Goal: Task Accomplishment & Management: Manage account settings

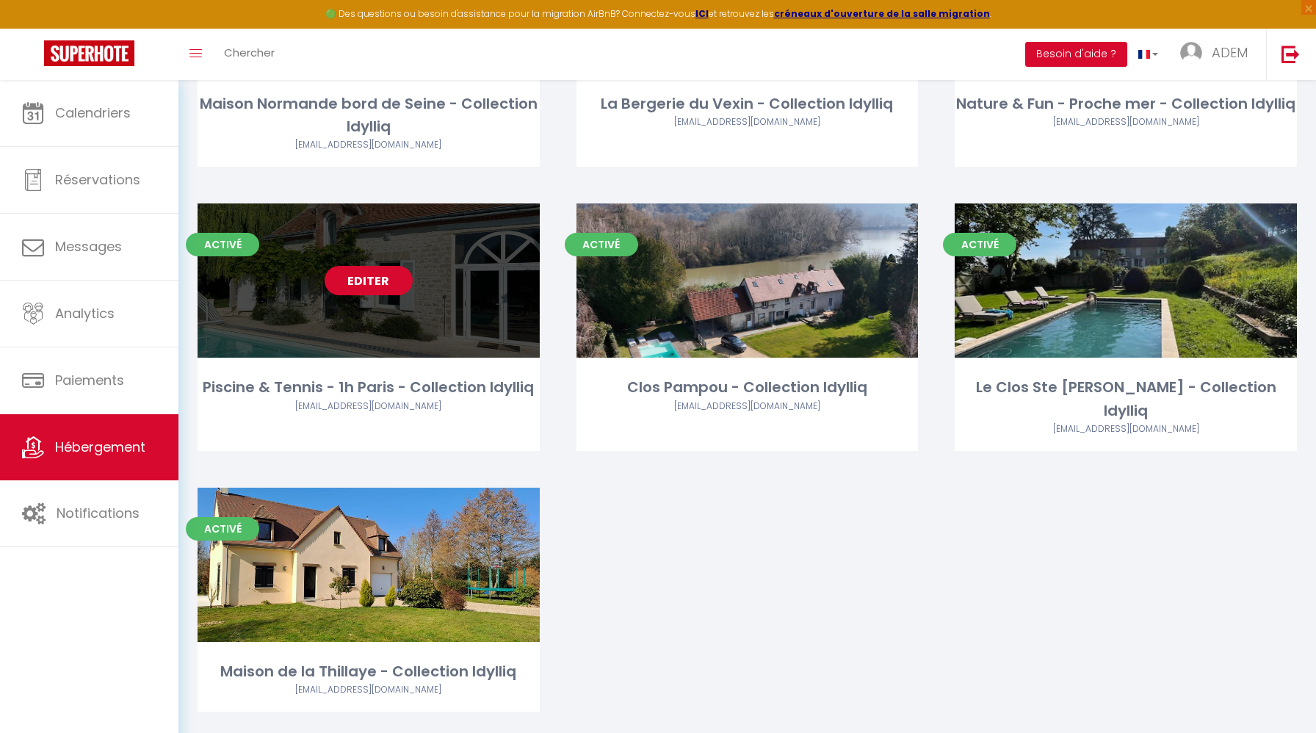
scroll to position [4935, 0]
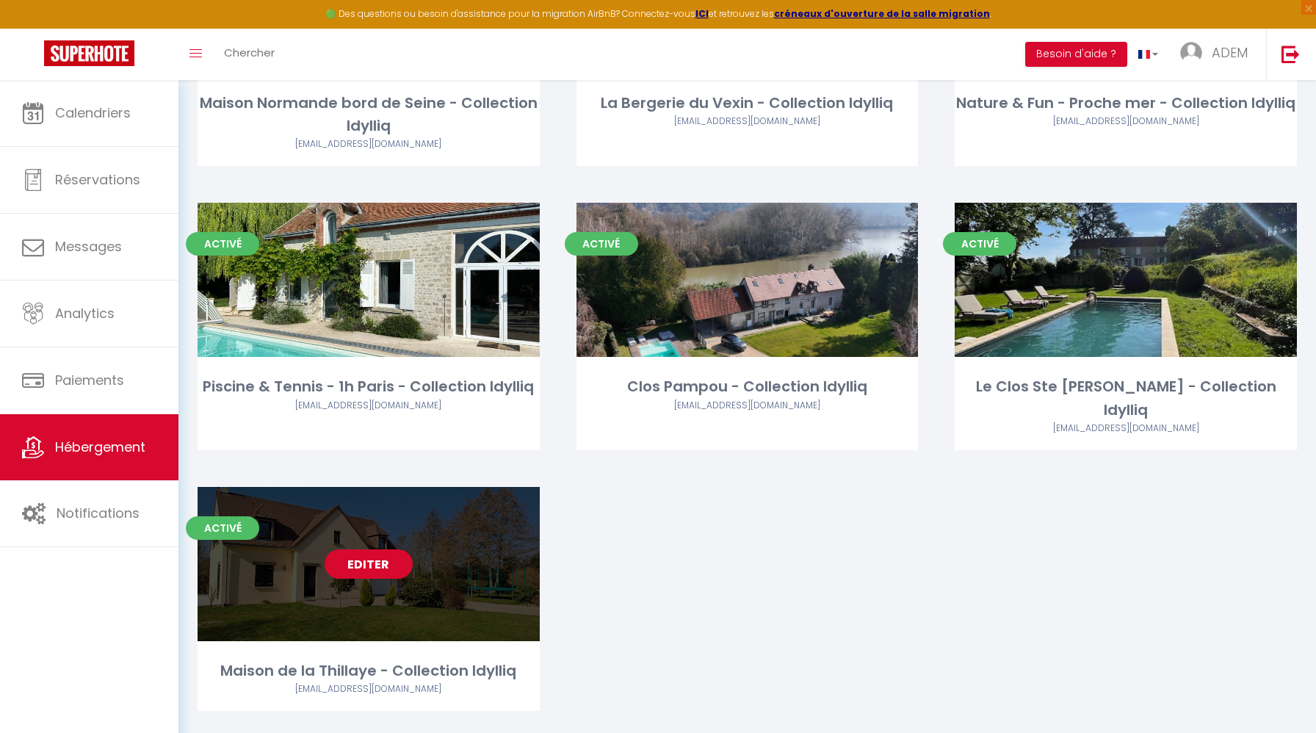
click at [366, 549] on link "Editer" at bounding box center [369, 563] width 88 height 29
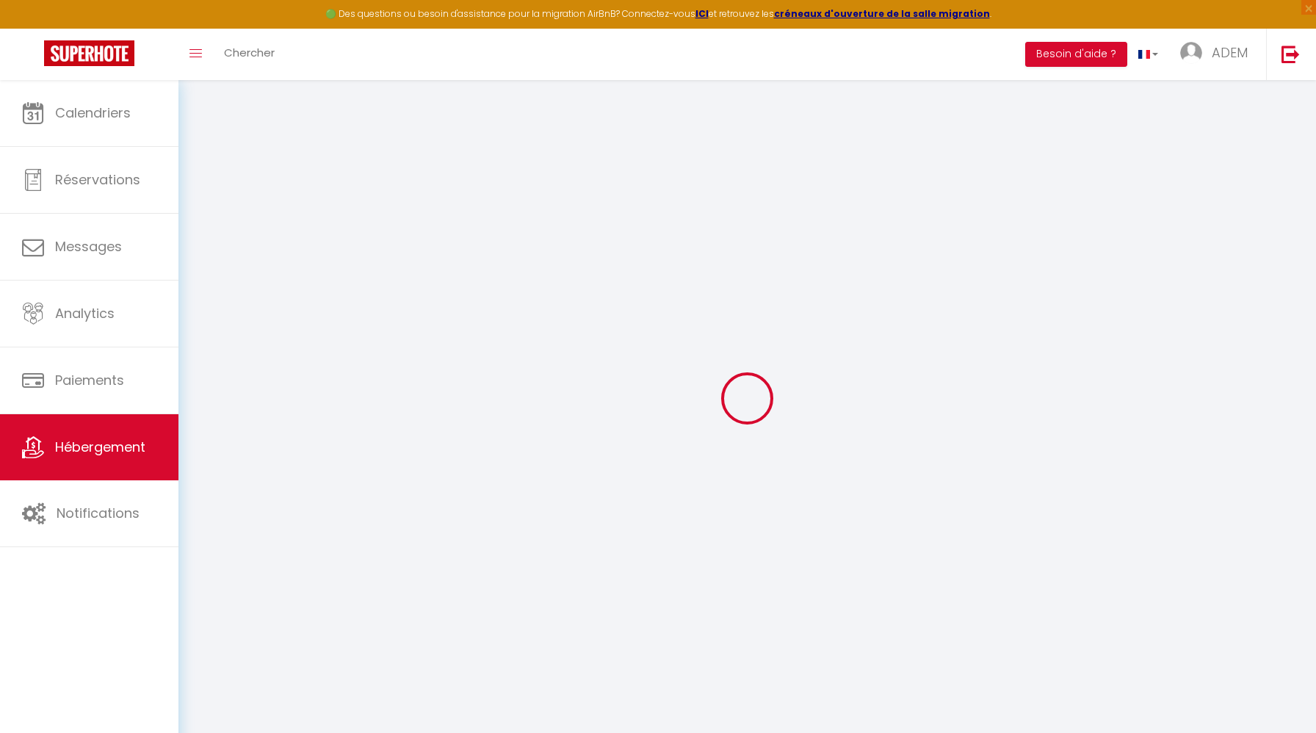
select select "15:00"
select select
select select "10:00"
select select "30"
select select "120"
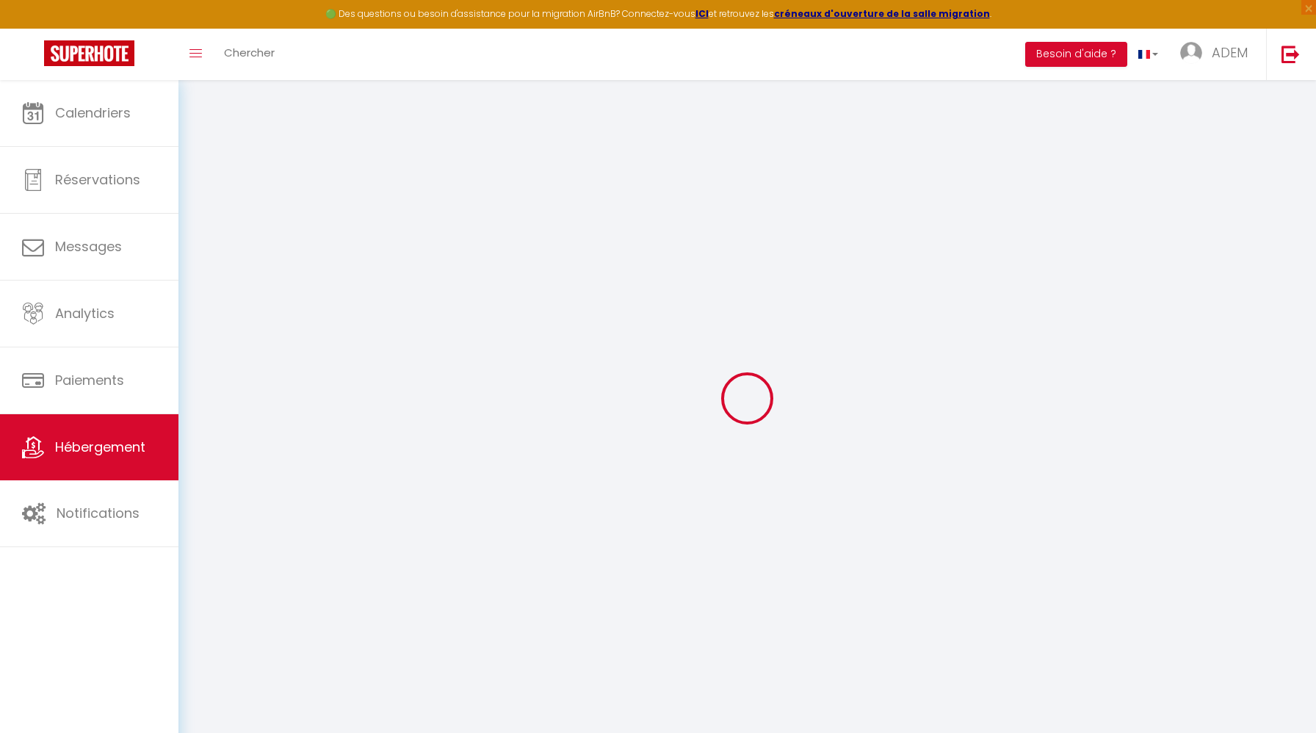
select select "50249"
select select
checkbox input "true"
checkbox input "false"
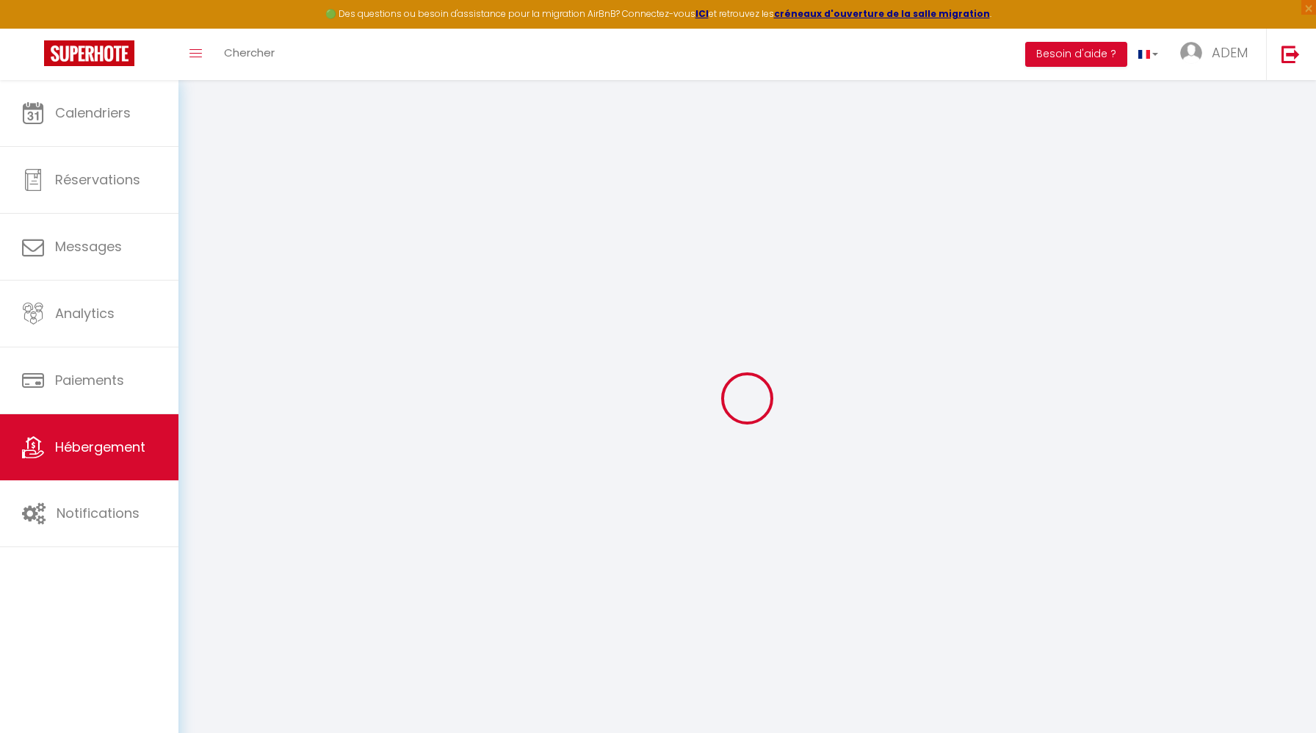
checkbox input "false"
select select
checkbox input "true"
checkbox input "false"
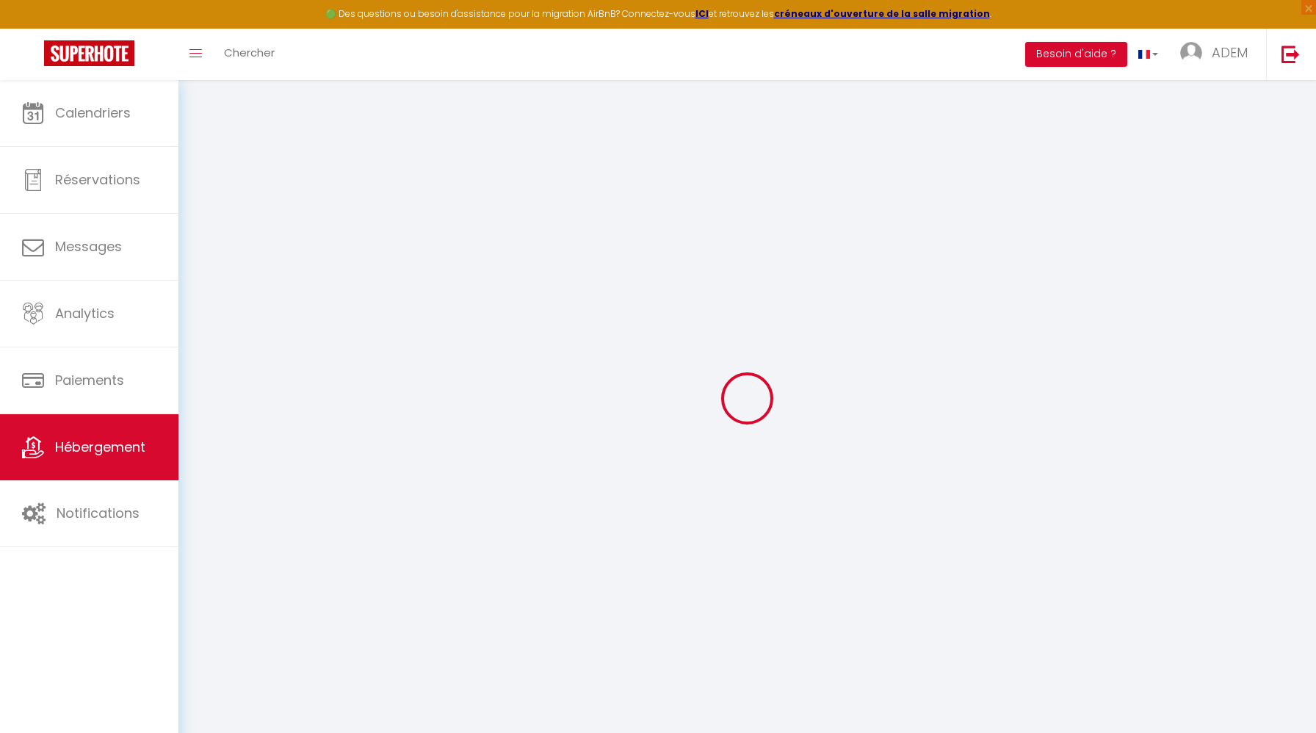
checkbox input "false"
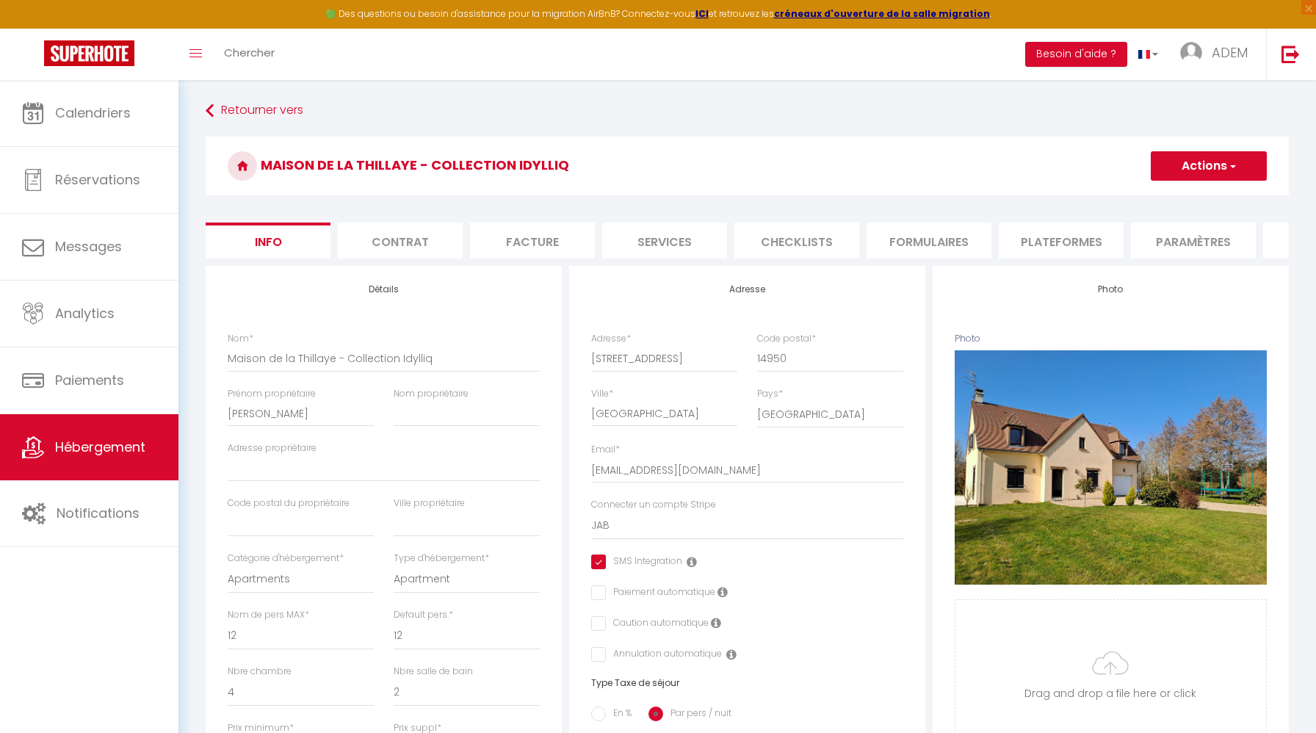
select select
checkbox input "true"
checkbox input "false"
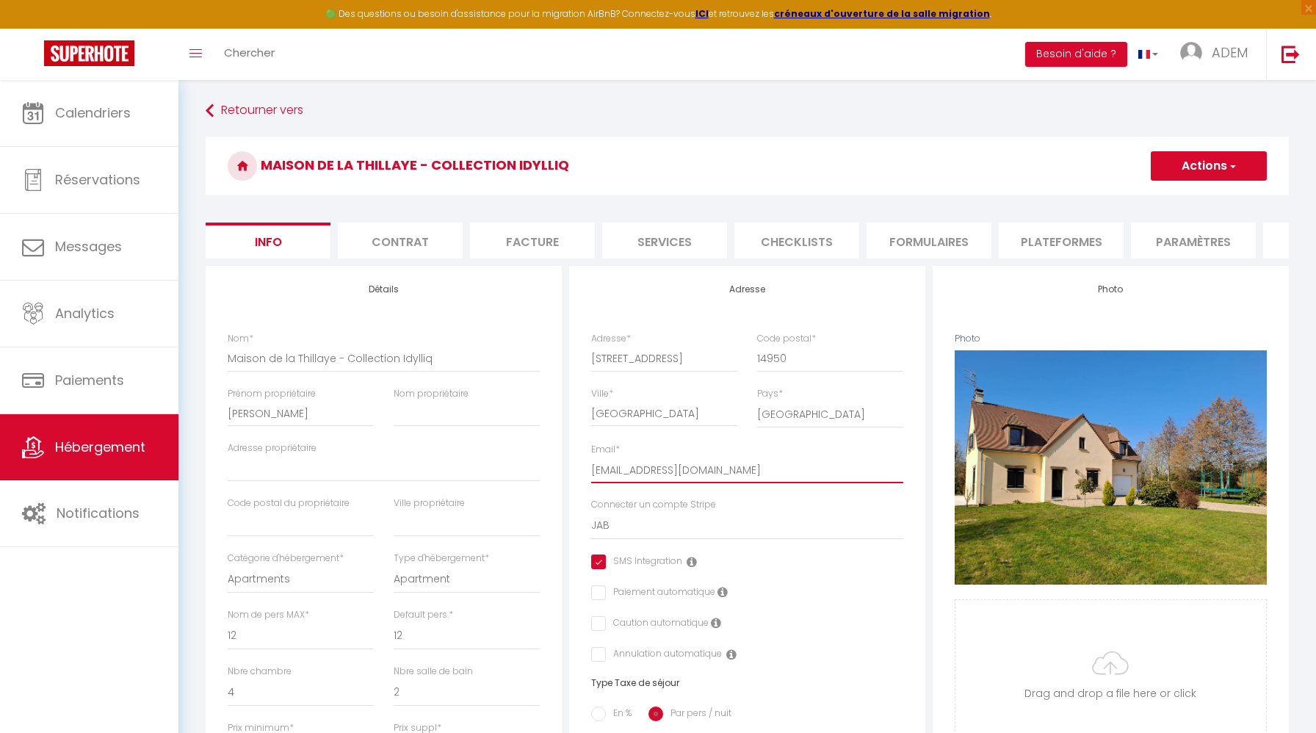
click at [783, 477] on input "[EMAIL_ADDRESS][DOMAIN_NAME]" at bounding box center [747, 470] width 312 height 26
paste input "guests"
type input "[EMAIL_ADDRESS][DOMAIN_NAME]"
select select
checkbox input "true"
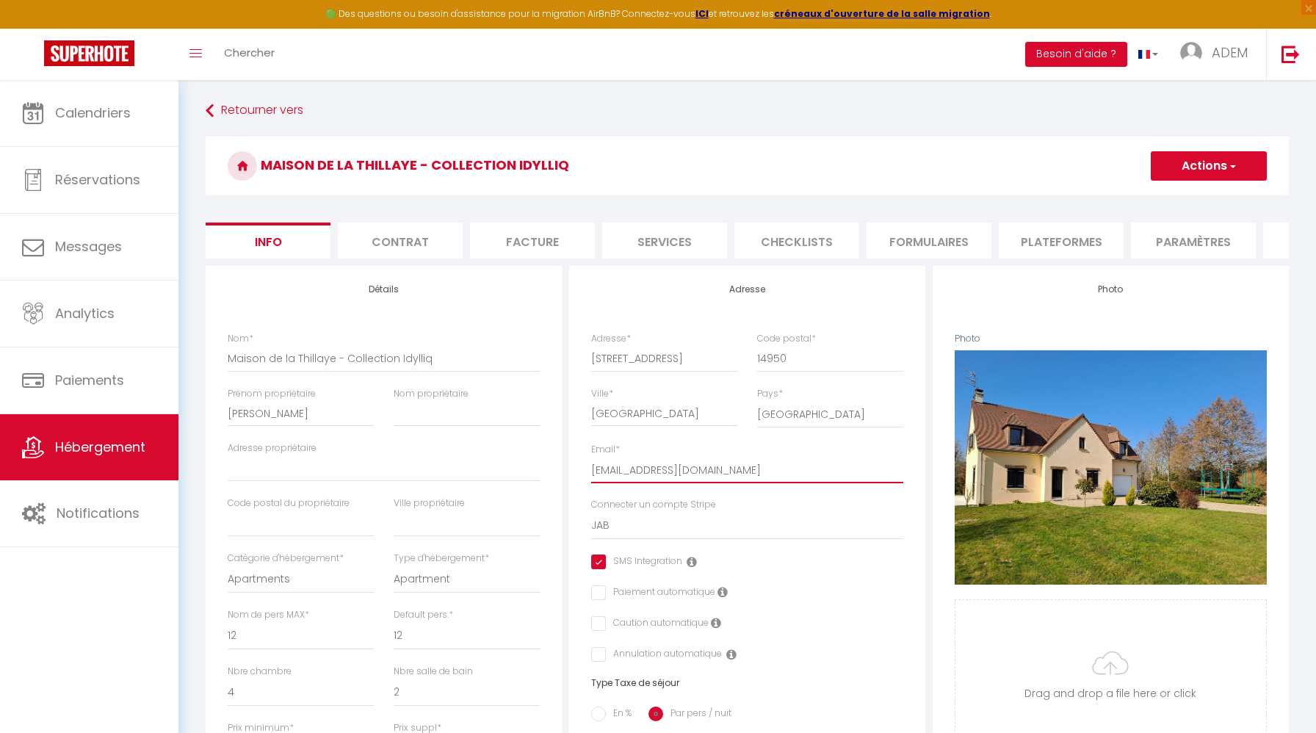
checkbox input "false"
type input "[EMAIL_ADDRESS][DOMAIN_NAME]"
click at [1202, 162] on button "Actions" at bounding box center [1208, 165] width 116 height 29
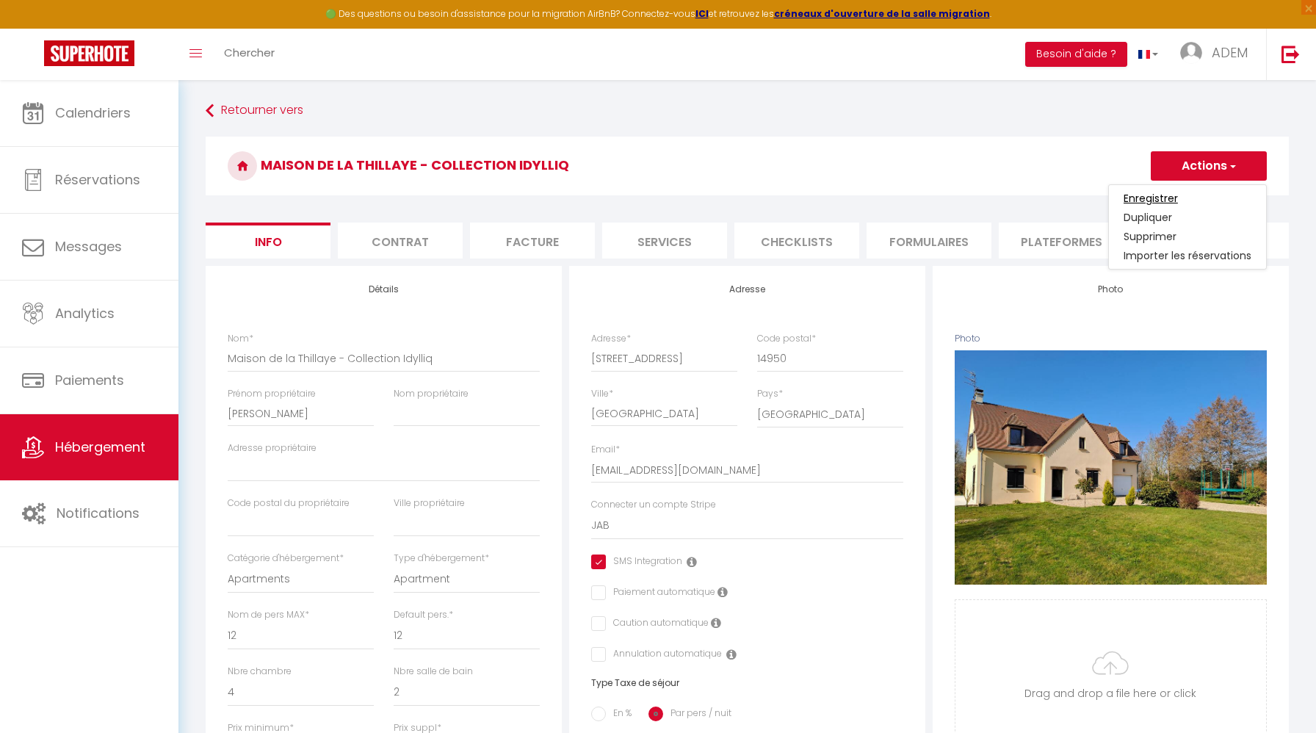
click at [1164, 192] on input "Enregistrer" at bounding box center [1150, 198] width 54 height 15
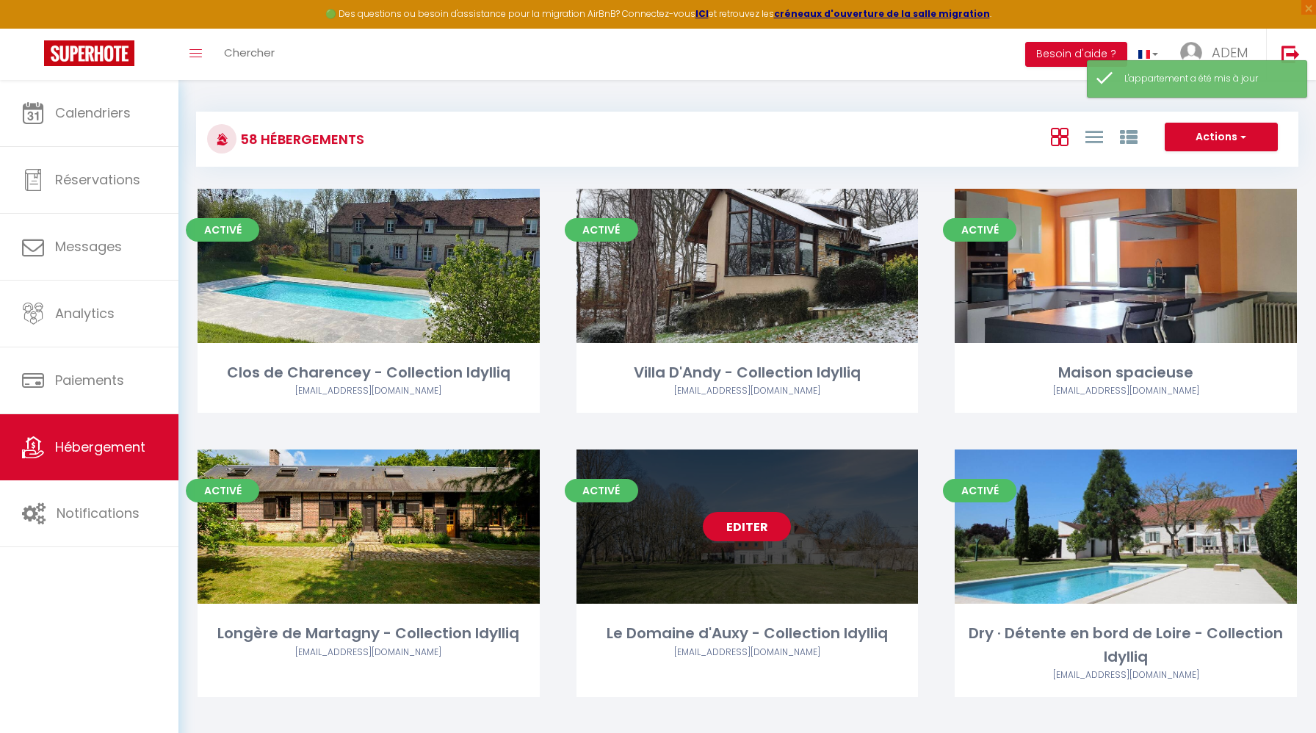
click at [761, 526] on link "Editer" at bounding box center [747, 526] width 88 height 29
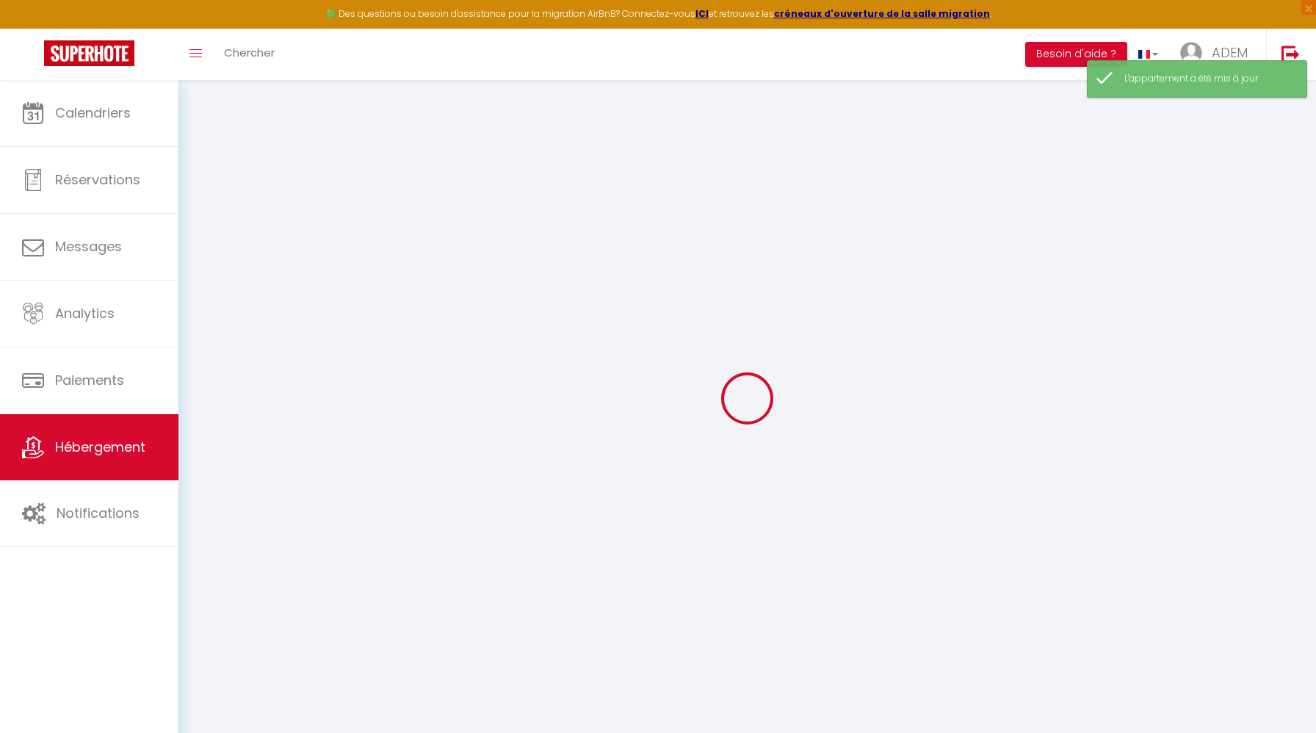
select select "41629"
select select
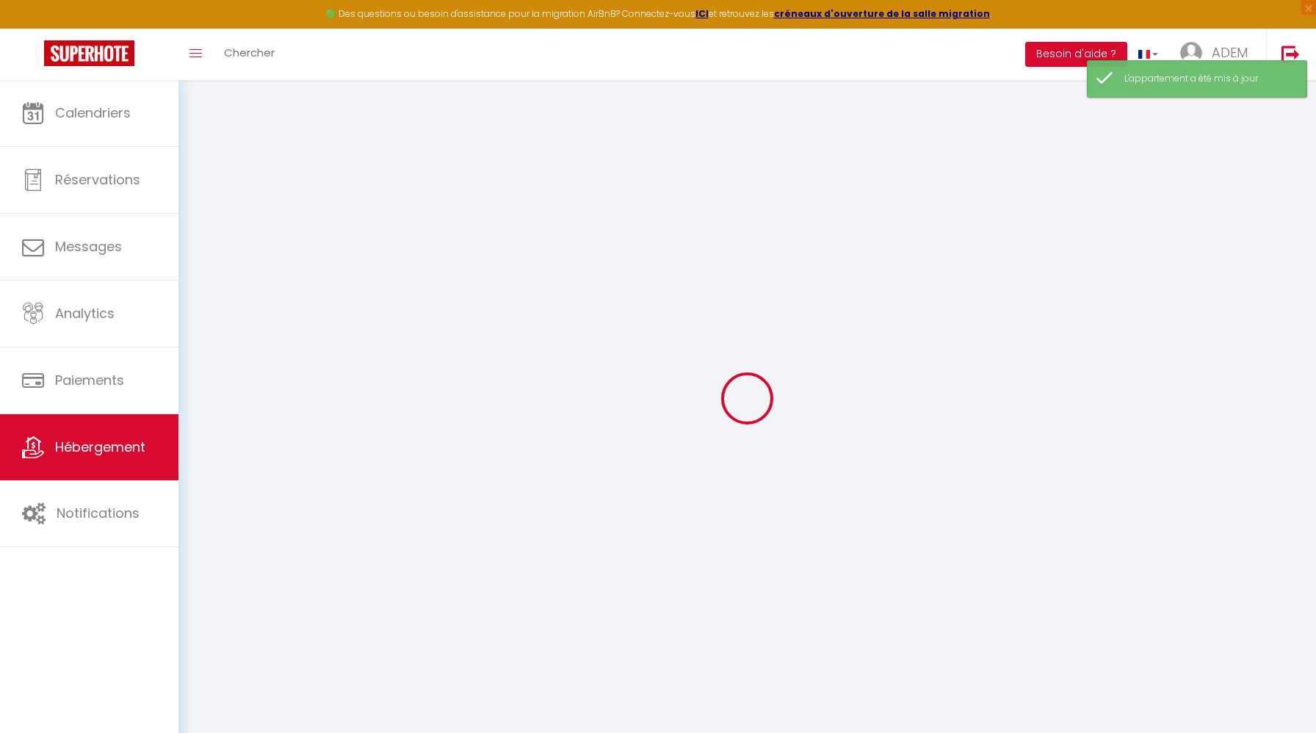
select select
checkbox input "true"
checkbox input "false"
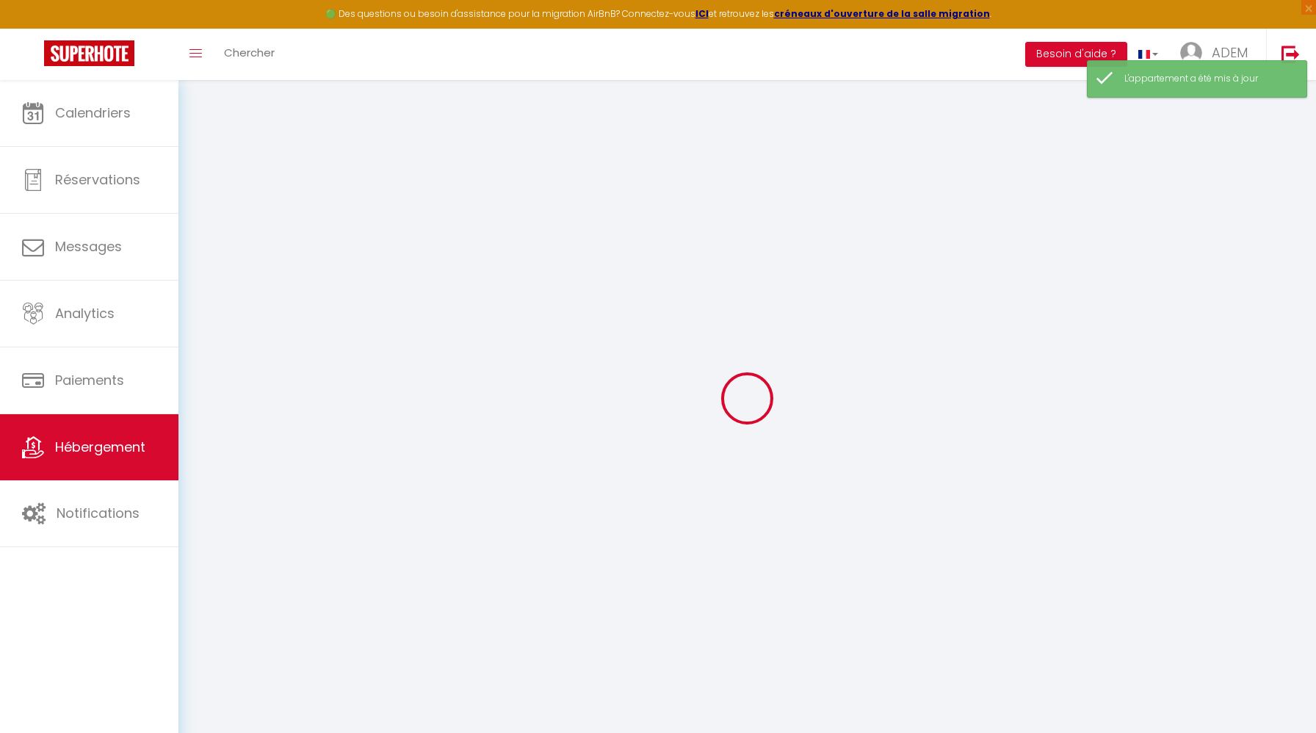
select select
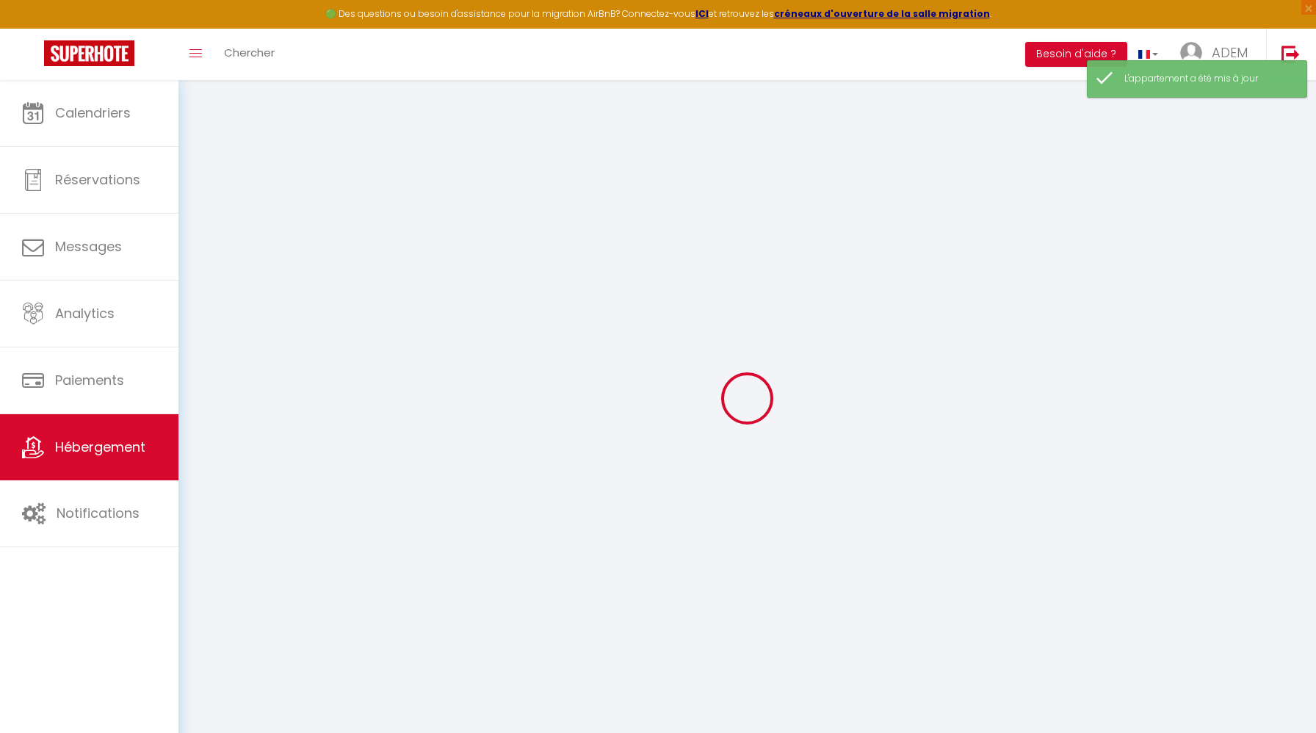
checkbox input "true"
checkbox input "false"
checkbox input "true"
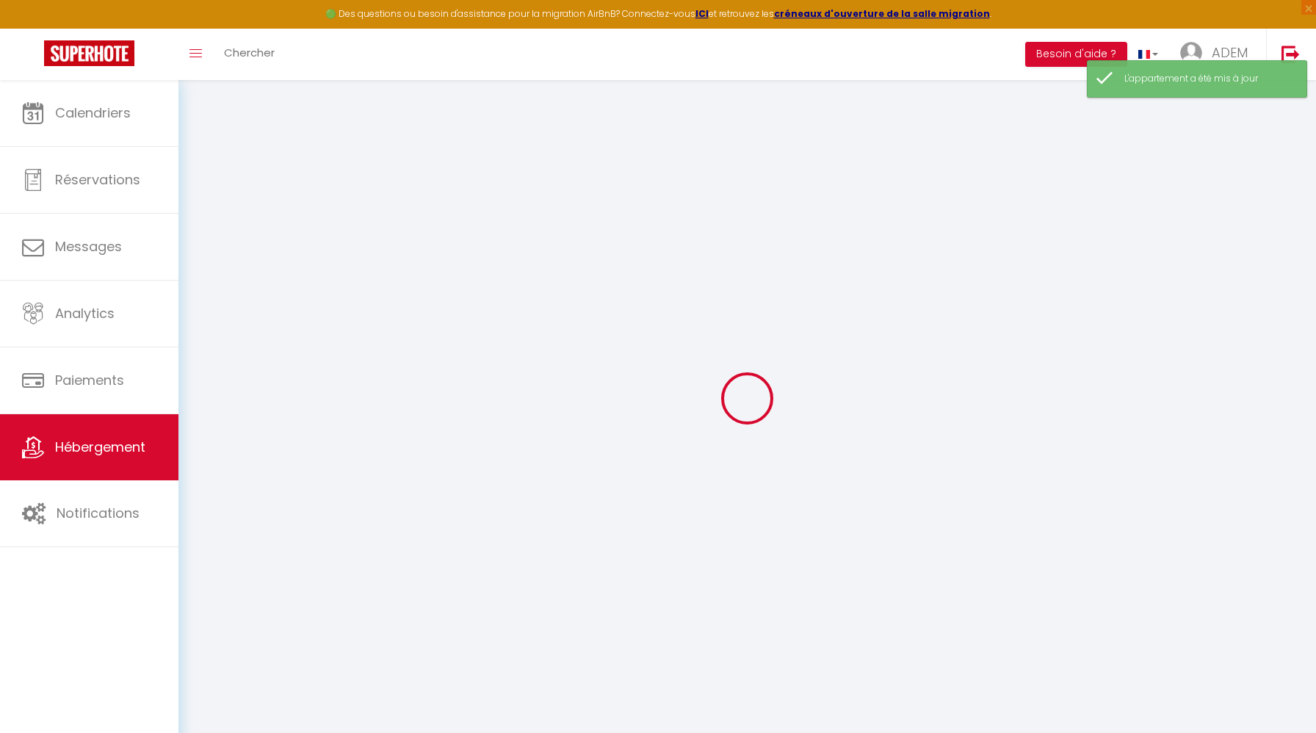
checkbox input "false"
select select "15:00"
select select
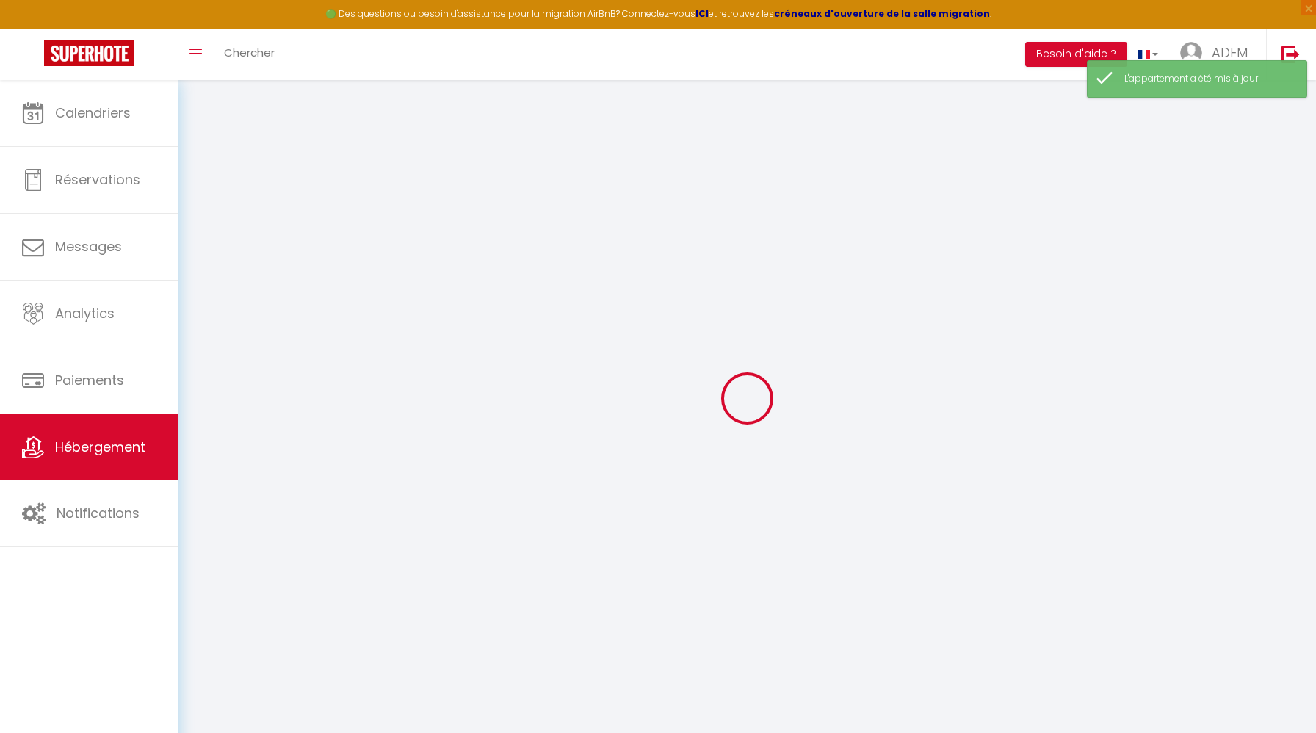
select select "10:00"
select select "30"
select select "120"
select select
checkbox input "true"
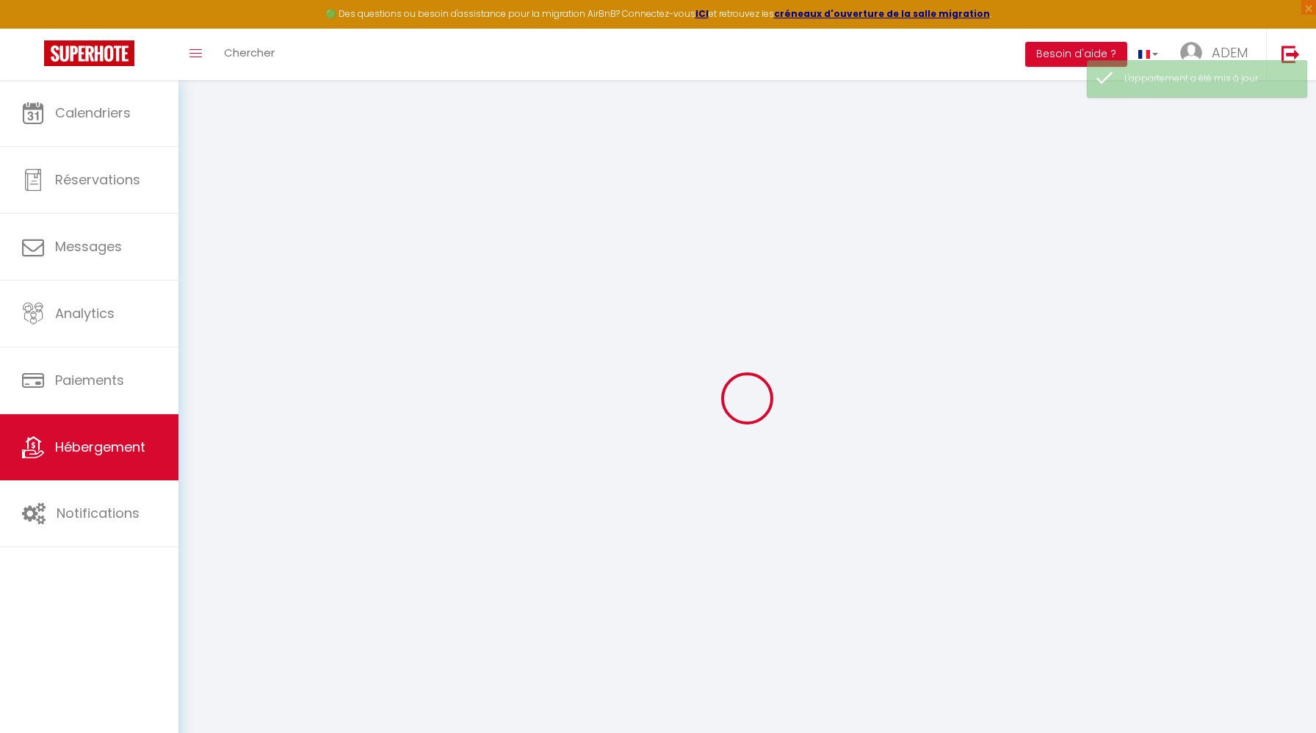
checkbox input "false"
select select
checkbox input "true"
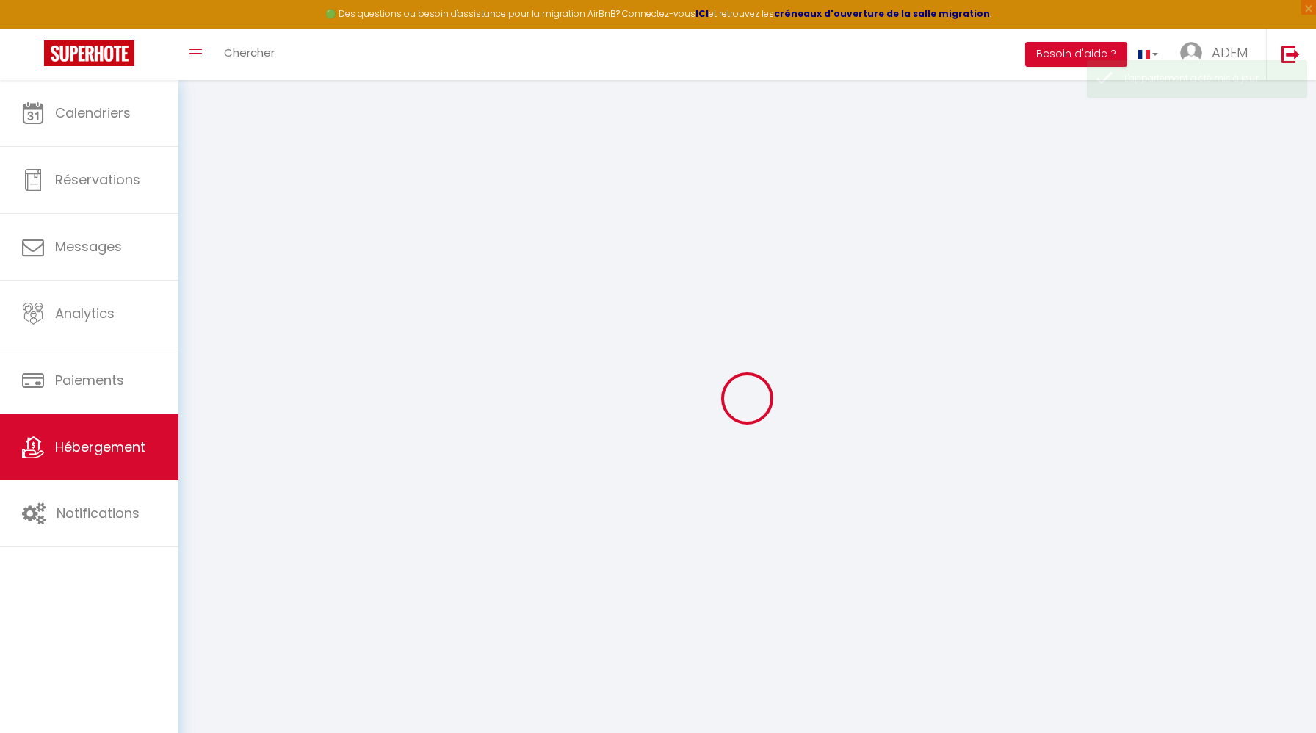
checkbox input "false"
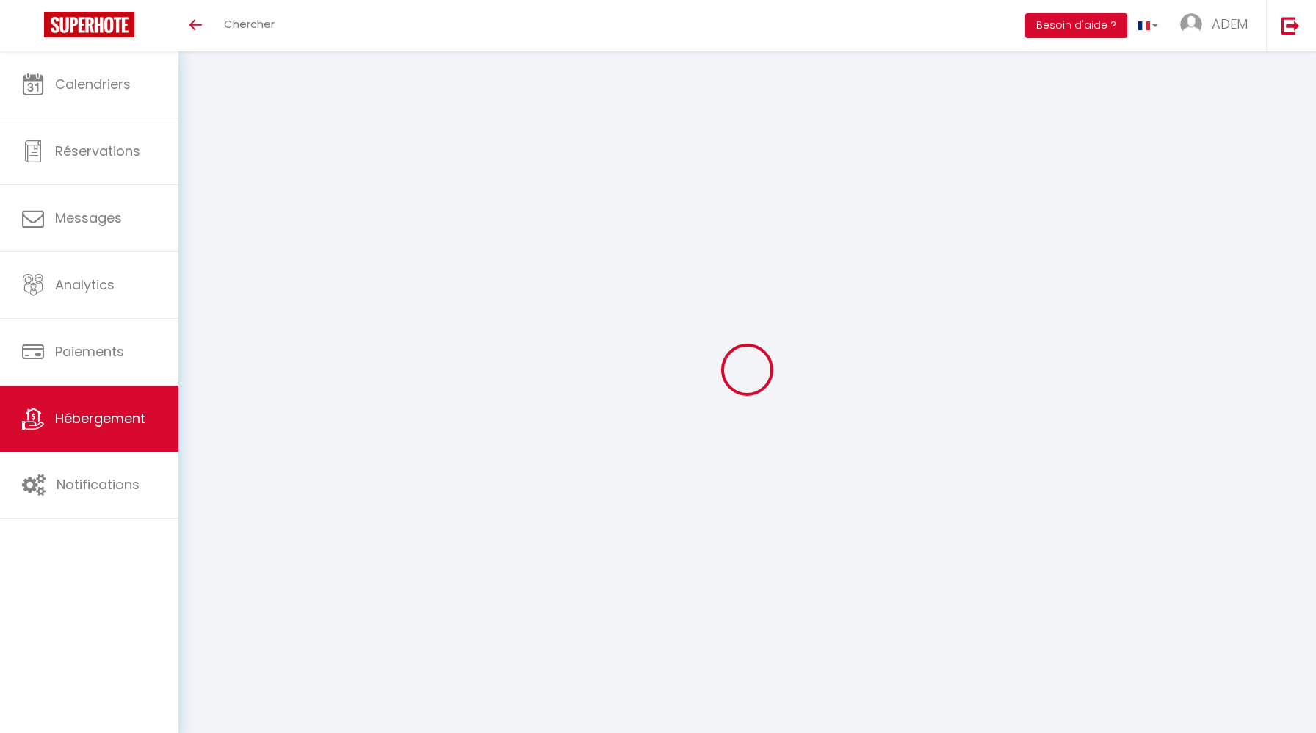
select select "3"
select select "2"
select select "1"
select select
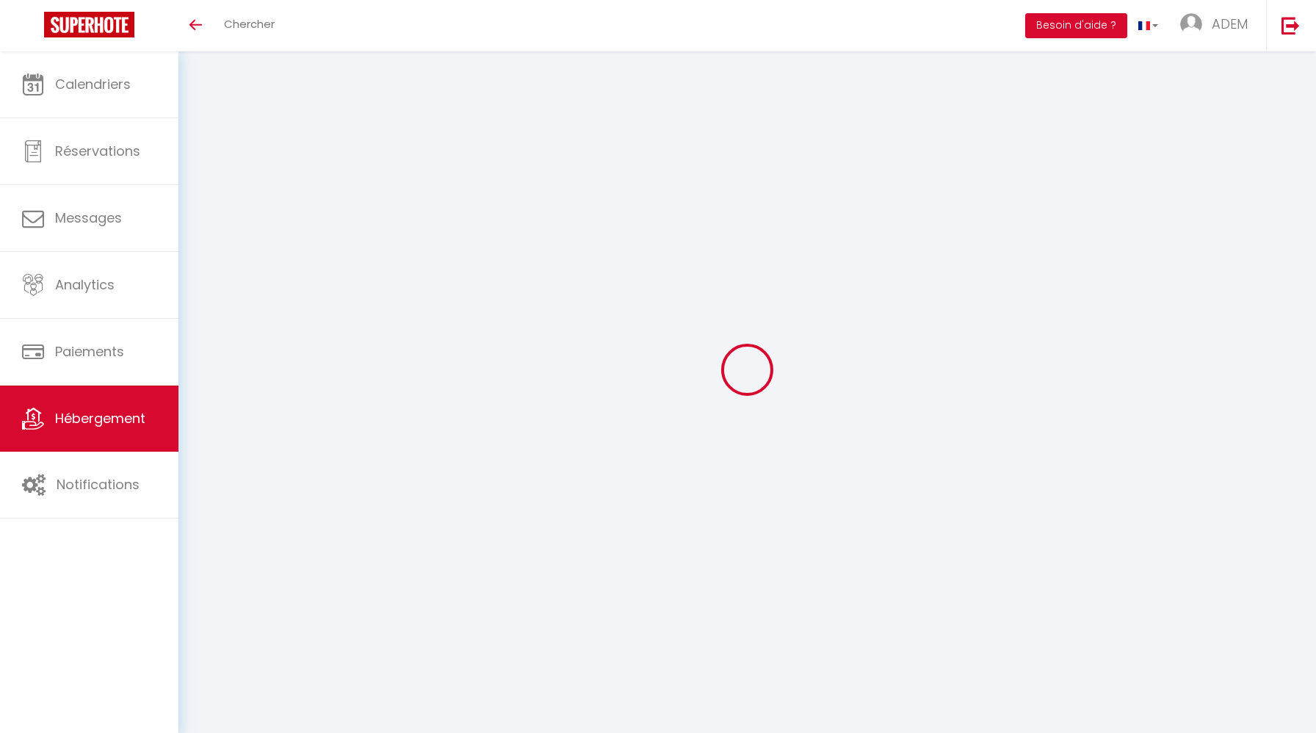
select select "28"
select select
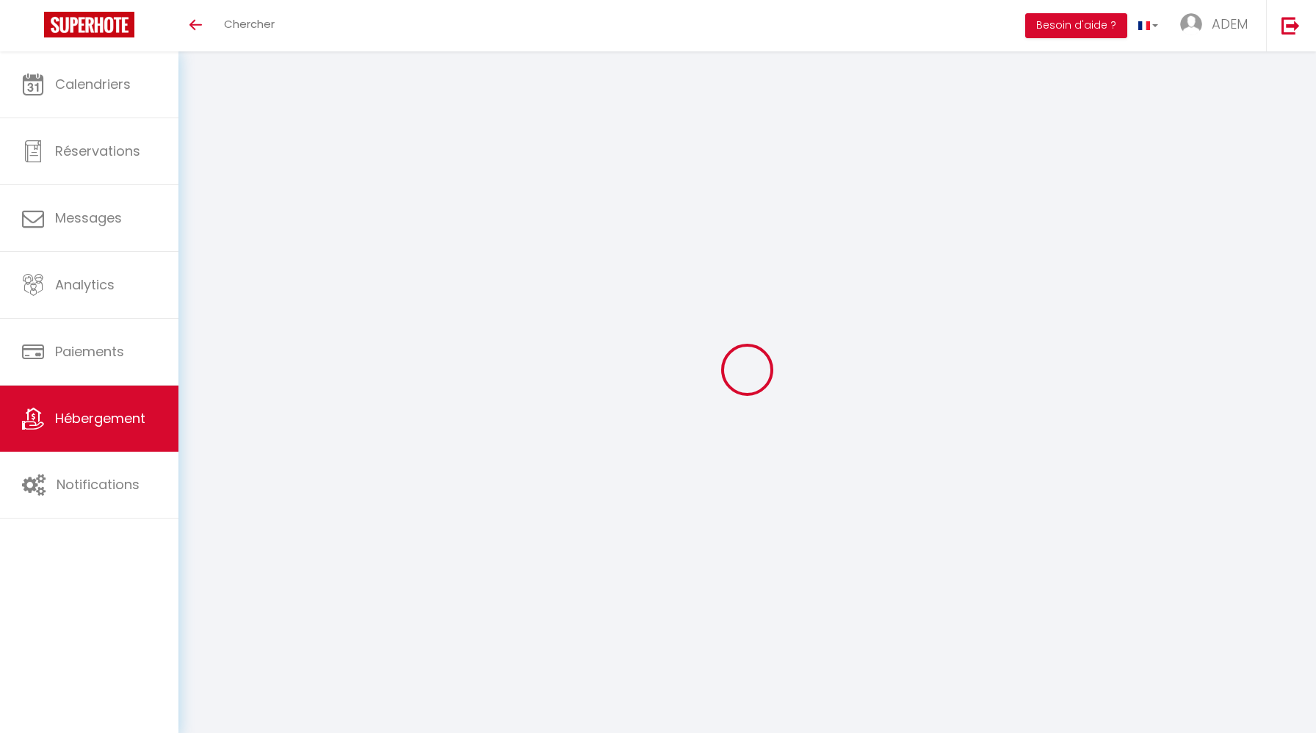
select select
checkbox input "false"
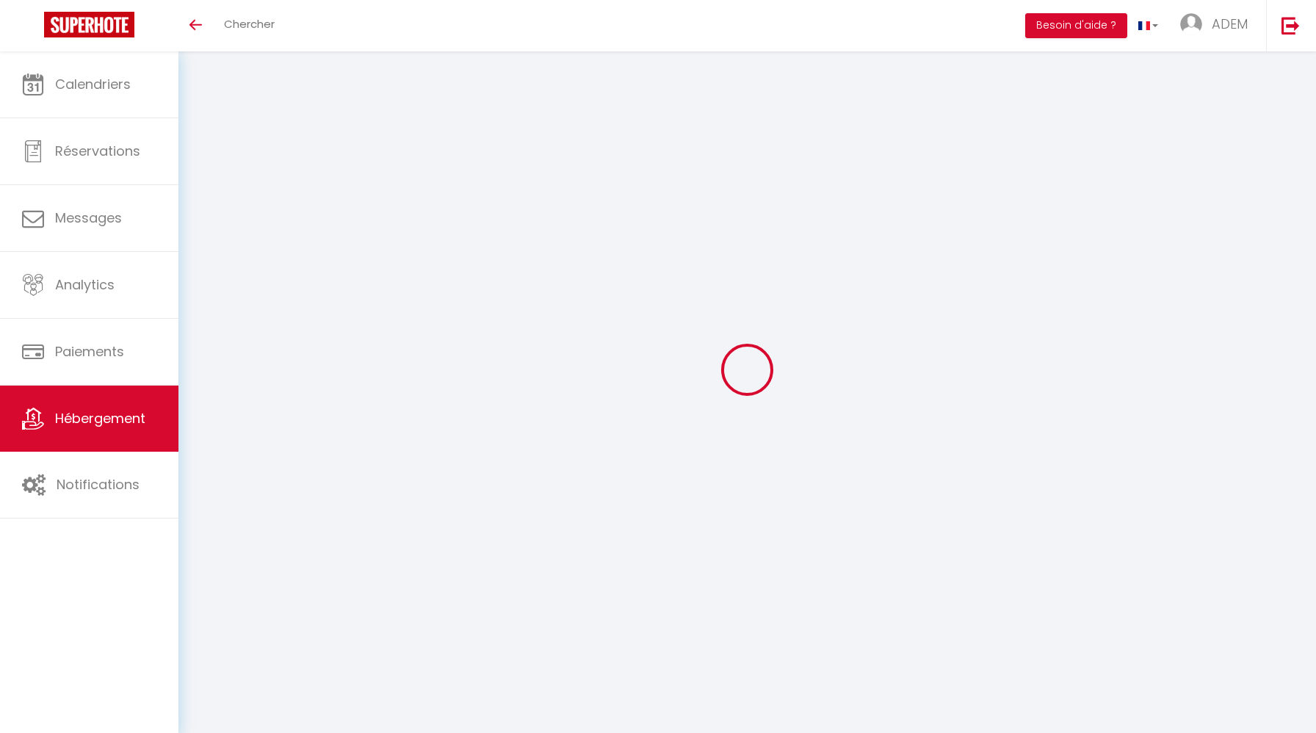
checkbox input "false"
select select
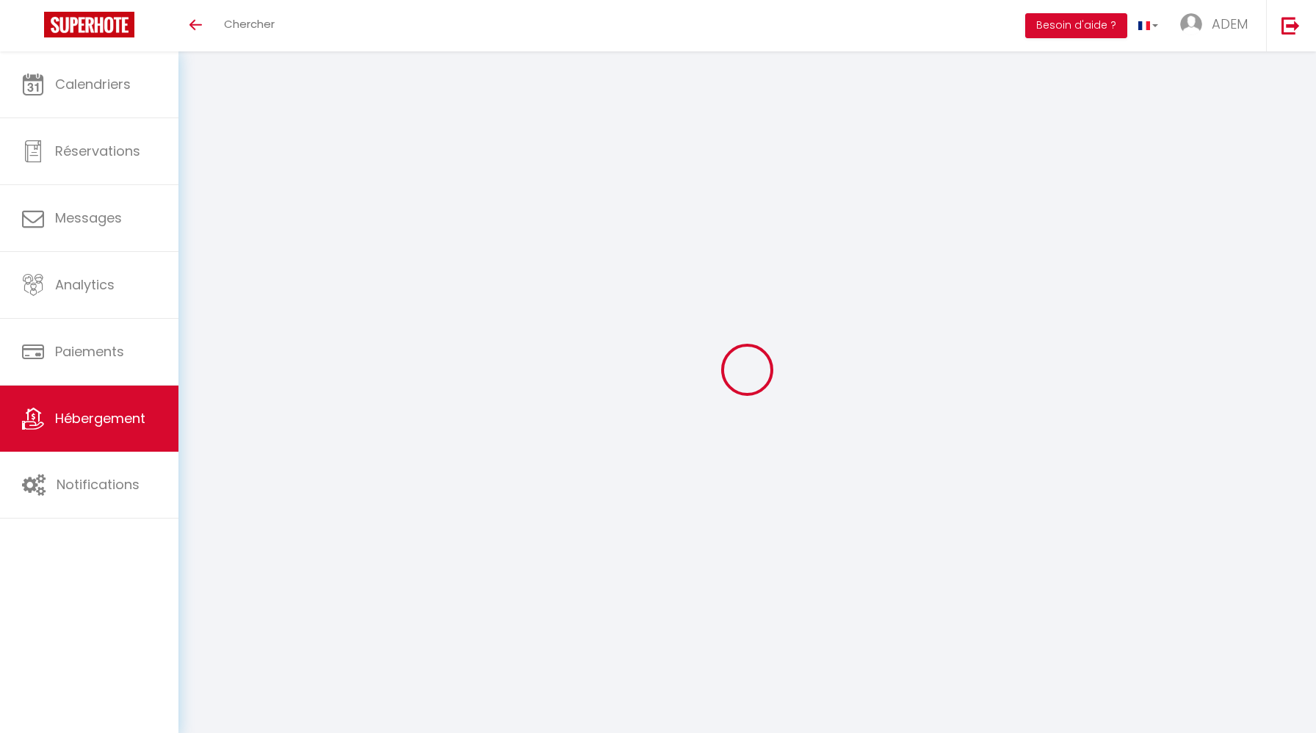
select select
checkbox input "false"
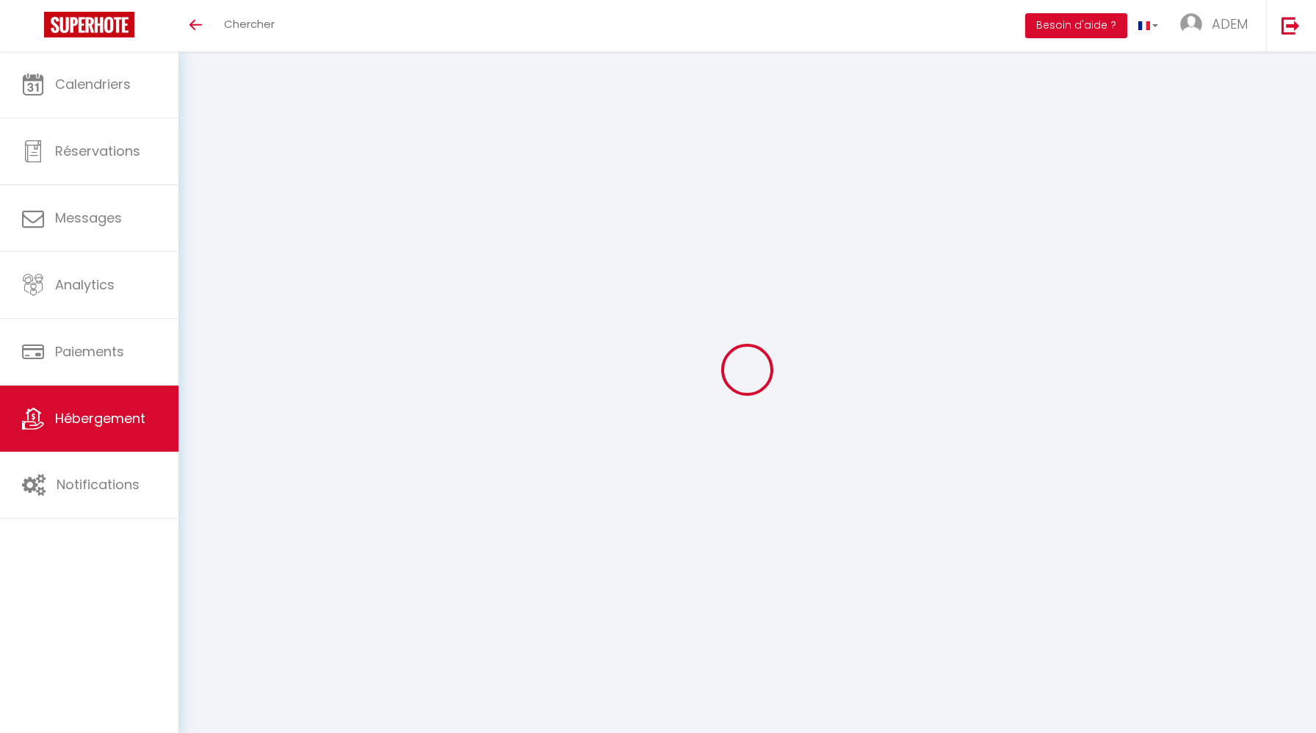
checkbox input "false"
select select
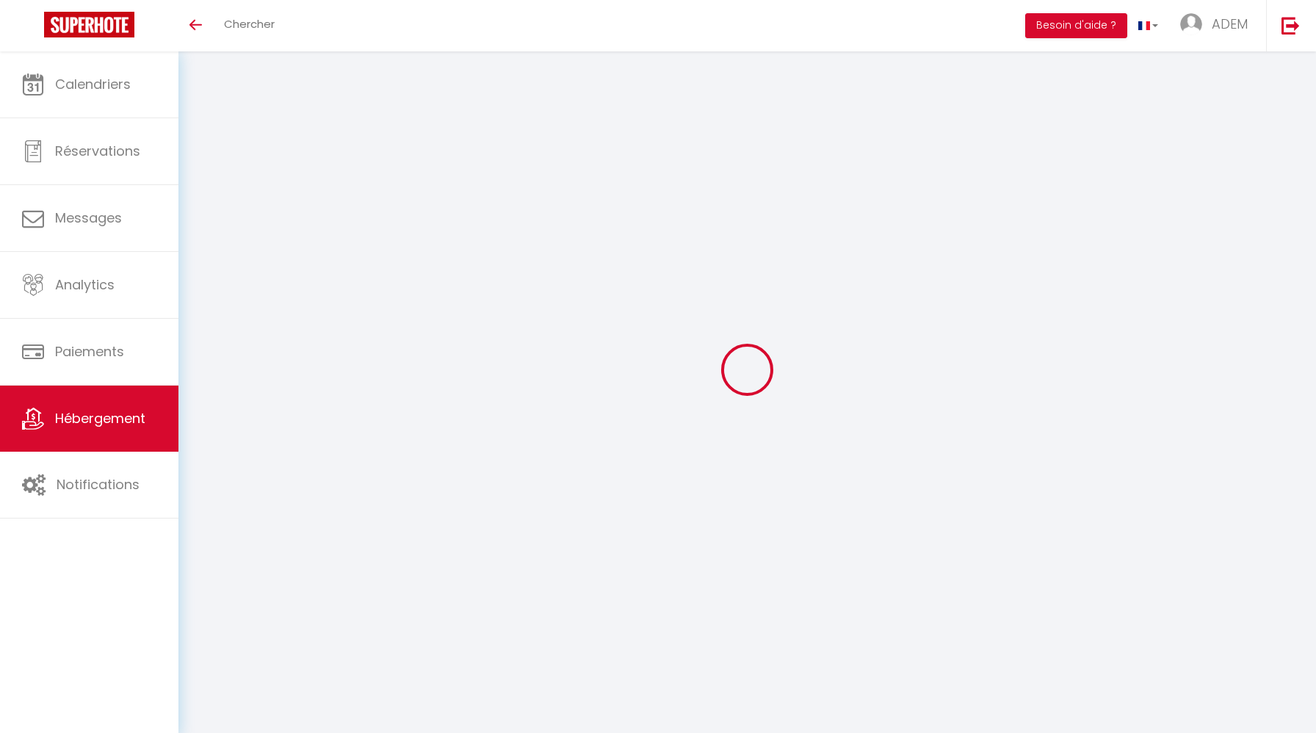
select select
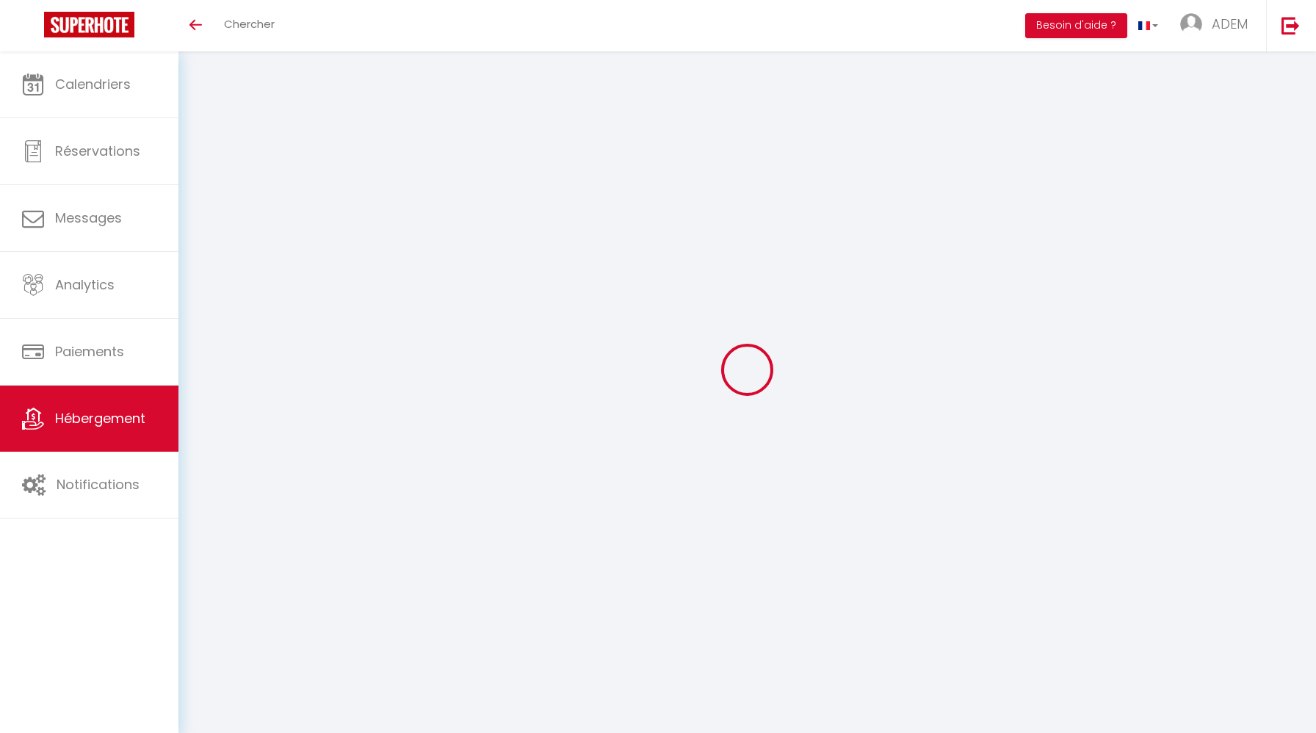
select select
checkbox input "false"
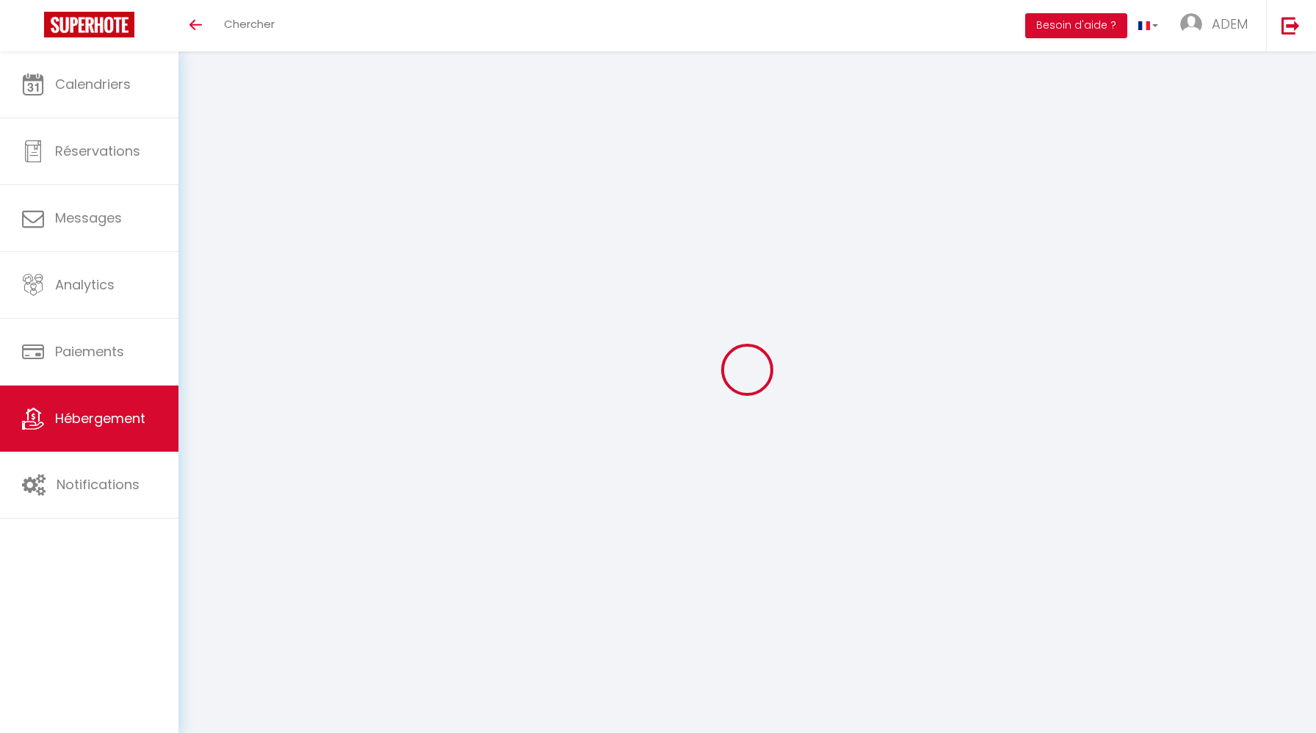
select select
type input "La Haute Fontaine - Collection Idylliq"
type input "Augustin"
type input "Augier"
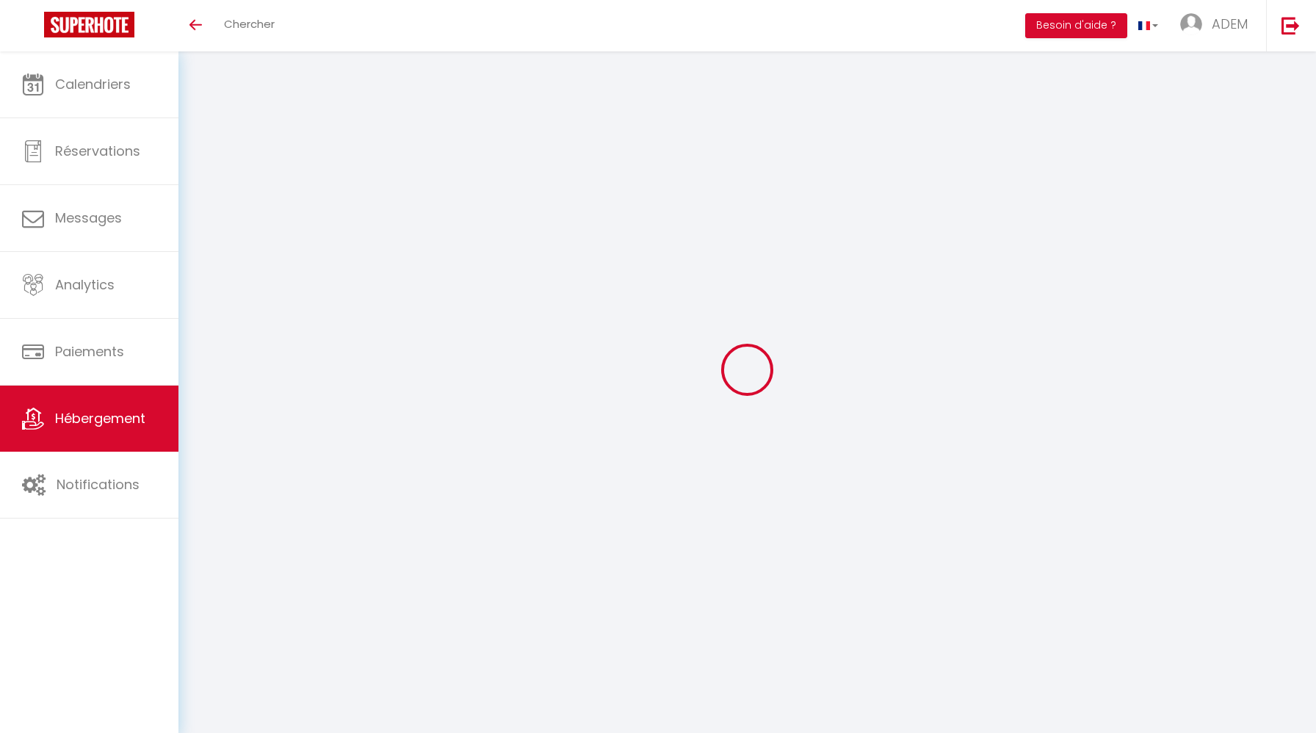
select select "16"
select select "6"
type input "200"
type input "280"
type input "1000"
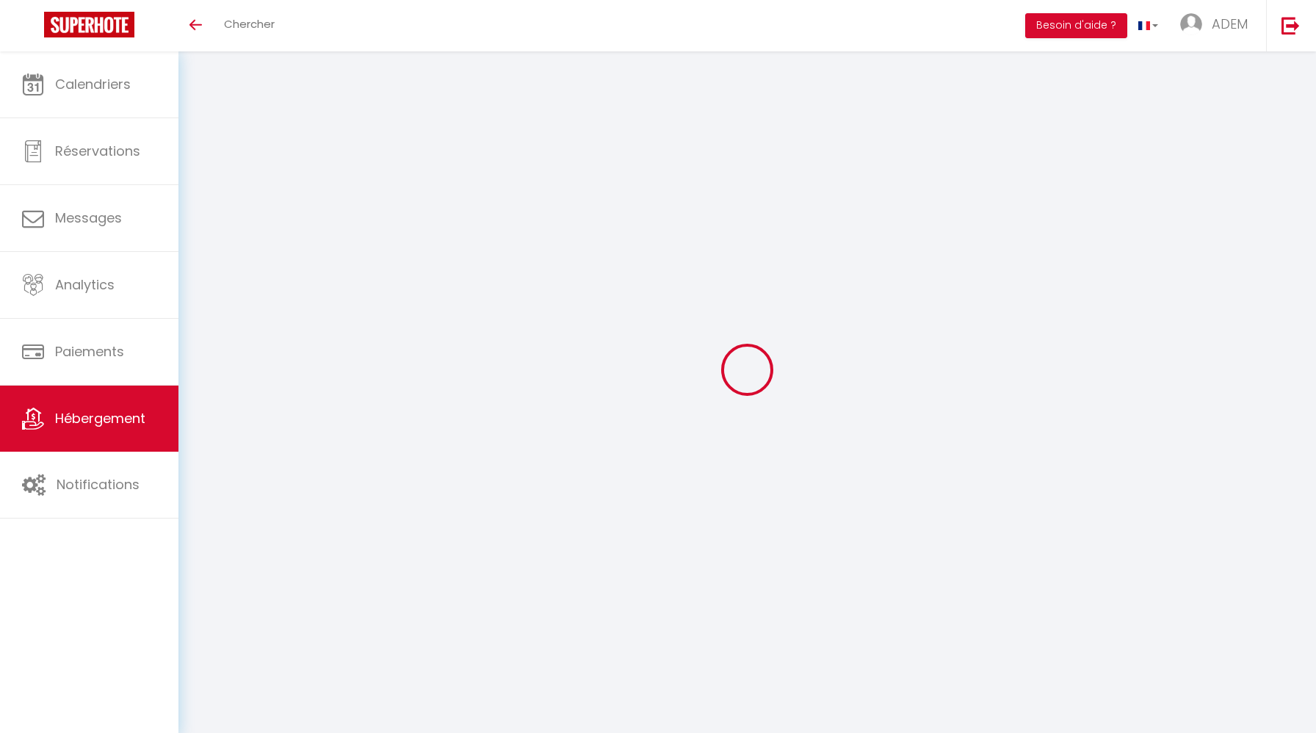
select select
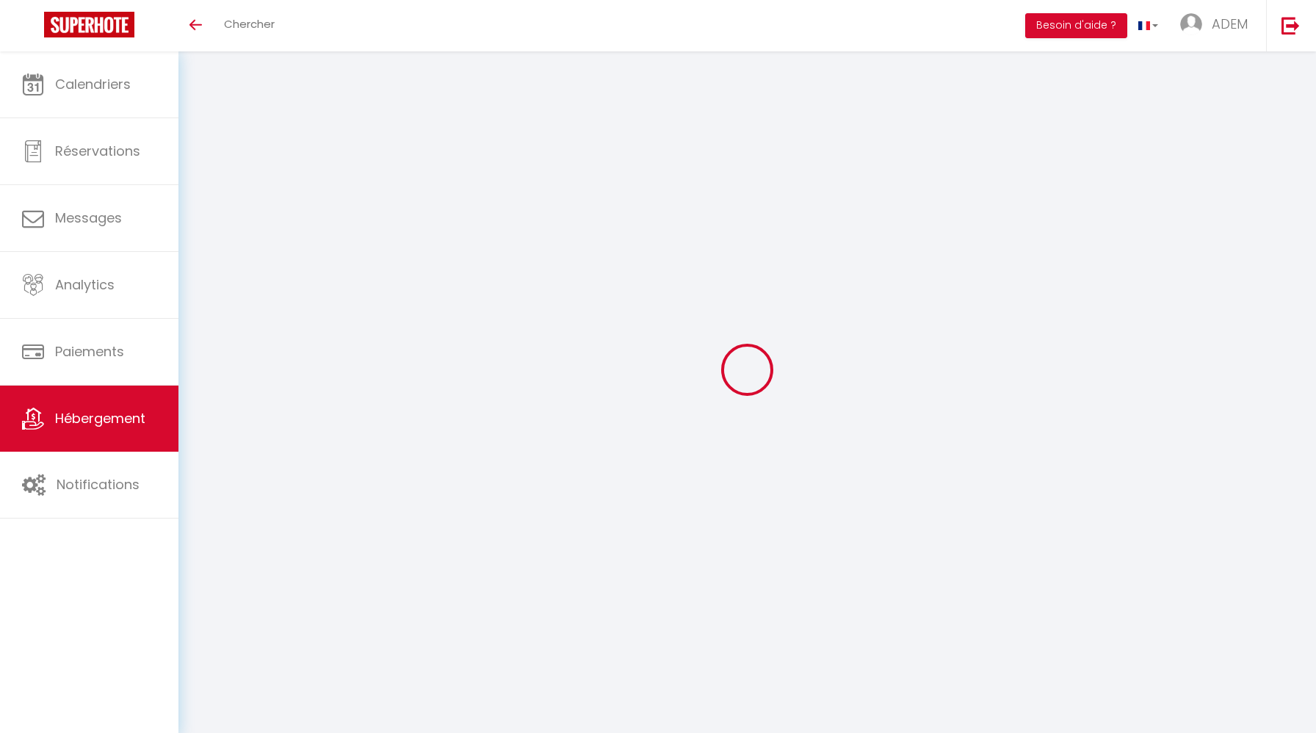
type input "La Haute Fontaine"
type input "72110"
type input "Nogent-le-Bernard"
type input "[EMAIL_ADDRESS][DOMAIN_NAME]"
select select "8966"
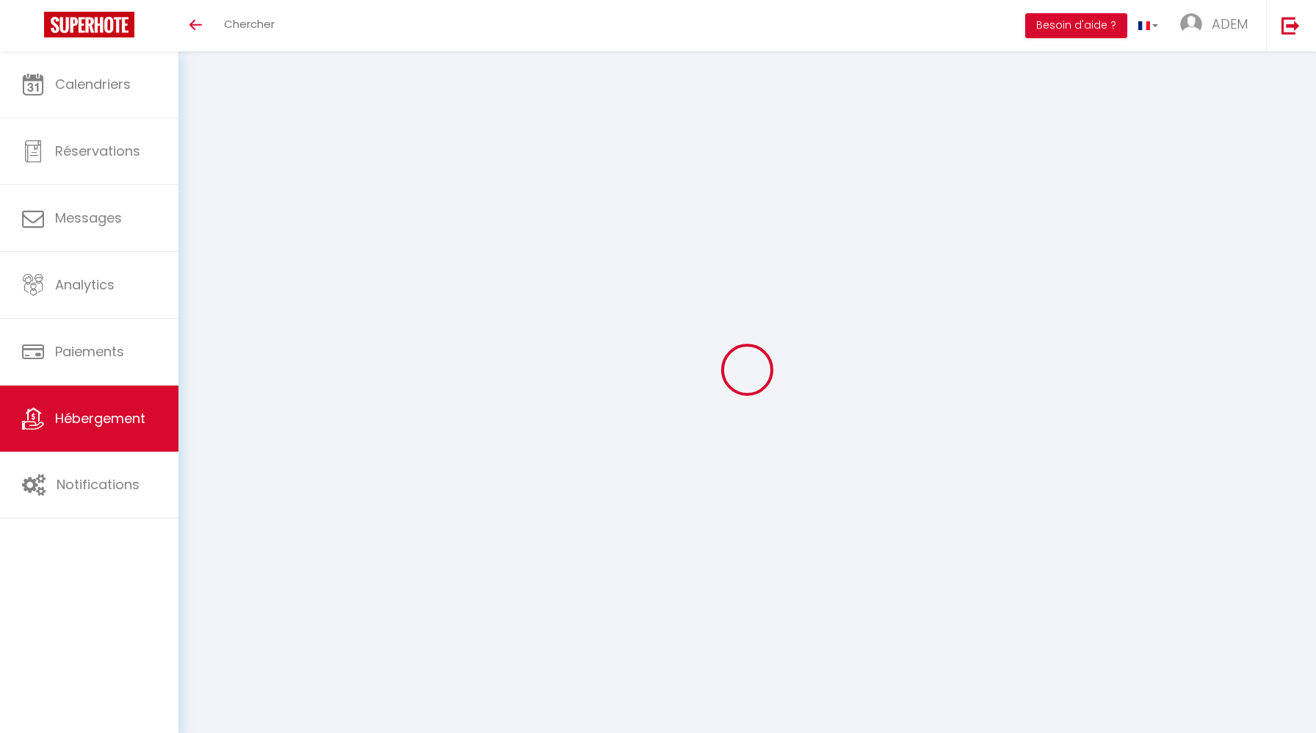
checkbox input "true"
checkbox input "false"
type input "0"
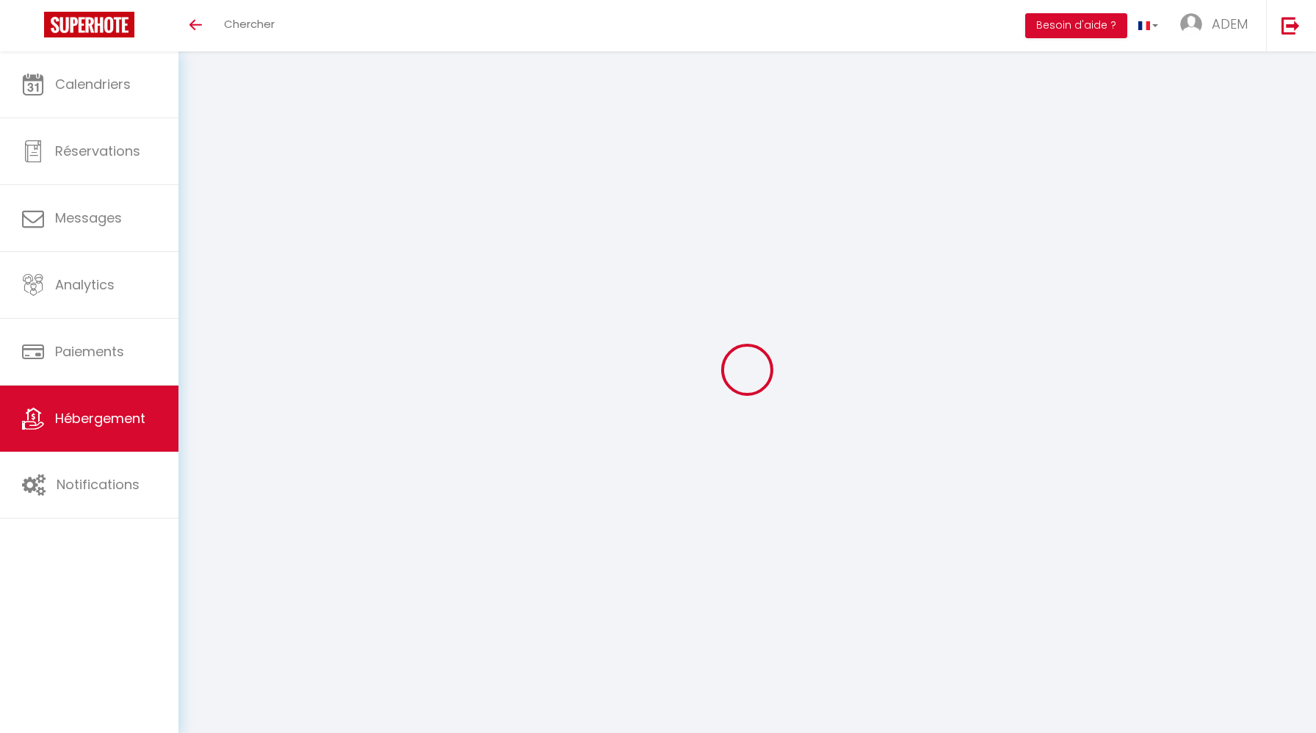
type input "0"
select select "43019"
select select
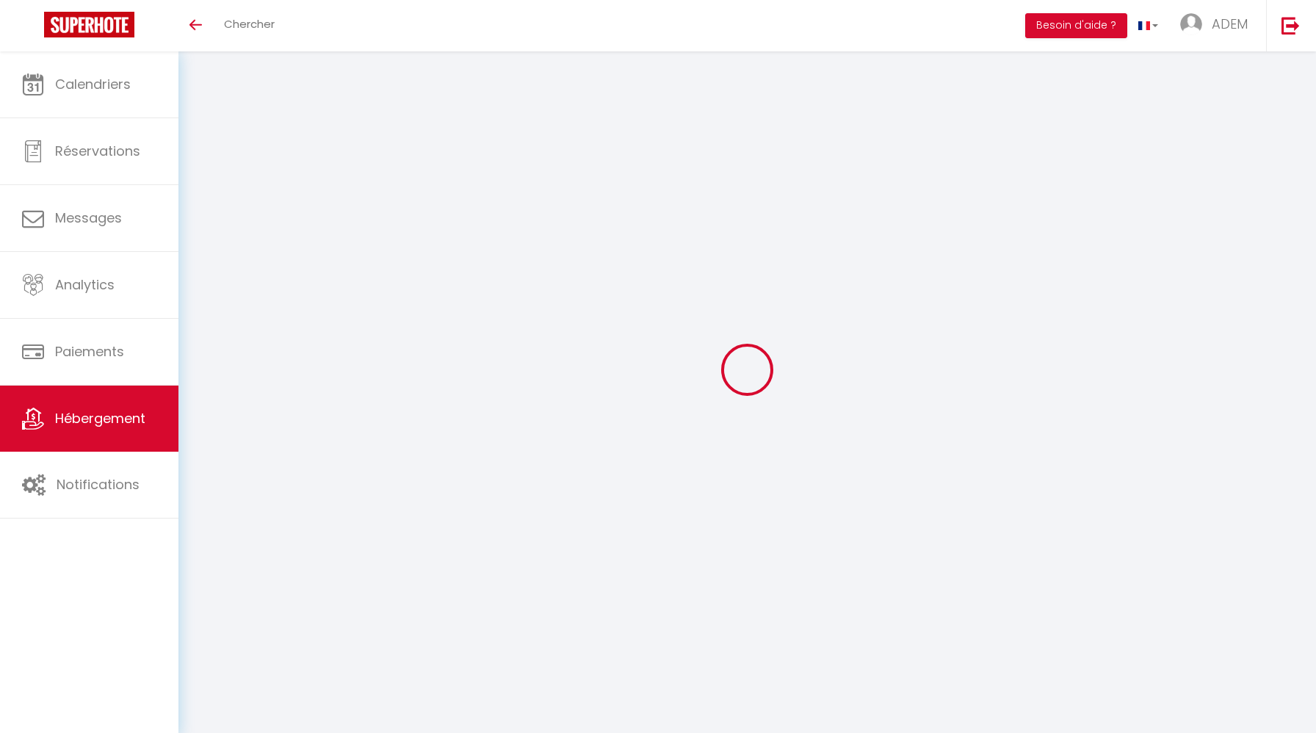
select select
checkbox input "true"
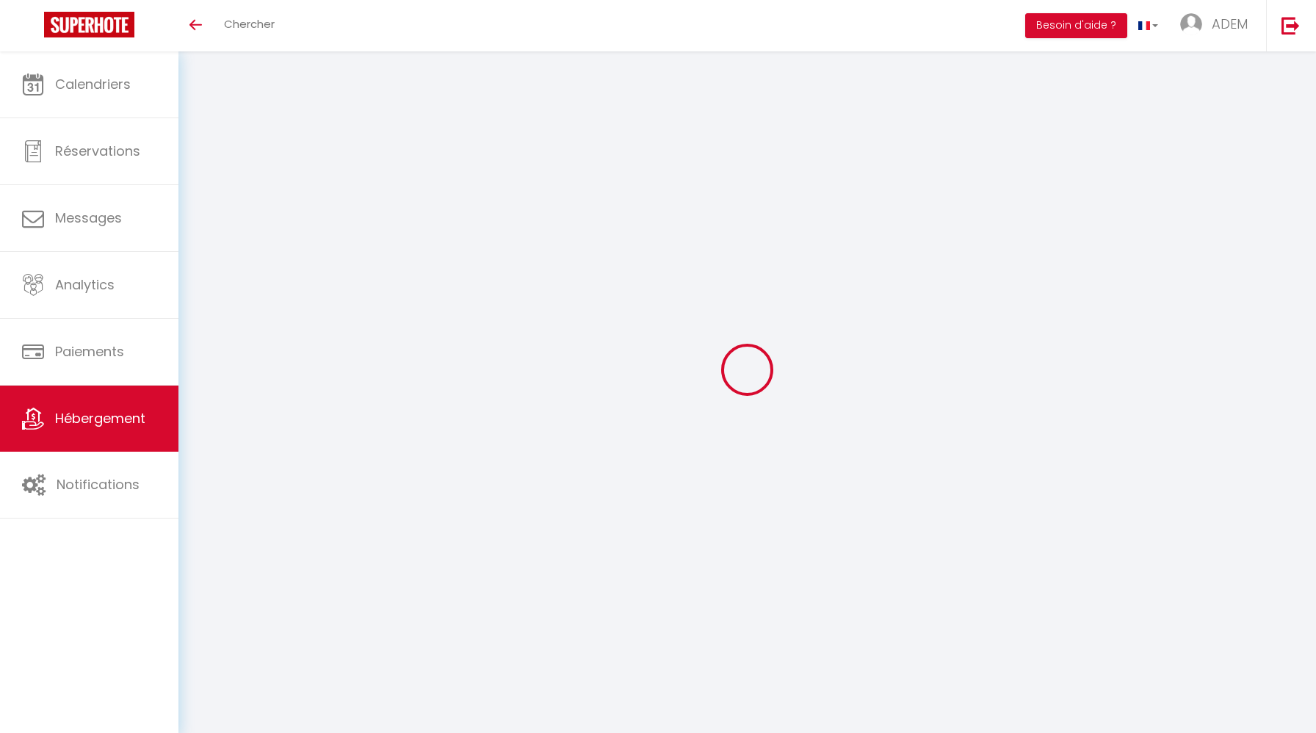
checkbox input "false"
select select
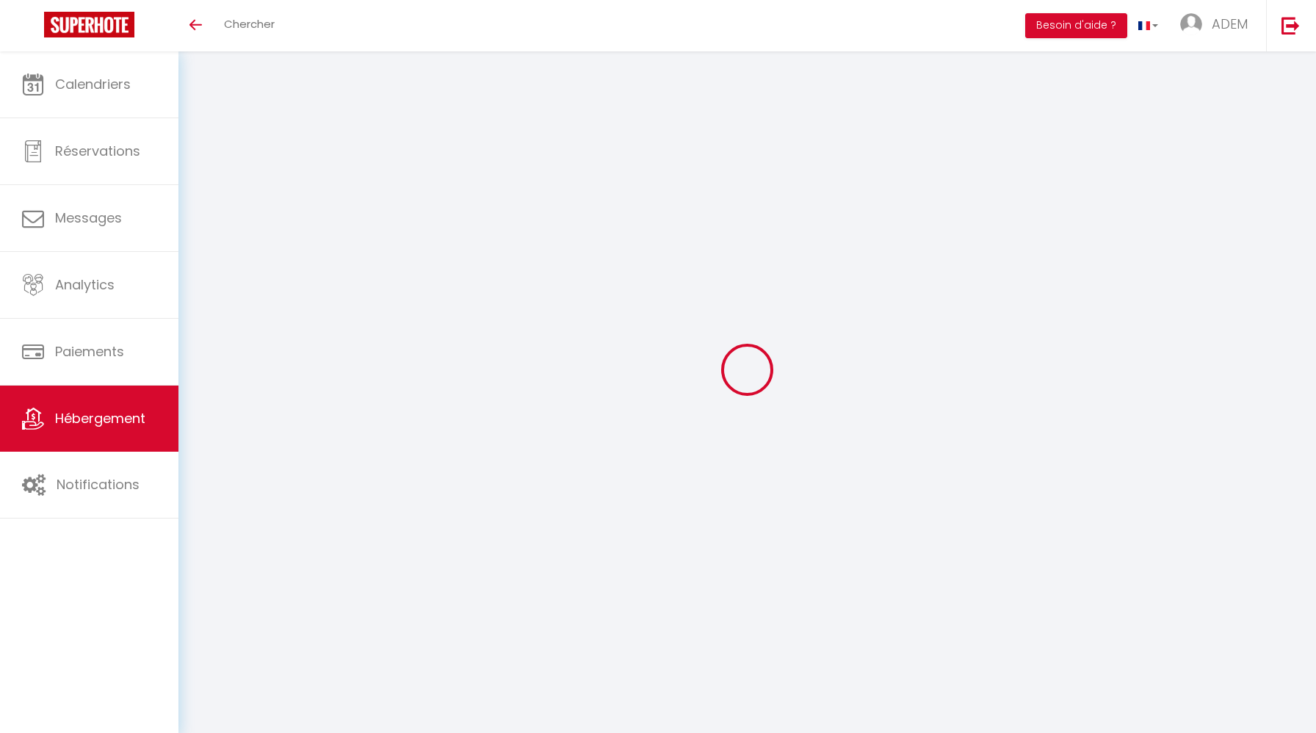
select select
checkbox input "true"
checkbox input "false"
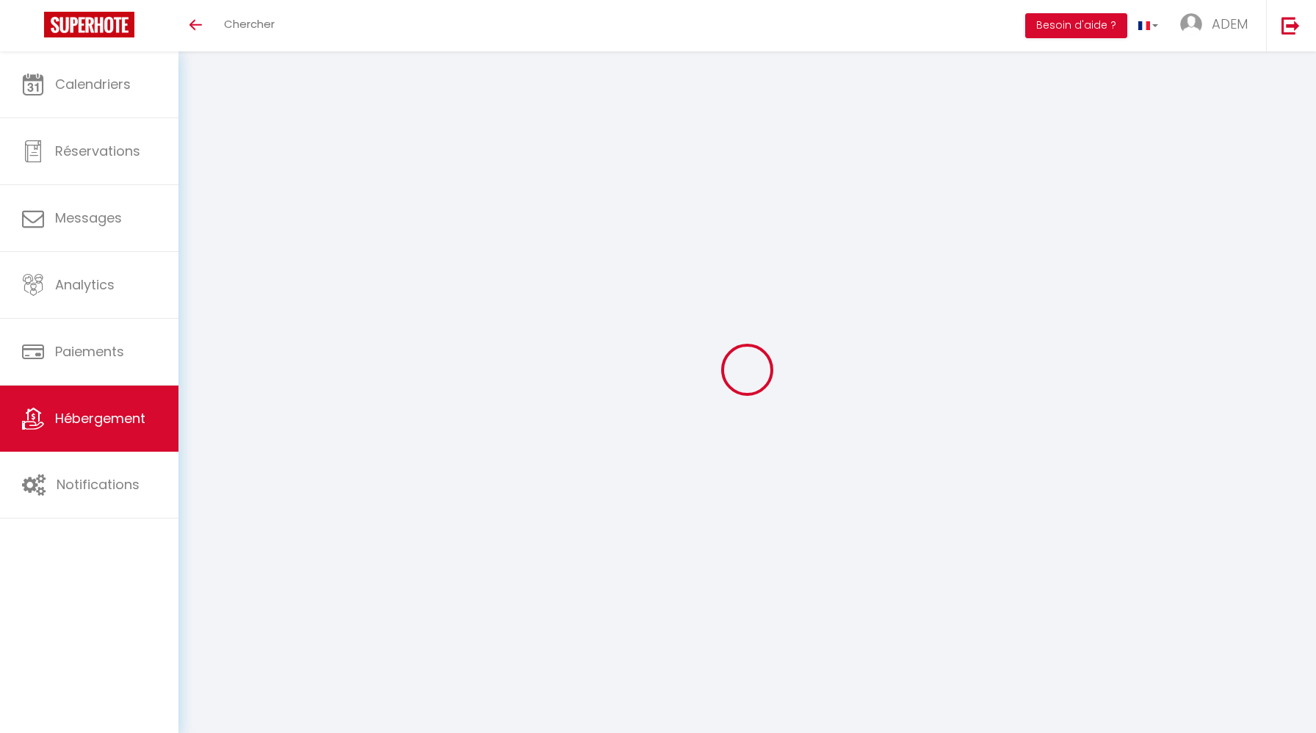
checkbox input "false"
checkbox input "true"
checkbox input "false"
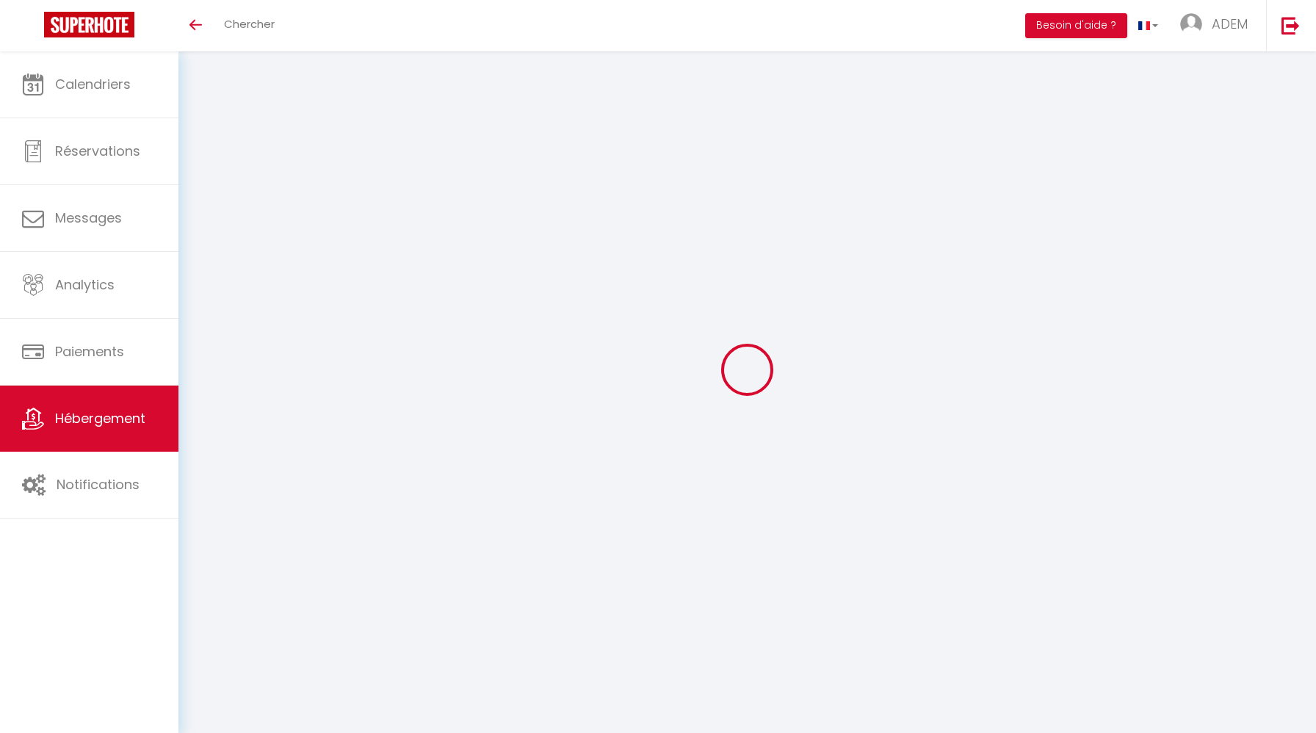
checkbox input "false"
checkbox input "true"
checkbox input "false"
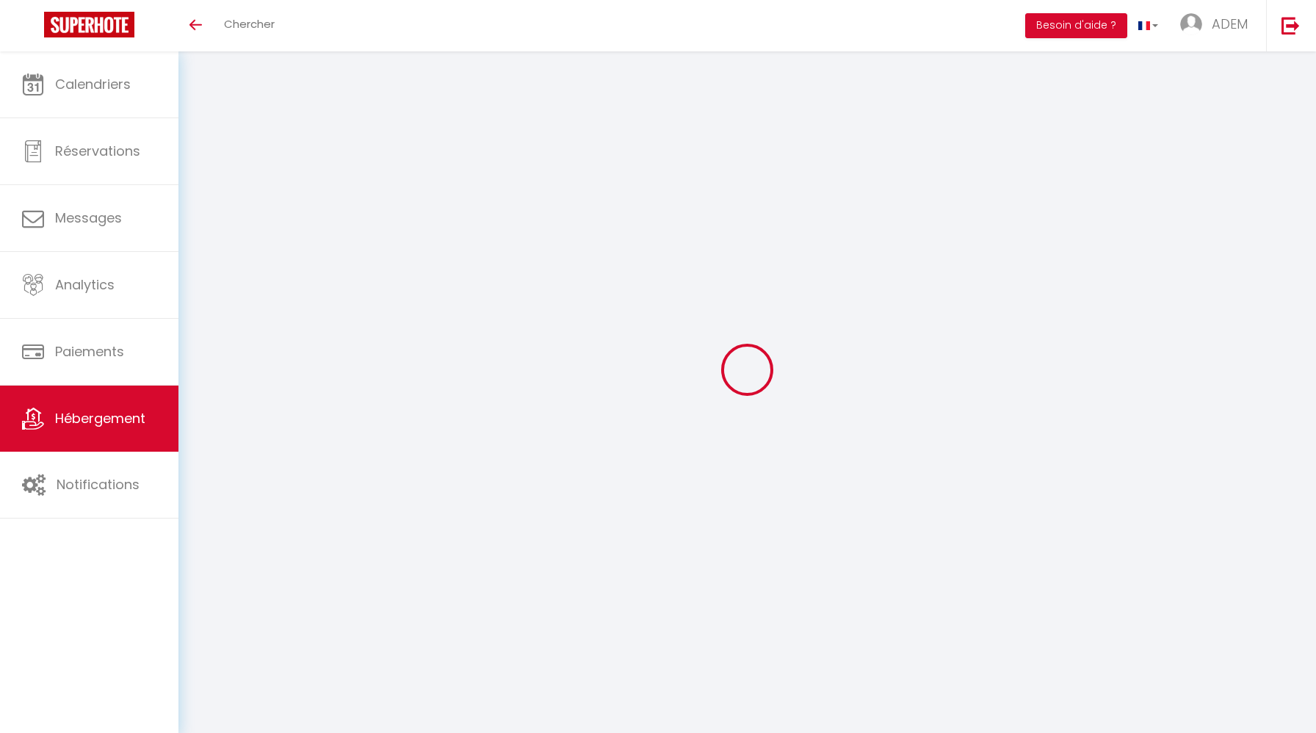
checkbox input "true"
checkbox input "false"
select select "15:00"
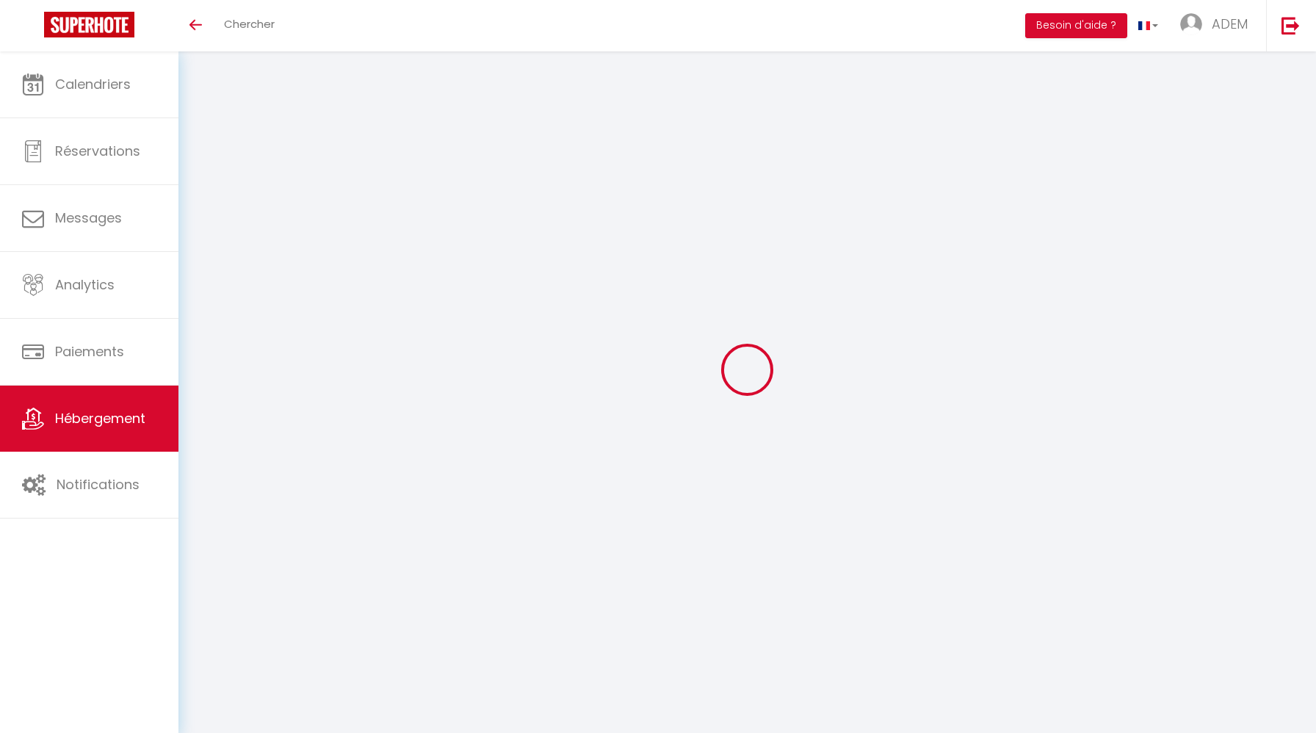
select select
select select "10:00"
select select "30"
select select "120"
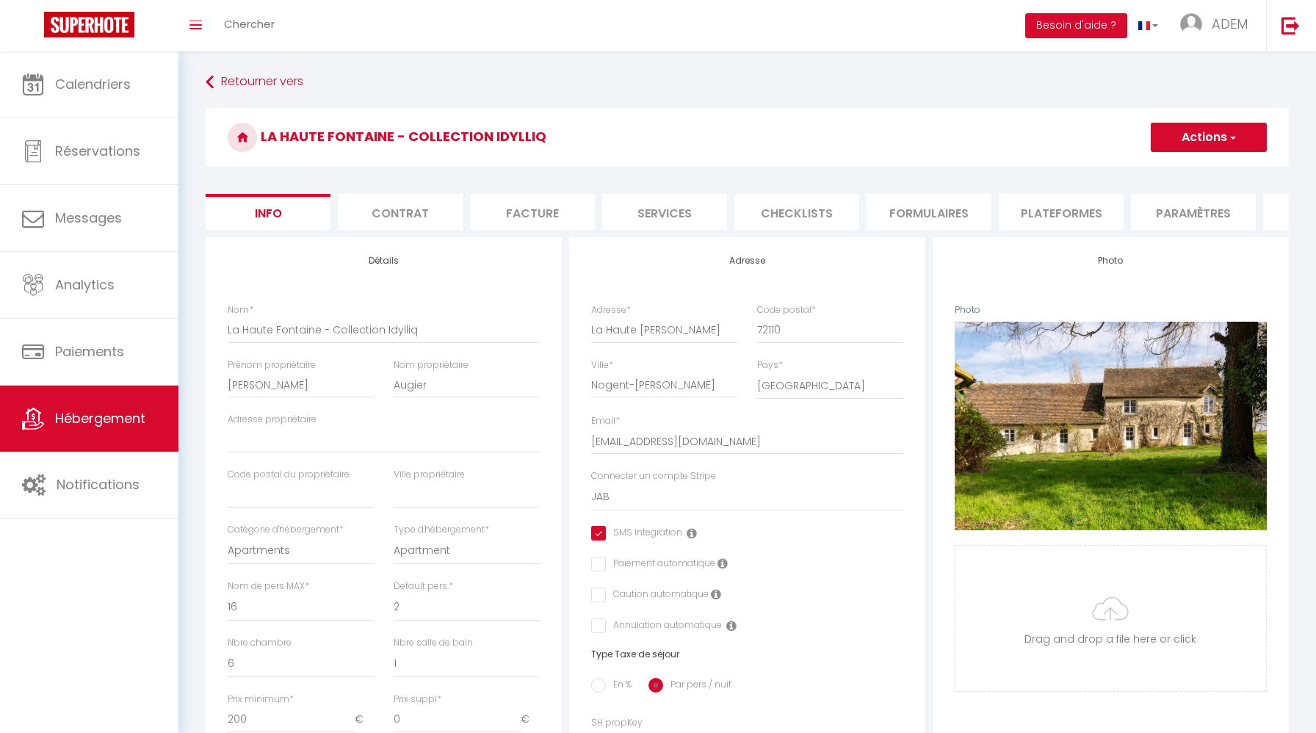
select select
checkbox input "true"
checkbox input "false"
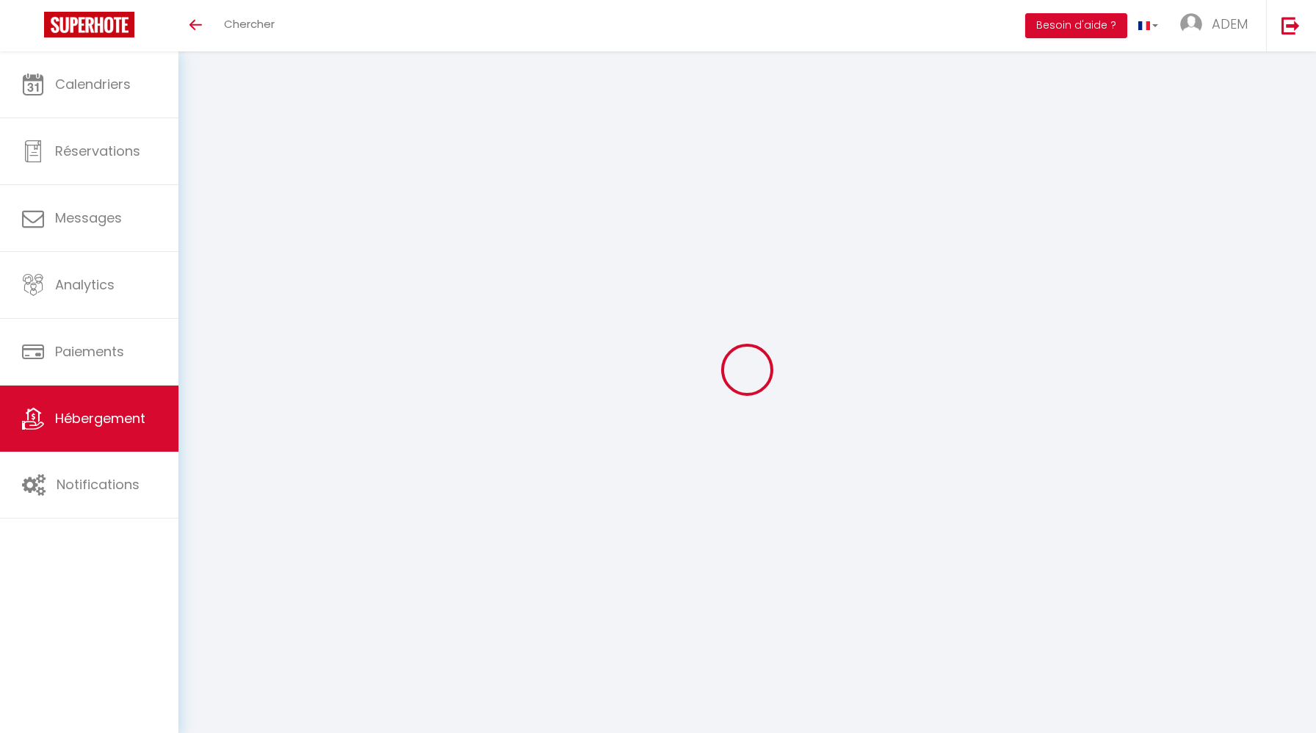
select select "3"
select select "2"
select select "1"
select select
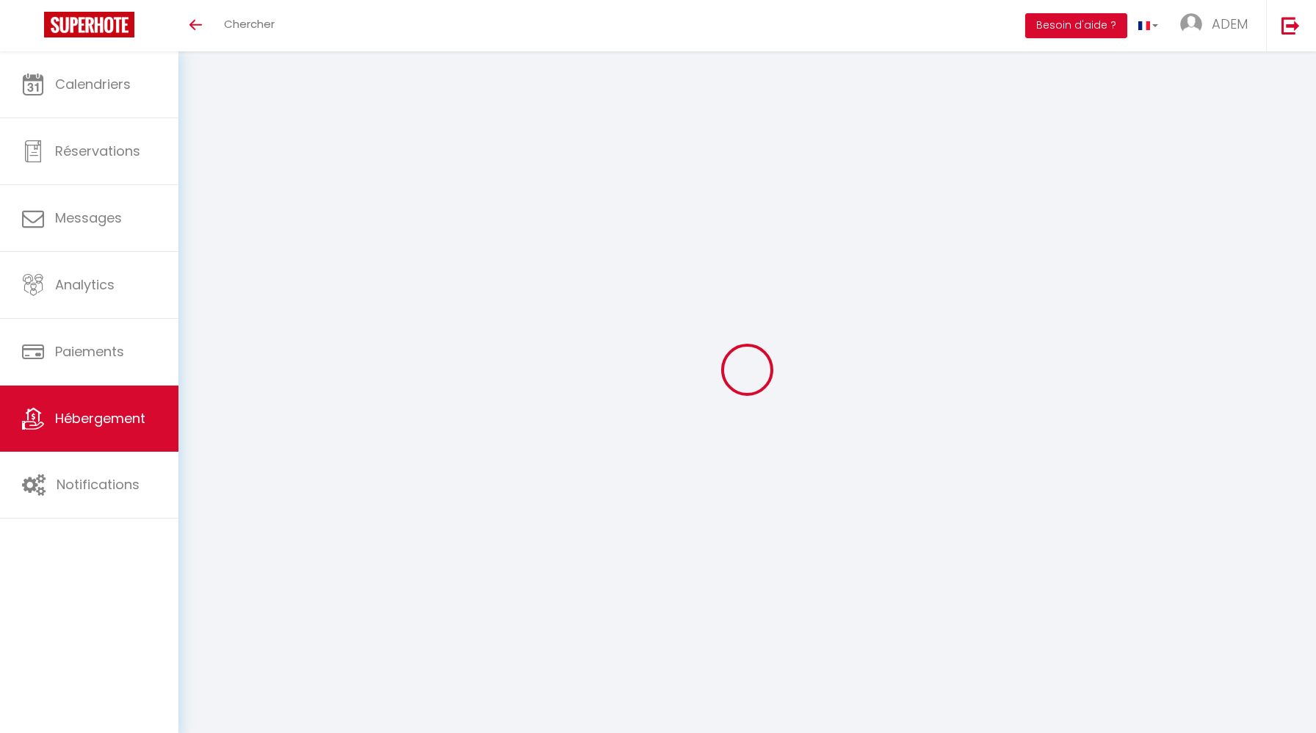
select select "28"
select select
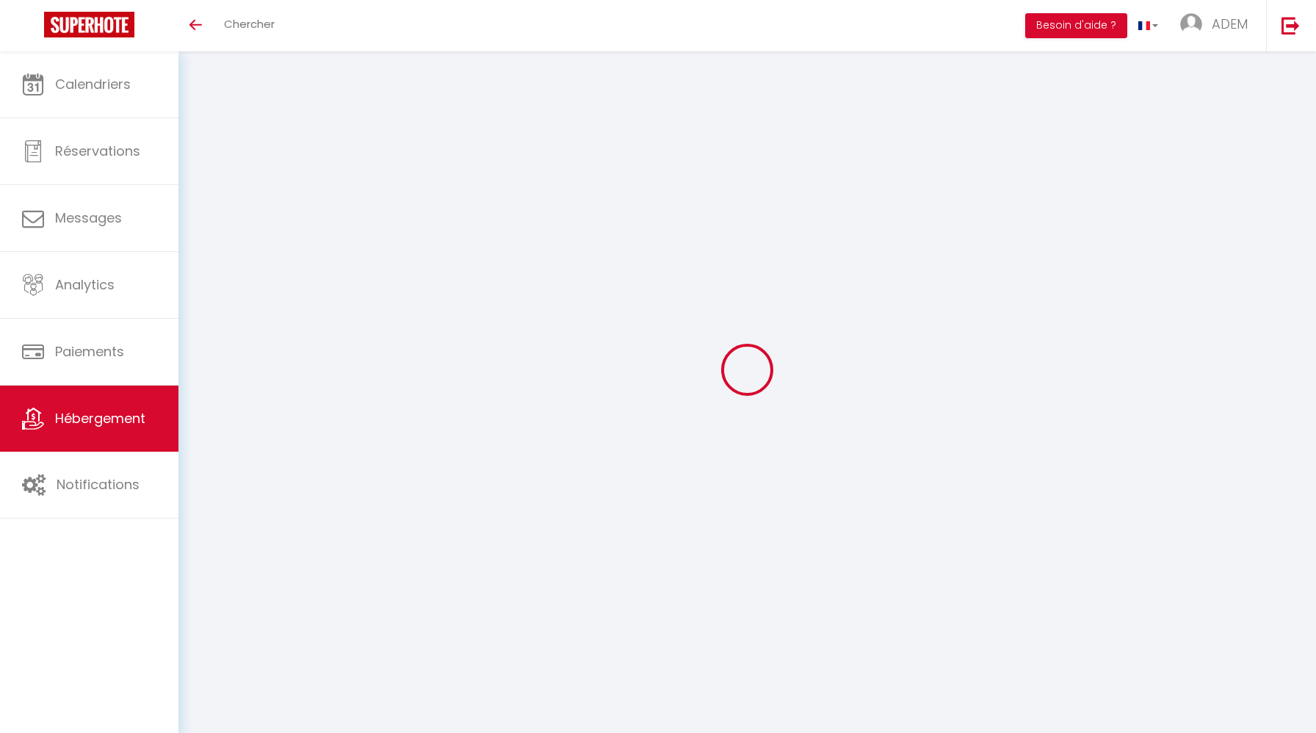
select select
checkbox input "false"
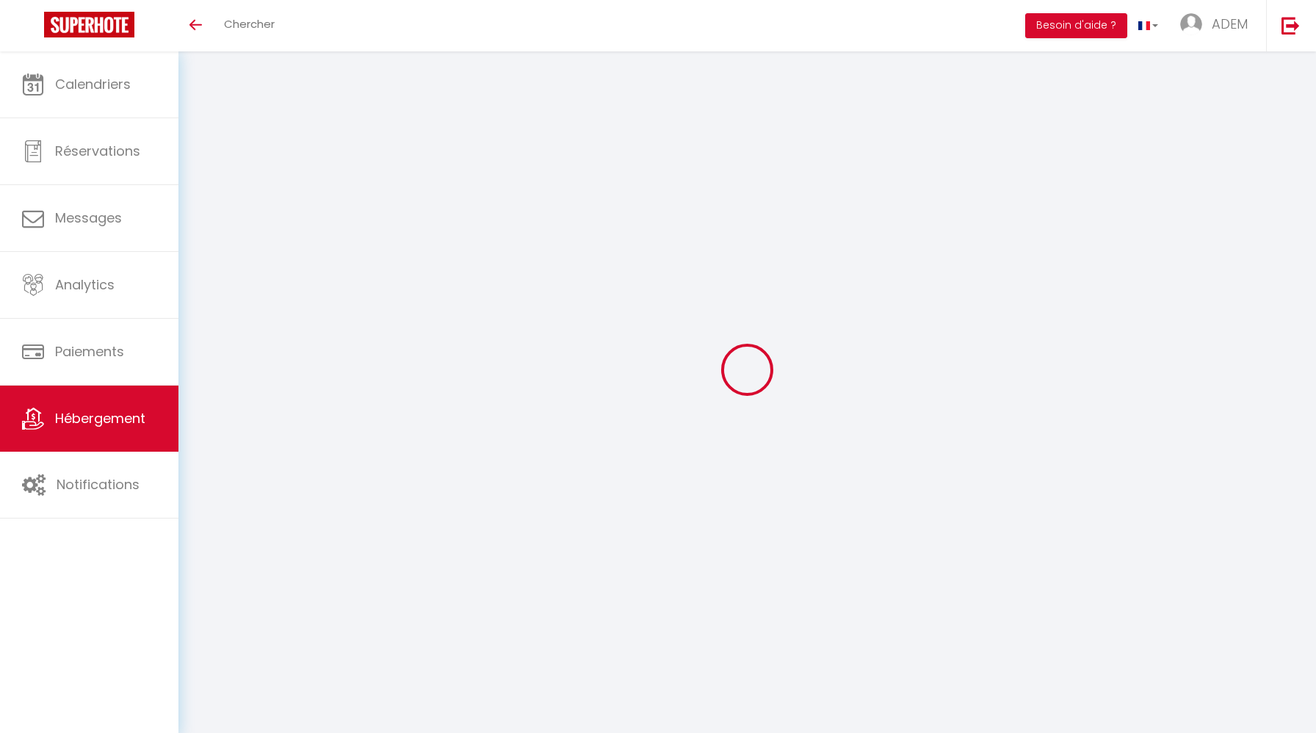
checkbox input "false"
select select
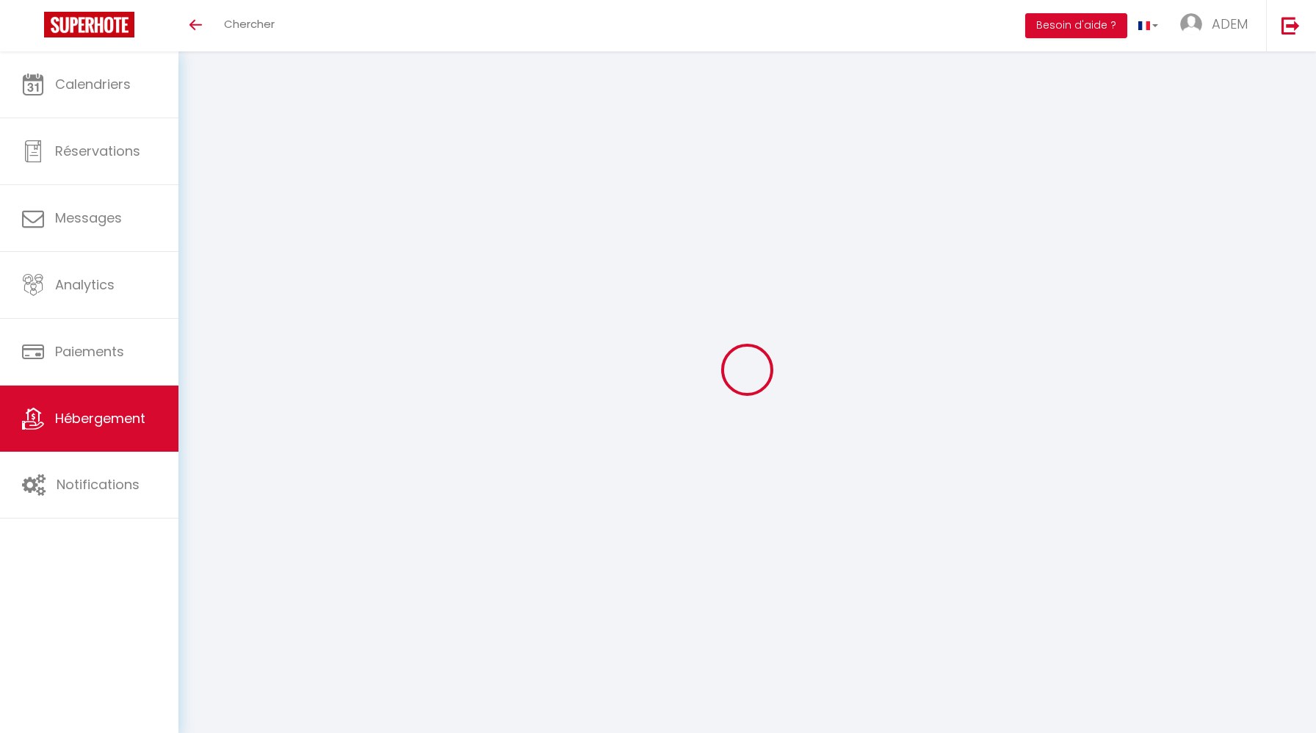
select select
checkbox input "false"
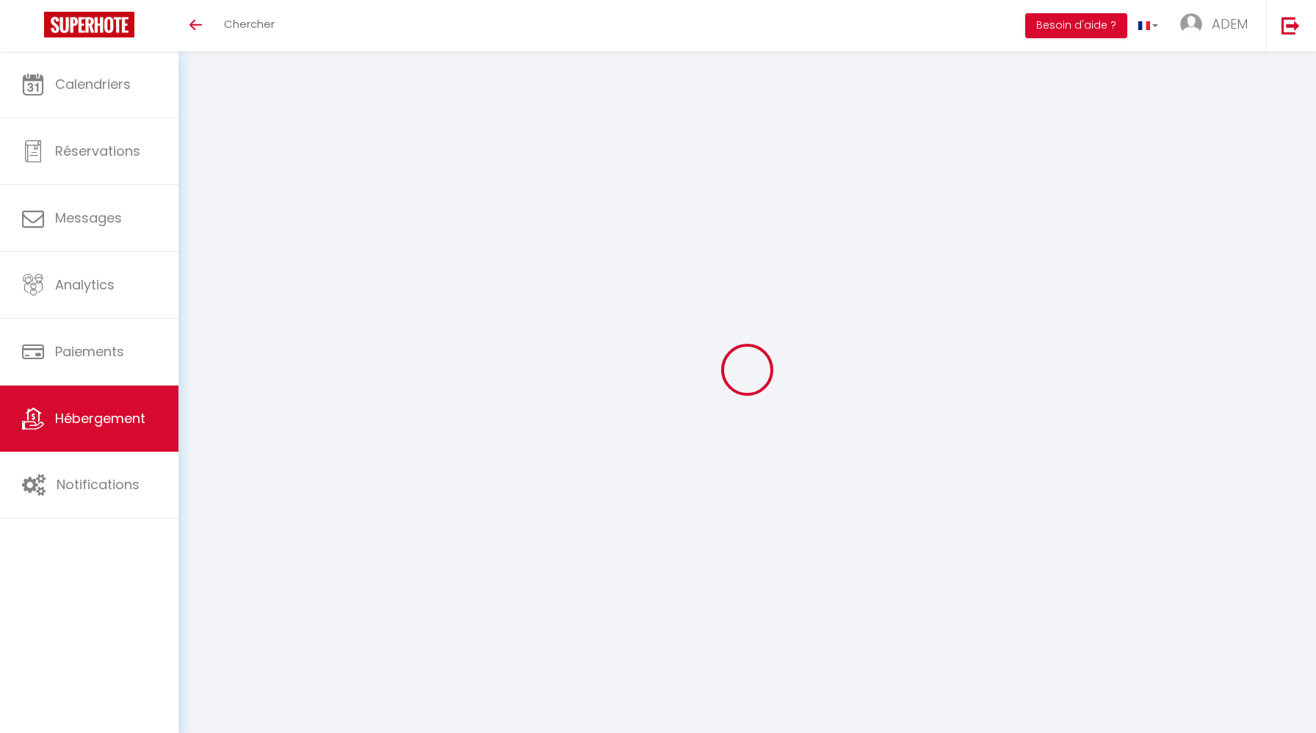
checkbox input "false"
select select
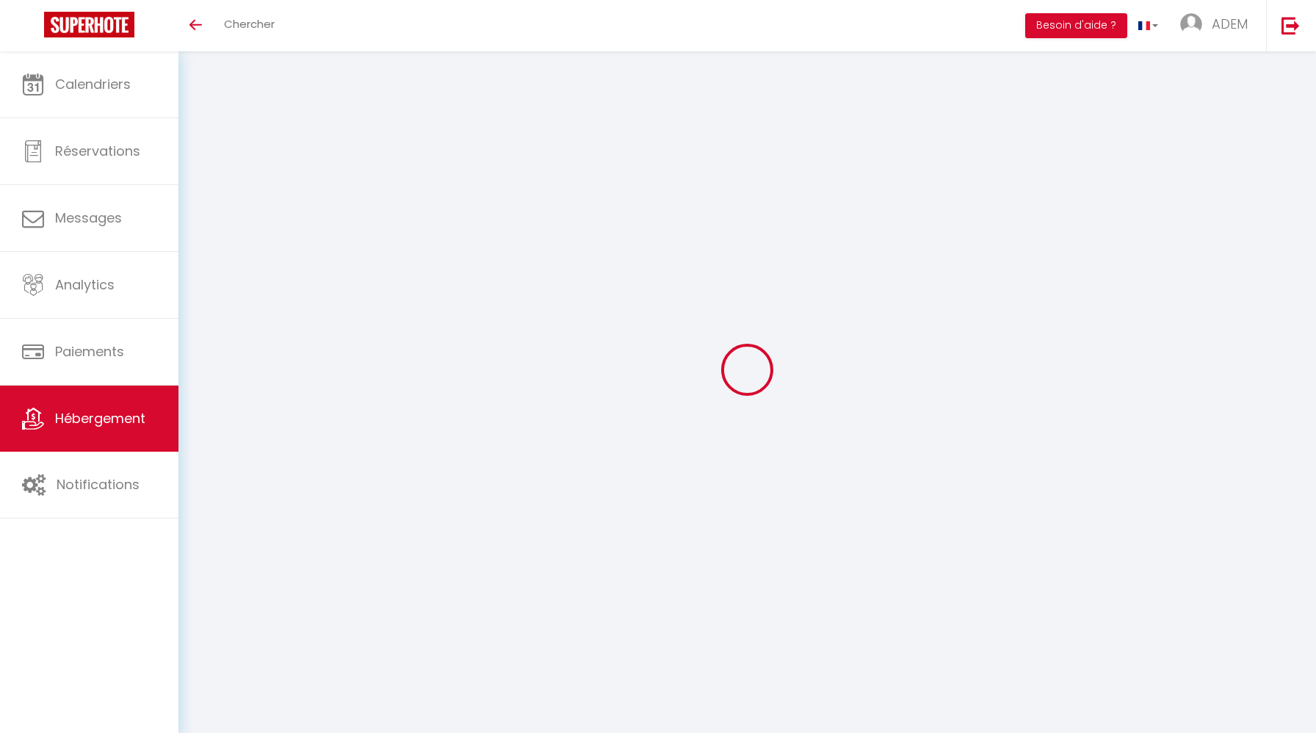
type input "Demeure Saint Prest - Collection Idylliq"
type input "[PERSON_NAME]"
select select "houses"
select select "10"
select select "5"
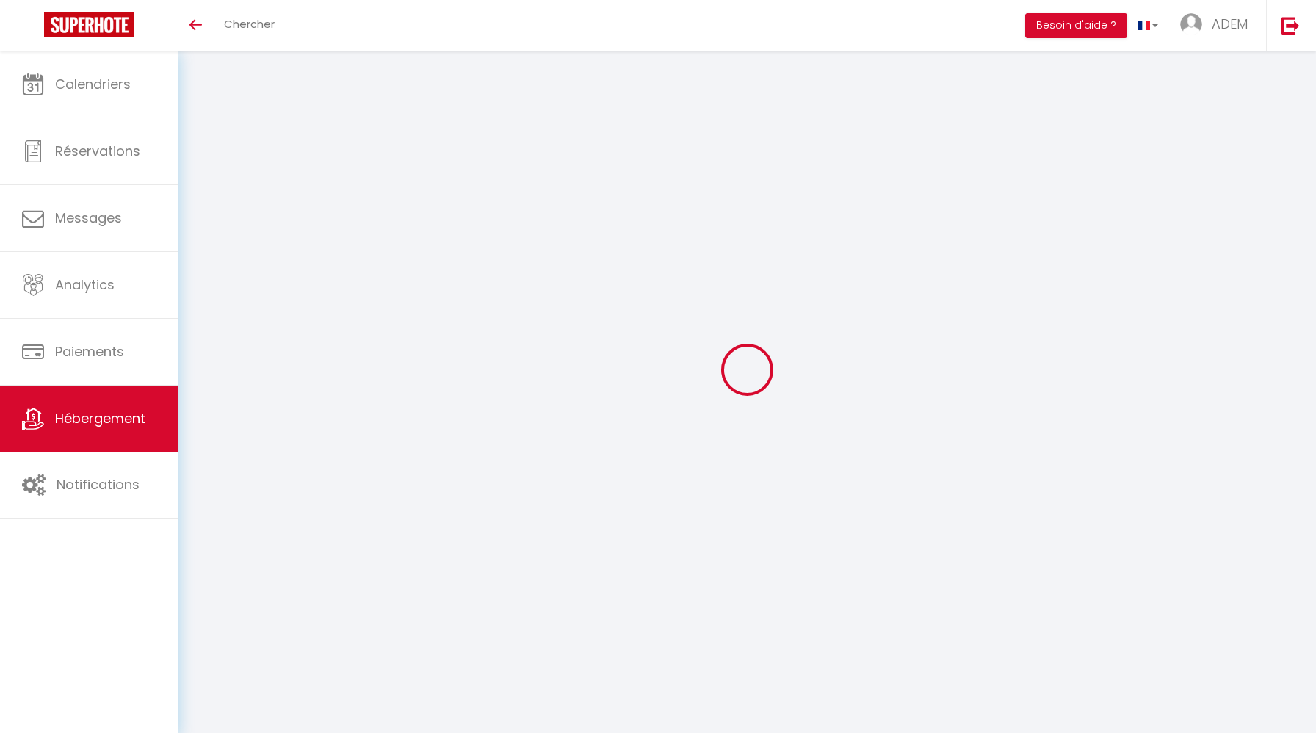
select select "3"
type input "1000"
type input "200"
type input "1000"
select select
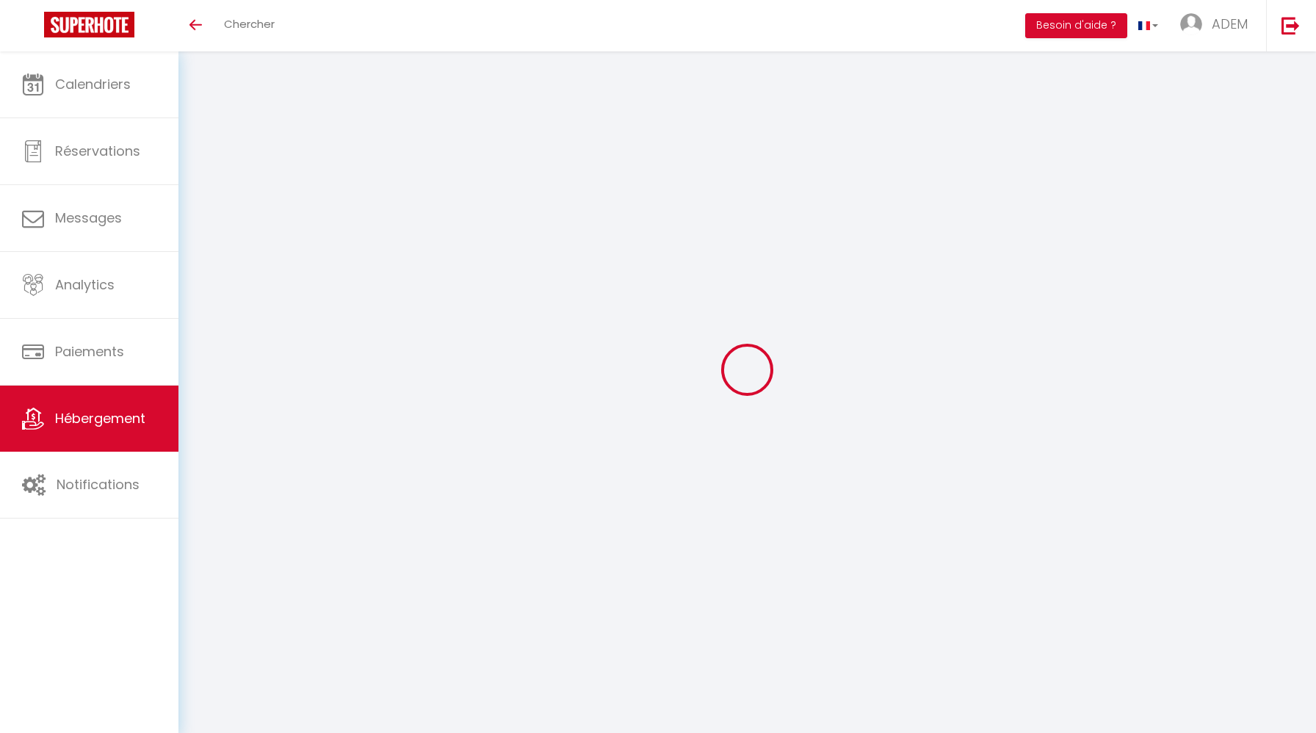
select select
type input "[STREET_ADDRESS]"
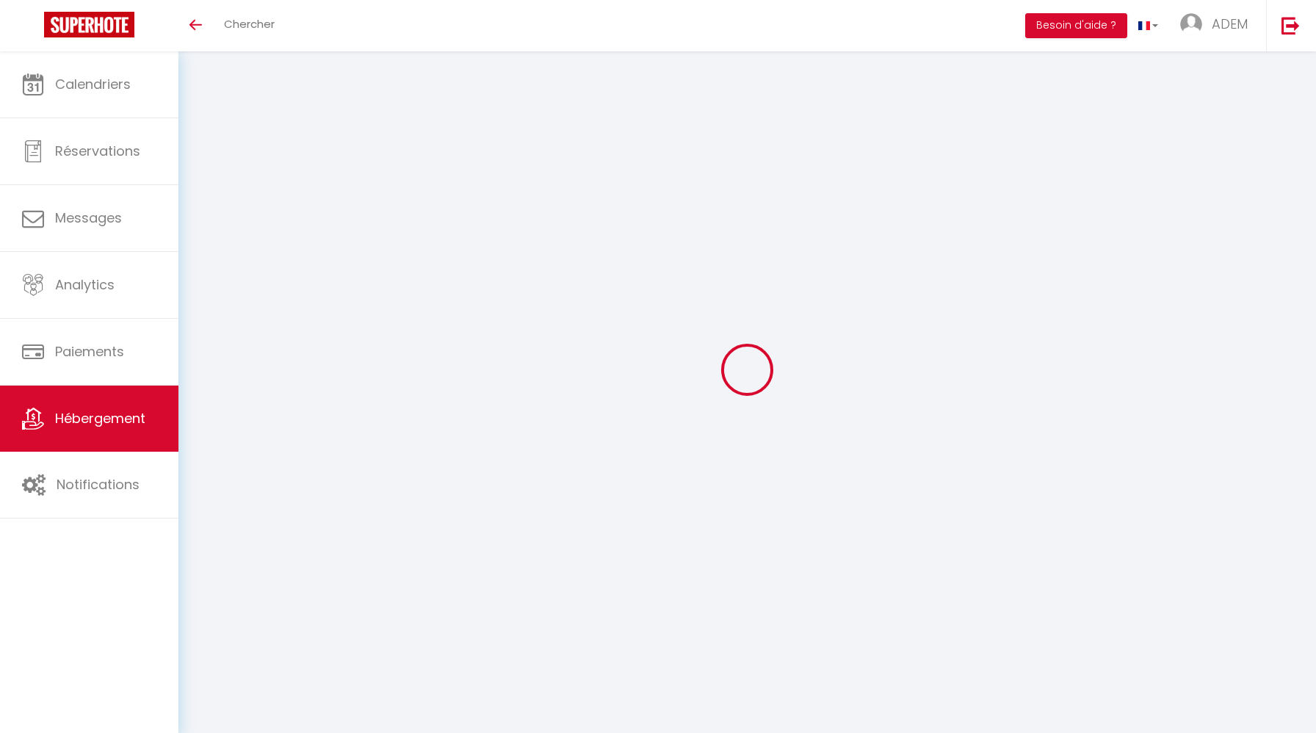
type input "28300"
type input "Saint-[PERSON_NAME]"
type input "[EMAIL_ADDRESS][DOMAIN_NAME]"
select select "8966"
checkbox input "true"
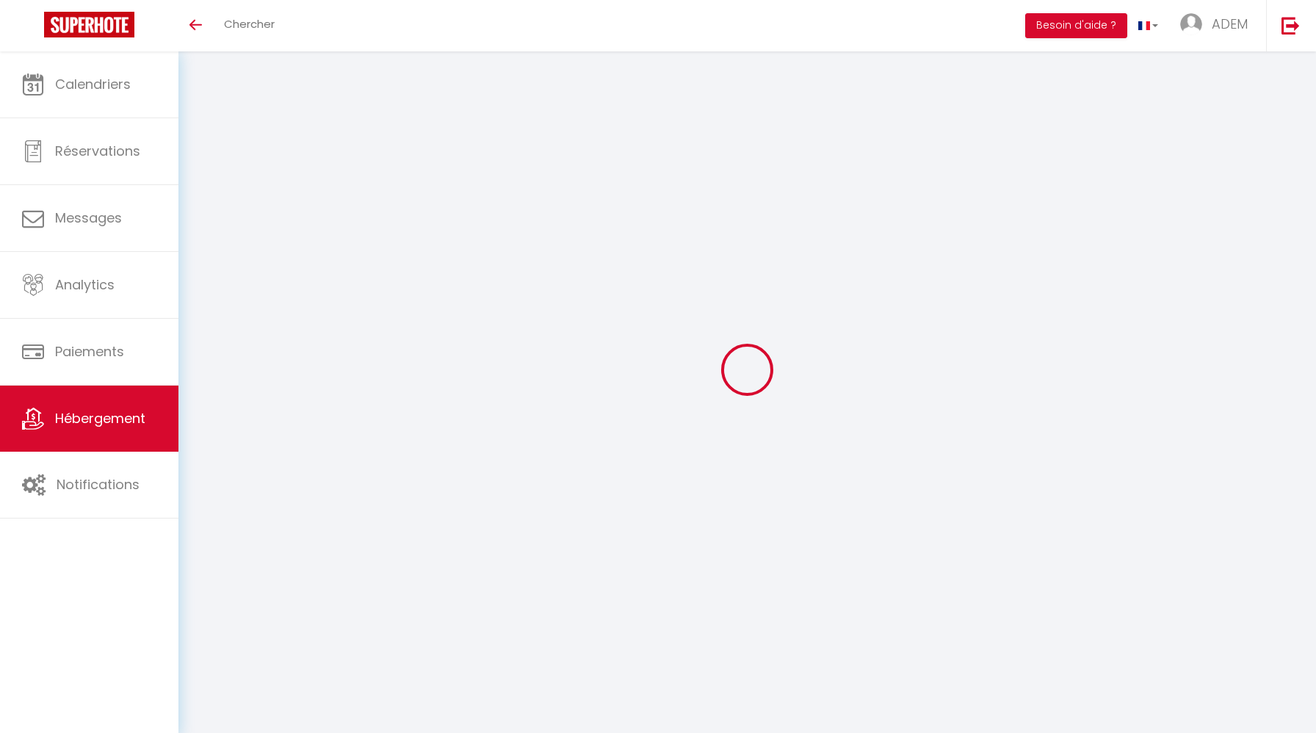
checkbox input "false"
type input "0"
type input "200"
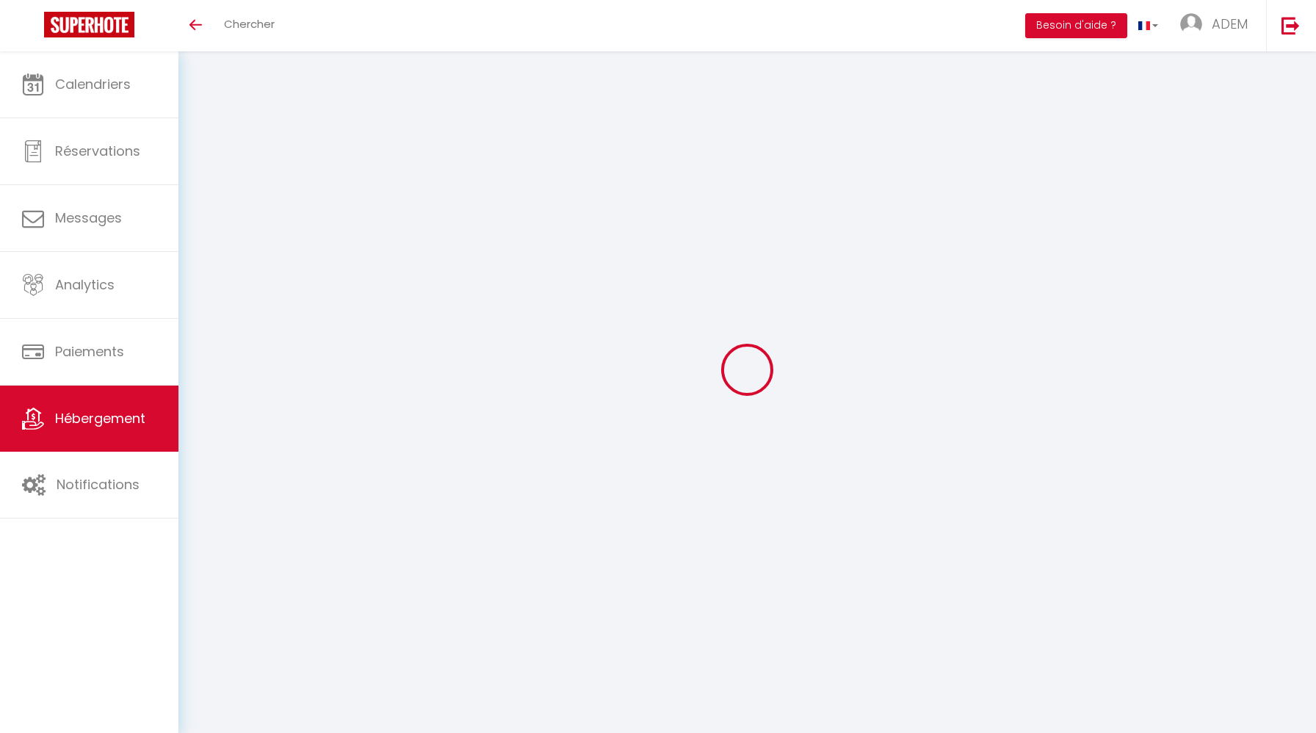
type input "0"
select select
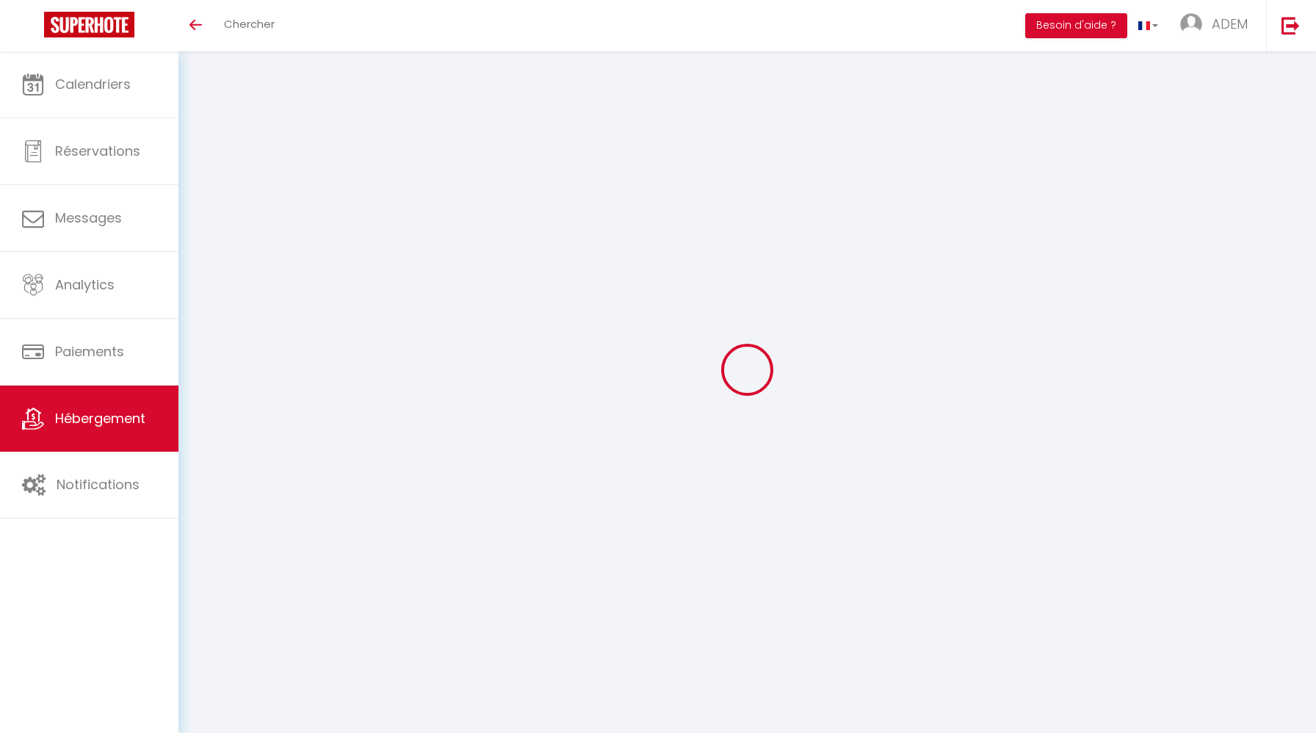
select select
checkbox input "true"
checkbox input "false"
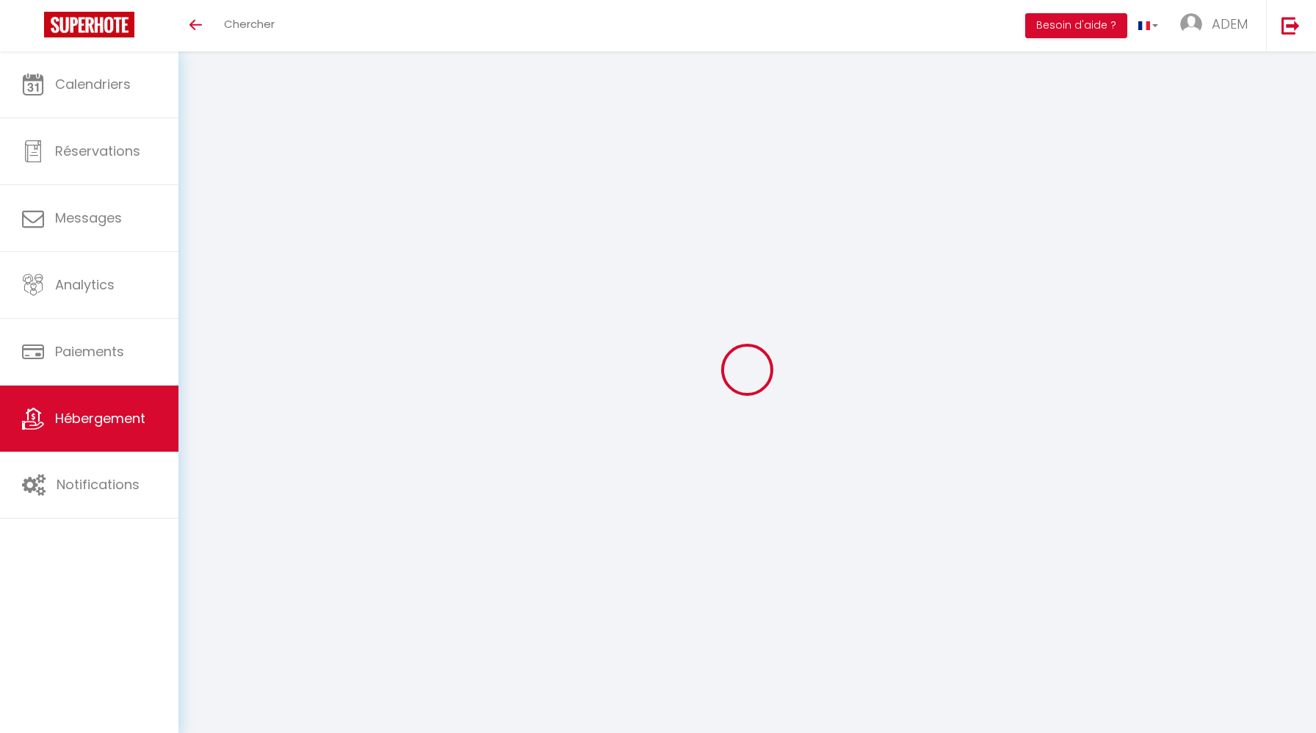
checkbox input "false"
select select
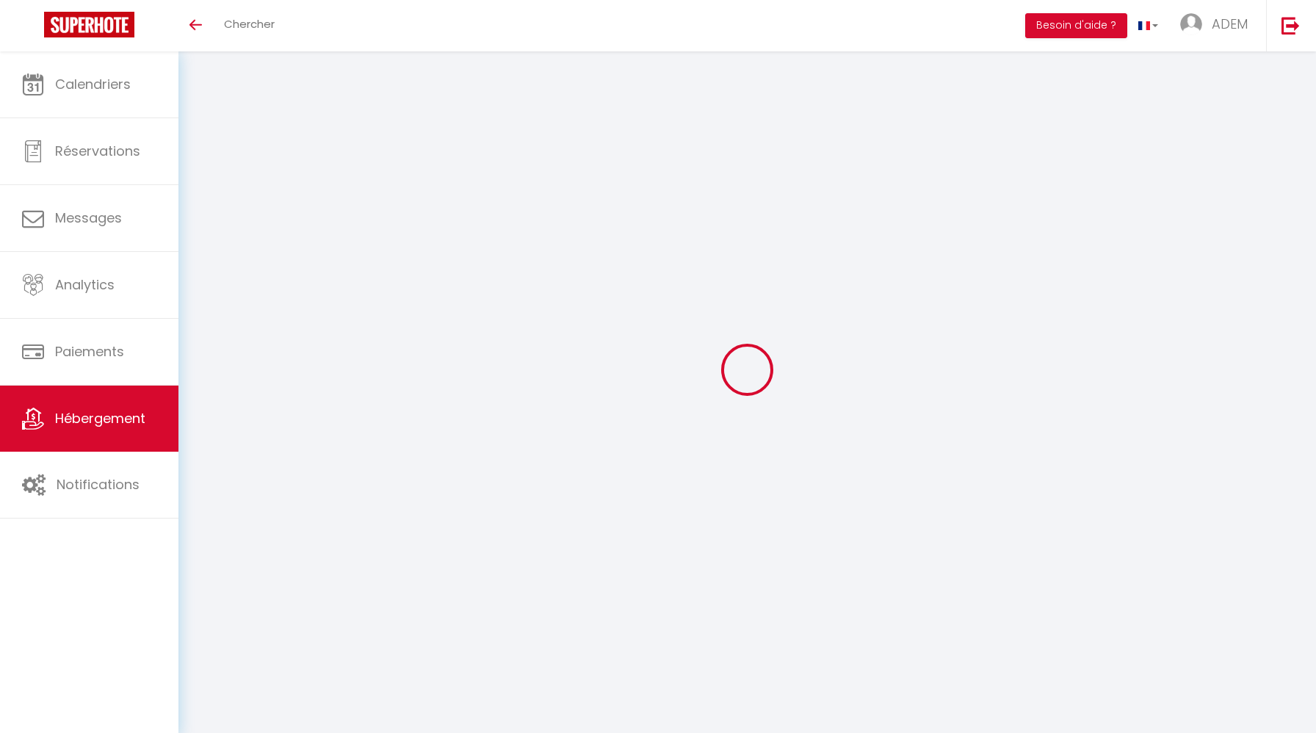
select select
checkbox input "true"
checkbox input "false"
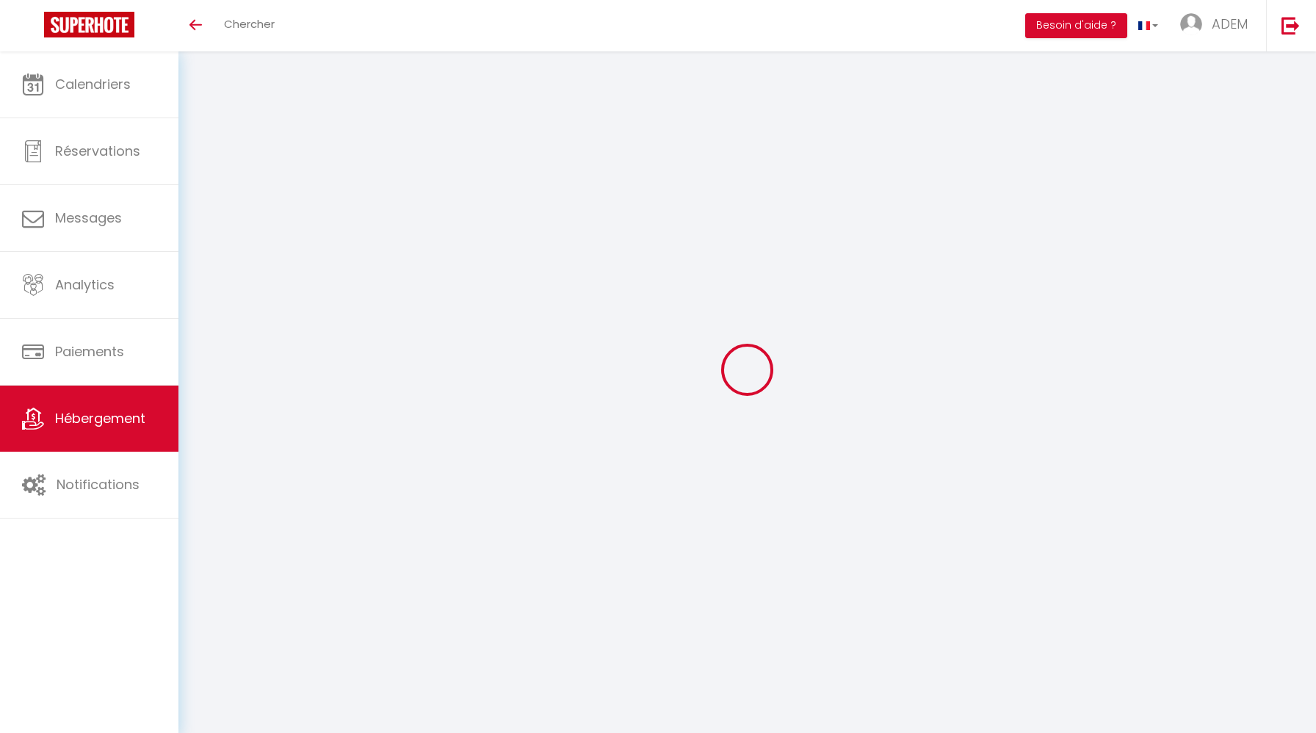
checkbox input "false"
checkbox input "true"
checkbox input "false"
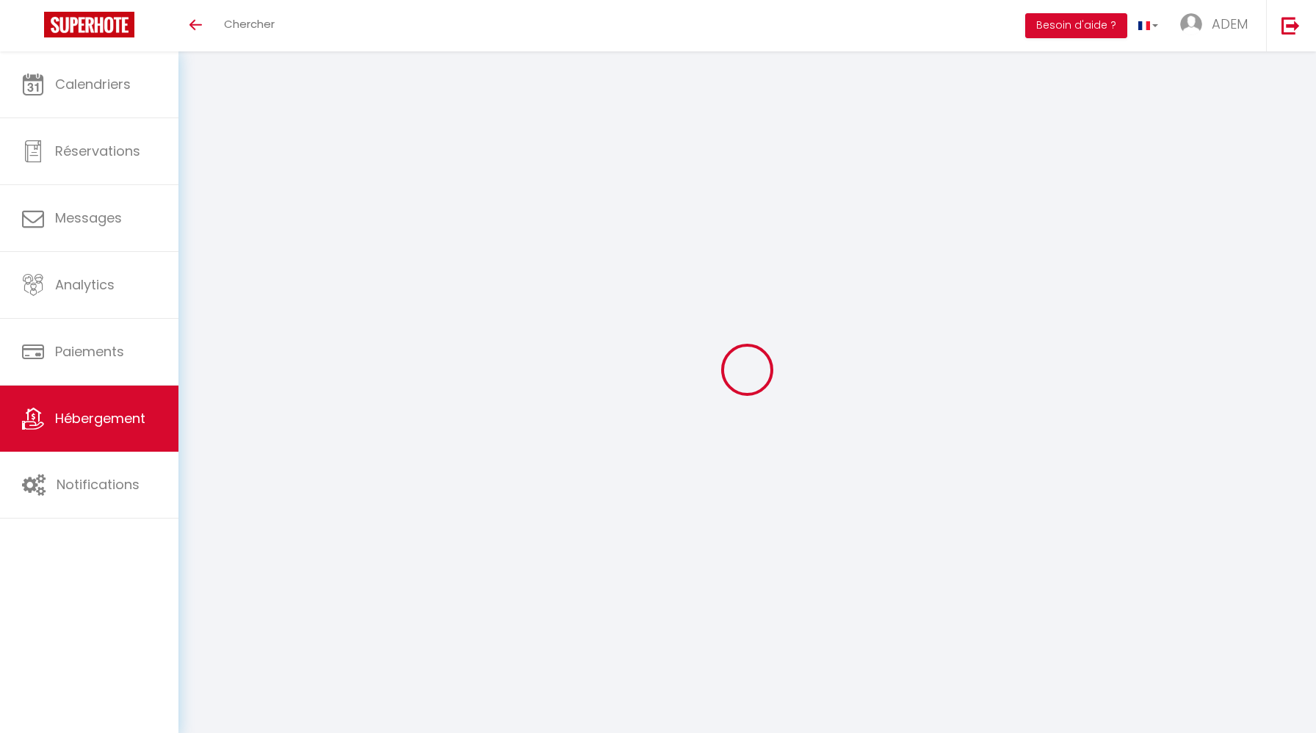
select select "15:00"
select select
select select "10:00"
select select "30"
select select "120"
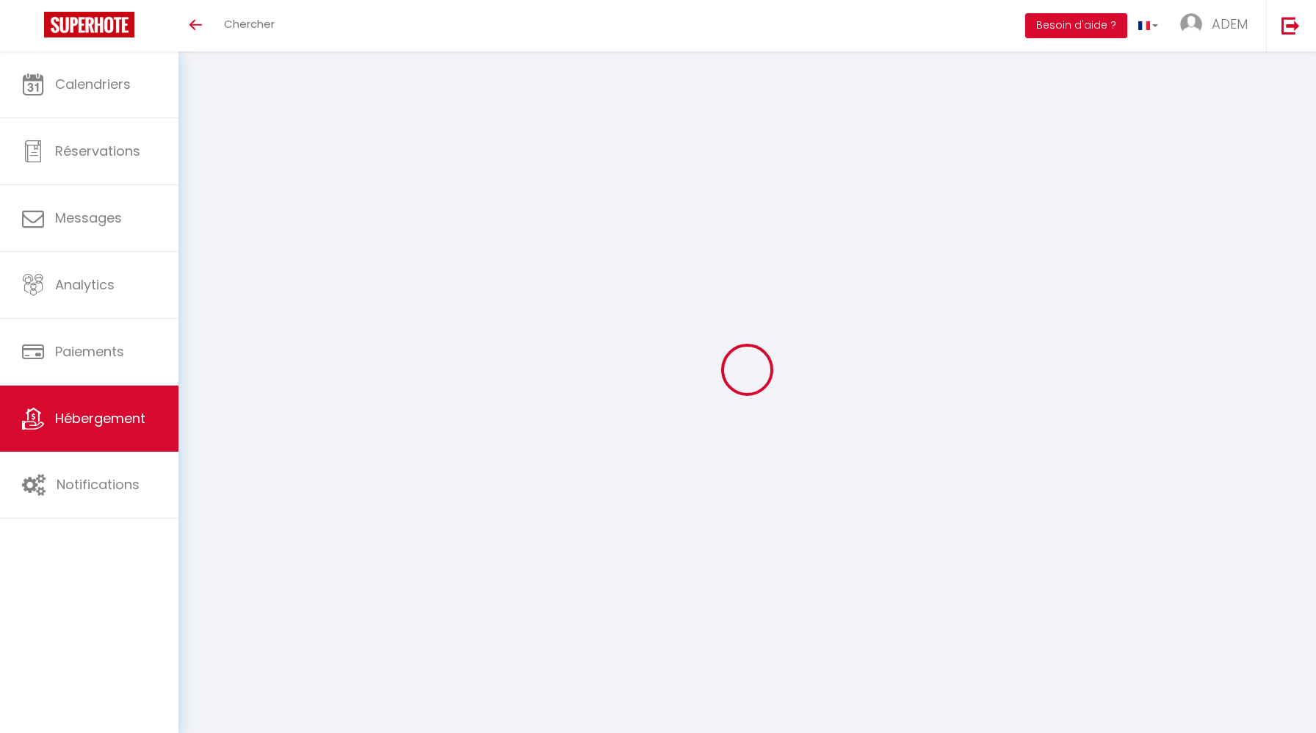
select select "42069"
select select
checkbox input "true"
checkbox input "false"
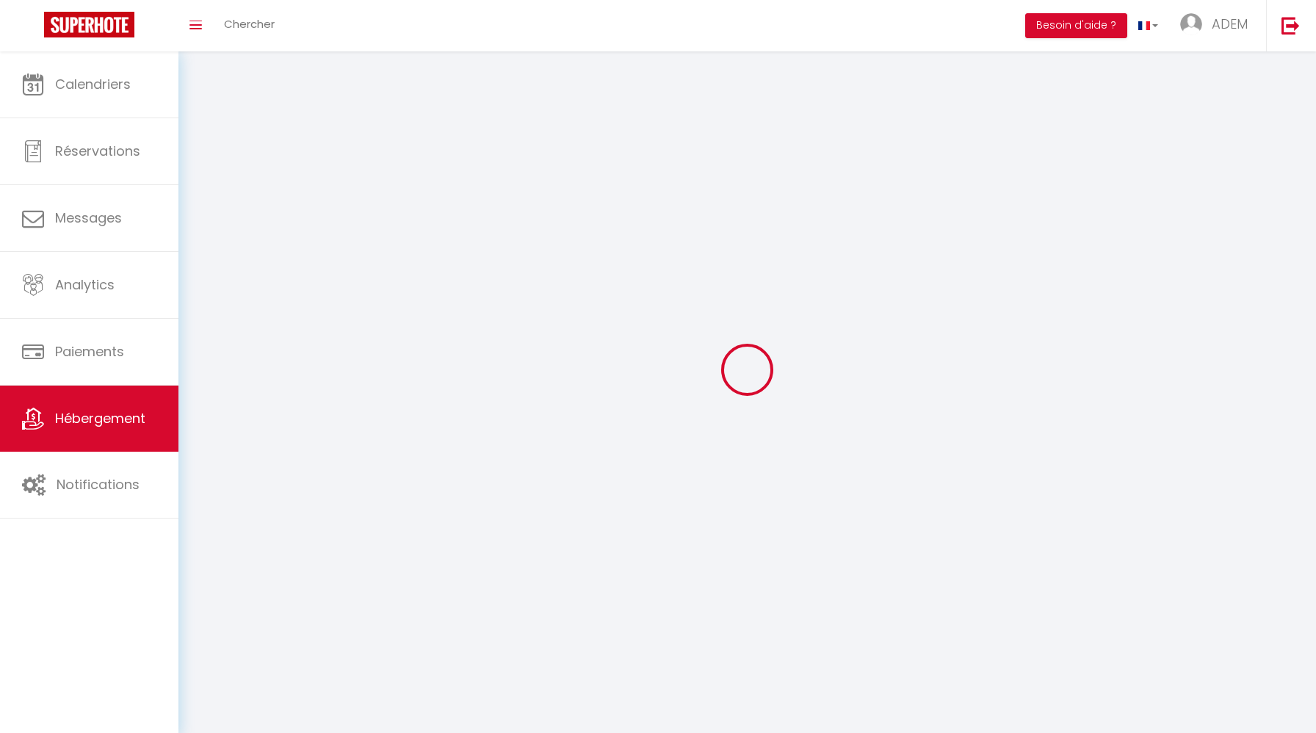
checkbox input "false"
select select
checkbox input "true"
checkbox input "false"
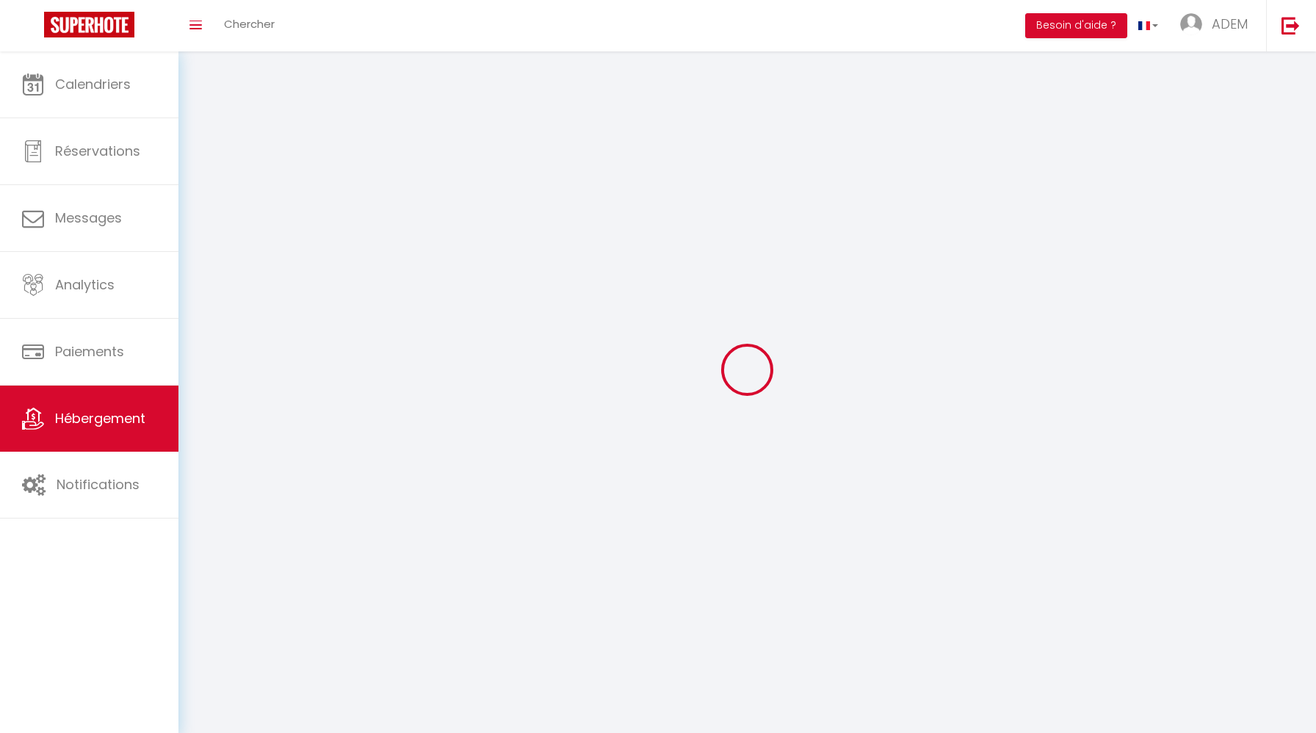
checkbox input "false"
select select
checkbox input "true"
checkbox input "false"
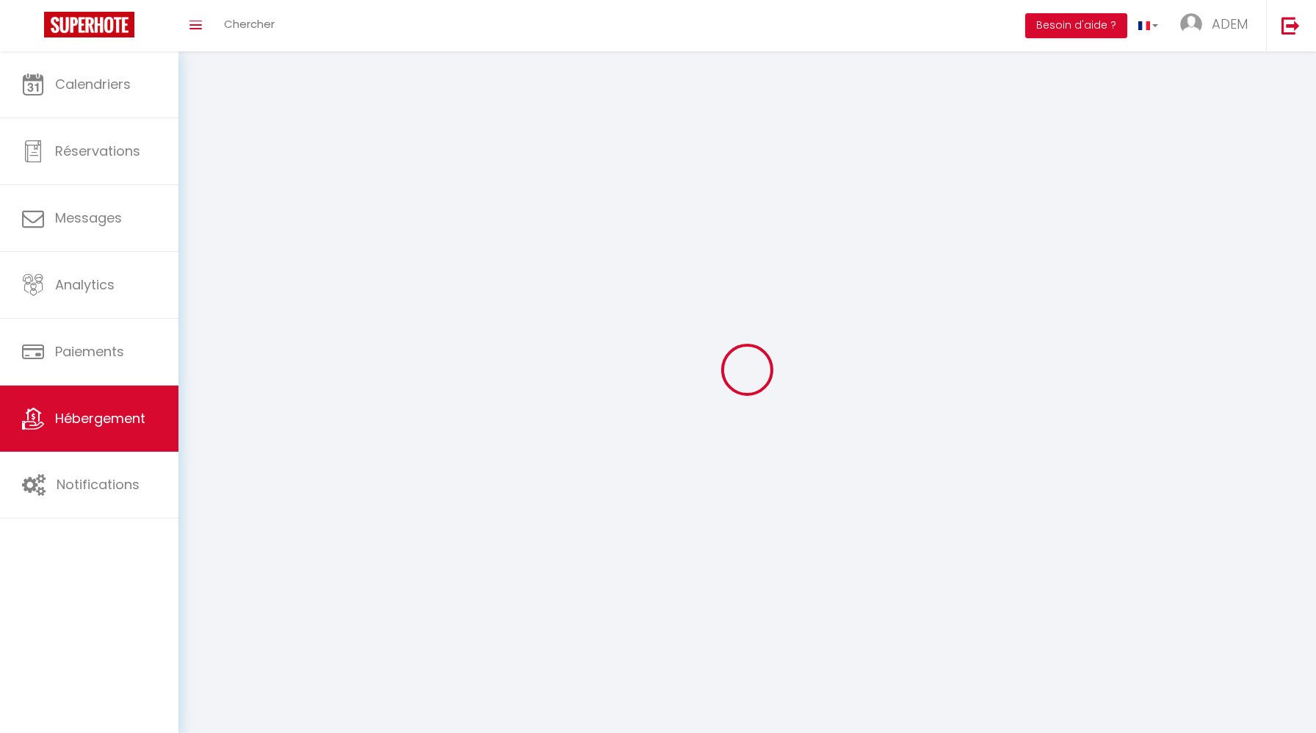
checkbox input "false"
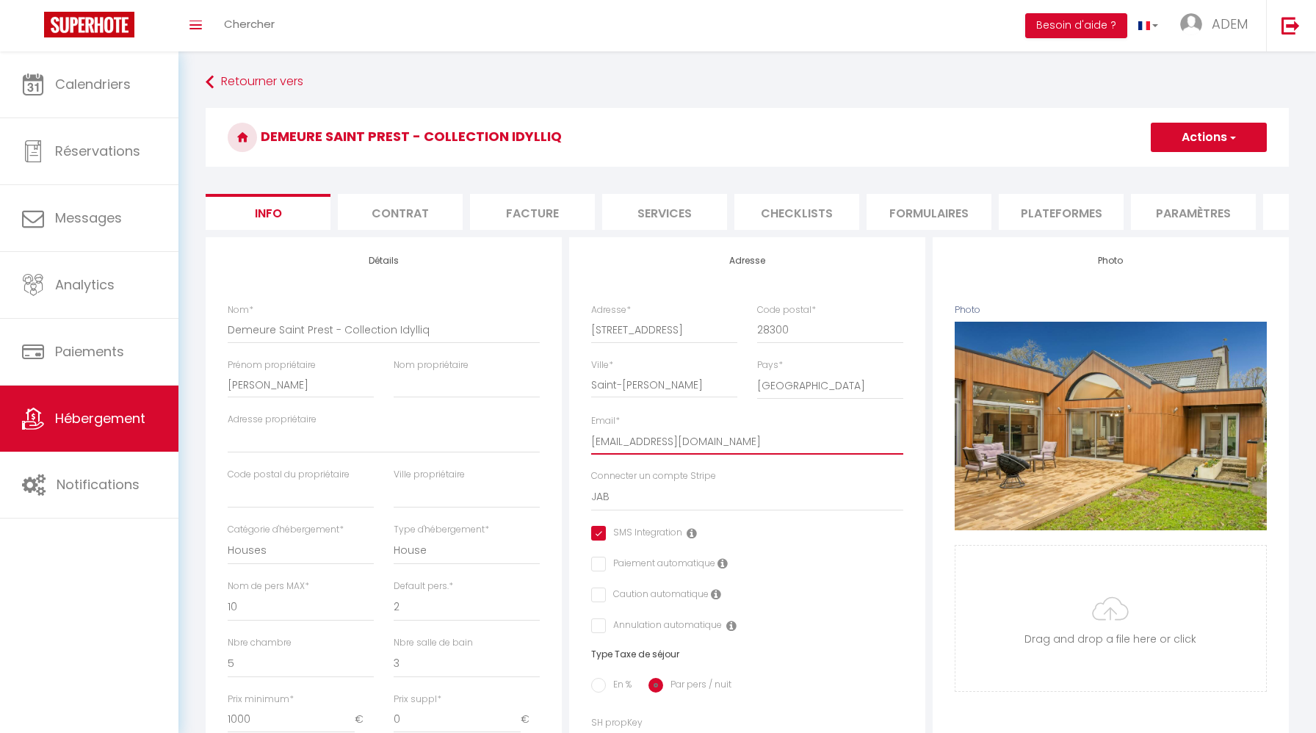
click at [645, 438] on input "[EMAIL_ADDRESS][DOMAIN_NAME]" at bounding box center [747, 441] width 312 height 26
paste input "JB"
type input "JB"
select select
checkbox input "true"
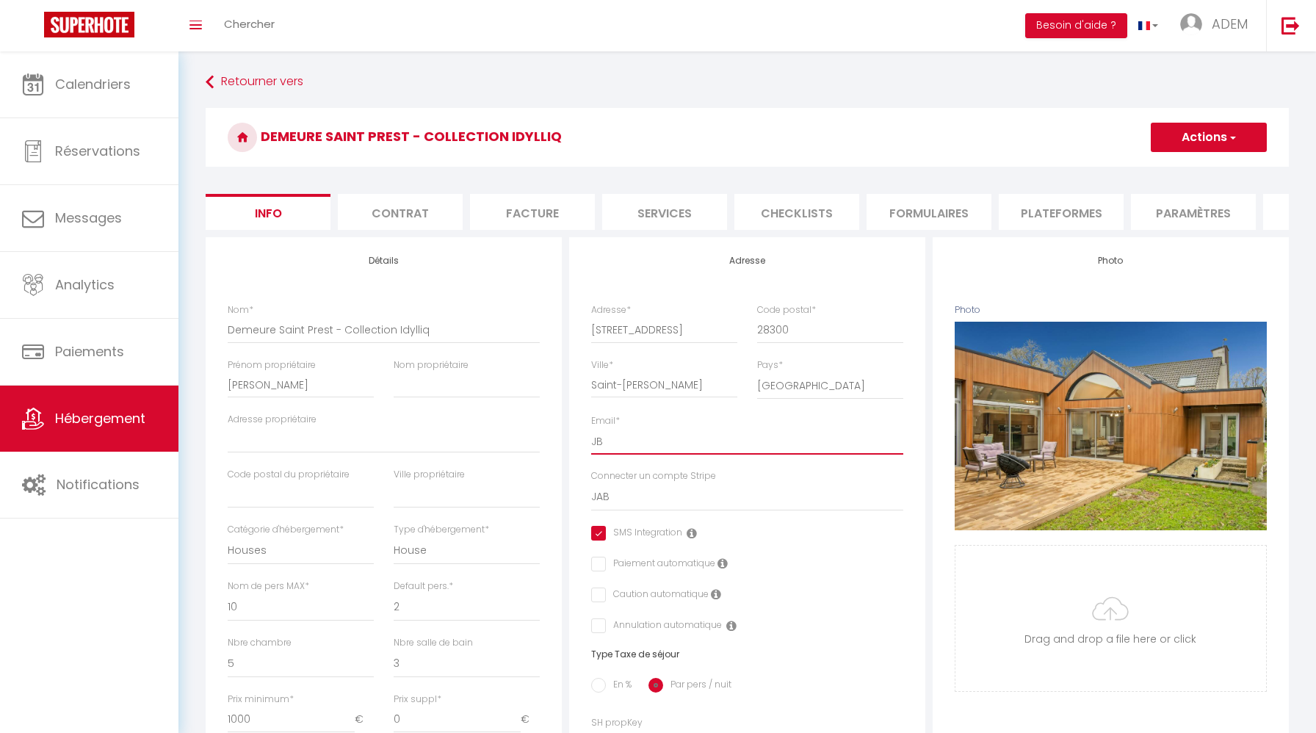
checkbox input "false"
type input "J"
select select
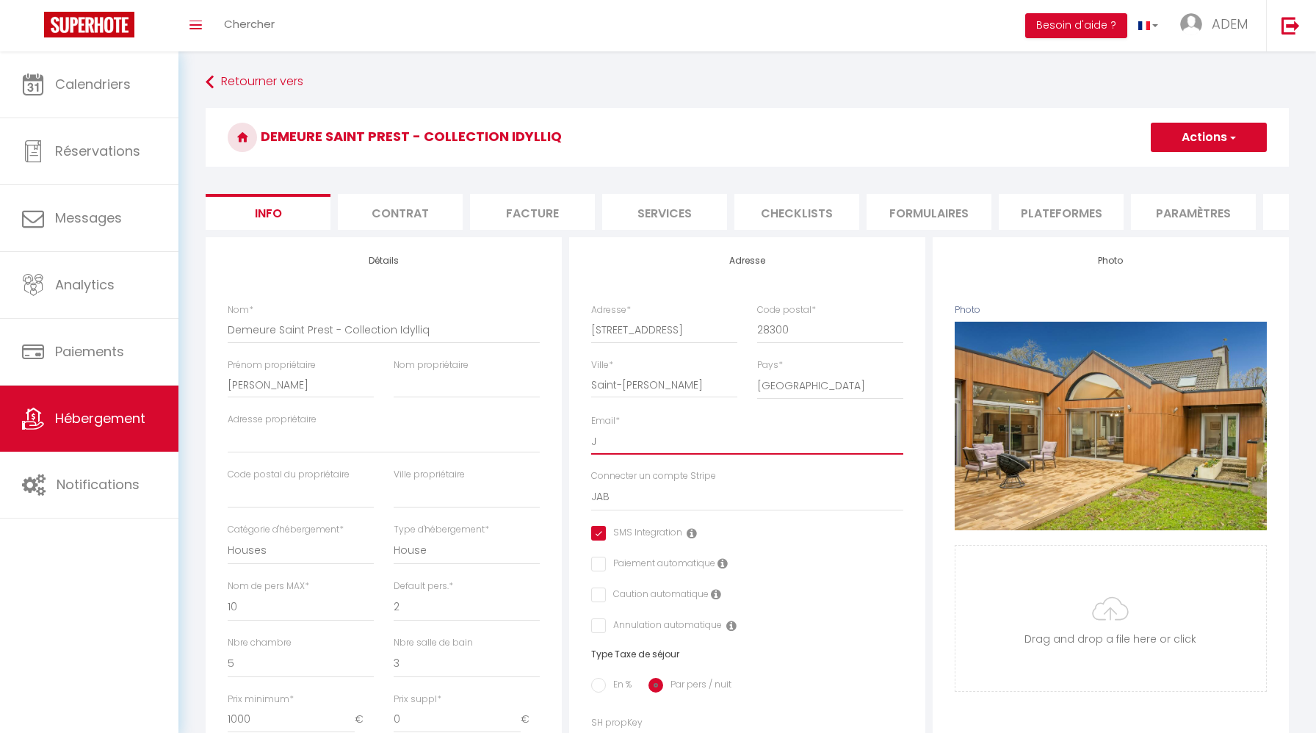
checkbox input "true"
checkbox input "false"
select select
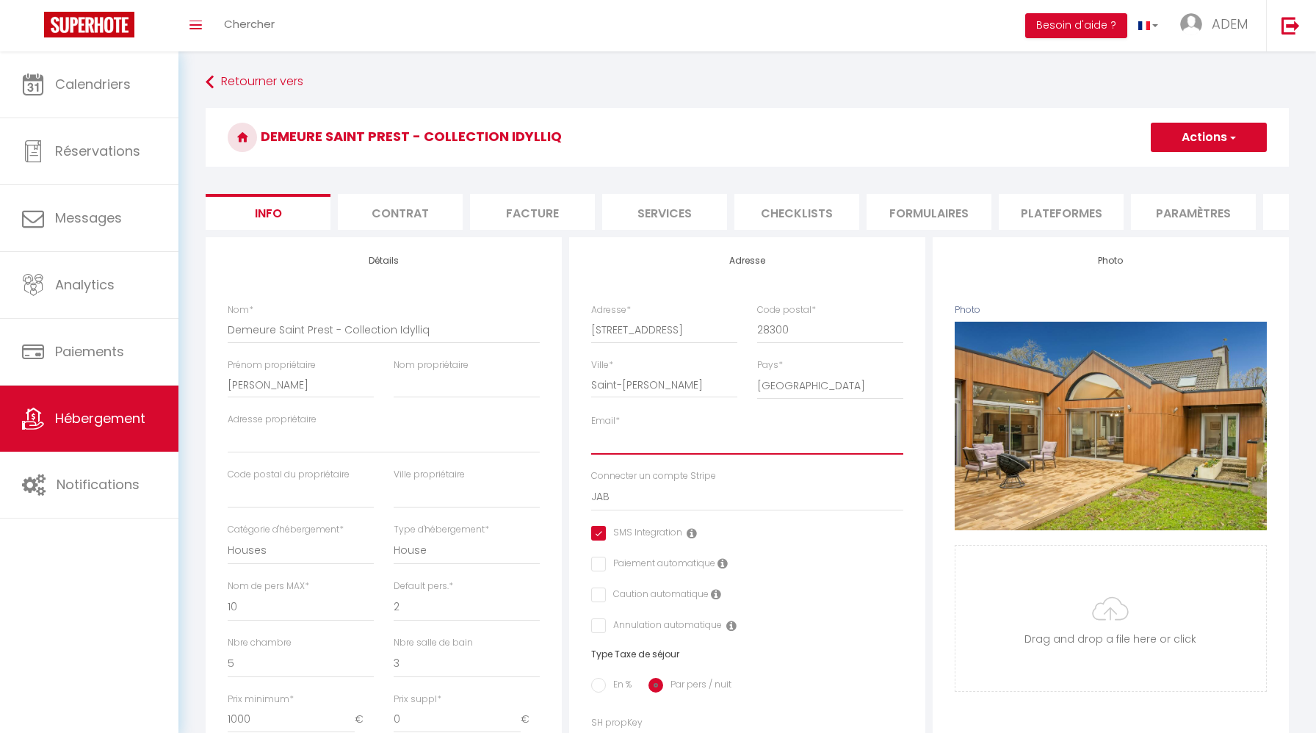
checkbox input "true"
checkbox input "false"
type input "g"
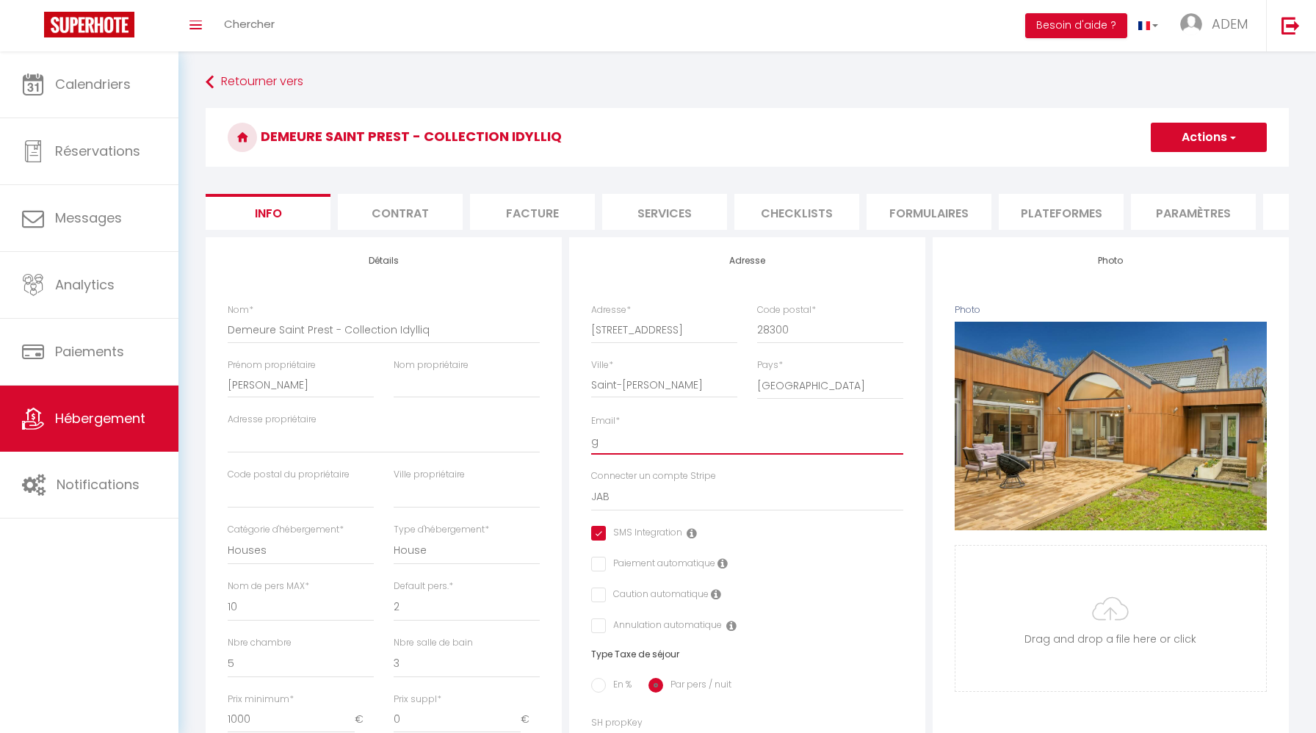
select select
checkbox input "true"
checkbox input "false"
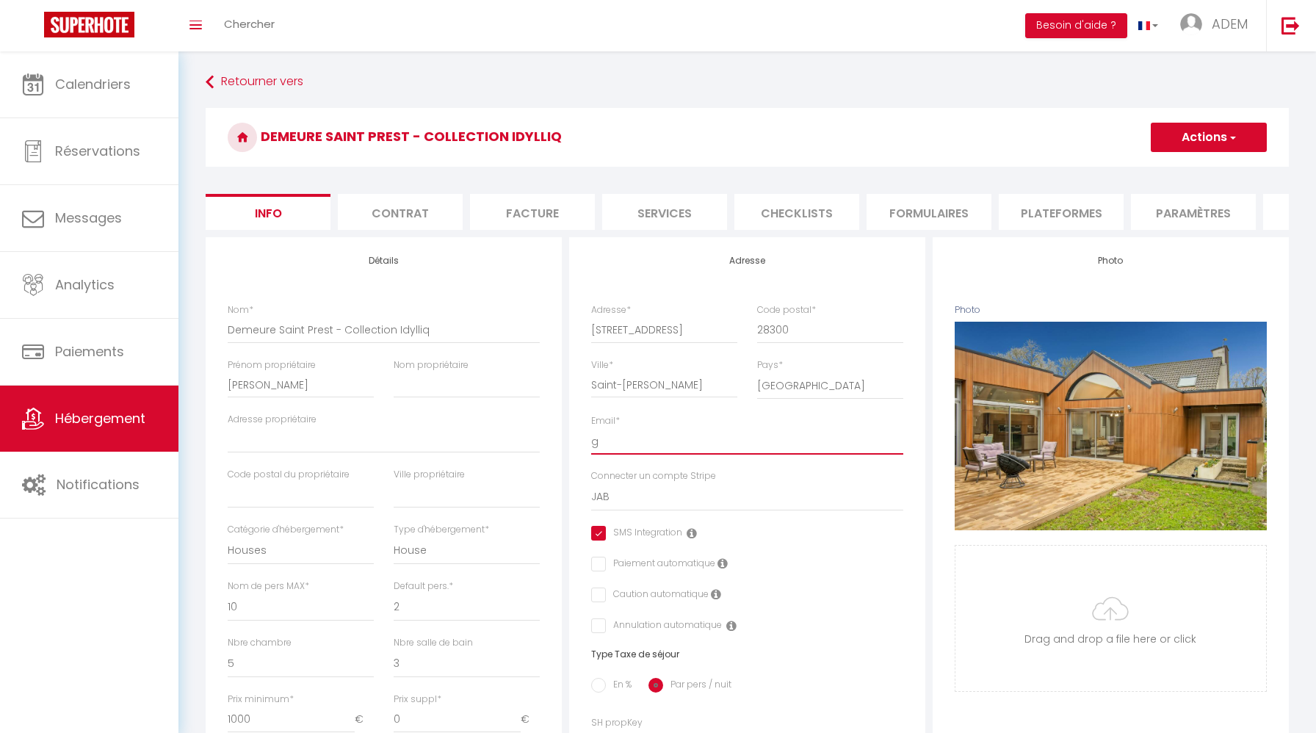
type input "gu"
select select
checkbox input "true"
checkbox input "false"
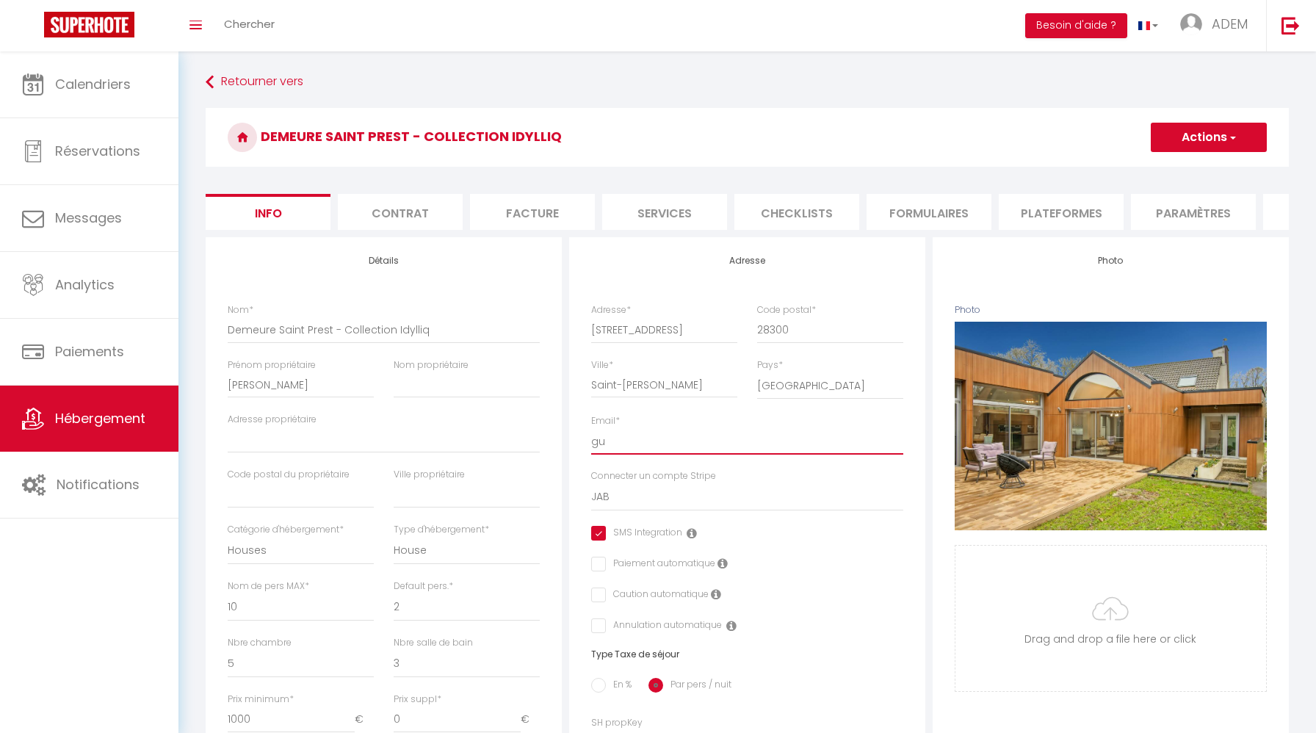
checkbox input "false"
type input "guw"
select select
checkbox input "true"
checkbox input "false"
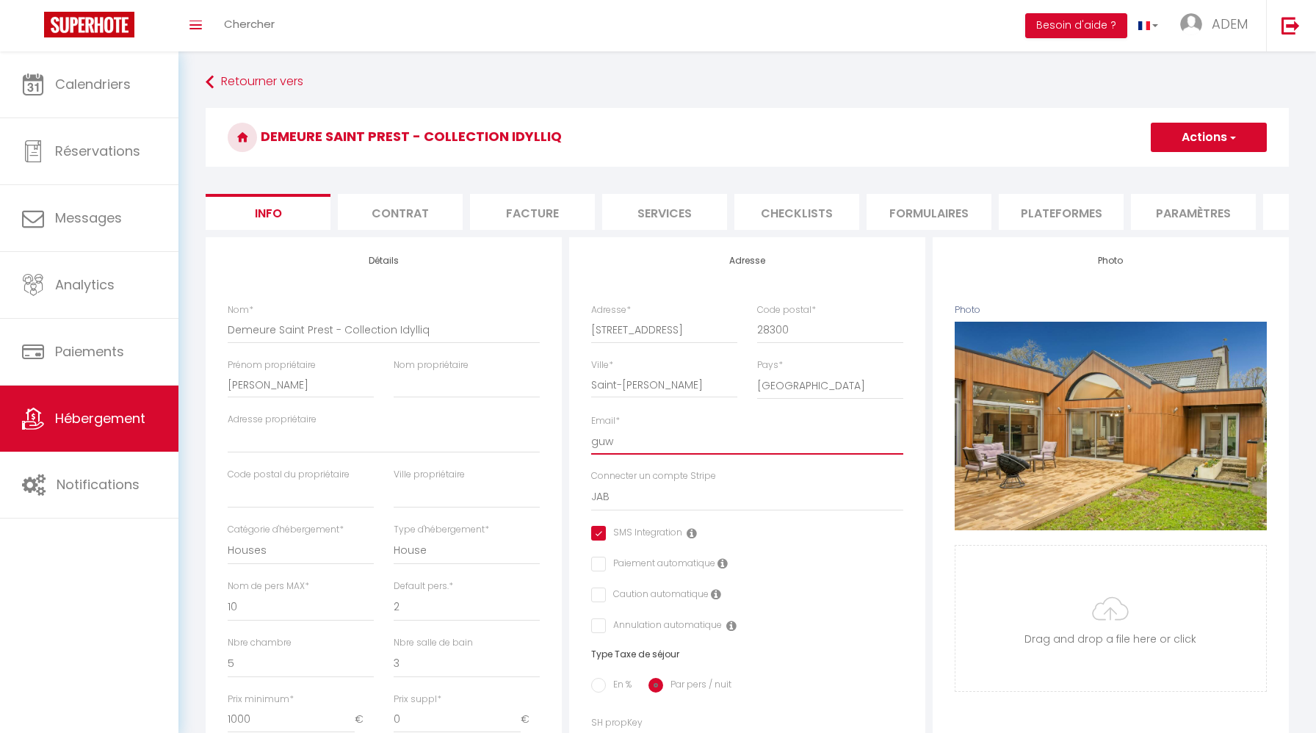
checkbox input "false"
type input "guws"
select select
checkbox input "true"
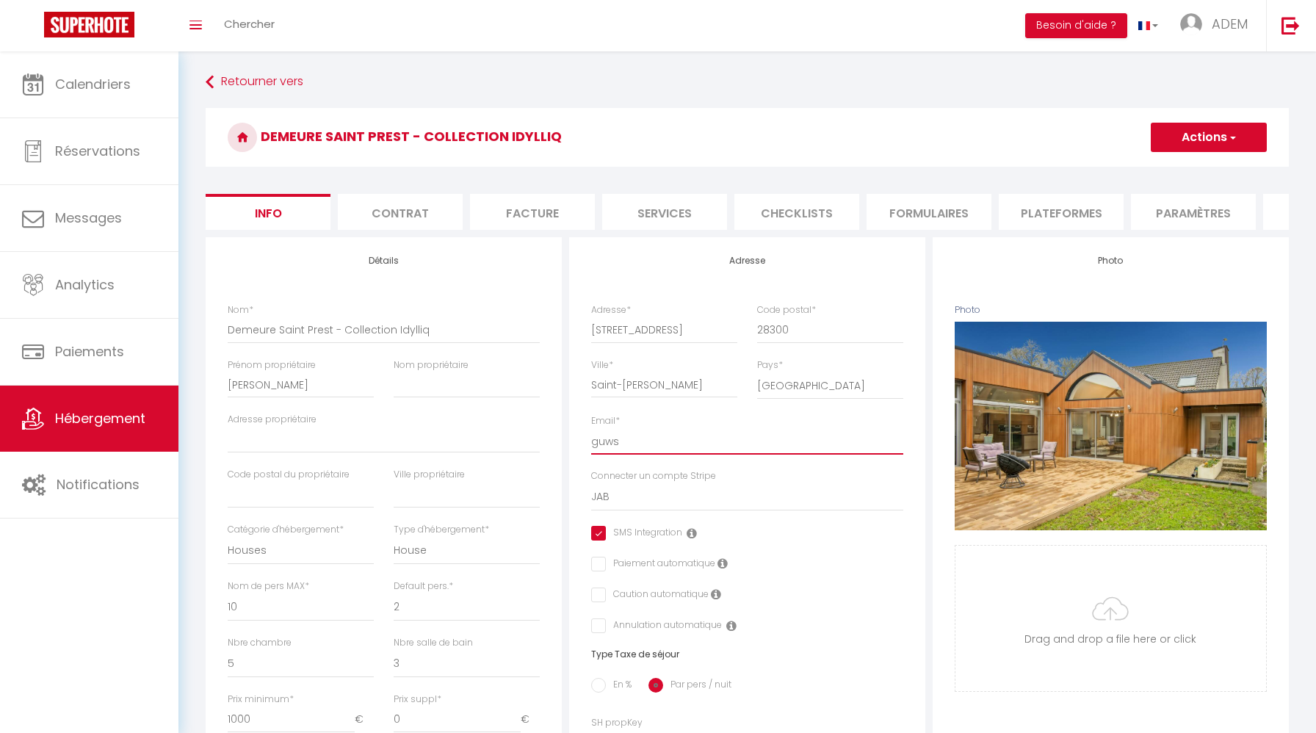
checkbox input "false"
type input "guwst"
select select
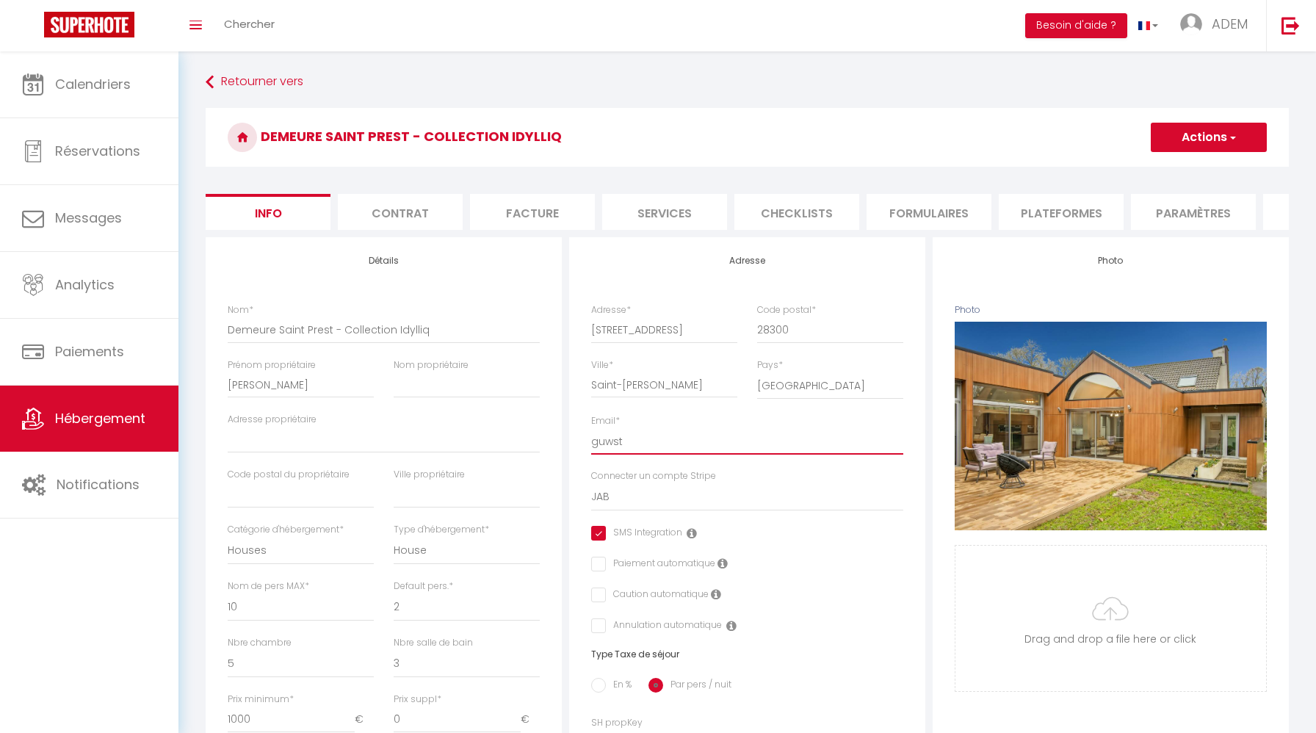
checkbox input "true"
checkbox input "false"
type input "guwsts"
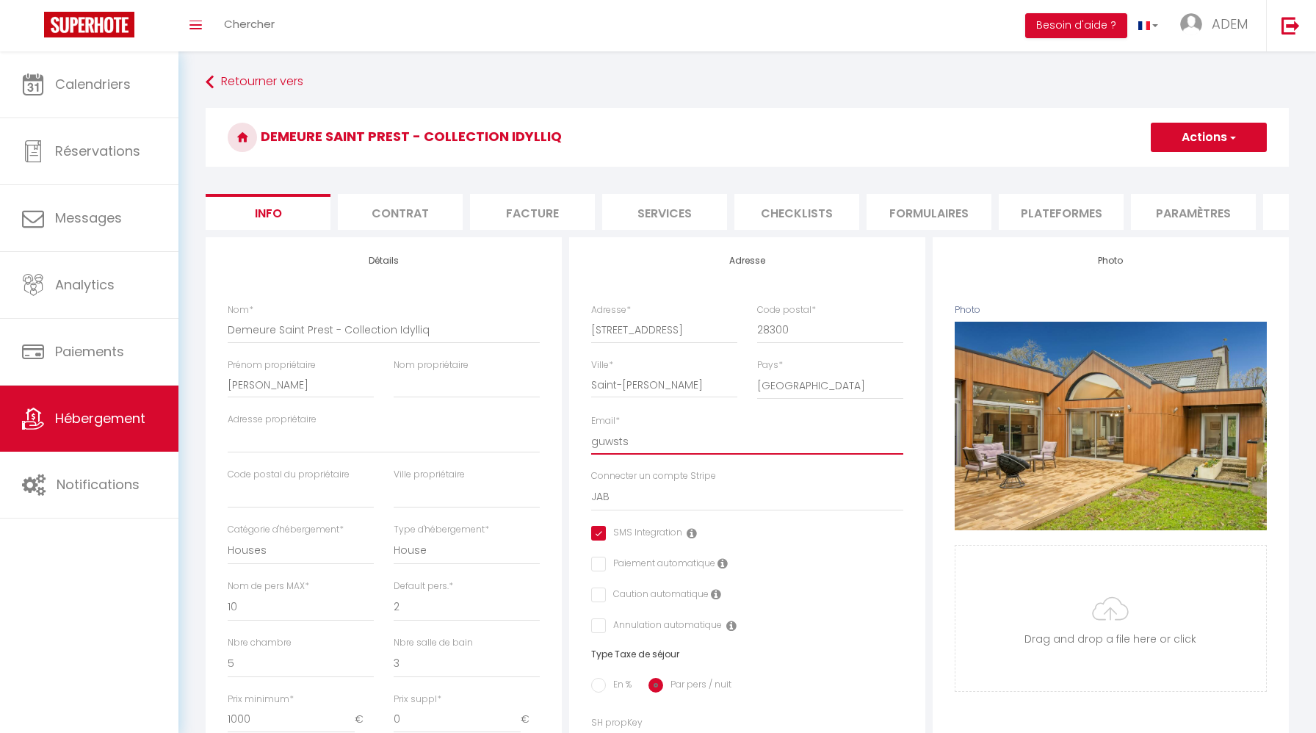
select select
checkbox input "true"
checkbox input "false"
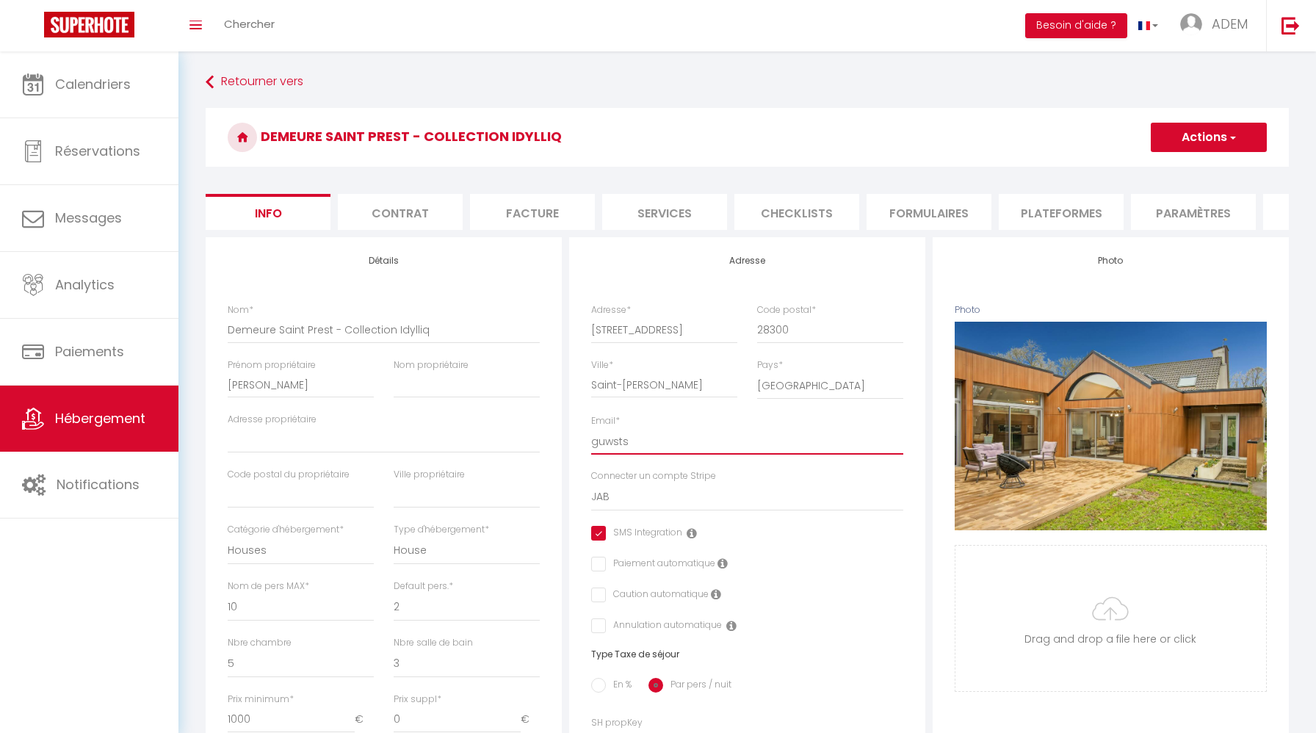
type input "guwst"
select select
checkbox input "true"
checkbox input "false"
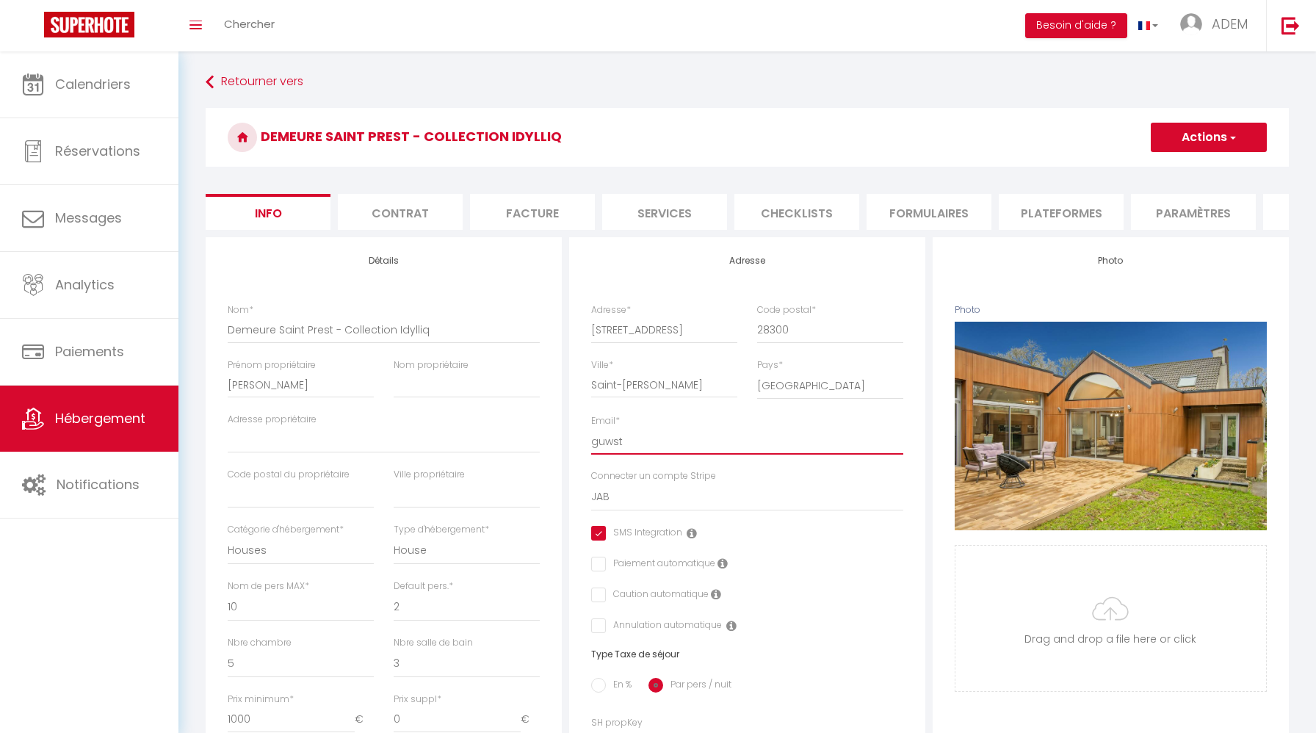
checkbox input "false"
type input "guws"
select select
checkbox input "true"
checkbox input "false"
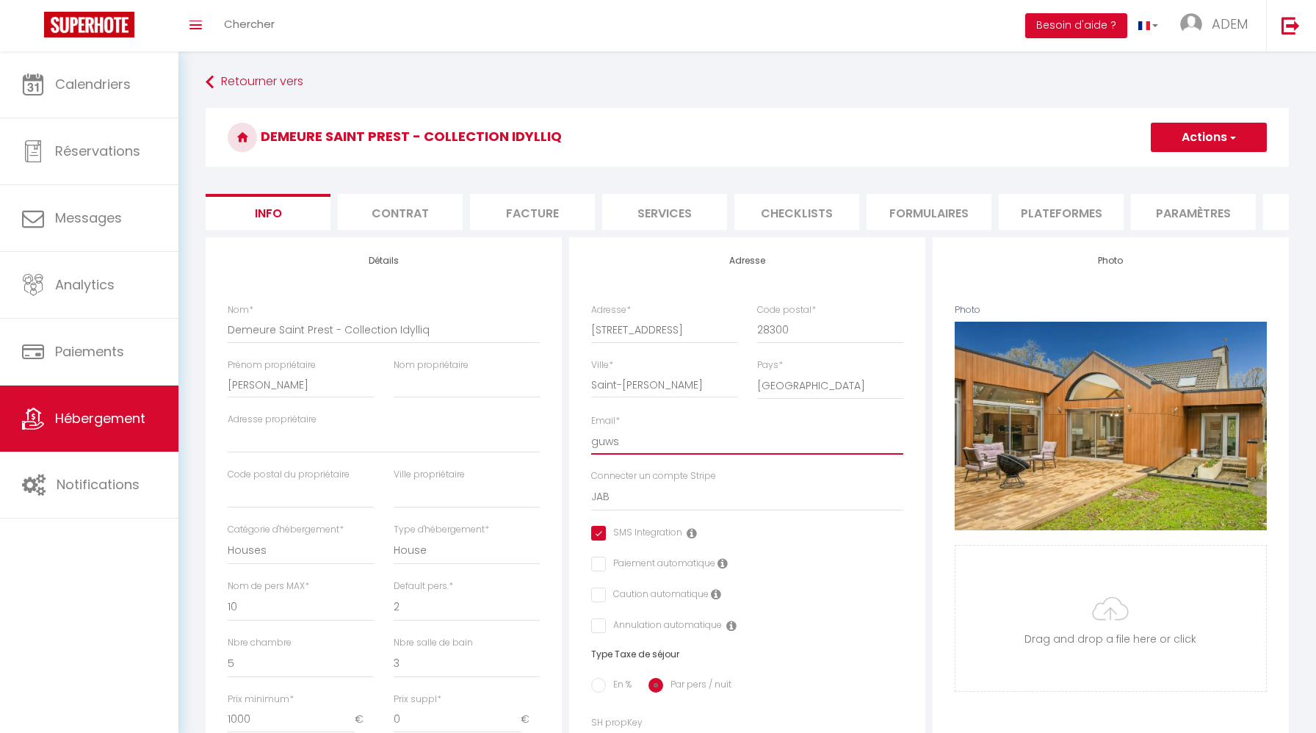
checkbox input "false"
type input "guw"
select select
checkbox input "true"
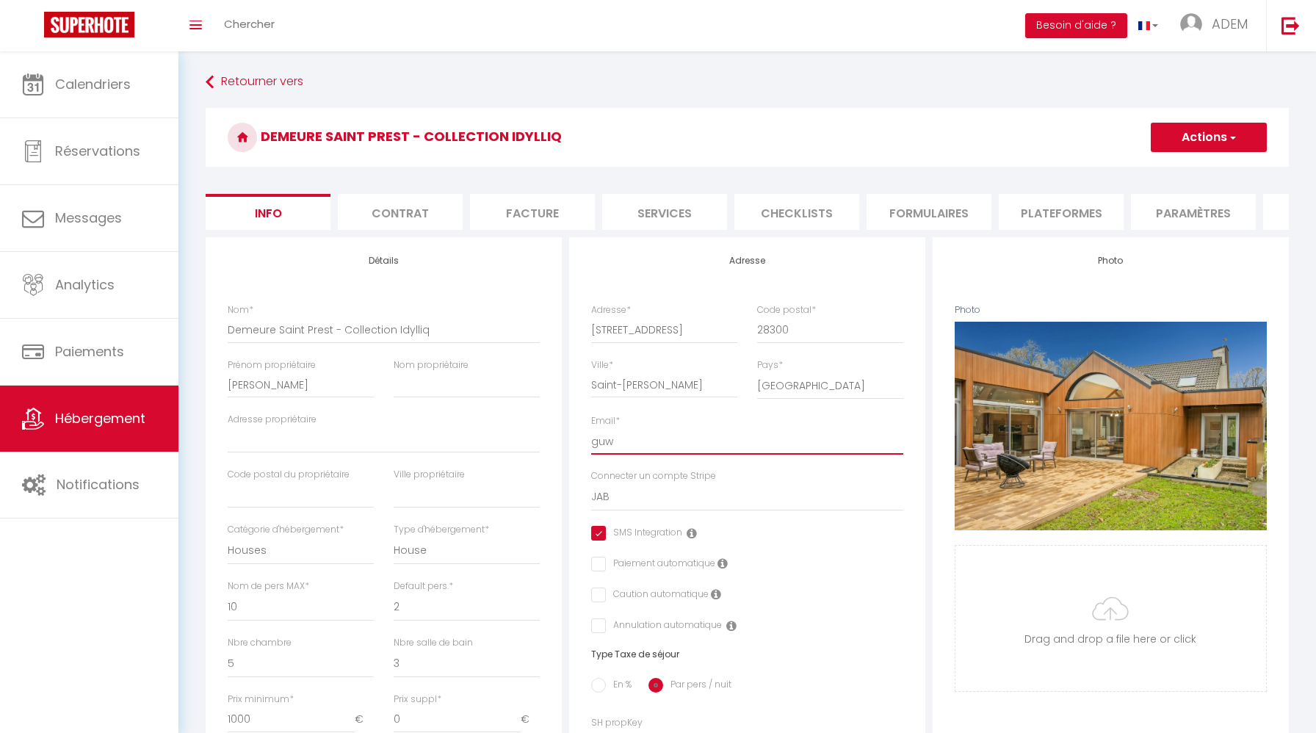
checkbox input "false"
type input "gu"
select select
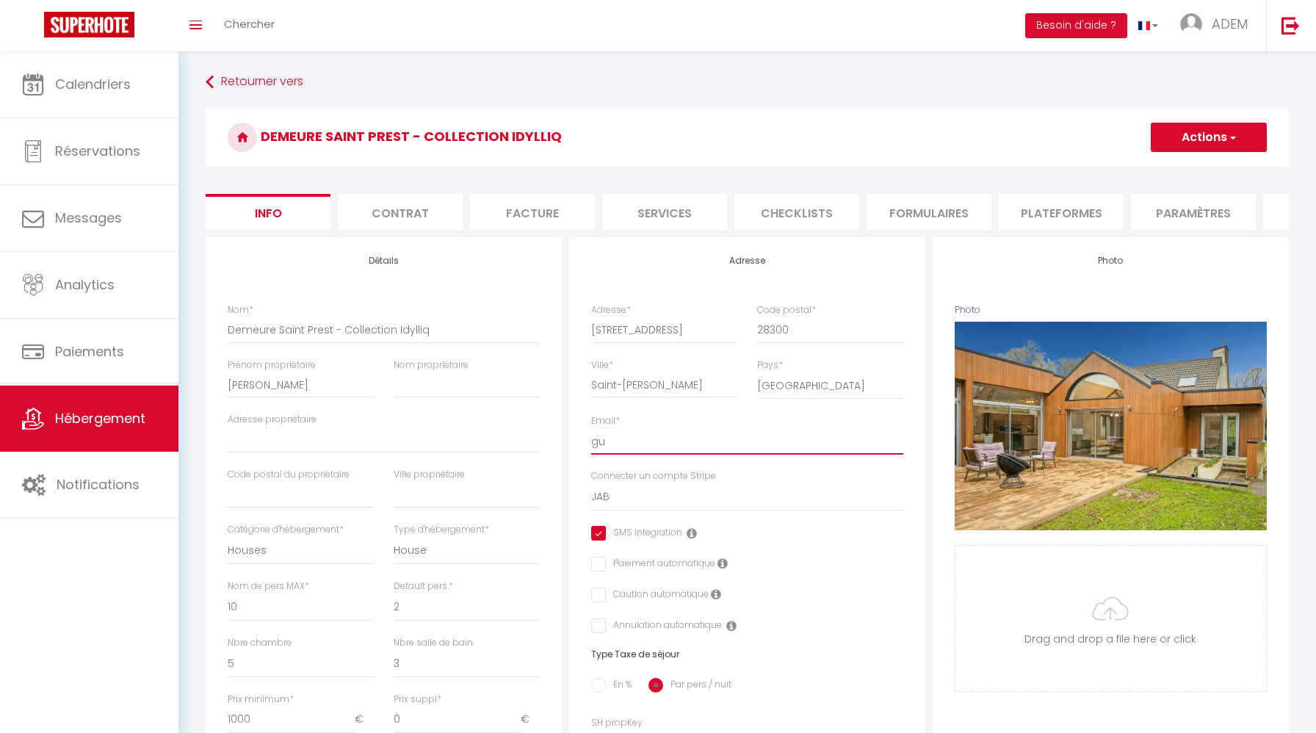
checkbox input "true"
checkbox input "false"
type input "gue"
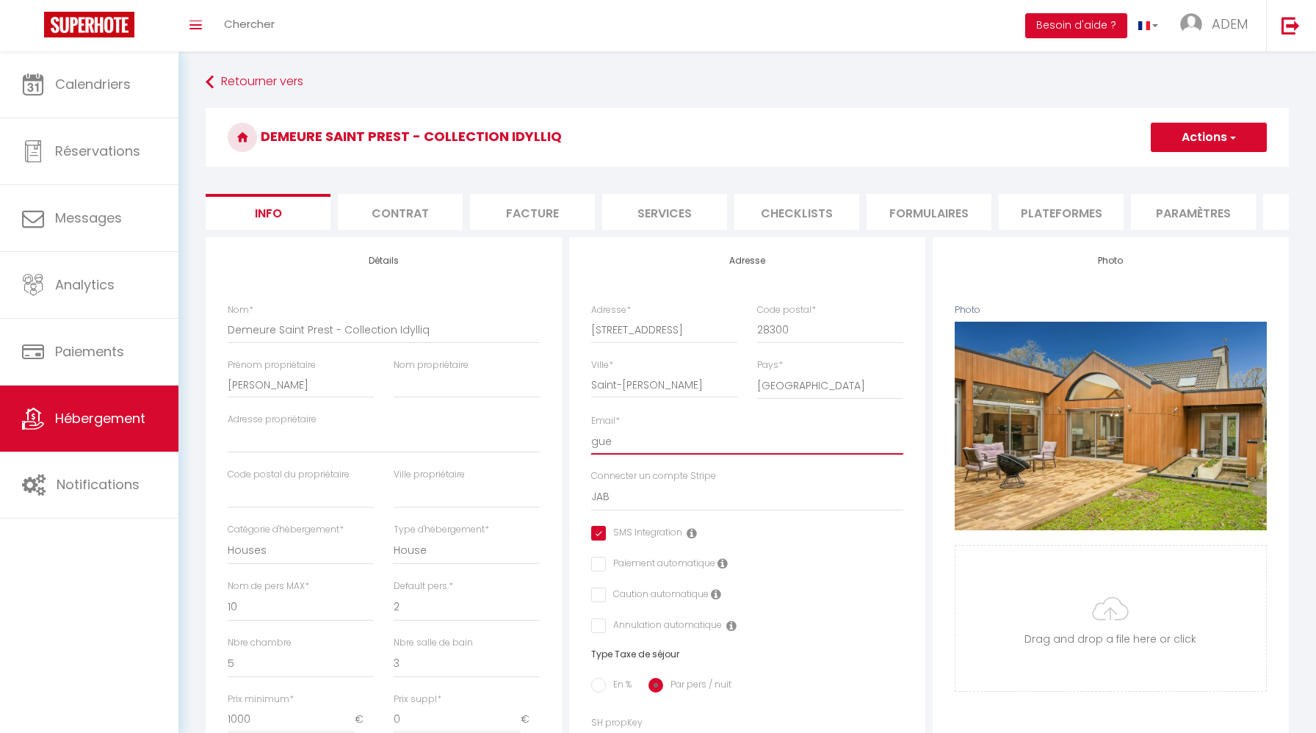
select select
checkbox input "true"
checkbox input "false"
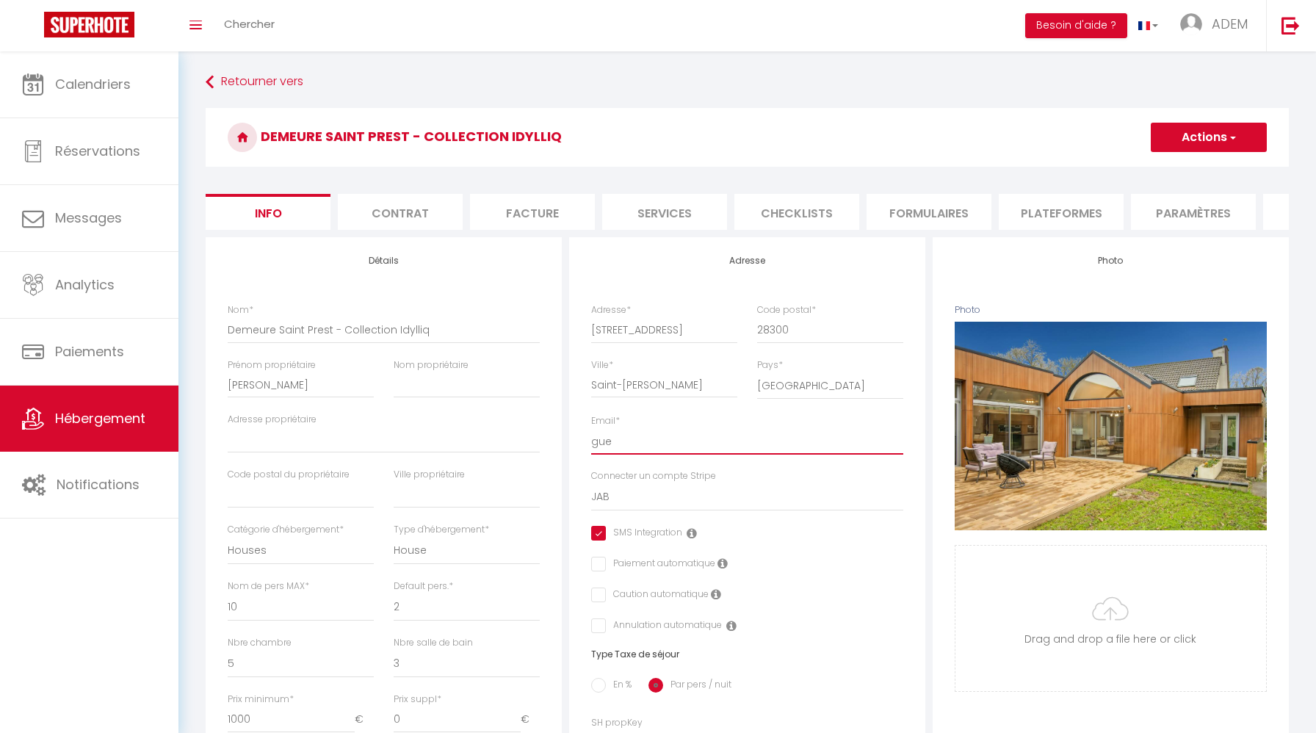
type input "gues"
select select
checkbox input "true"
checkbox input "false"
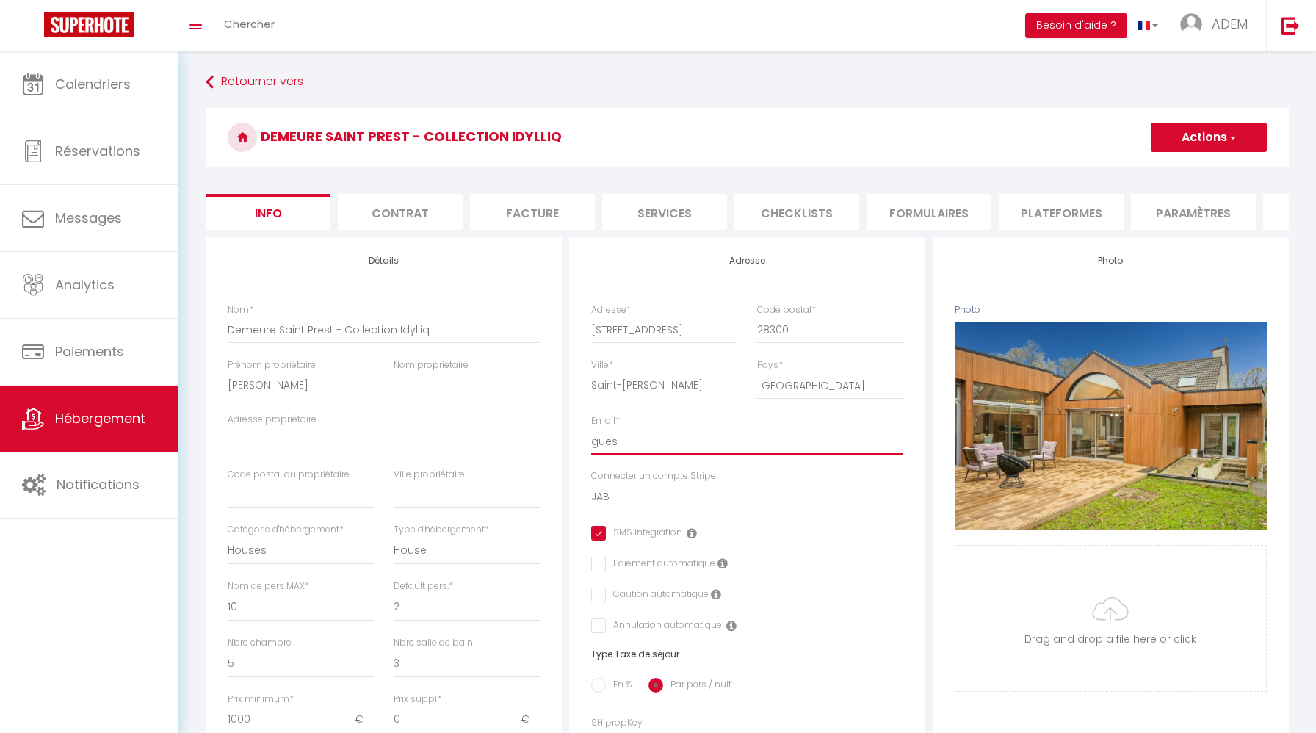
checkbox input "false"
type input "guest"
select select
checkbox input "true"
checkbox input "false"
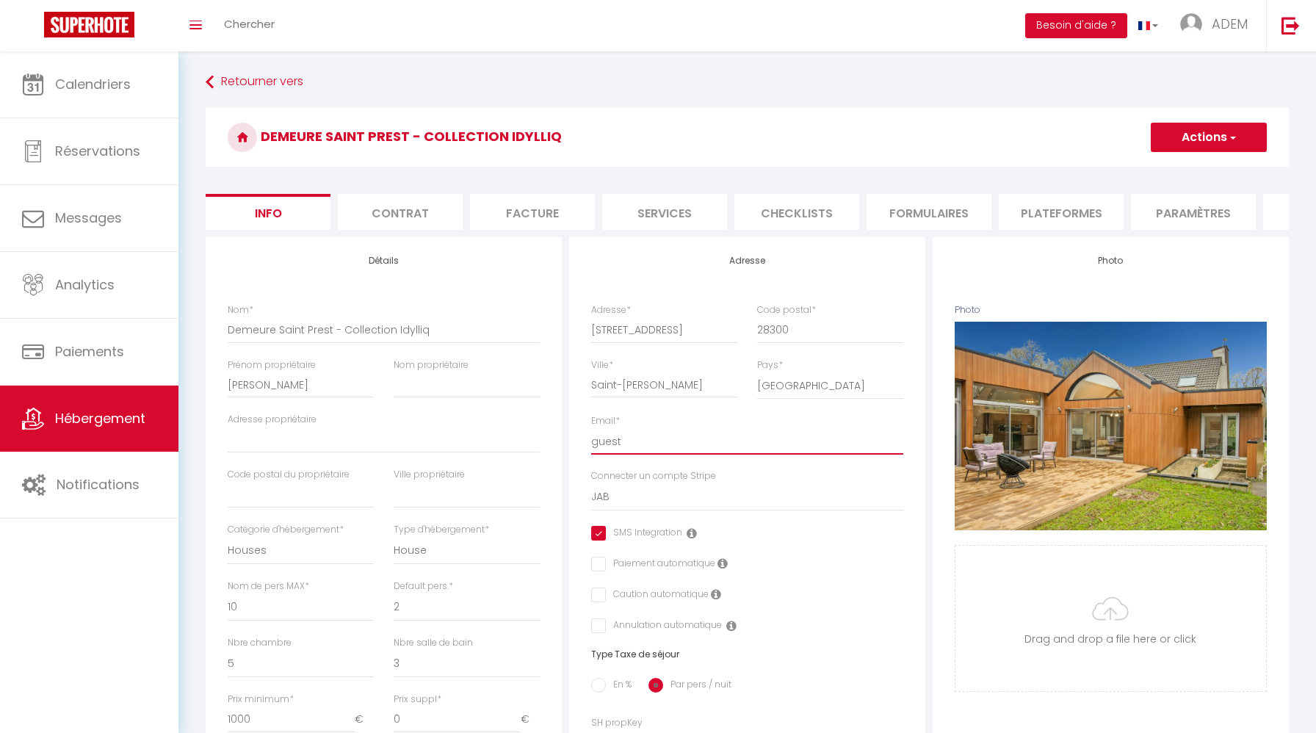
checkbox input "false"
type input "guests"
select select
checkbox input "true"
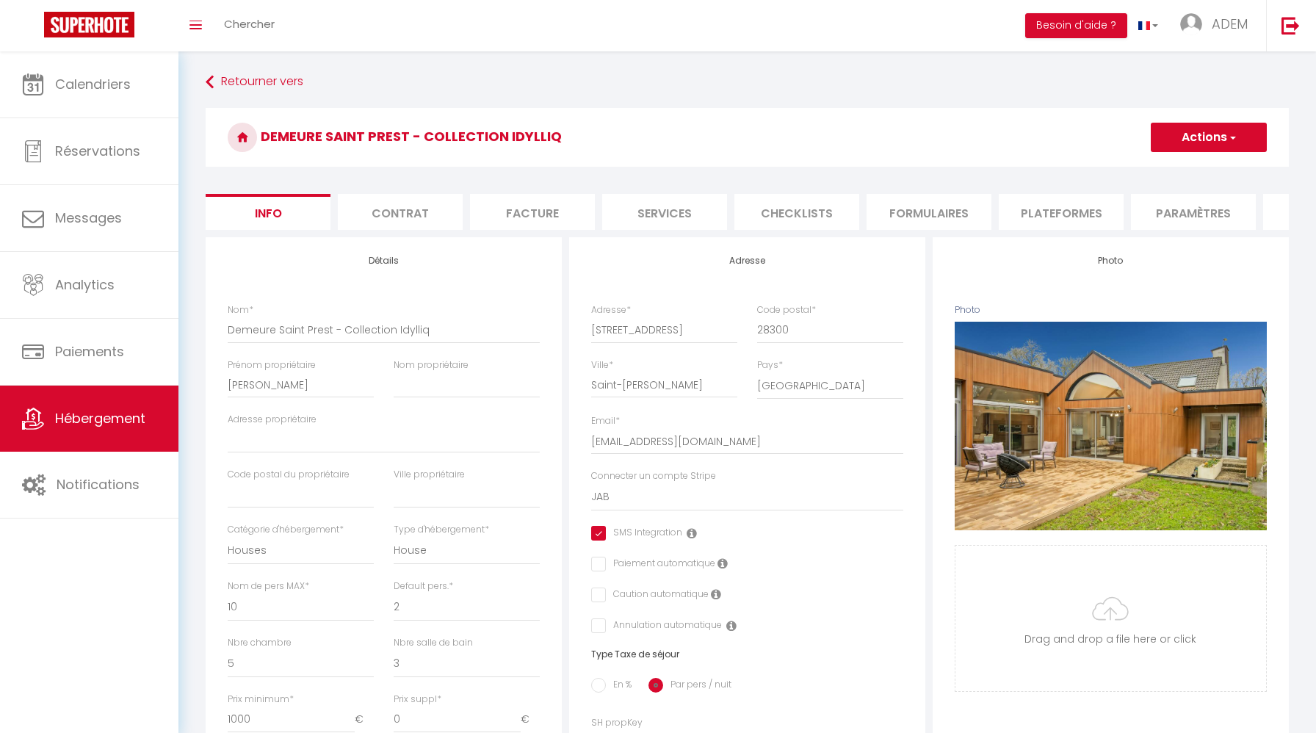
click at [1192, 148] on button "Actions" at bounding box center [1208, 137] width 116 height 29
click at [1159, 170] on input "Enregistrer" at bounding box center [1150, 169] width 54 height 15
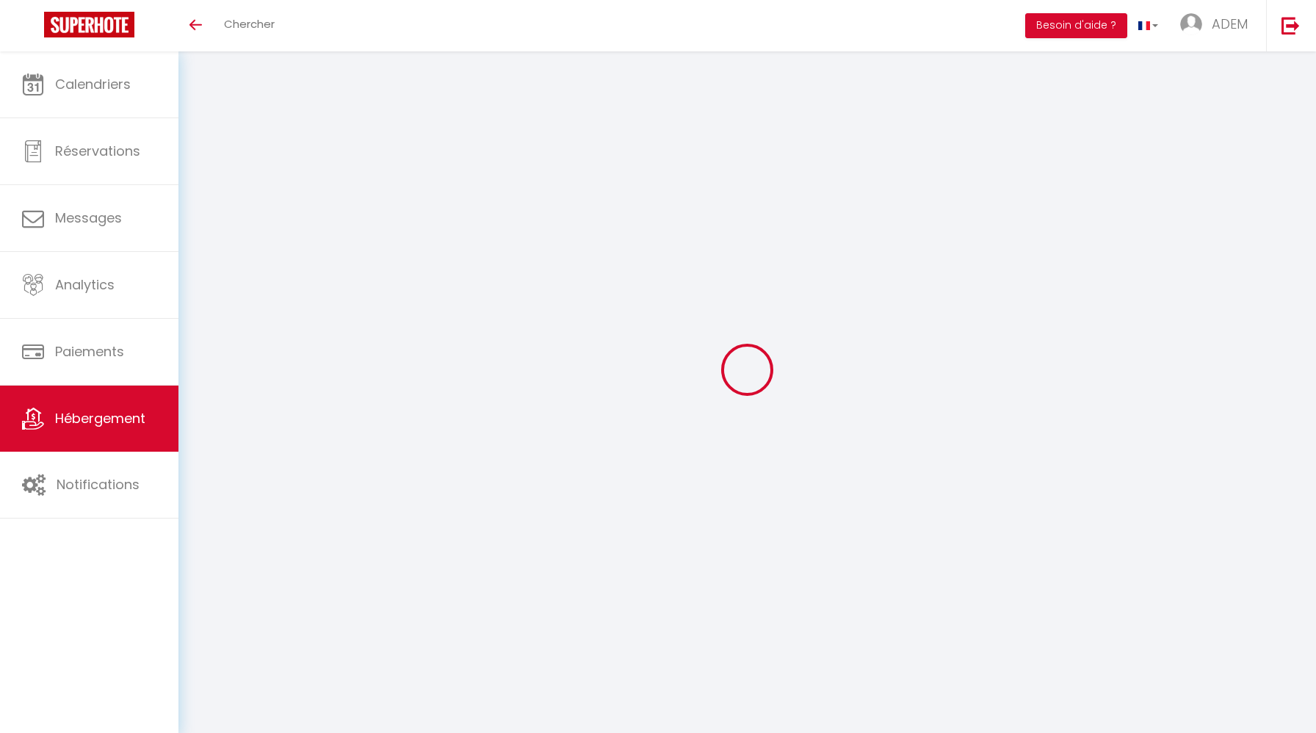
select select "3"
select select "2"
select select "1"
select select
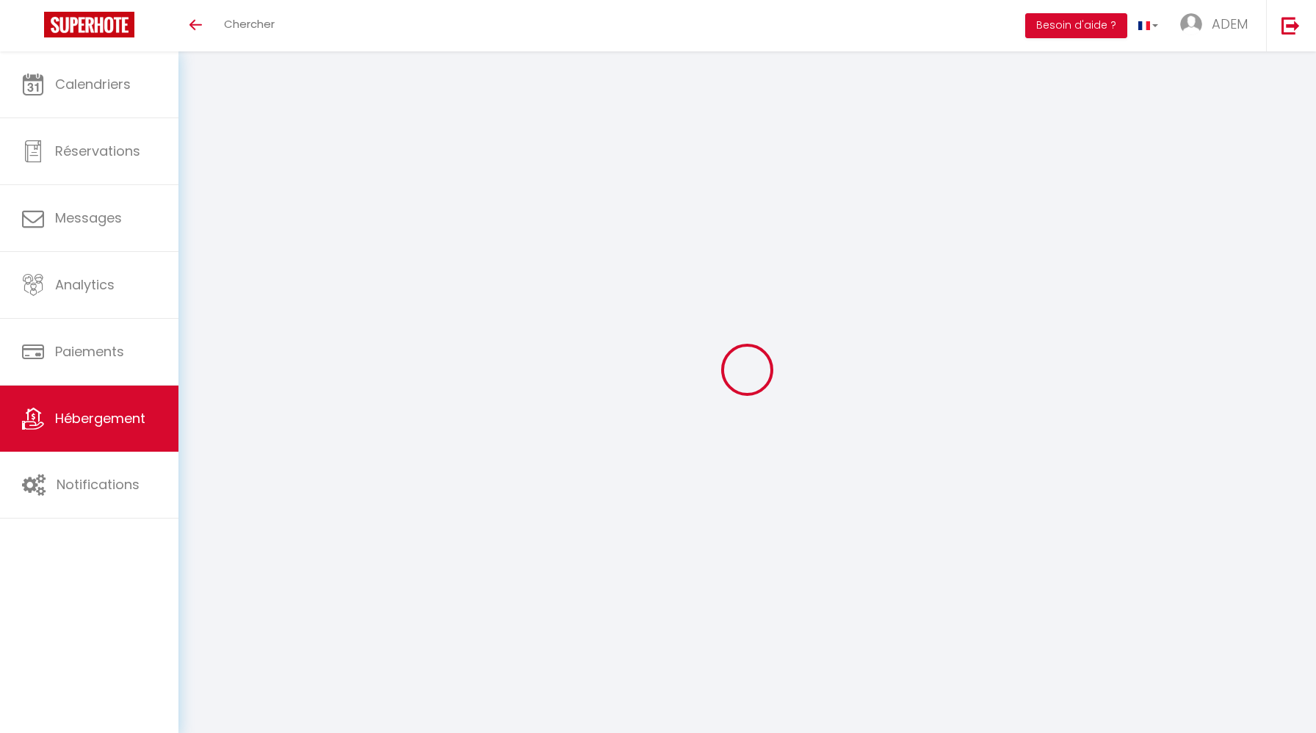
select select "28"
select select
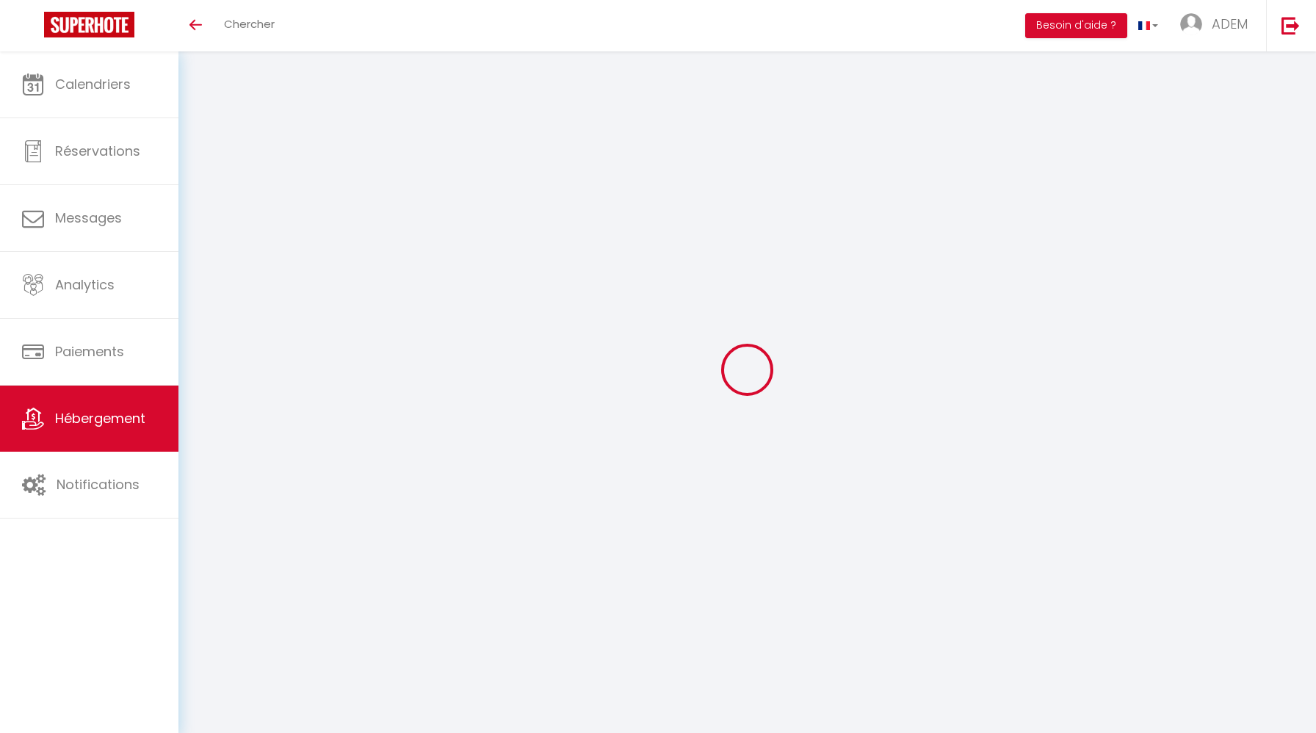
select select
checkbox input "false"
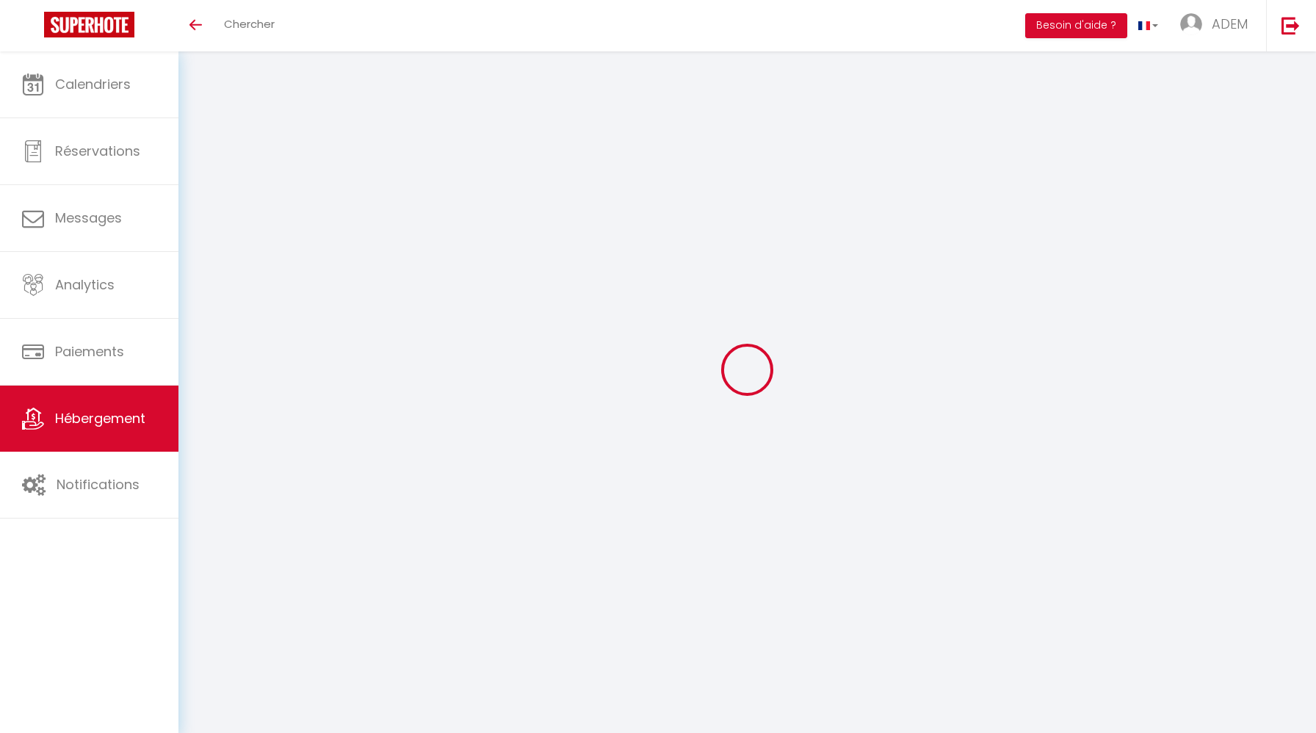
checkbox input "false"
select select
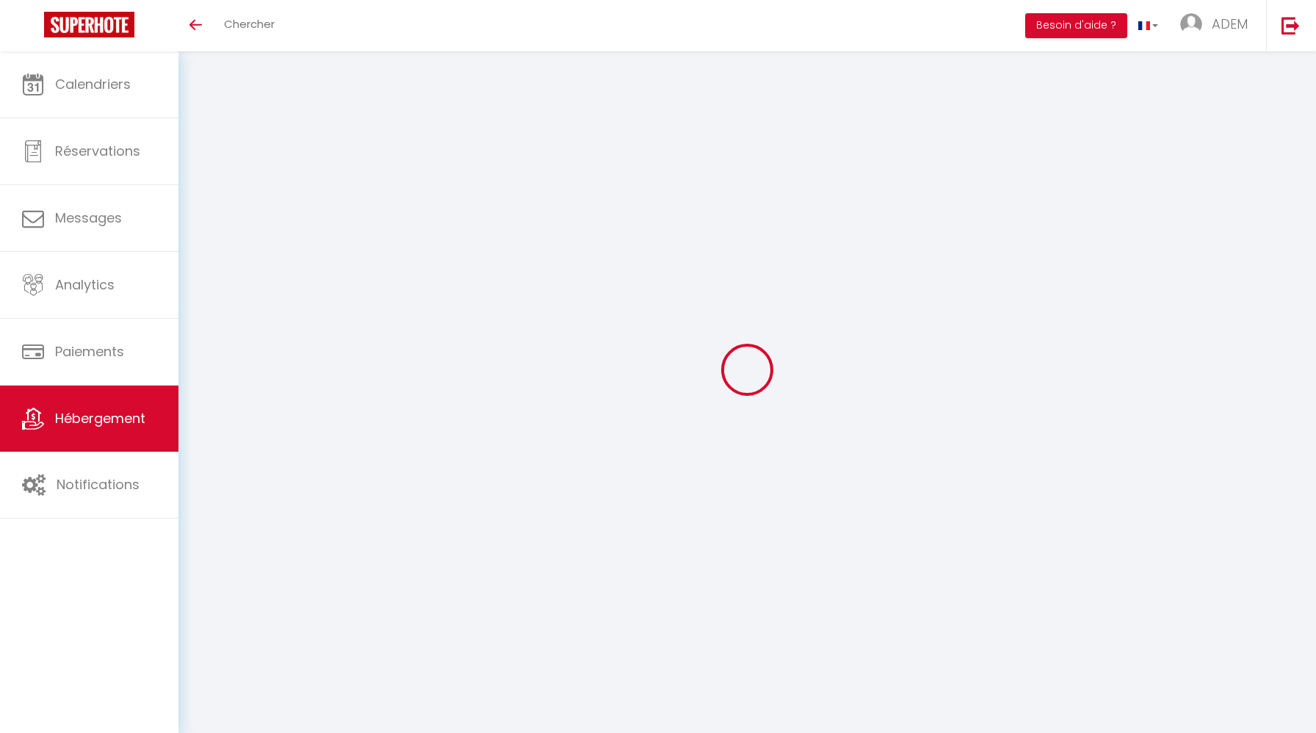
select select
checkbox input "false"
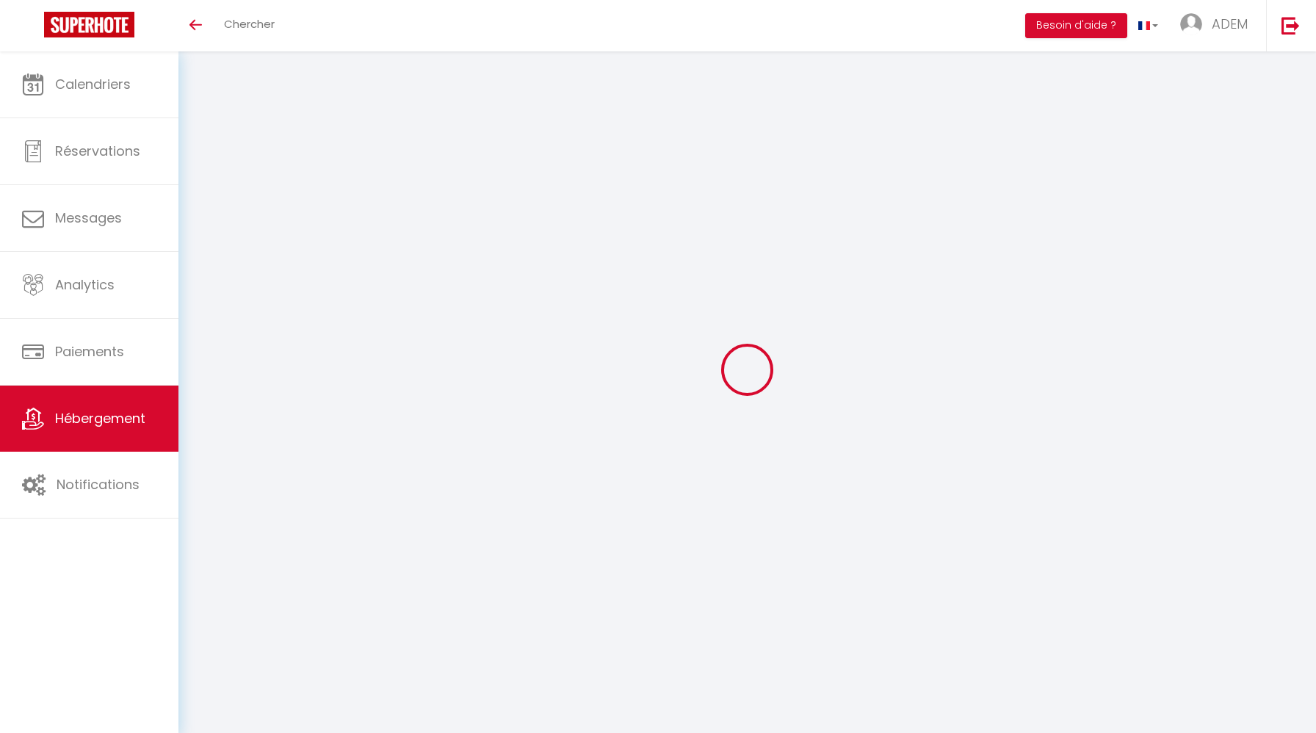
checkbox input "false"
select select
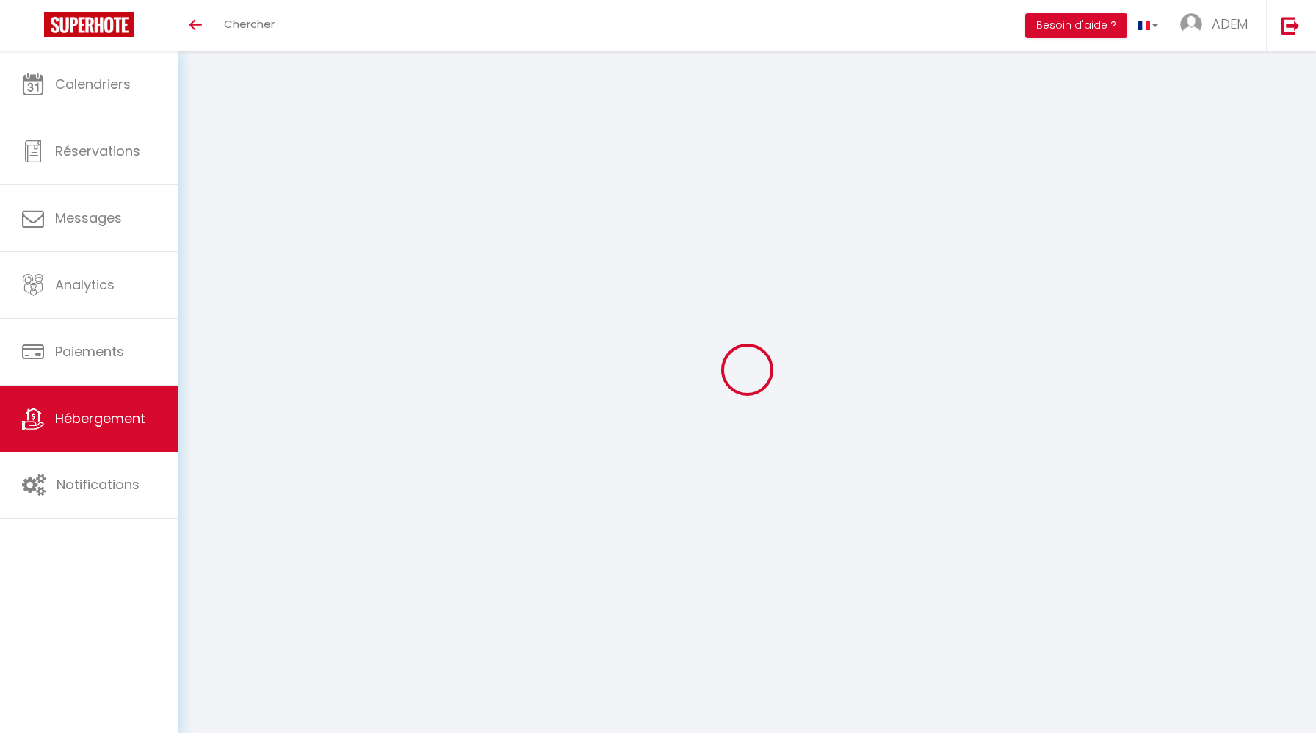
select select
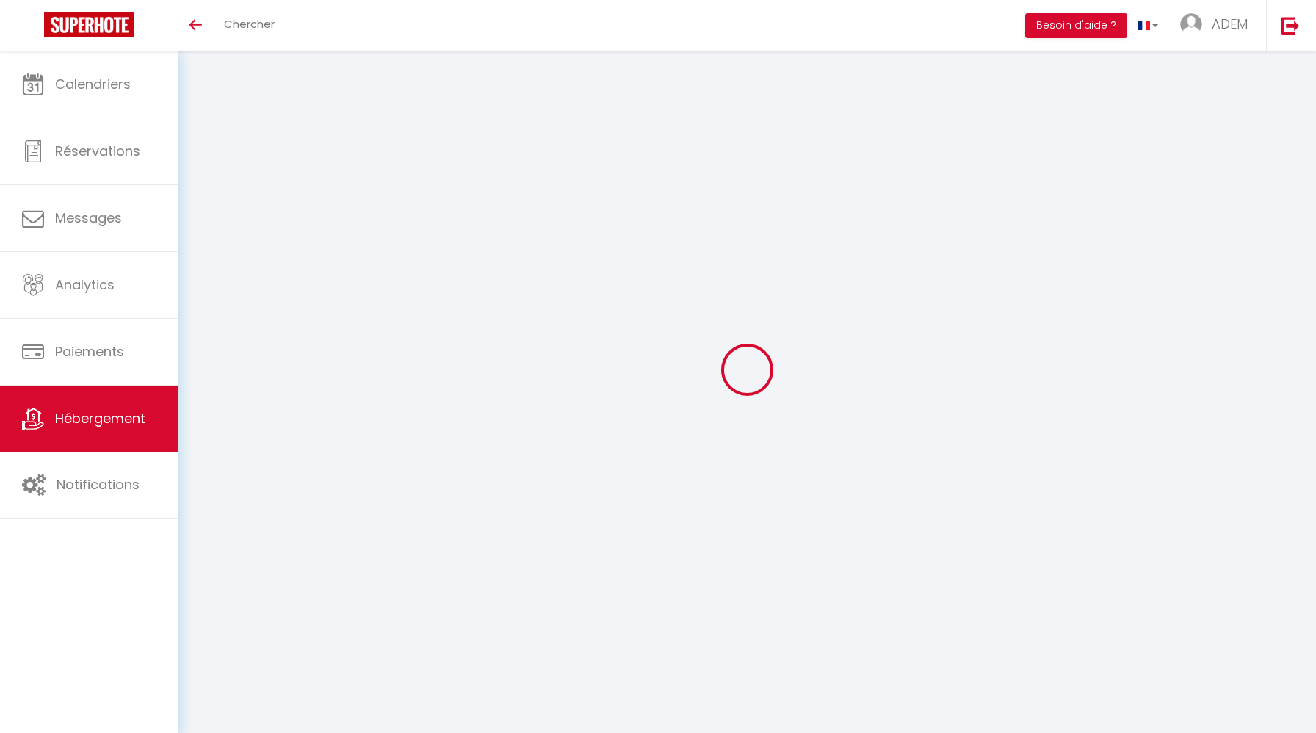
select select
checkbox input "false"
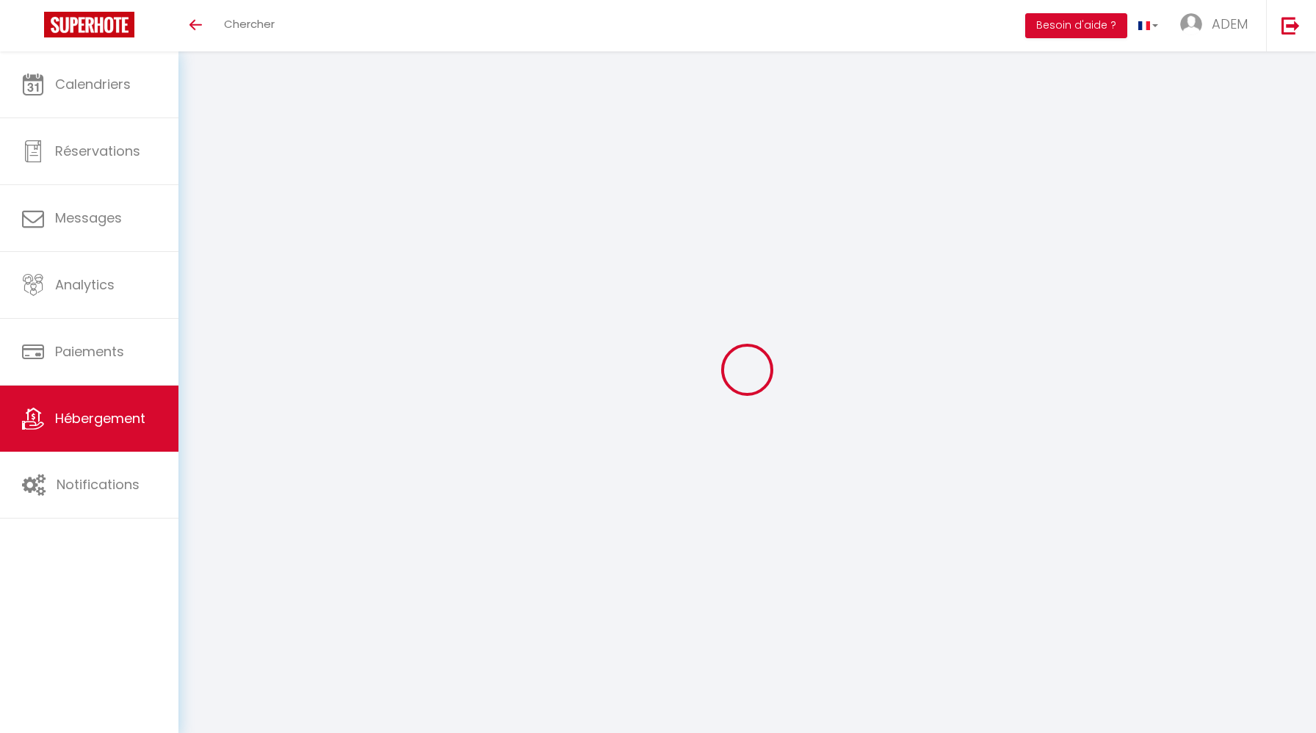
select select
type input "L'Endehors - Collection Idylliq"
type input "[PERSON_NAME]"
select select "14"
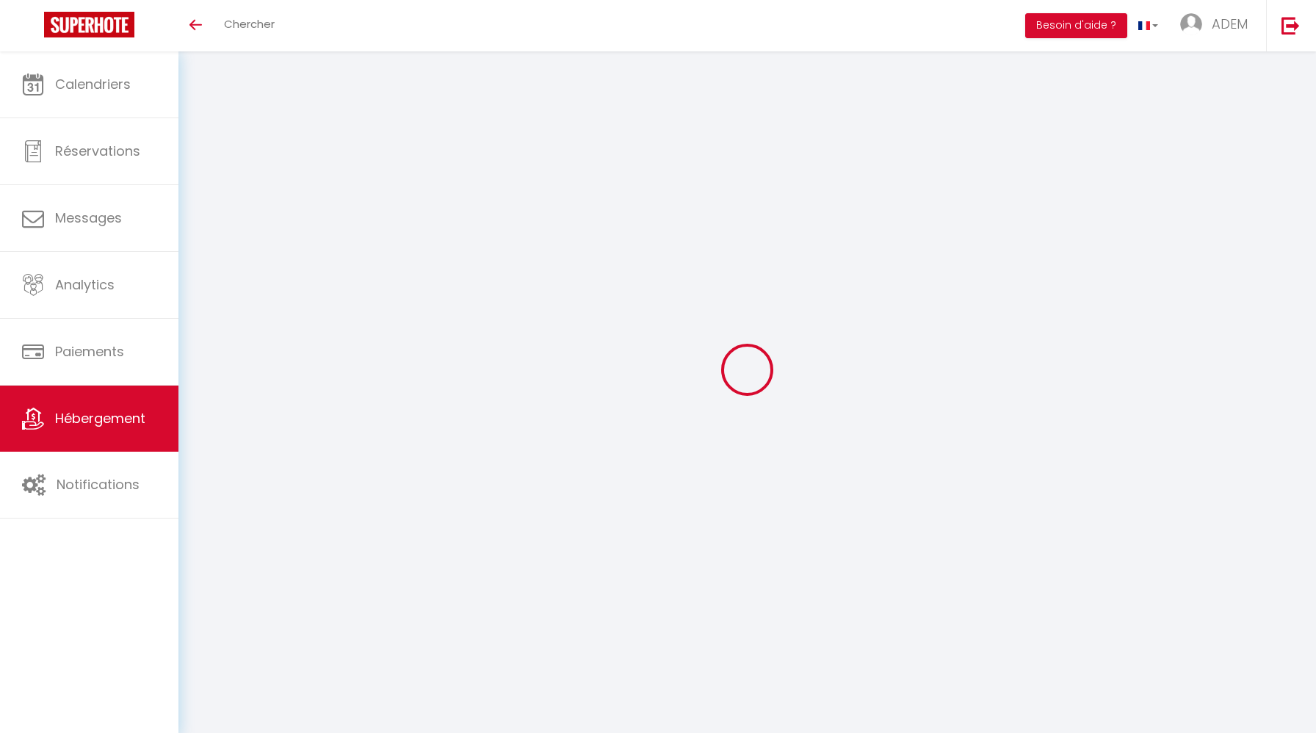
select select "6"
type input "700"
type input "400"
type input "1500"
select select
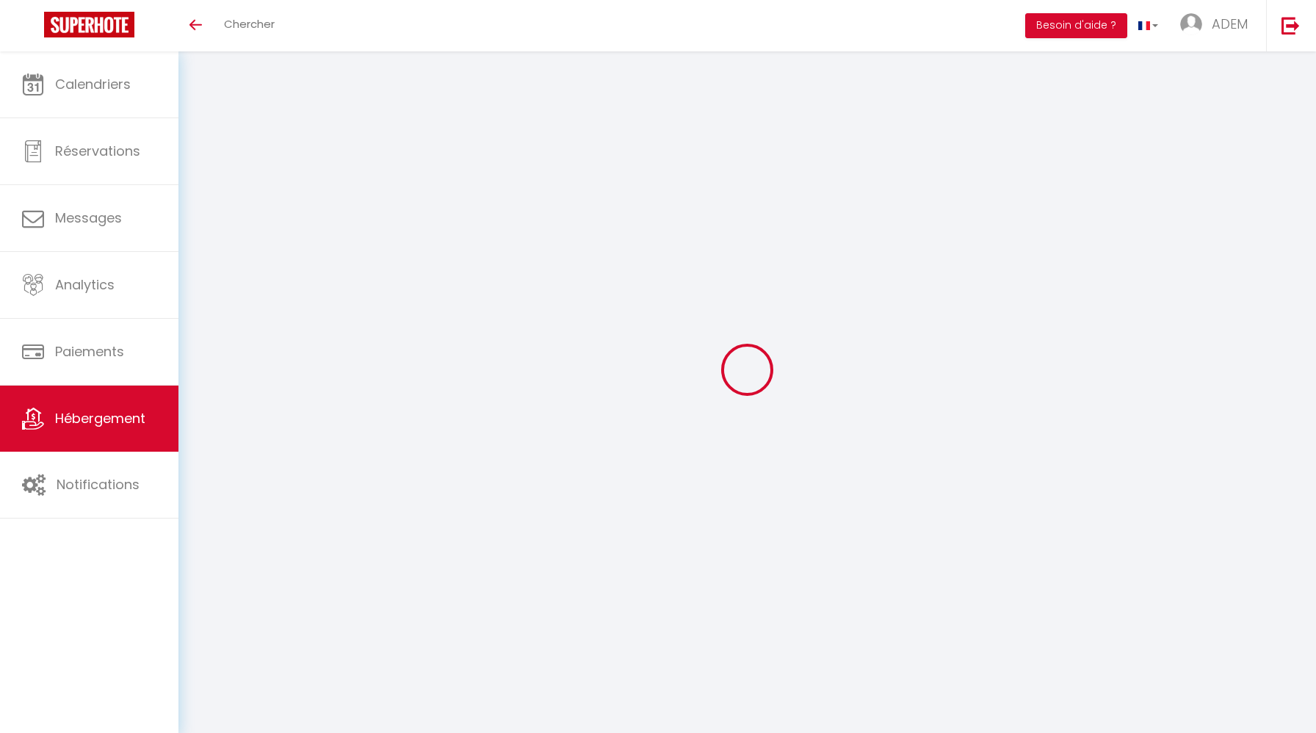
select select
type input "73 Chemin des Forières"
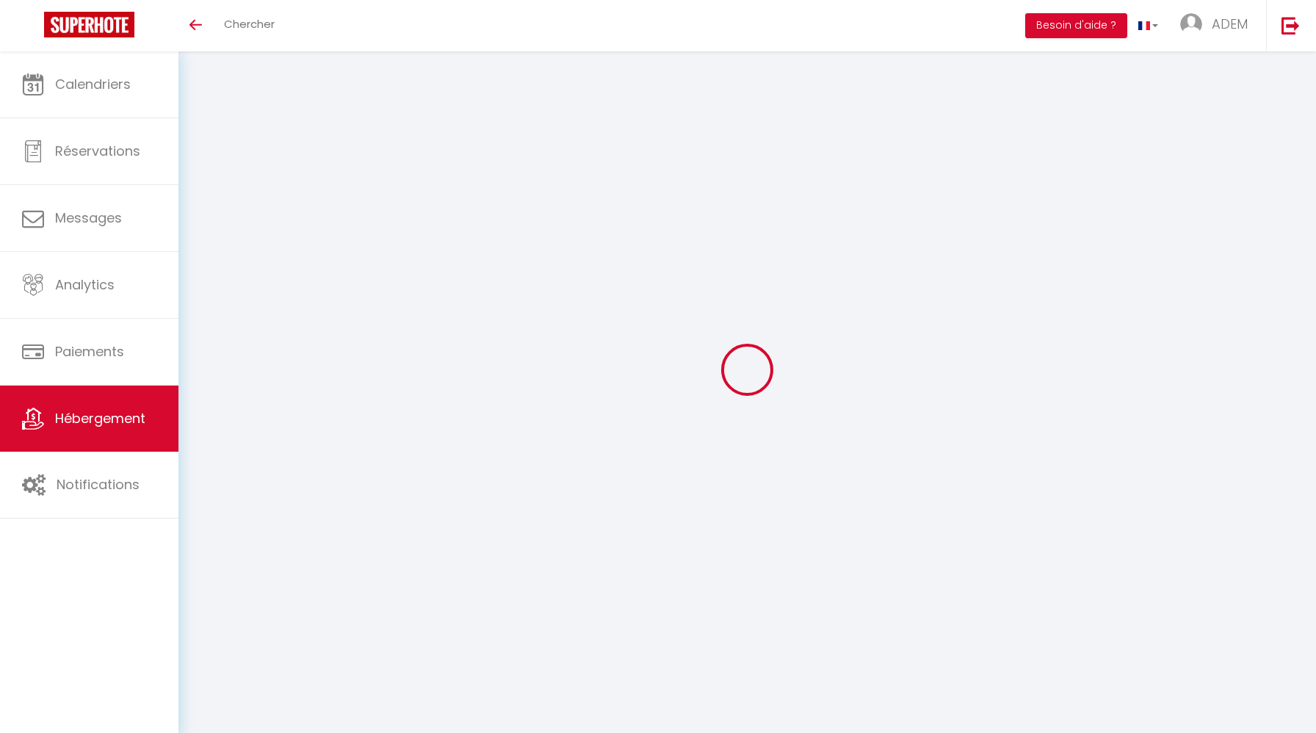
type input "27400"
type input "Louviers"
type input "[EMAIL_ADDRESS][DOMAIN_NAME]"
select select "8966"
checkbox input "true"
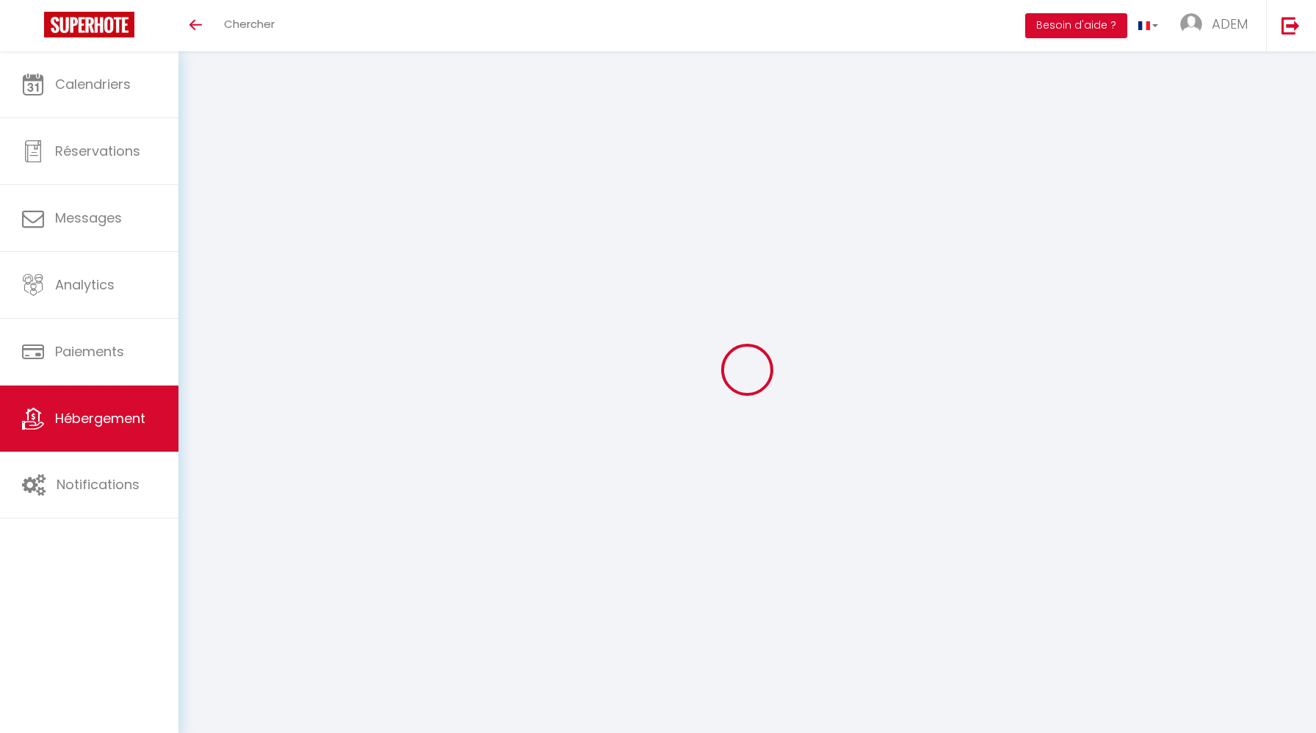
checkbox input "false"
type input "0"
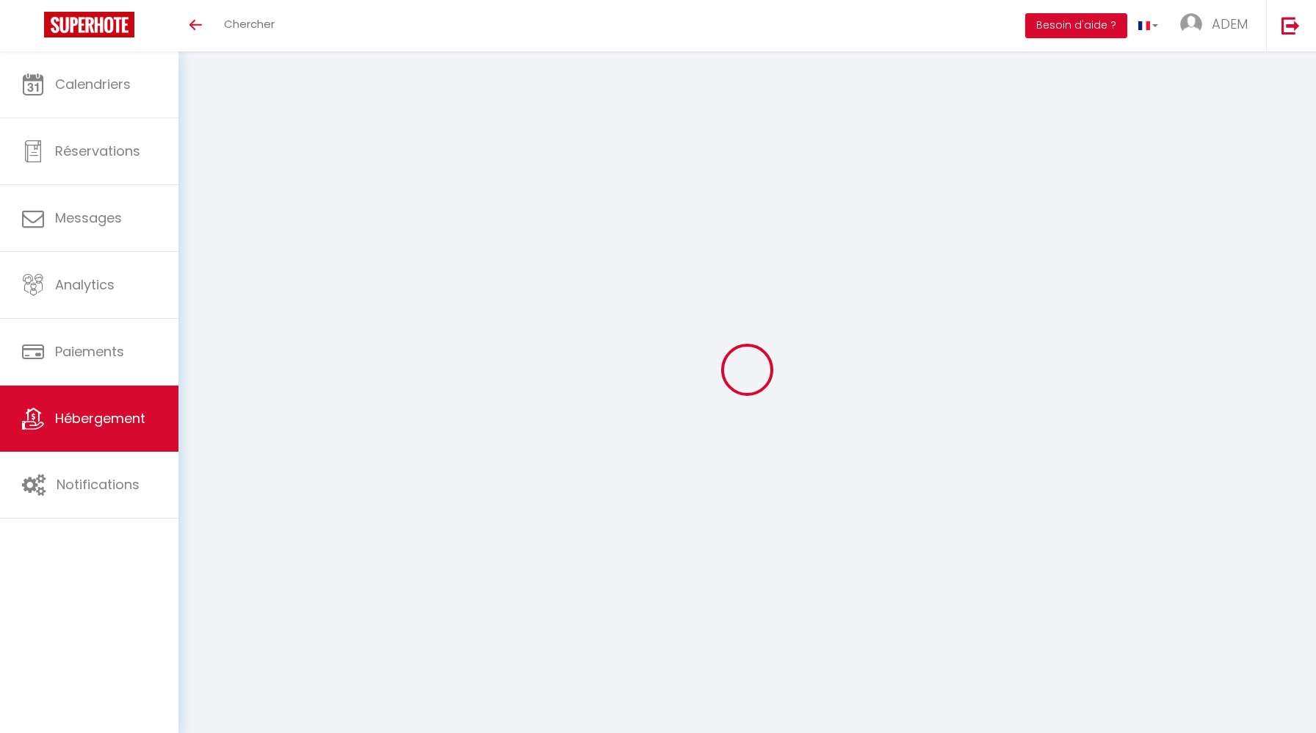
type input "0"
select select
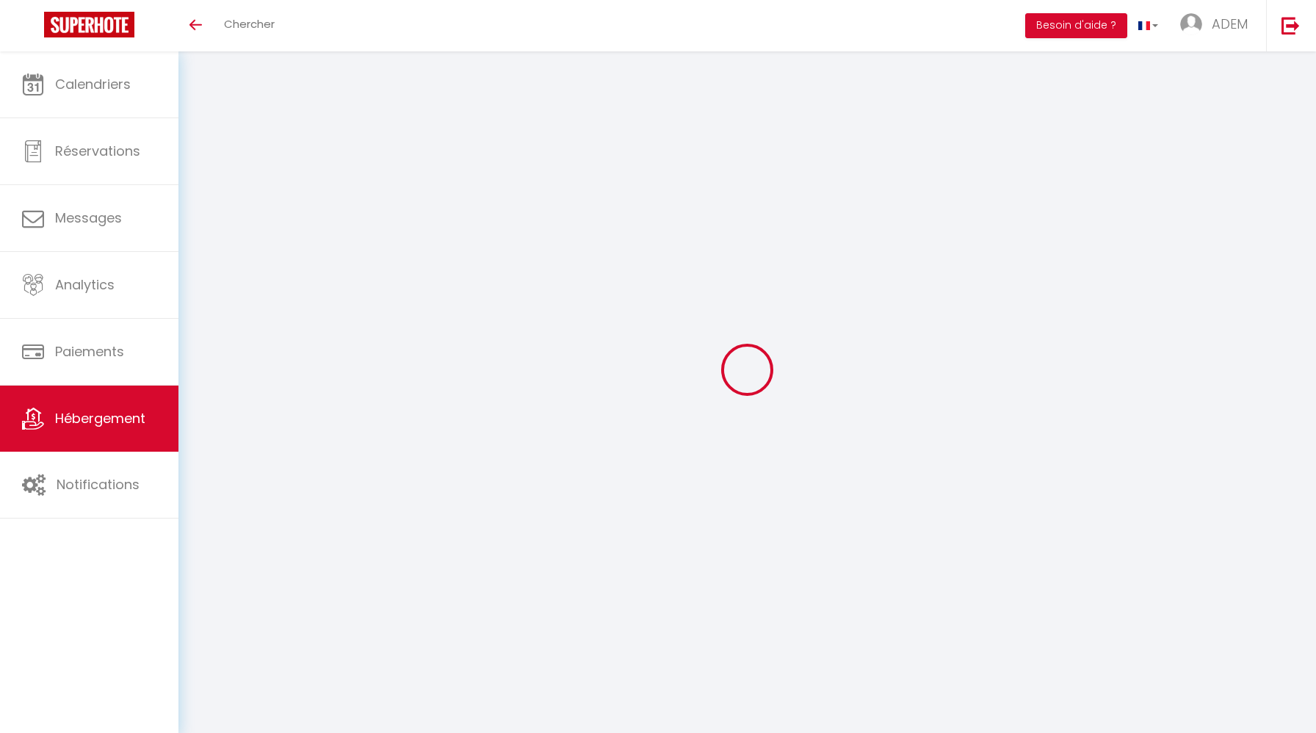
select select
checkbox input "true"
checkbox input "false"
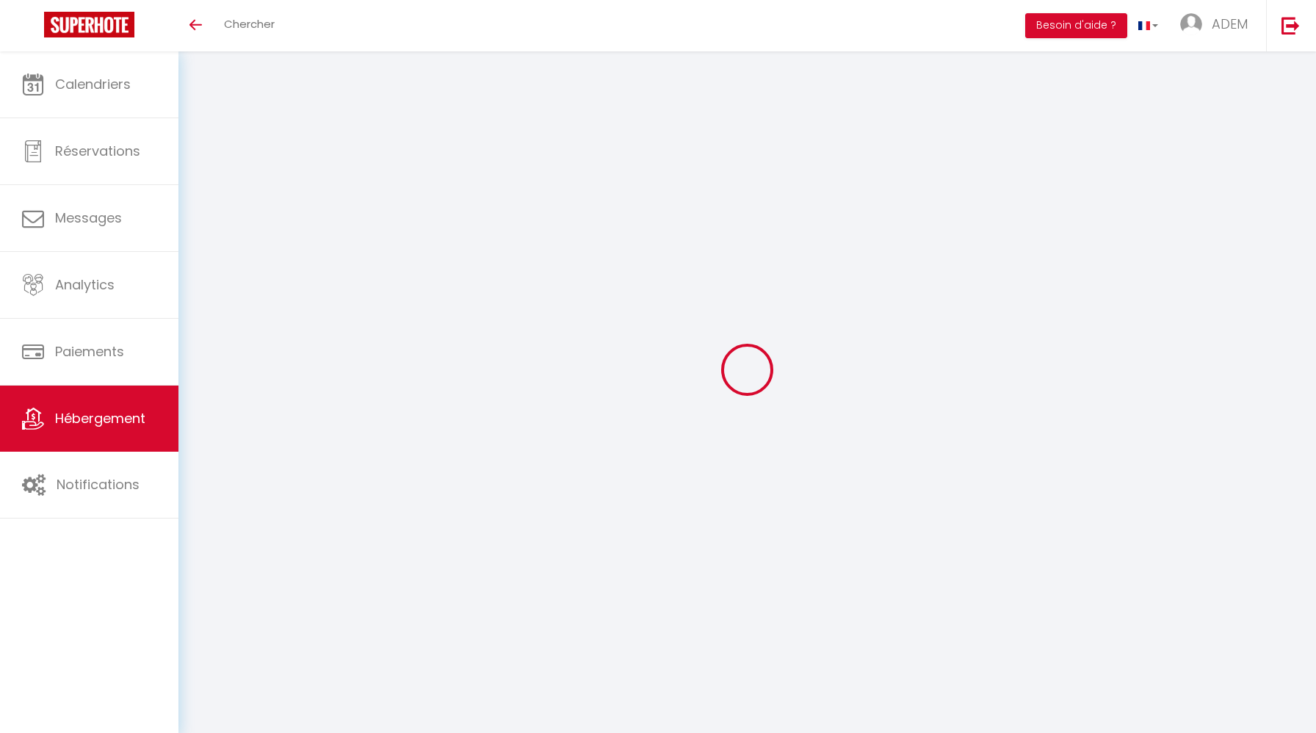
checkbox input "false"
select select
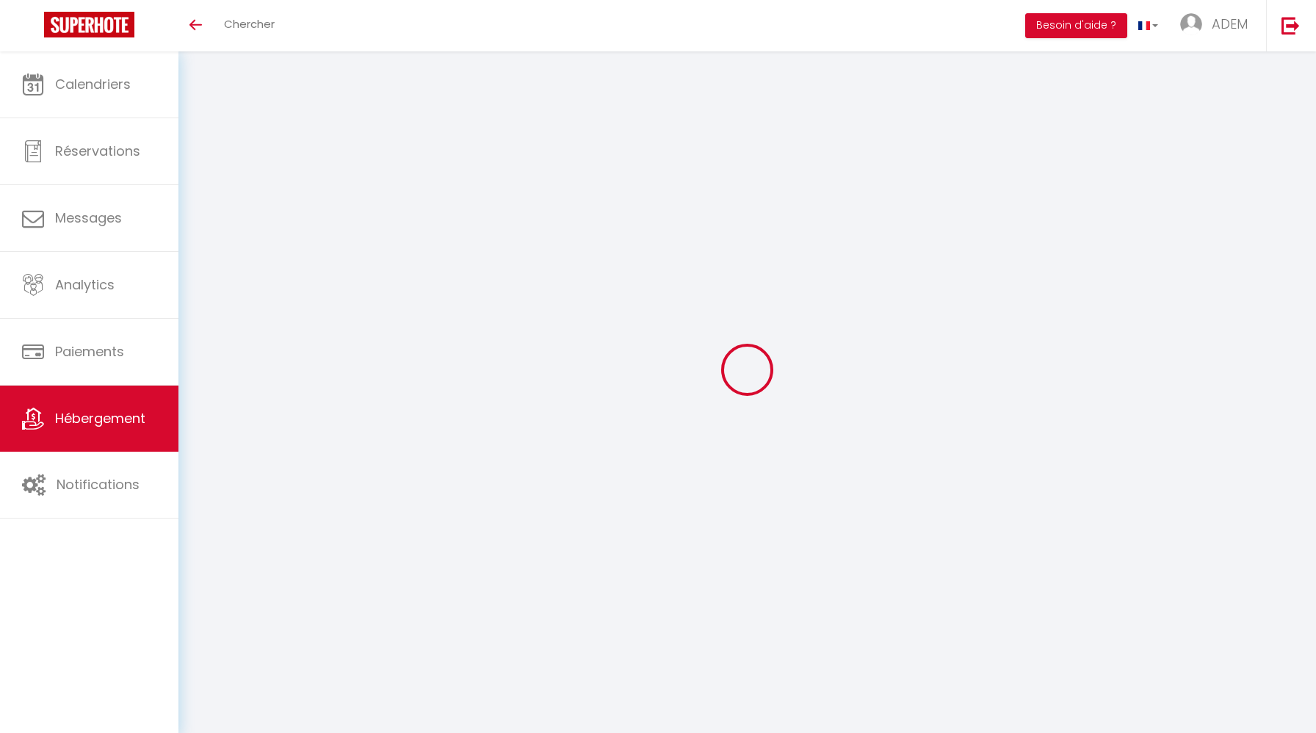
select select
checkbox input "true"
checkbox input "false"
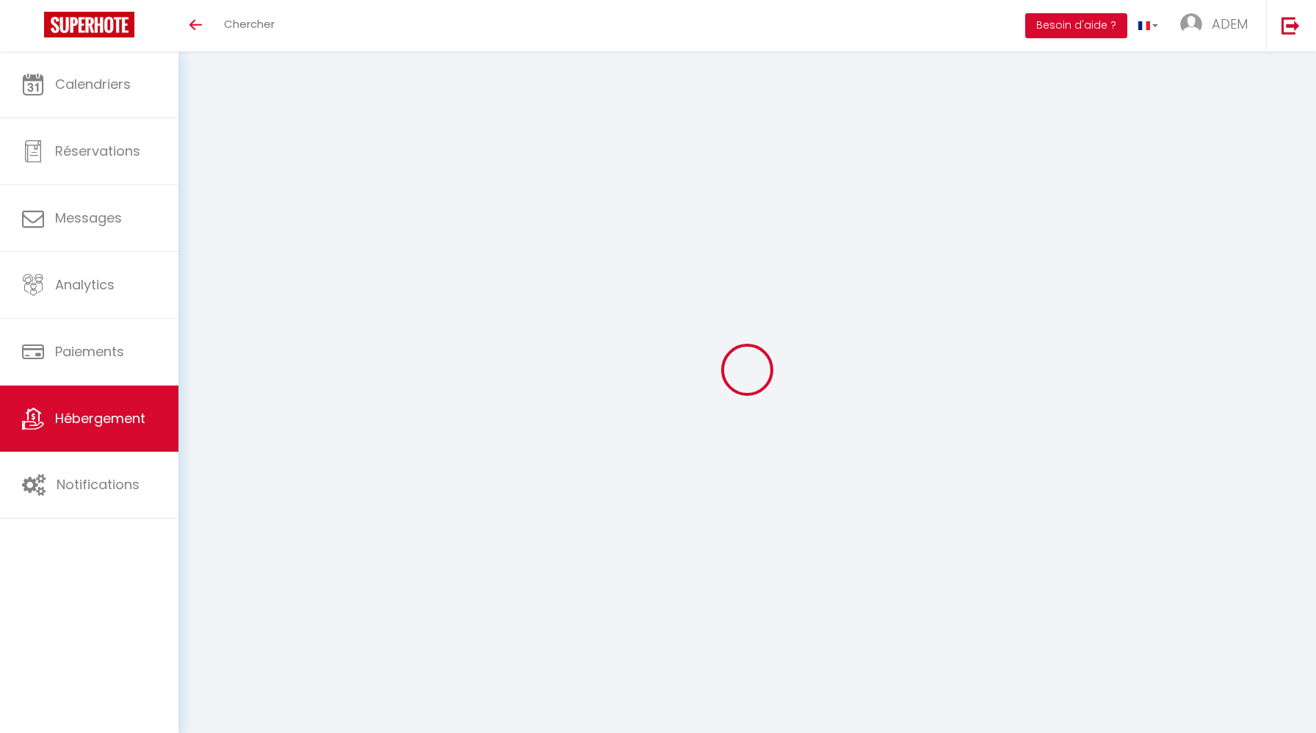
checkbox input "true"
checkbox input "false"
select select "16:00"
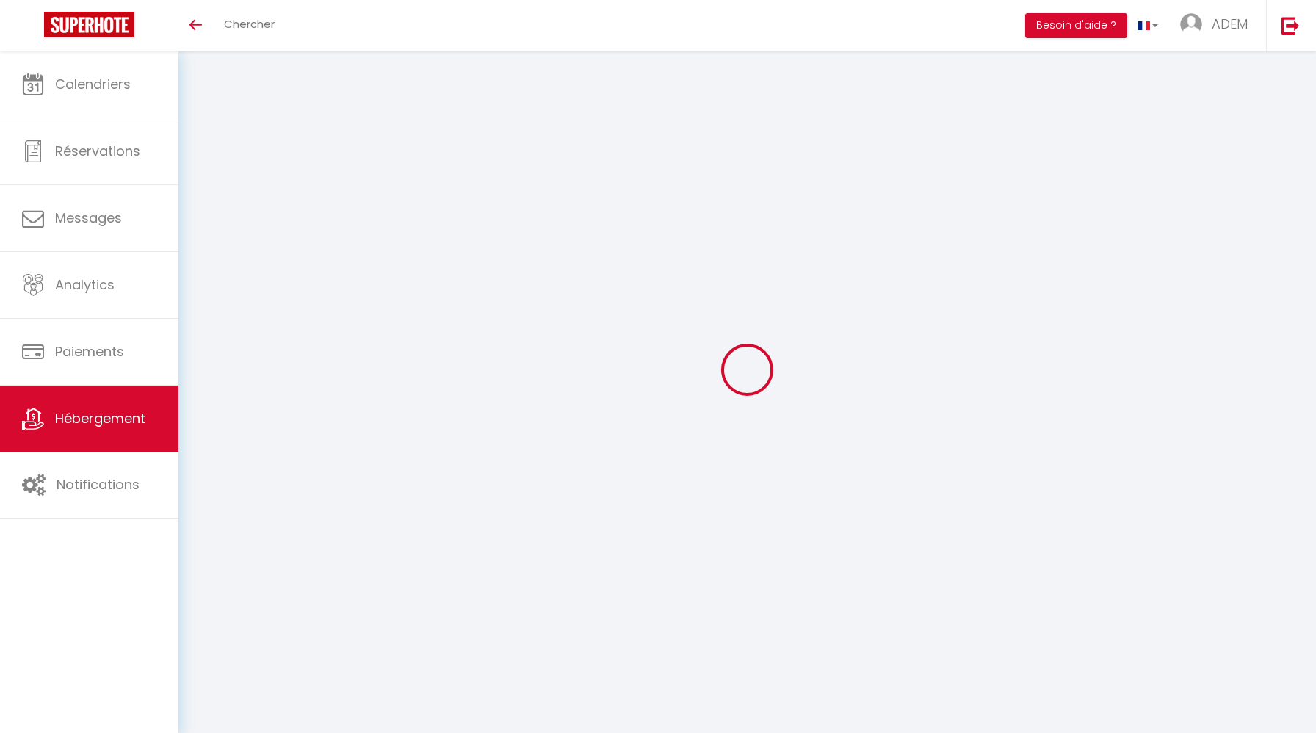
select select
select select "10:00"
select select "30"
select select "120"
select select "31460"
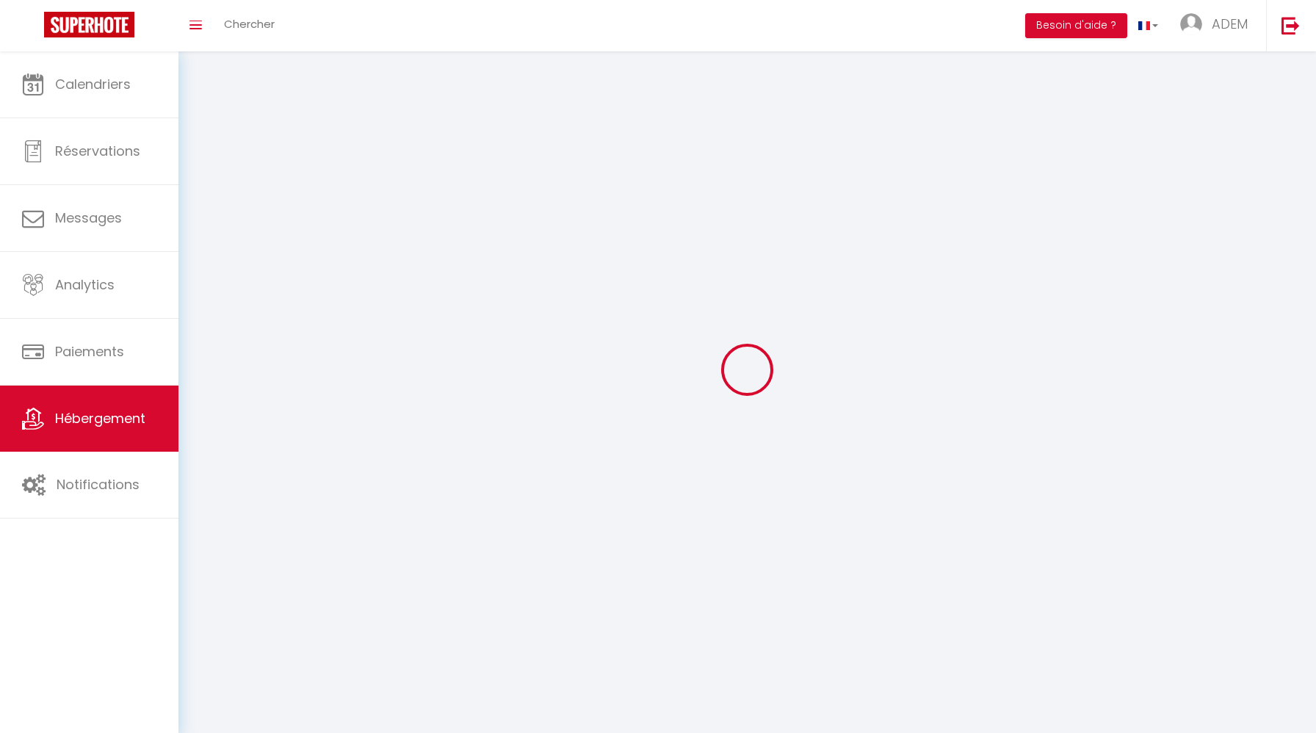
select select
checkbox input "true"
checkbox input "false"
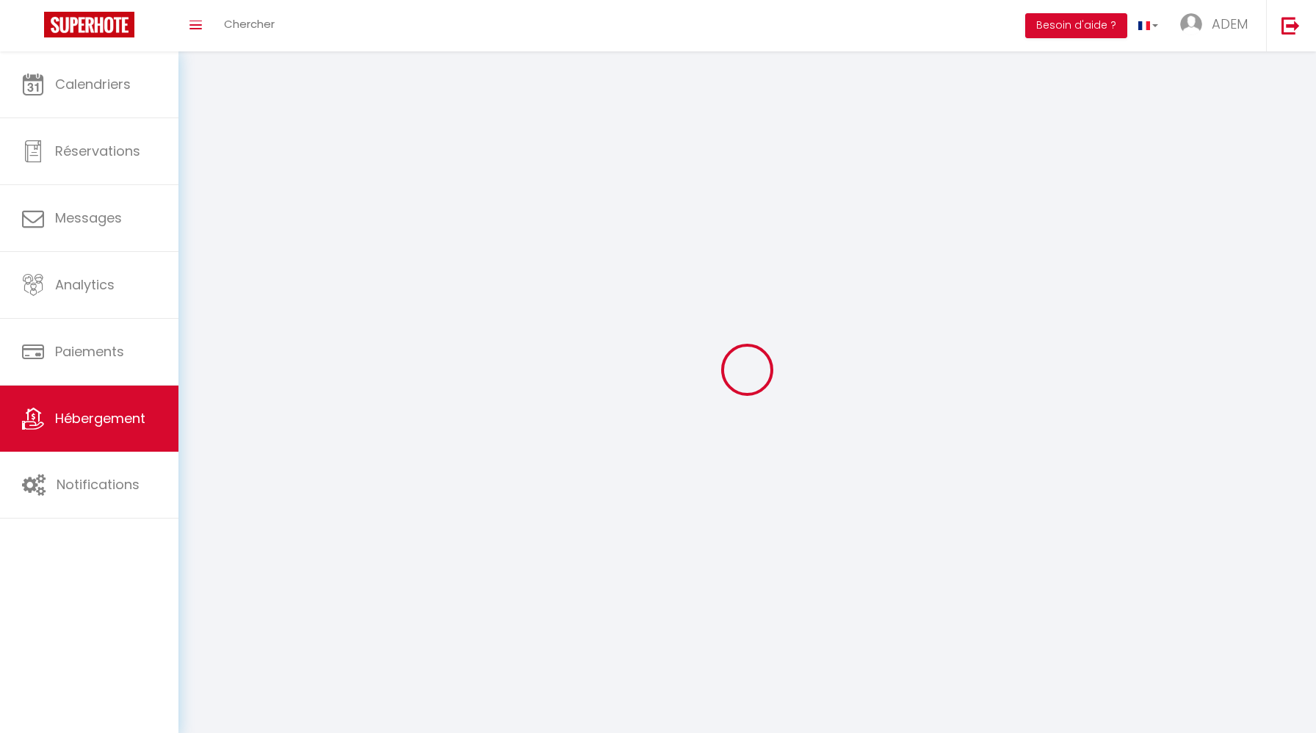
select select
checkbox input "true"
checkbox input "false"
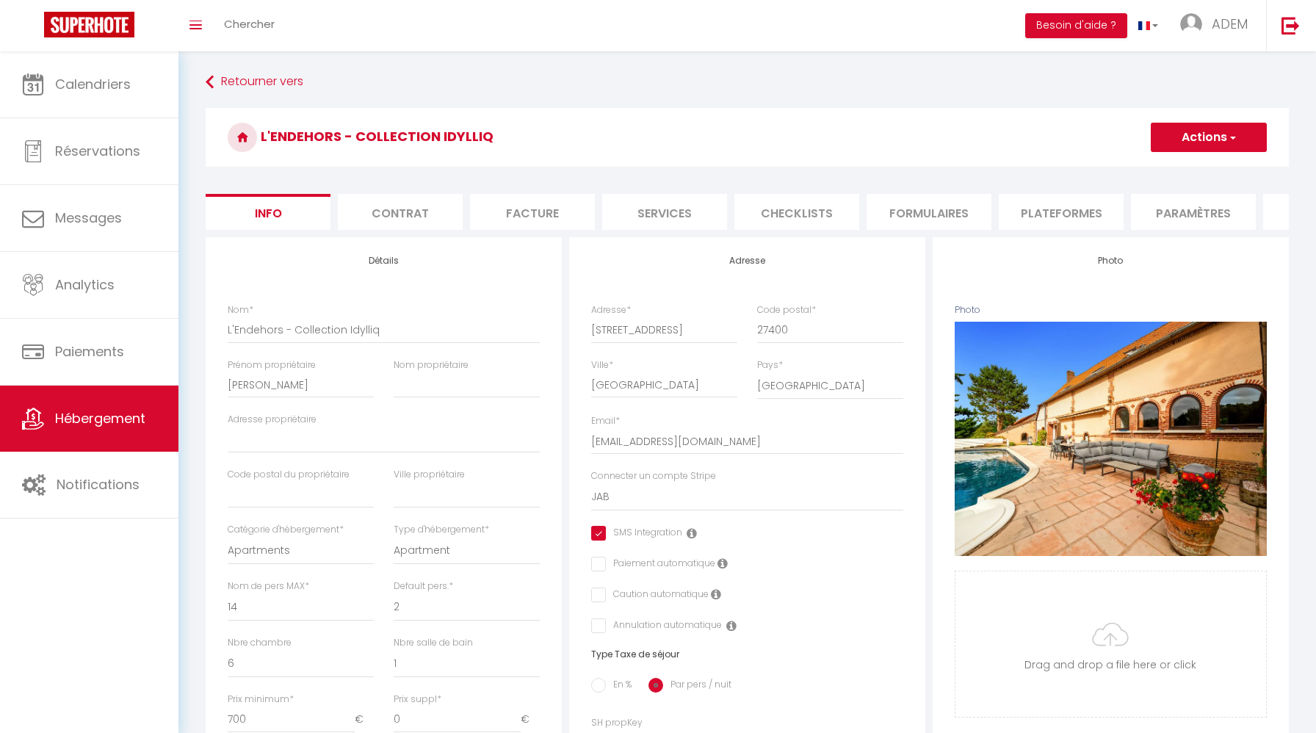
select select
checkbox input "true"
checkbox input "false"
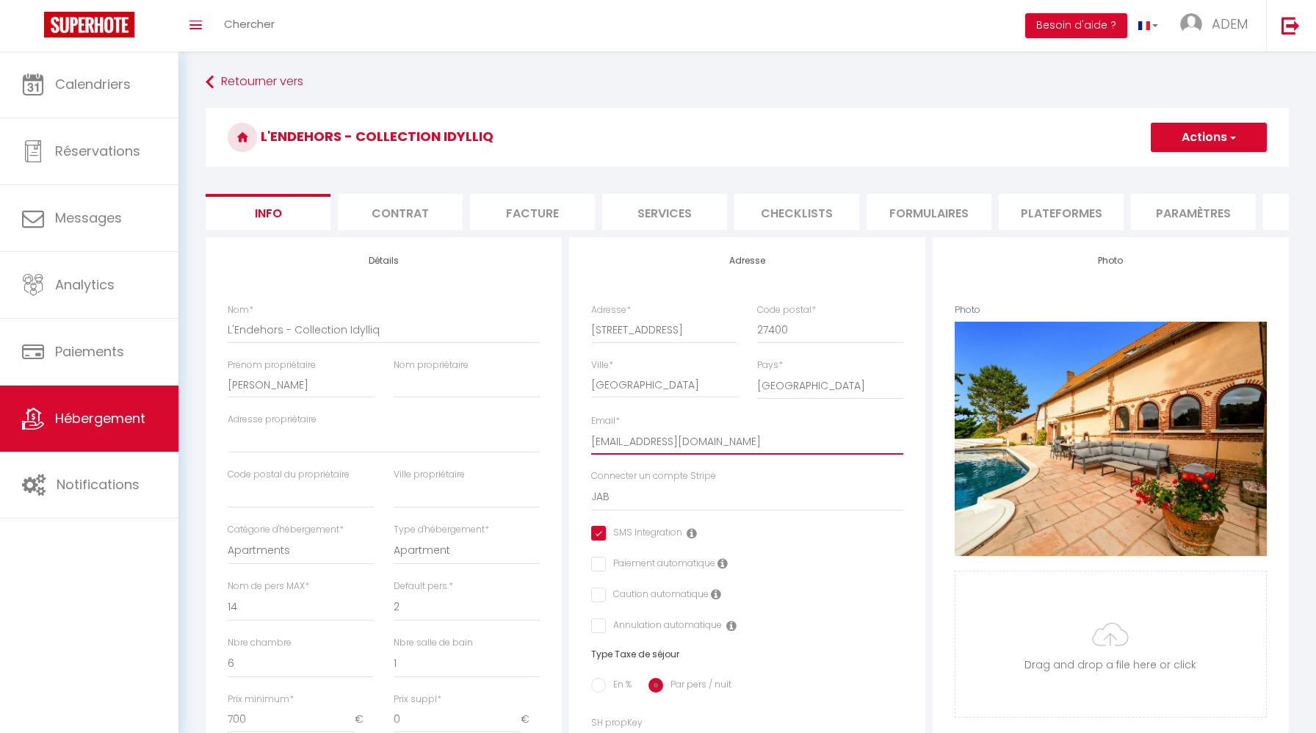
click at [711, 432] on input "[EMAIL_ADDRESS][DOMAIN_NAME]" at bounding box center [747, 441] width 312 height 26
paste input "JB"
type input "JB"
select select
checkbox input "true"
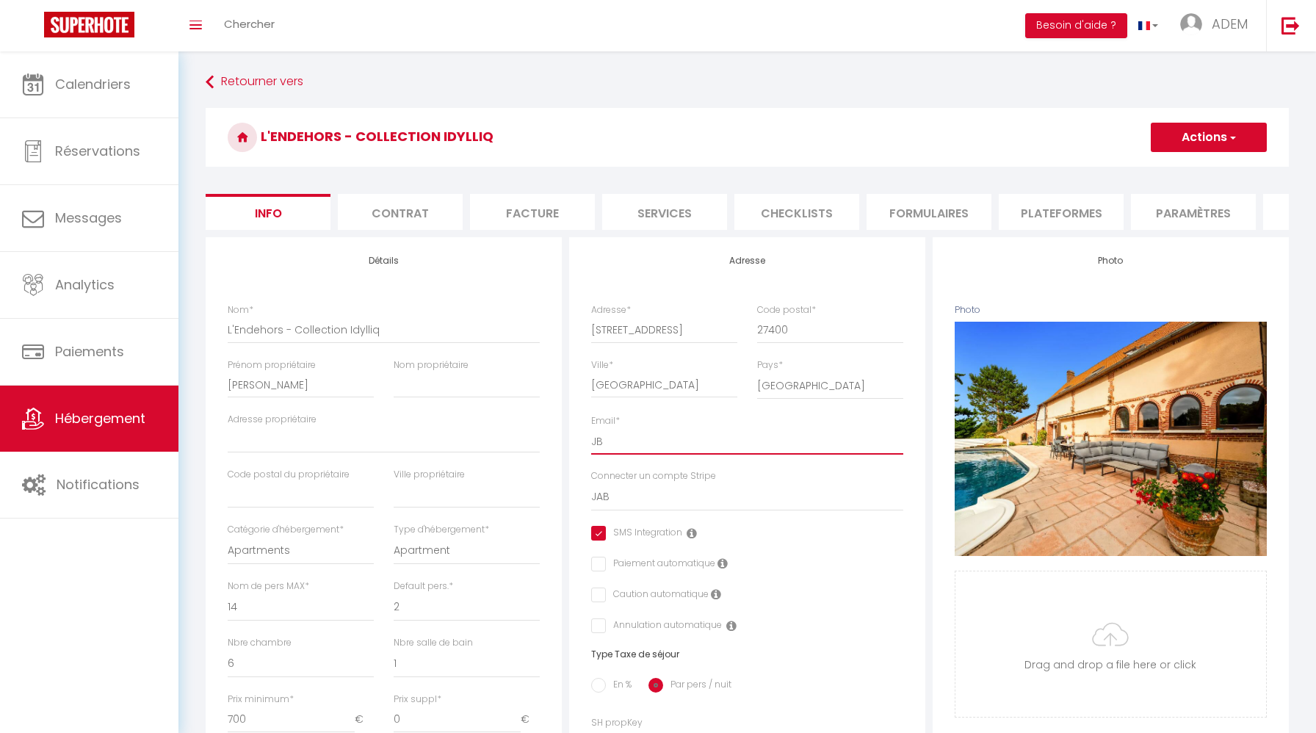
checkbox input "false"
type input "J"
select select
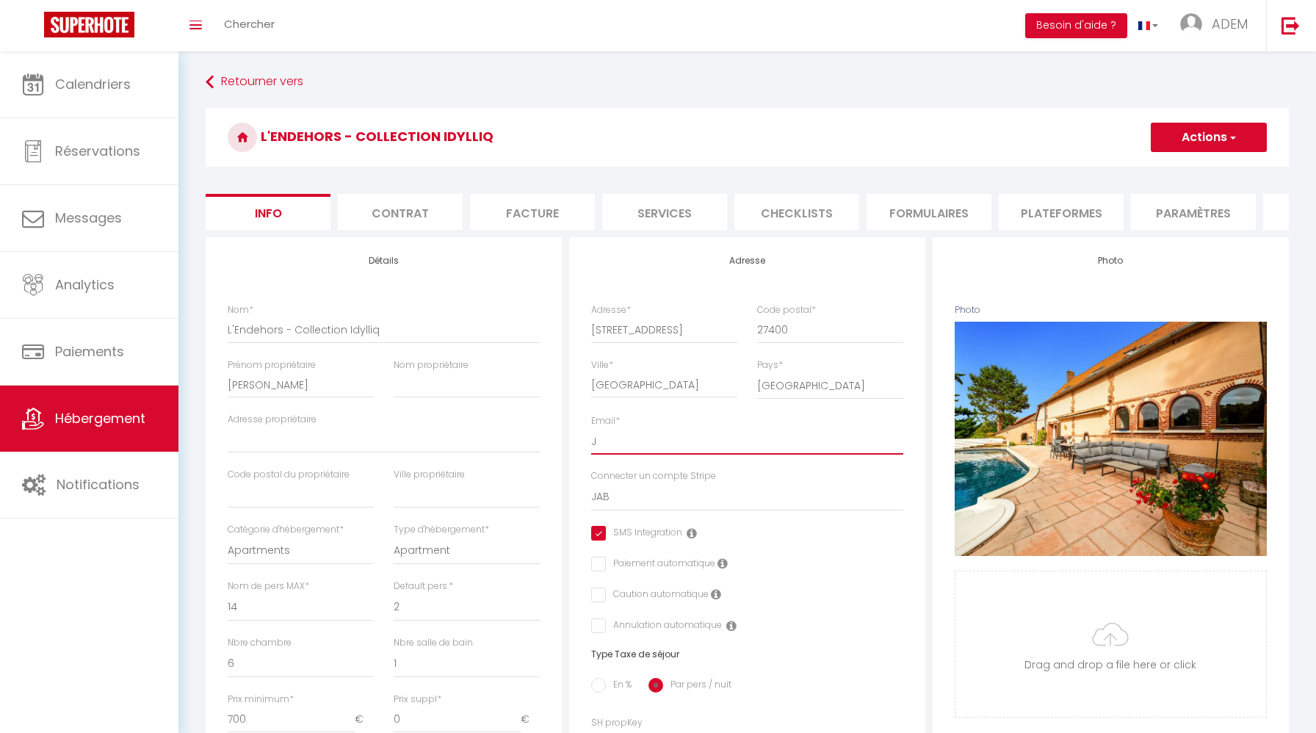
checkbox input "true"
checkbox input "false"
select select
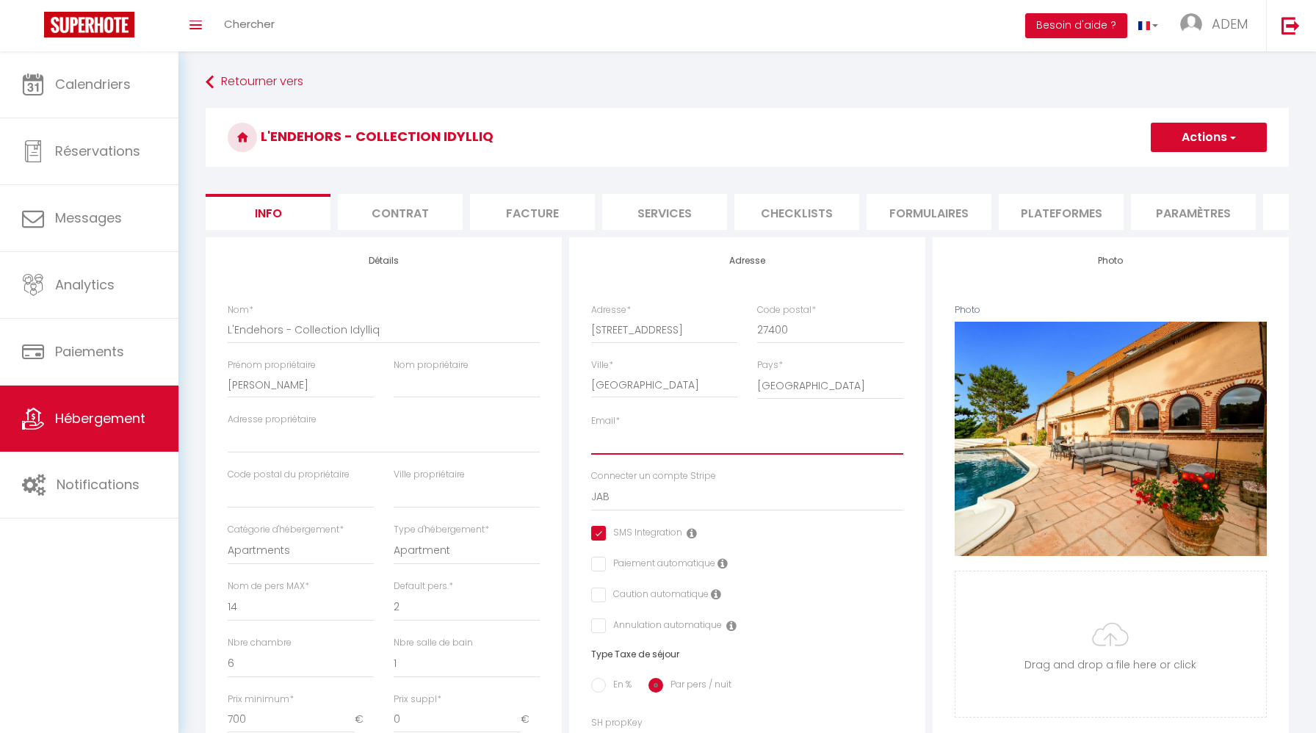
checkbox input "true"
checkbox input "false"
type input "g"
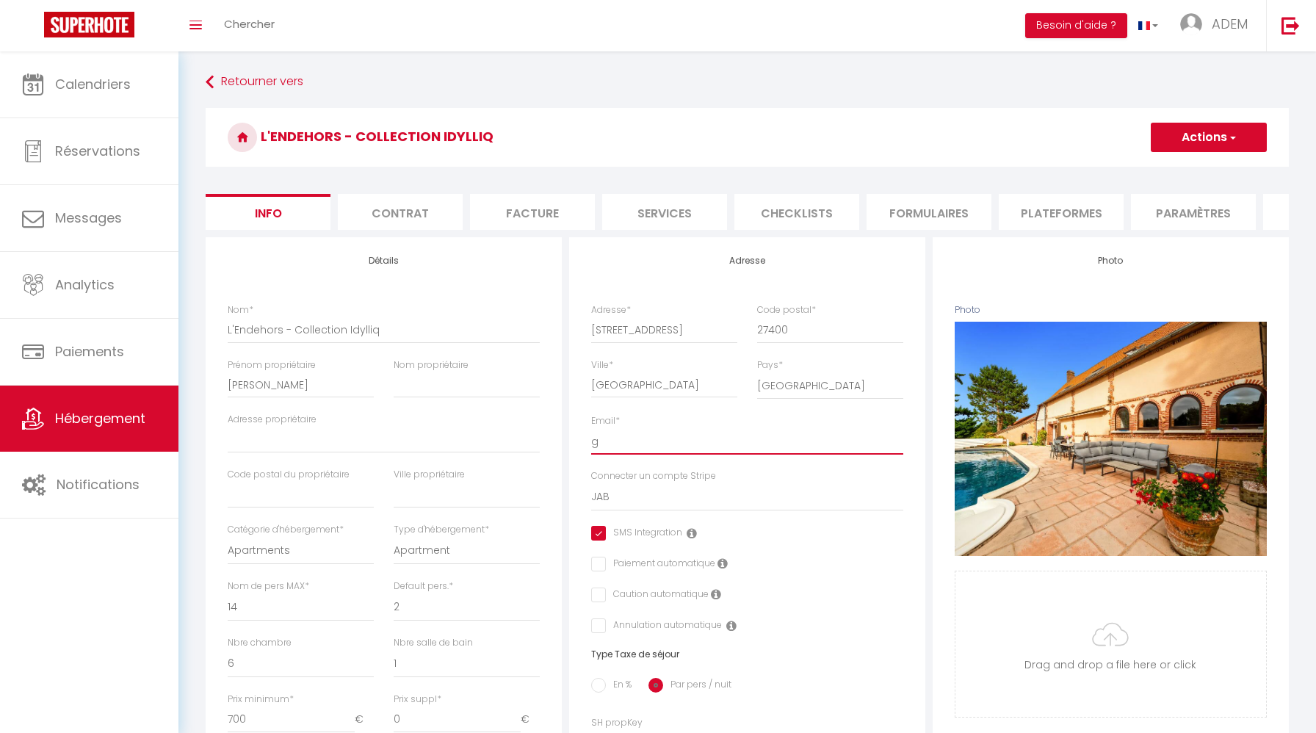
select select
checkbox input "true"
checkbox input "false"
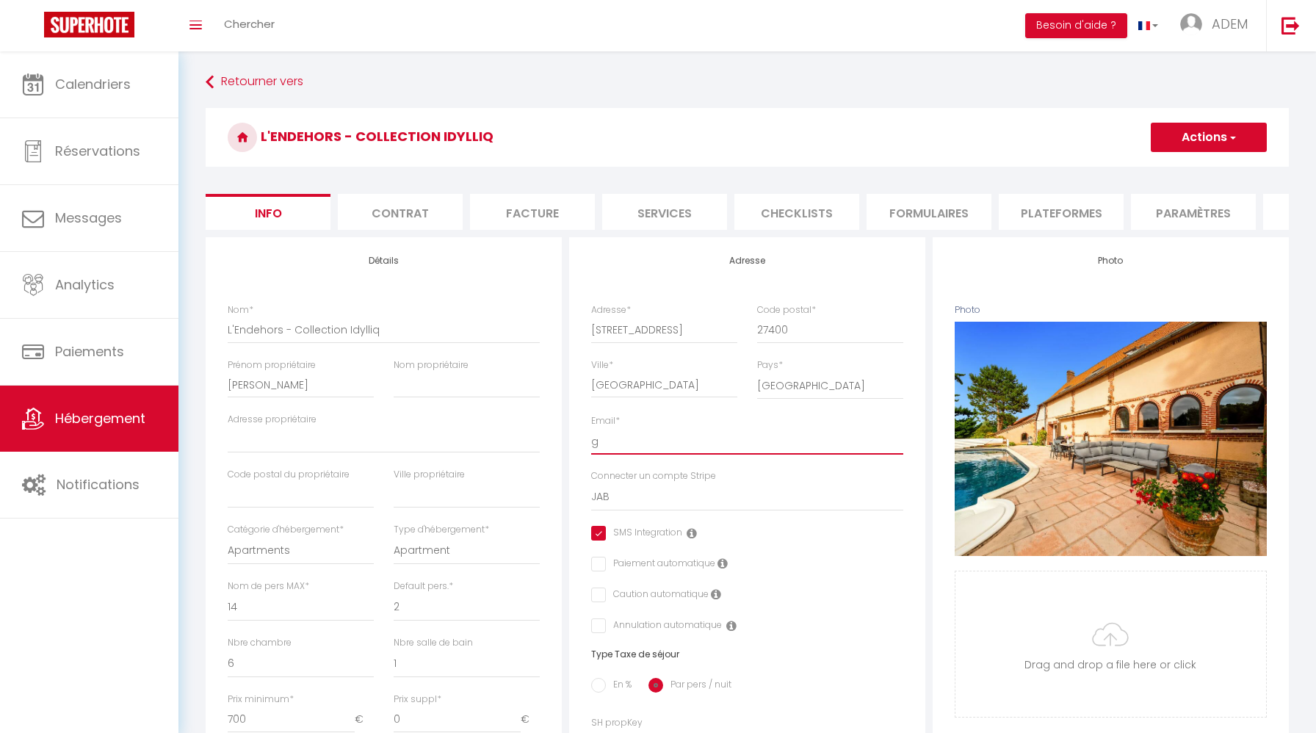
type input "gu"
select select
checkbox input "true"
checkbox input "false"
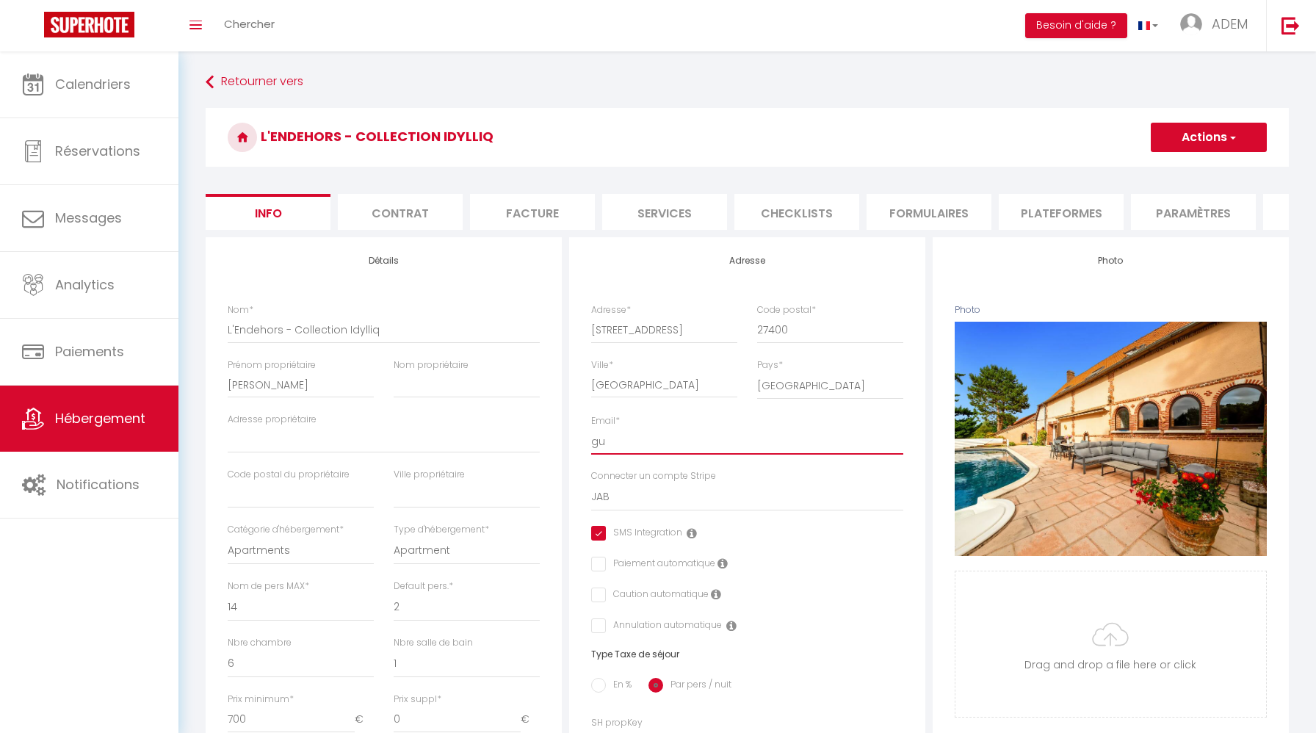
checkbox input "false"
type input "gue"
select select
checkbox input "true"
checkbox input "false"
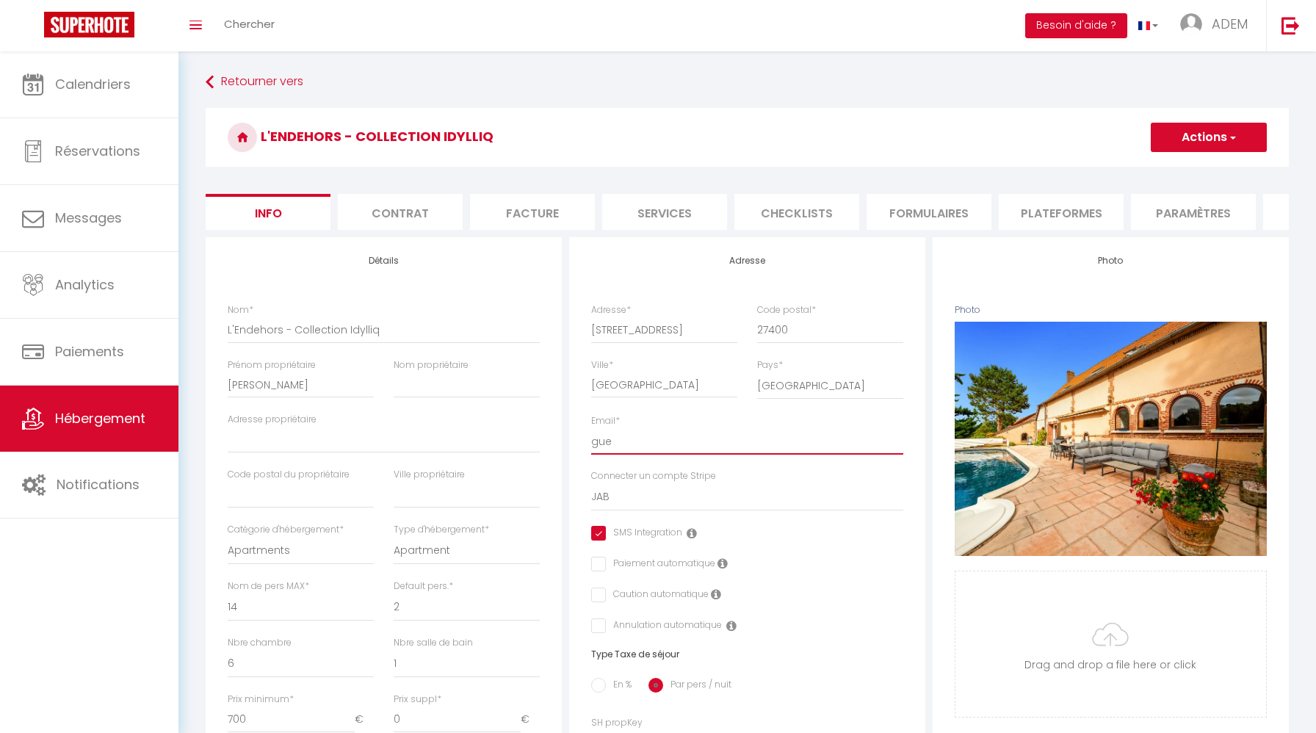
checkbox input "false"
type input "gues"
select select
checkbox input "true"
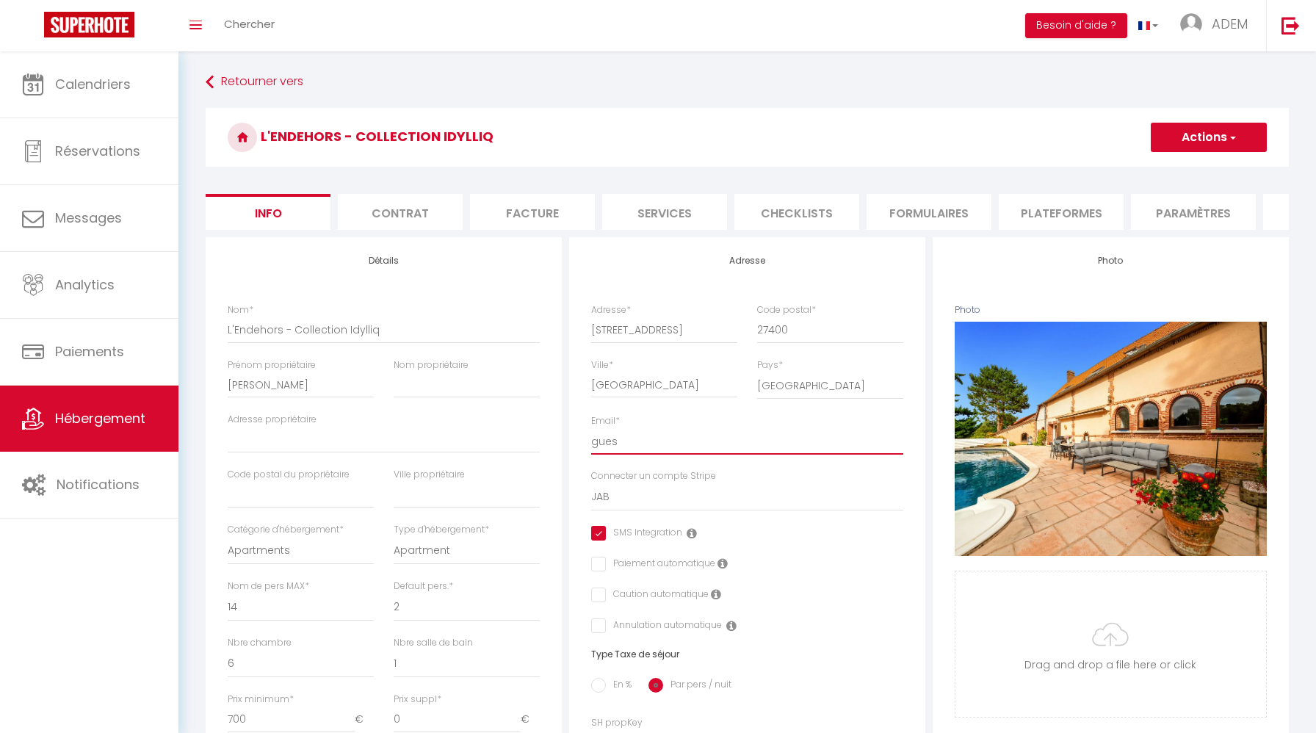
checkbox input "false"
type input "guest"
select select
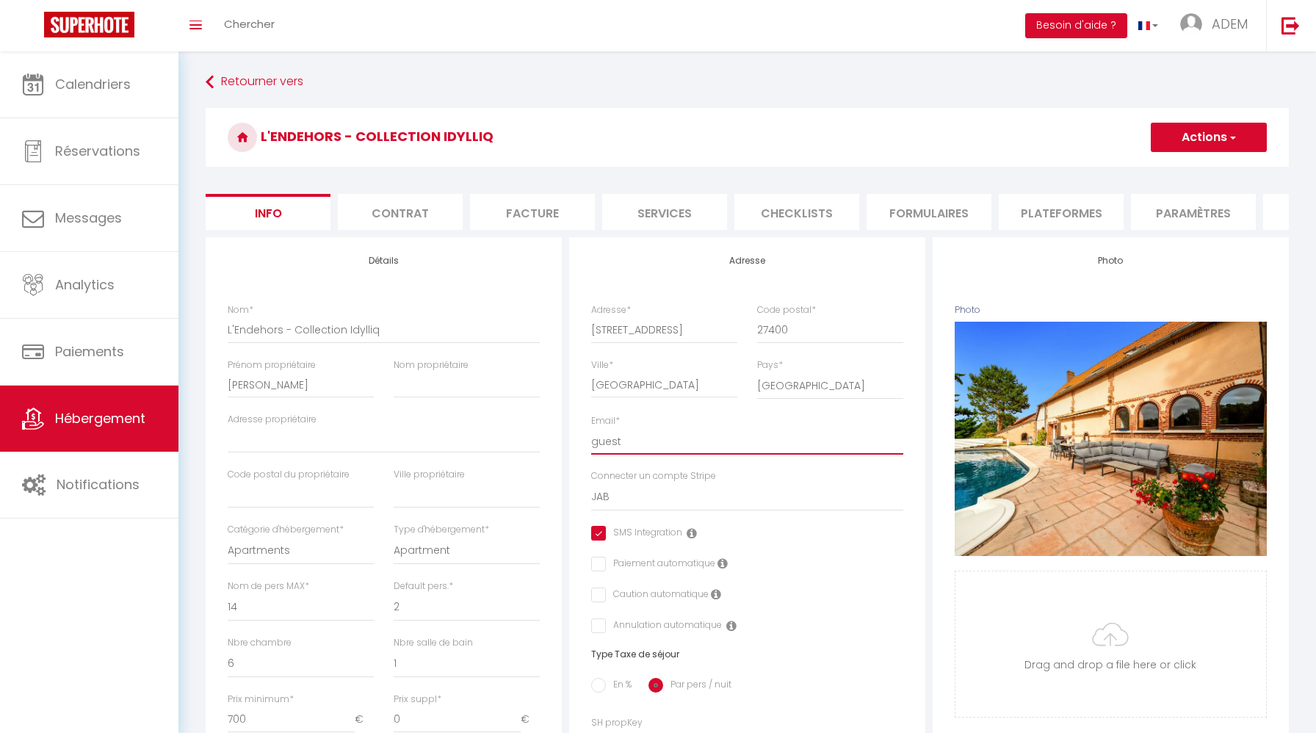
checkbox input "true"
checkbox input "false"
type input "guests"
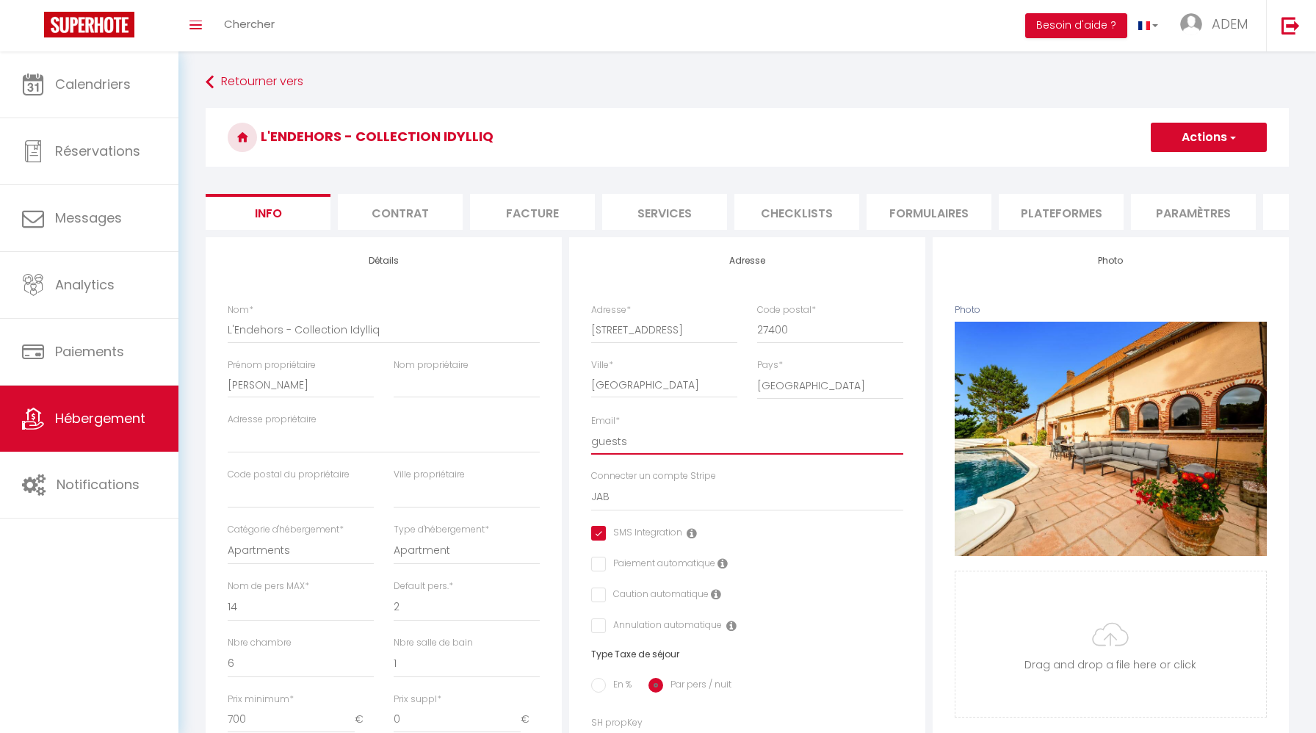
select select
checkbox input "true"
checkbox input "false"
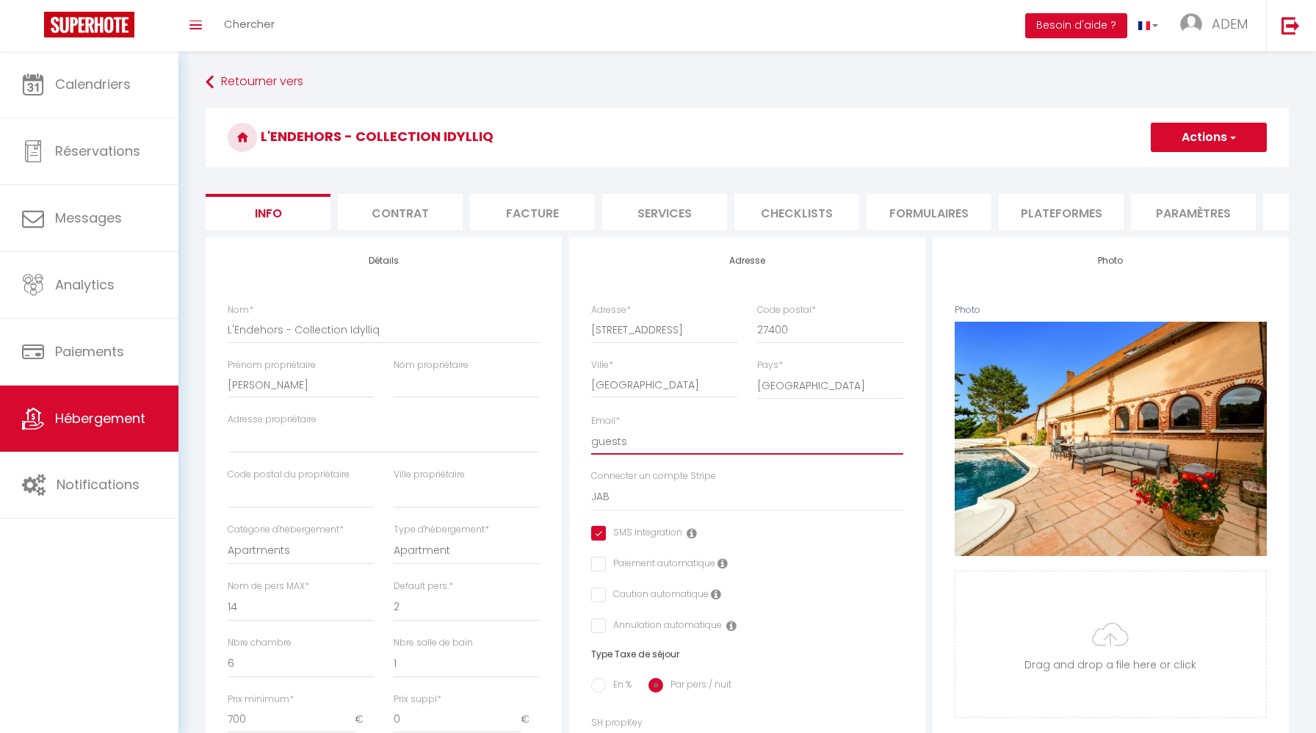
type input "guests@"
select select
checkbox input "true"
checkbox input "false"
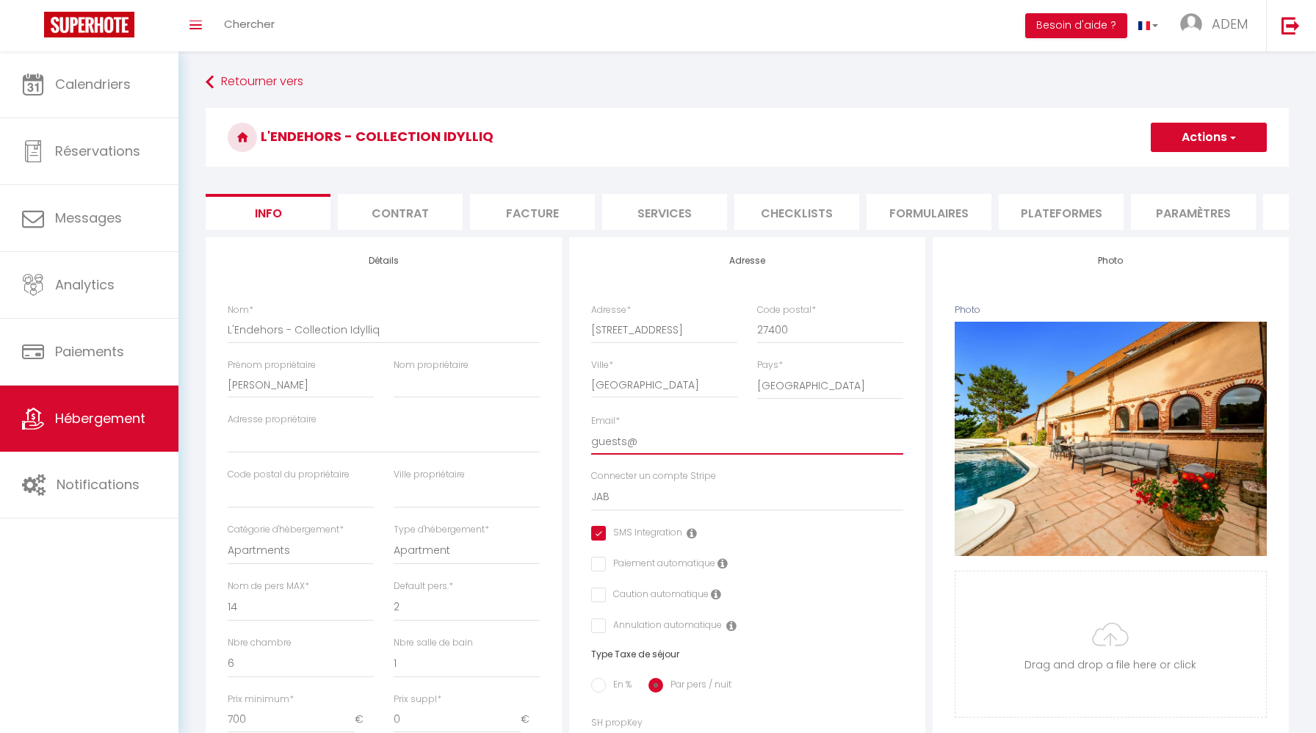
checkbox input "false"
type input "guests@i"
select select
checkbox input "true"
checkbox input "false"
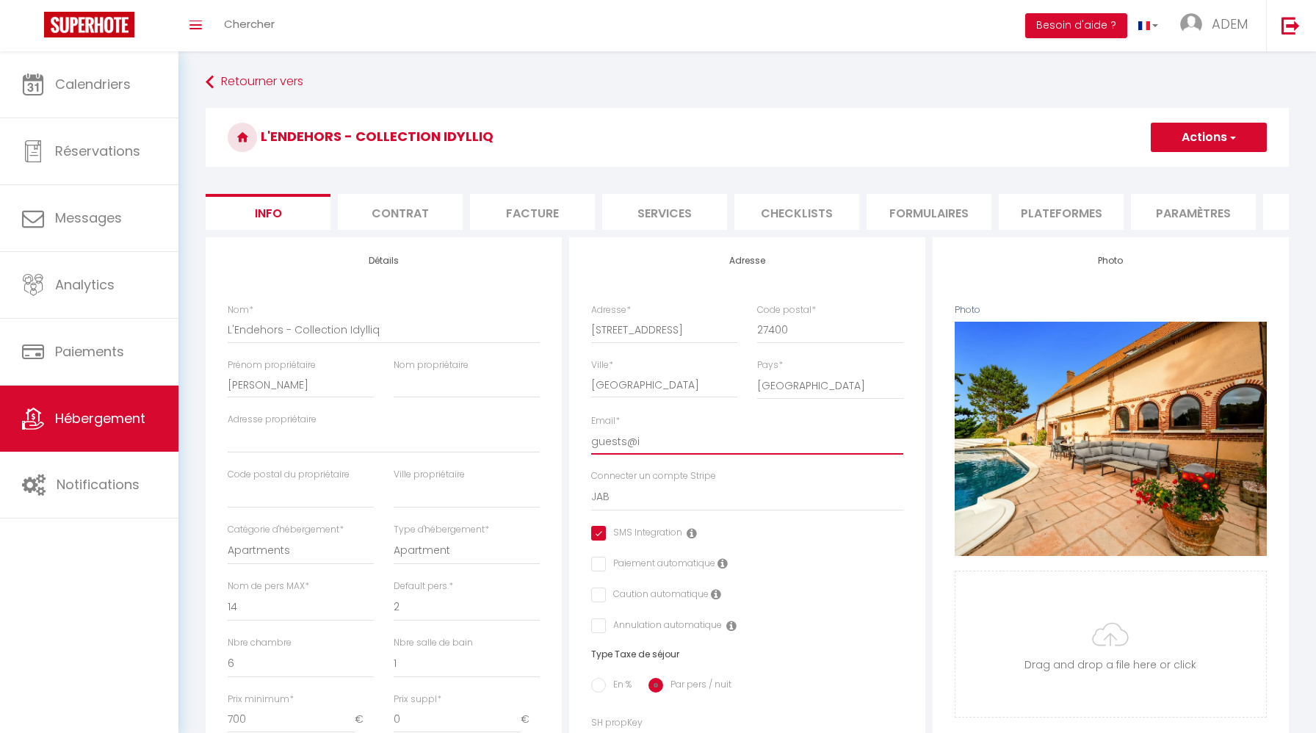
checkbox input "false"
type input "guests@id"
select select
checkbox input "true"
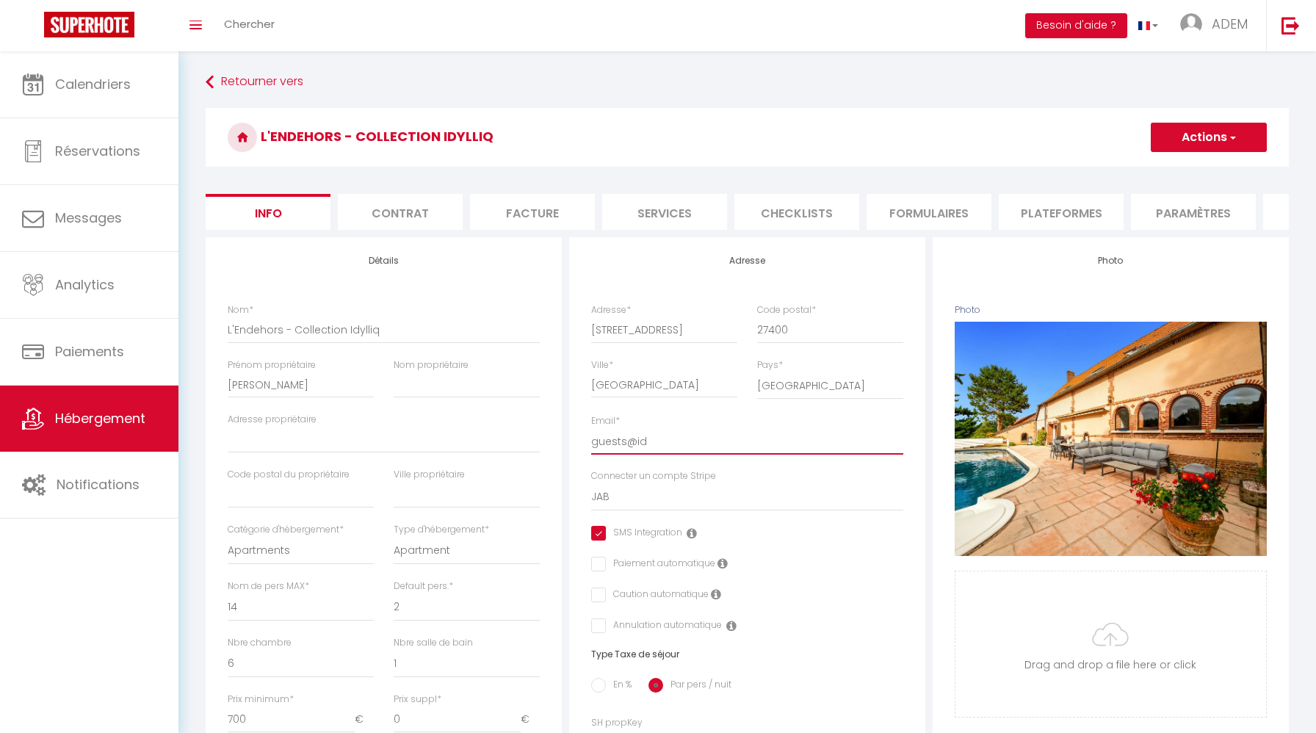
checkbox input "false"
type input "guests@idy"
select select
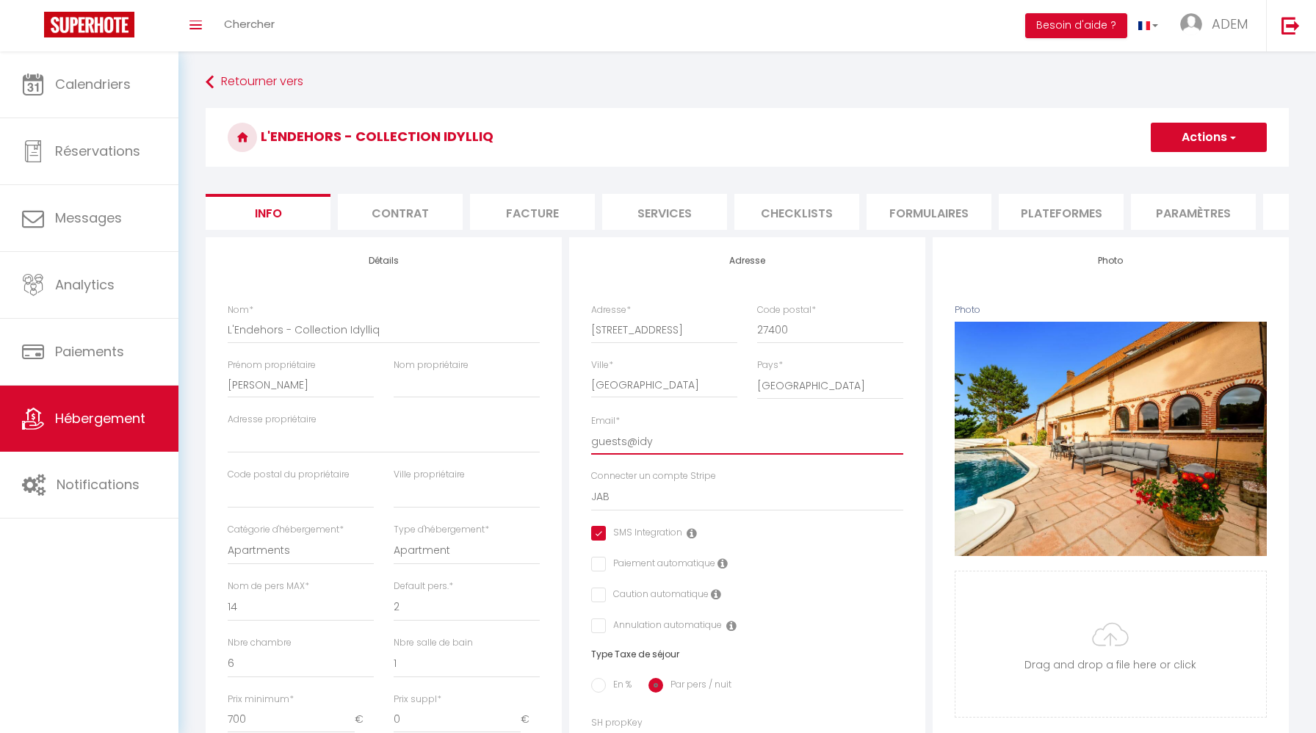
checkbox input "true"
checkbox input "false"
type input "guests@idyl"
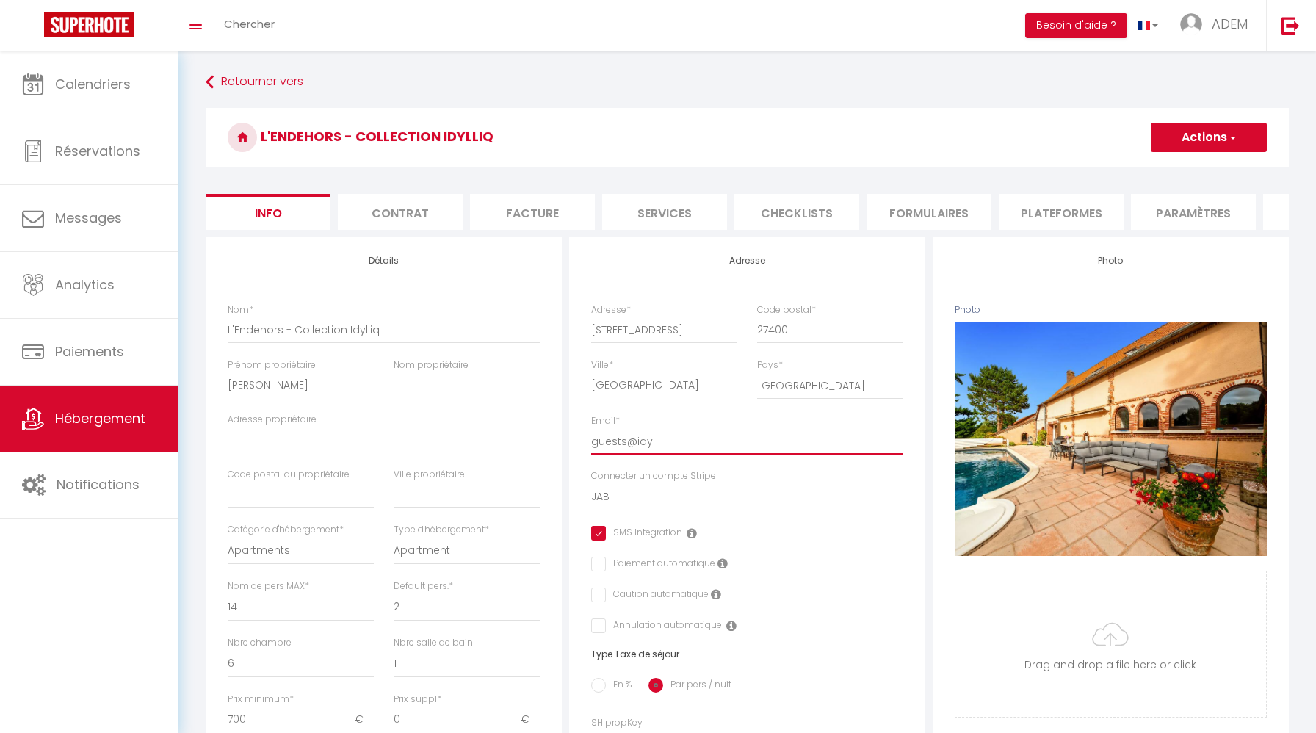
select select
checkbox input "true"
checkbox input "false"
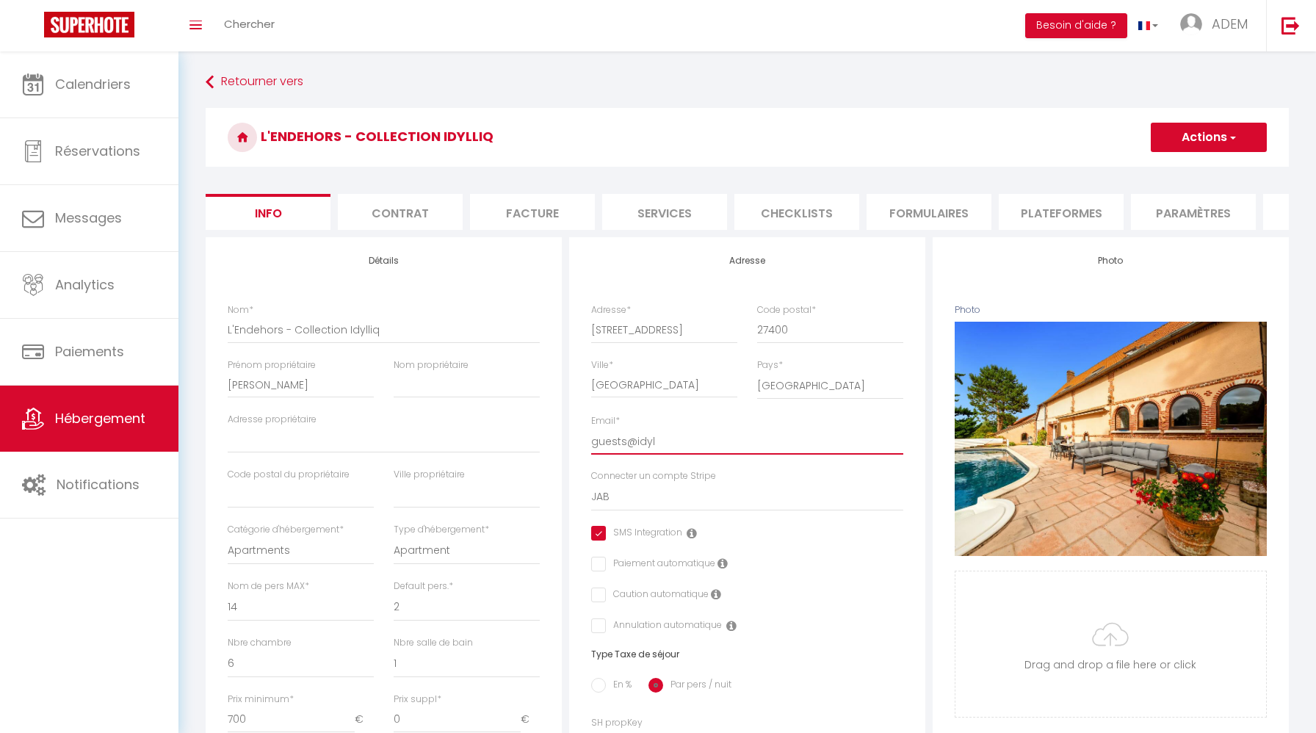
type input "guests@idyll"
select select
checkbox input "true"
checkbox input "false"
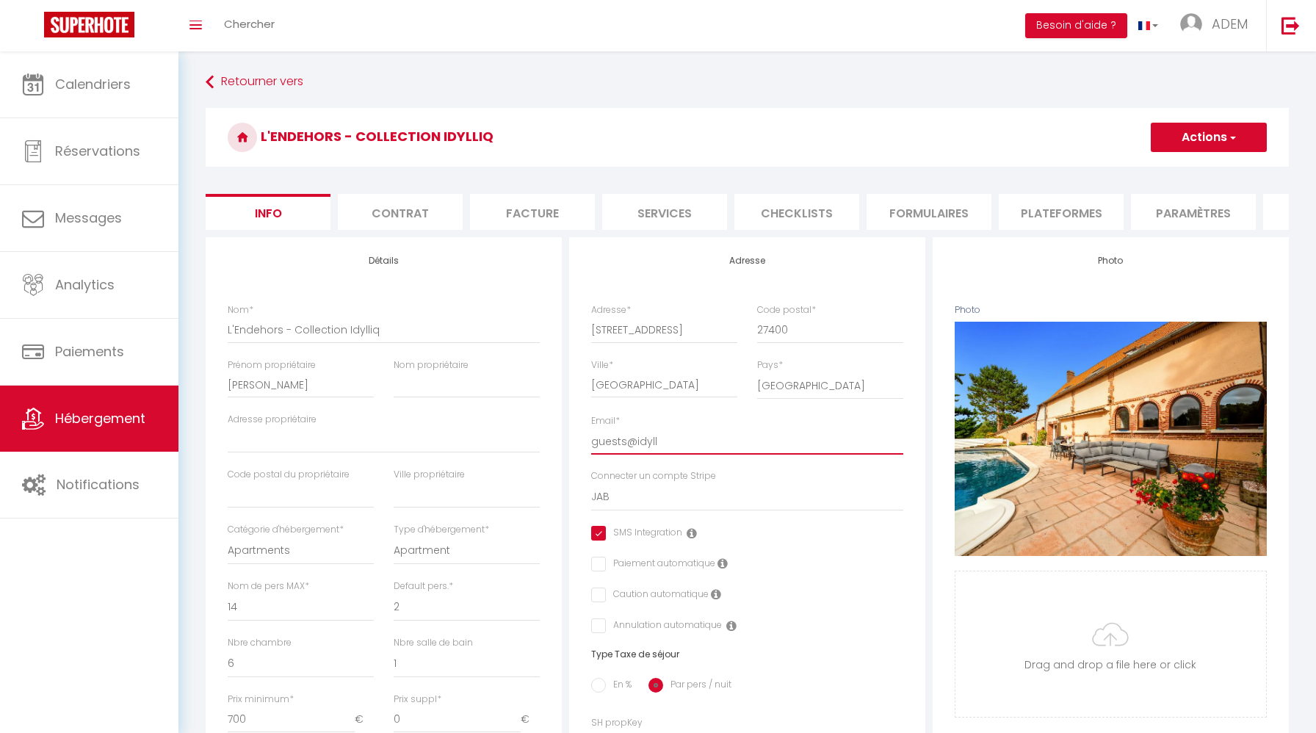
checkbox input "false"
paste input "JB"
click at [1190, 135] on button "Actions" at bounding box center [1208, 137] width 116 height 29
click at [1161, 166] on input "Enregistrer" at bounding box center [1150, 169] width 54 height 15
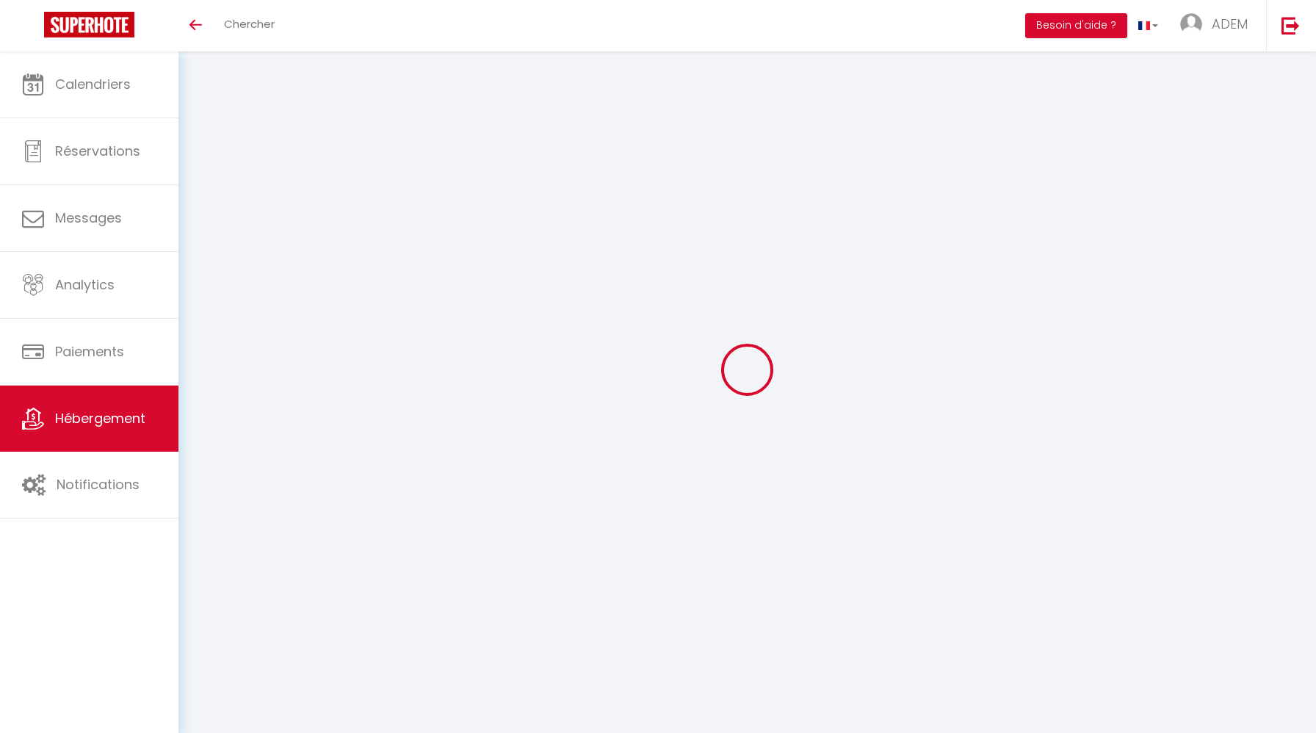
select select "3"
select select "2"
select select "1"
select select
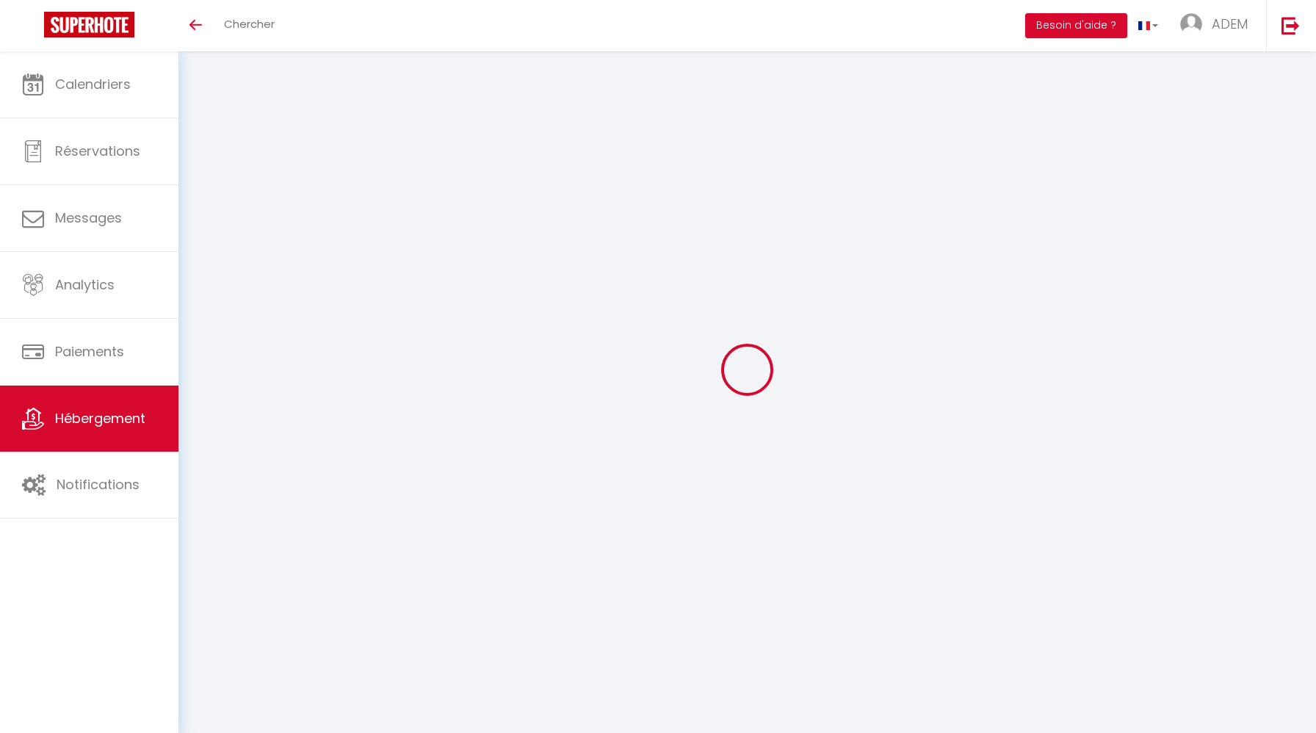
select select "28"
select select
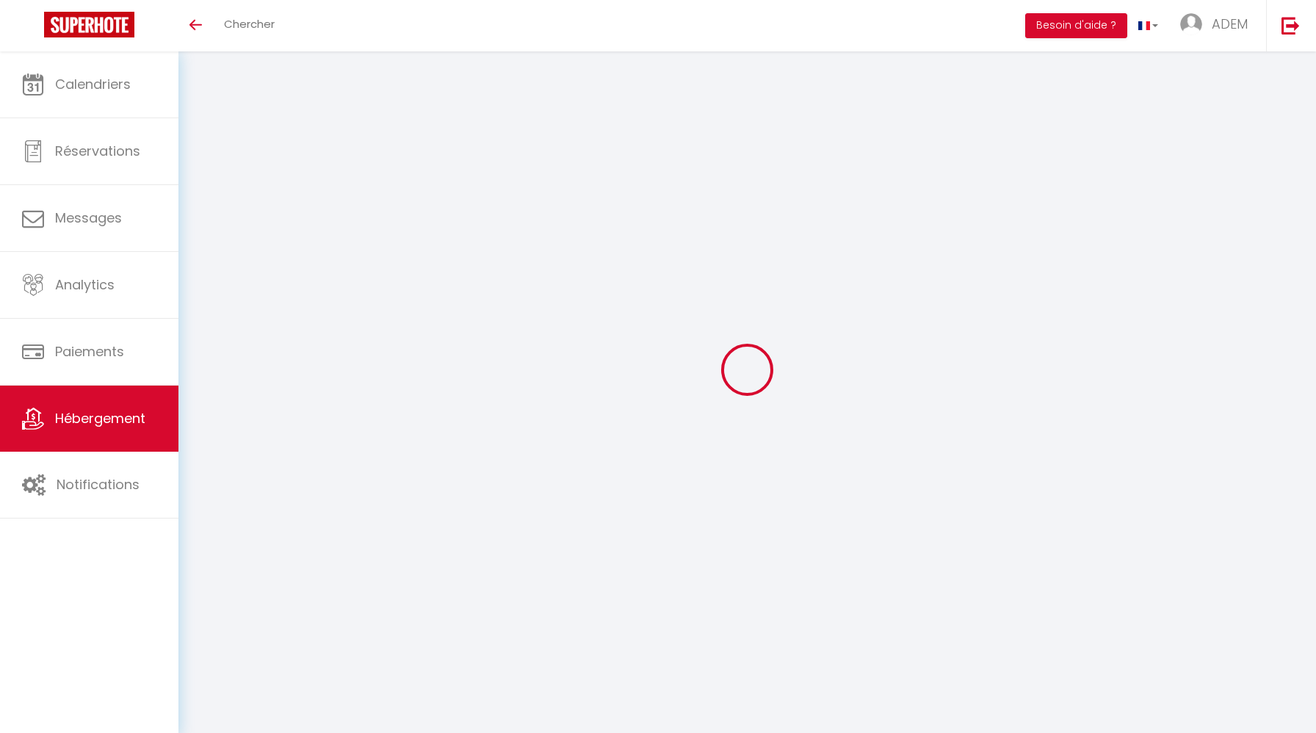
select select
checkbox input "false"
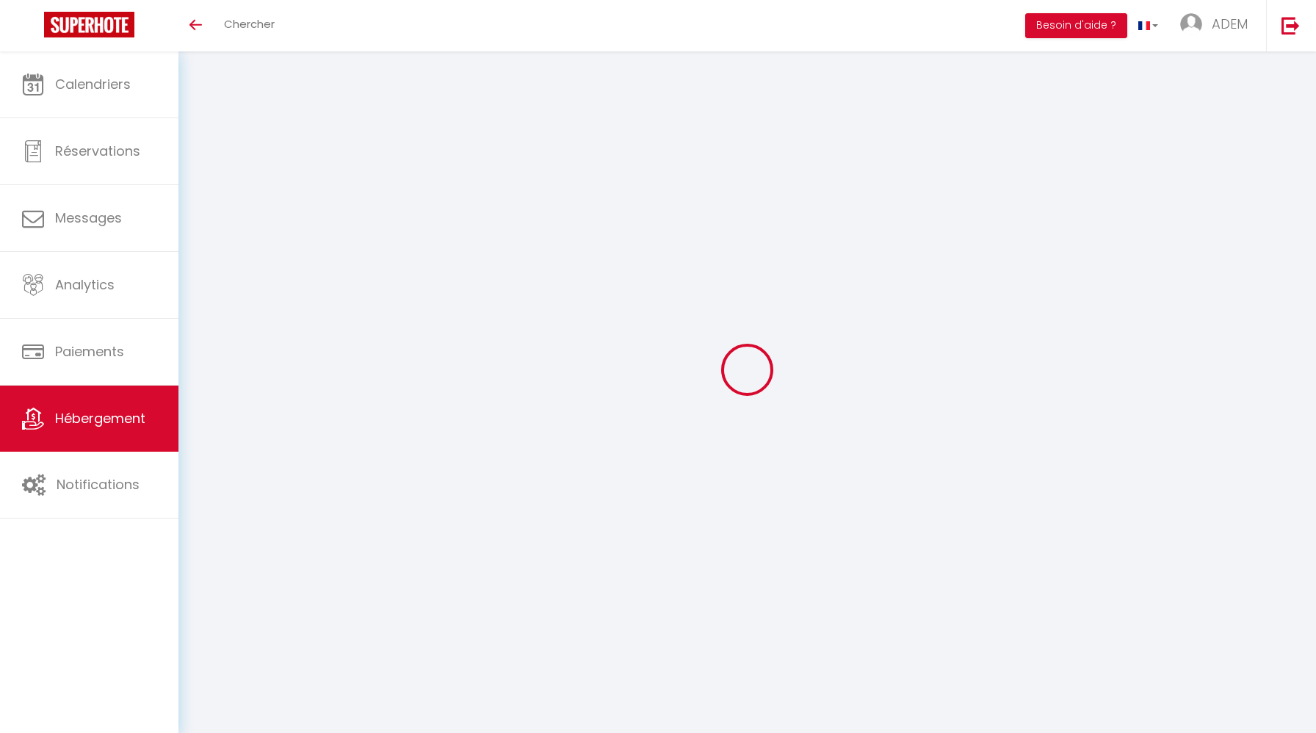
checkbox input "false"
select select
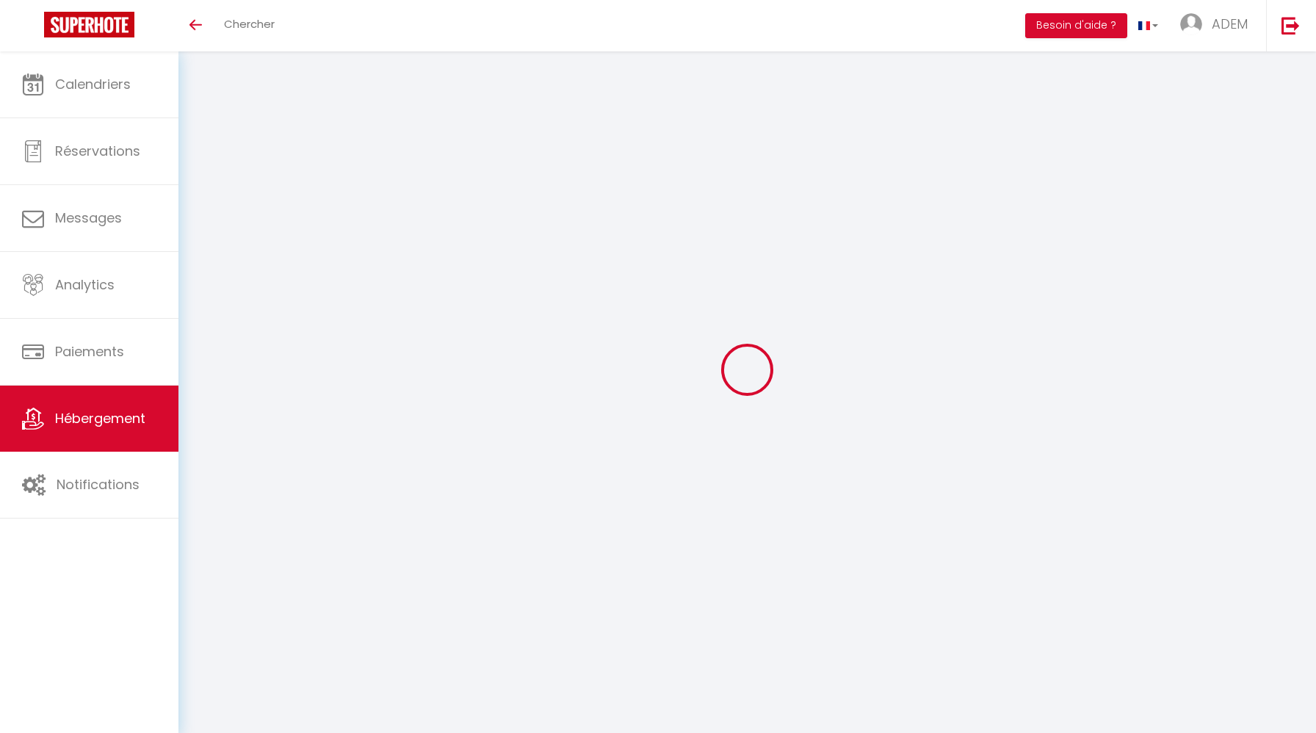
select select
checkbox input "false"
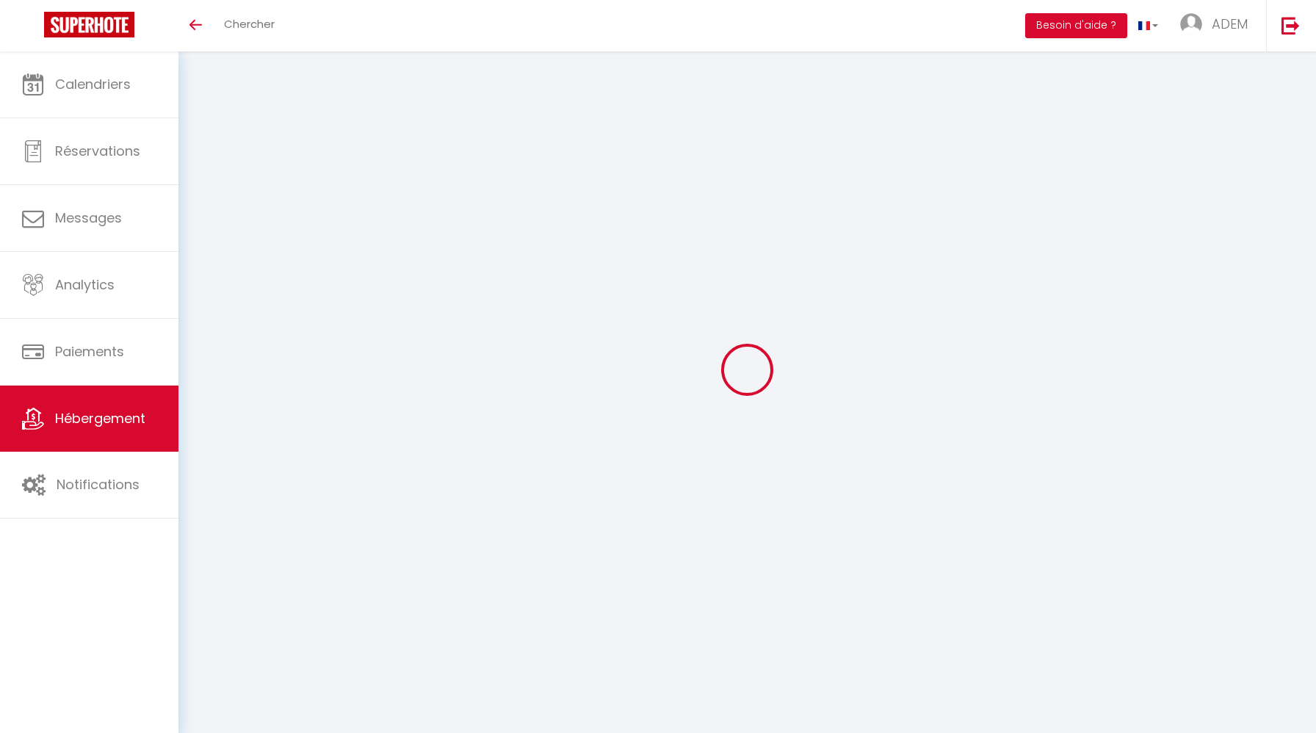
checkbox input "false"
select select
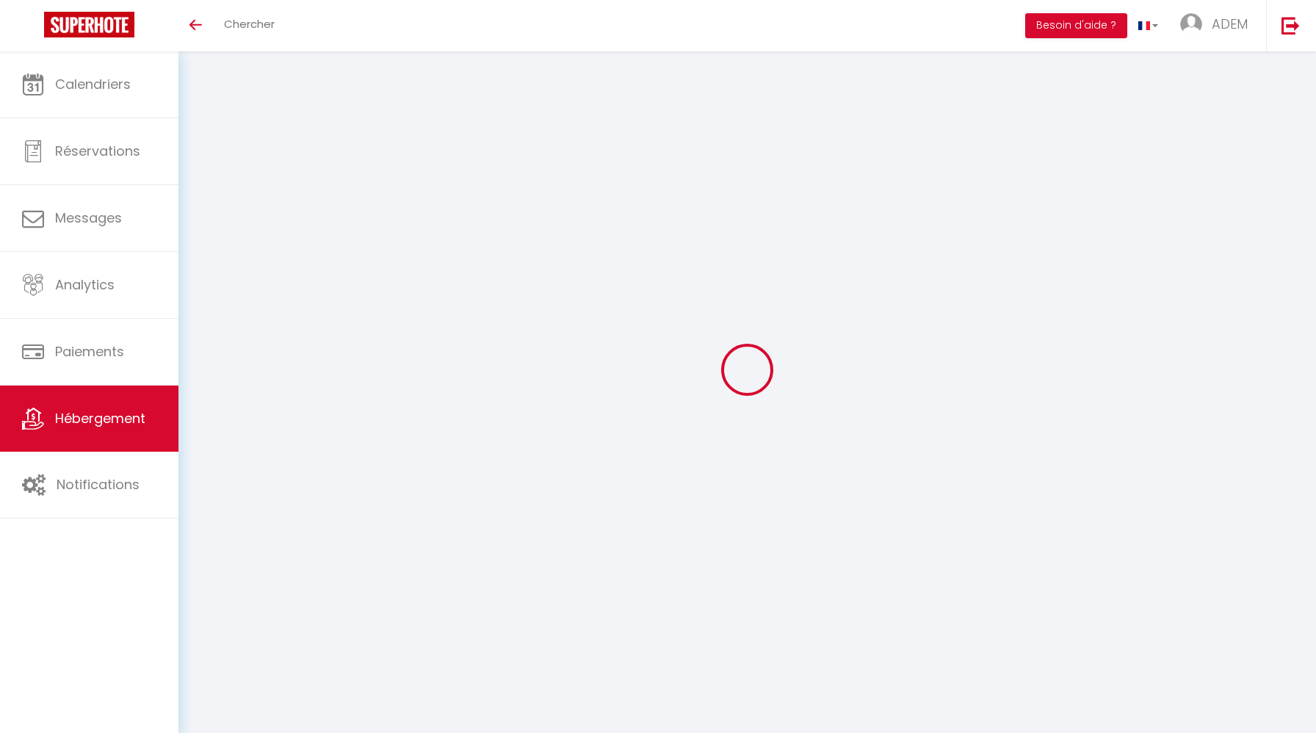
select select
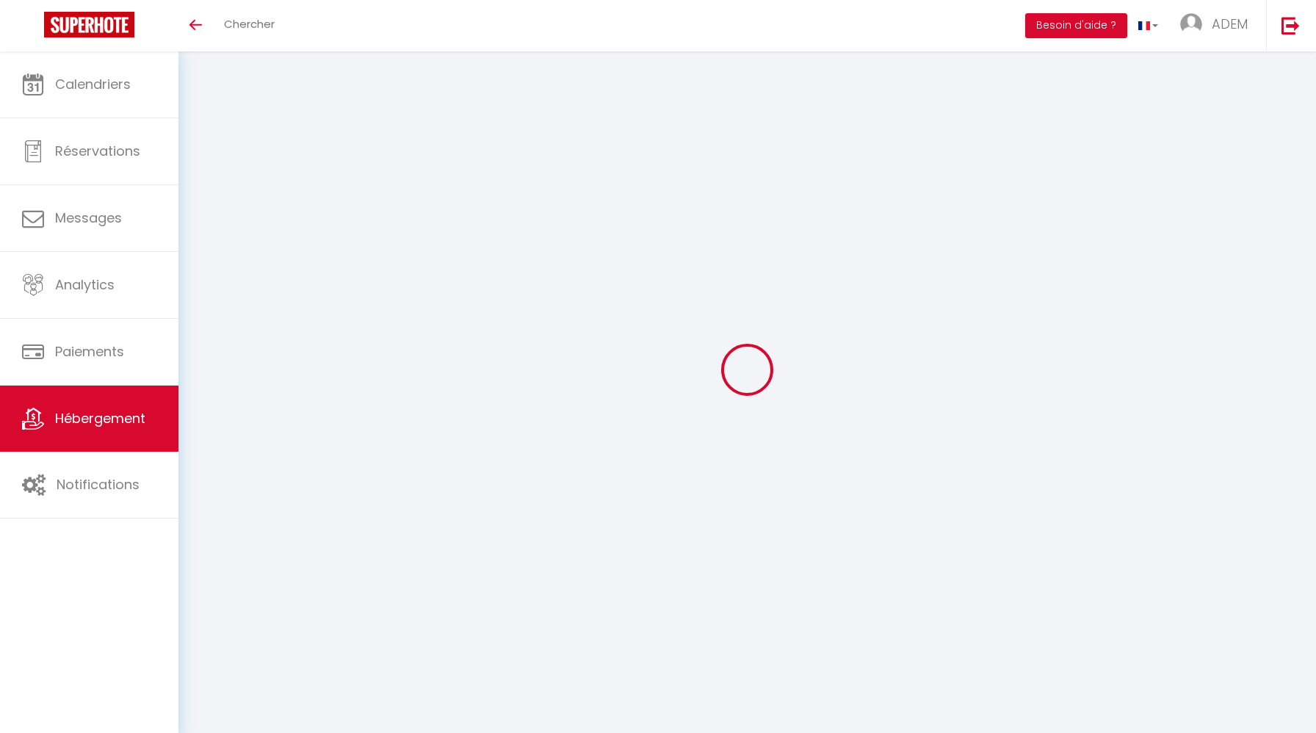
select select
checkbox input "false"
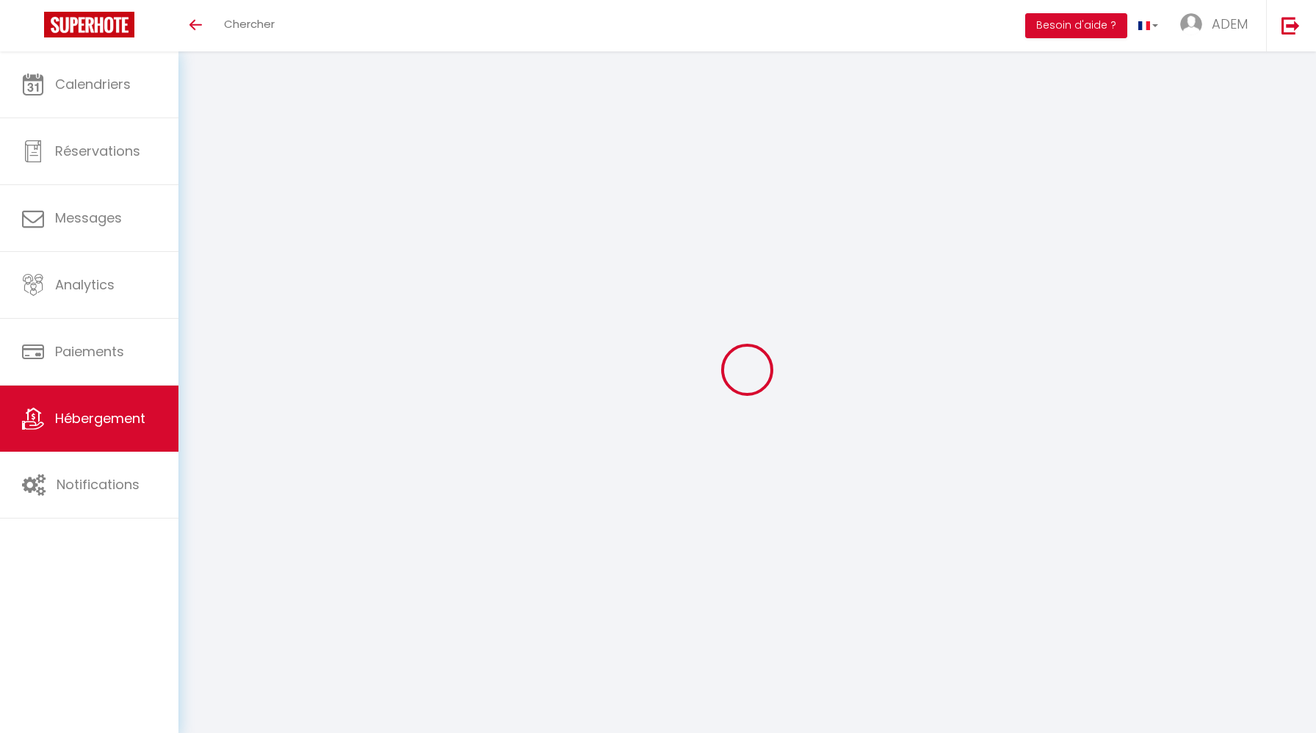
select select
type input "Vétheuil · Détente en Bord de Seine - Collection Idylliq"
type input "Jean-Baptiste"
select select "houses"
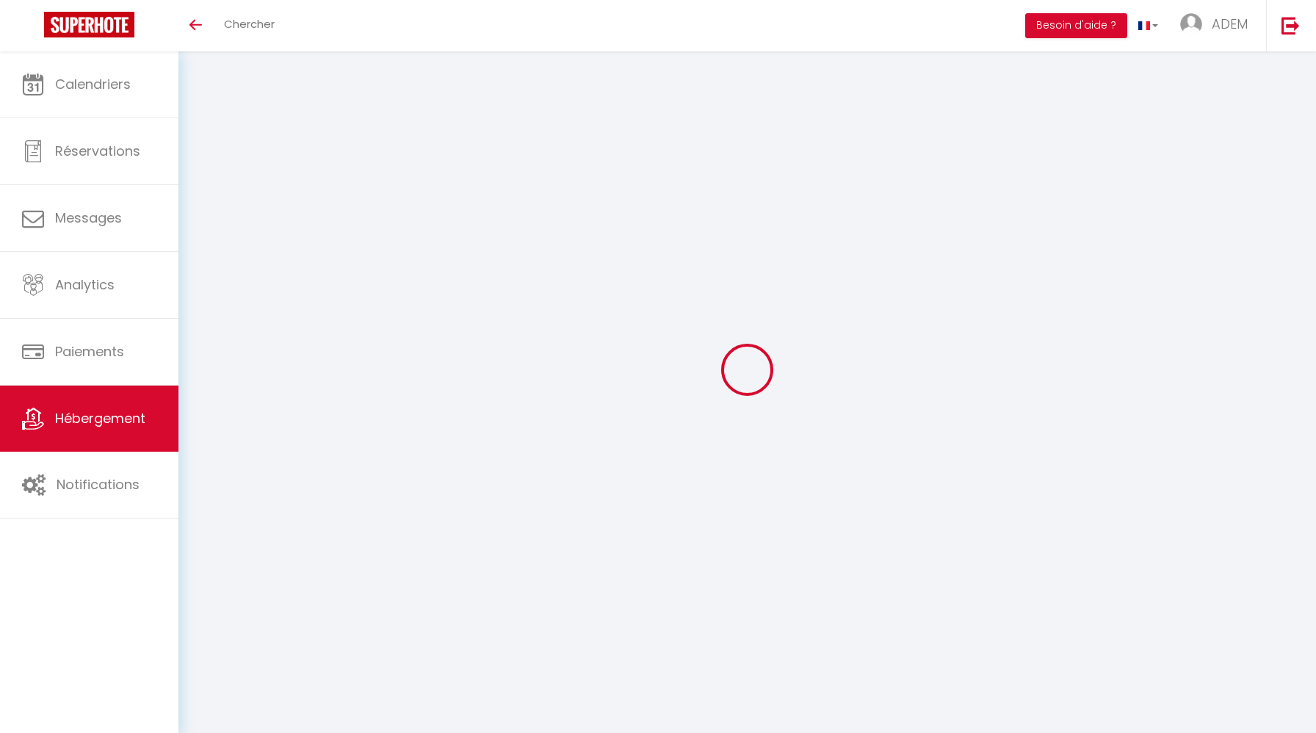
select select "6"
select select "3"
type input "100"
type input "75"
type input "500"
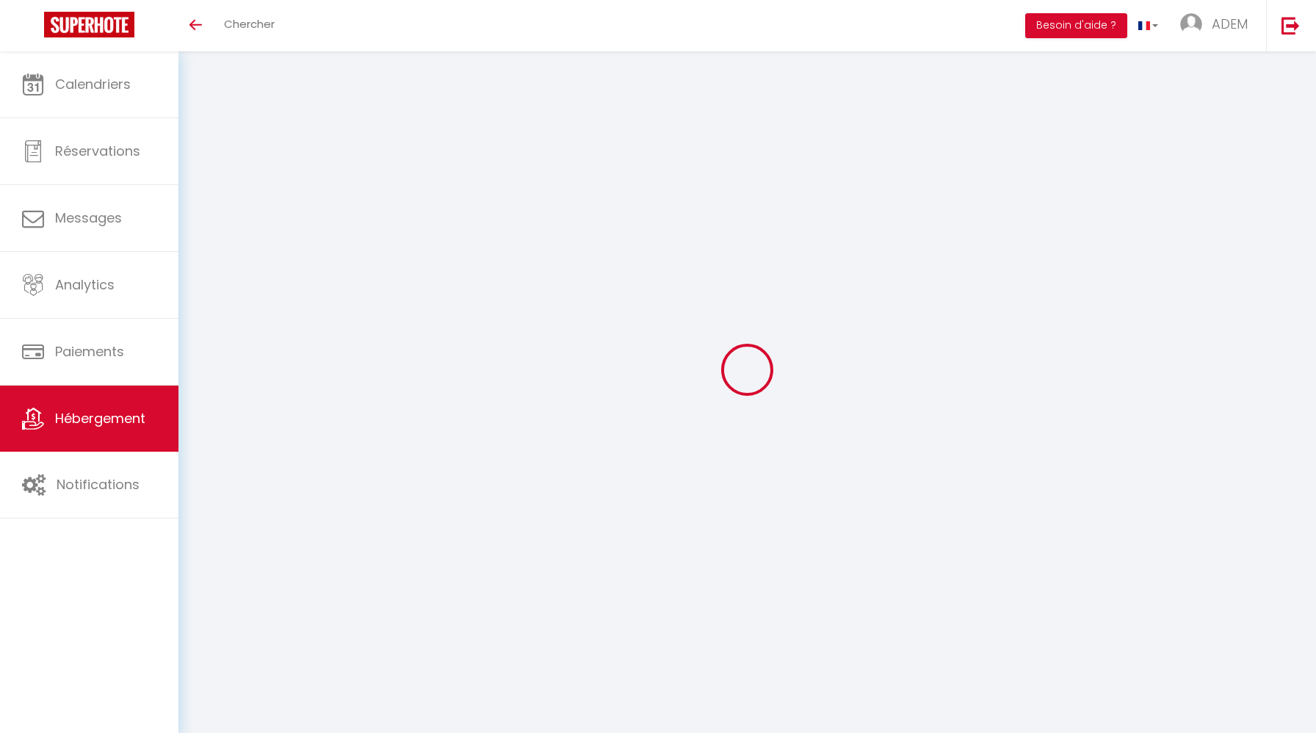
select select
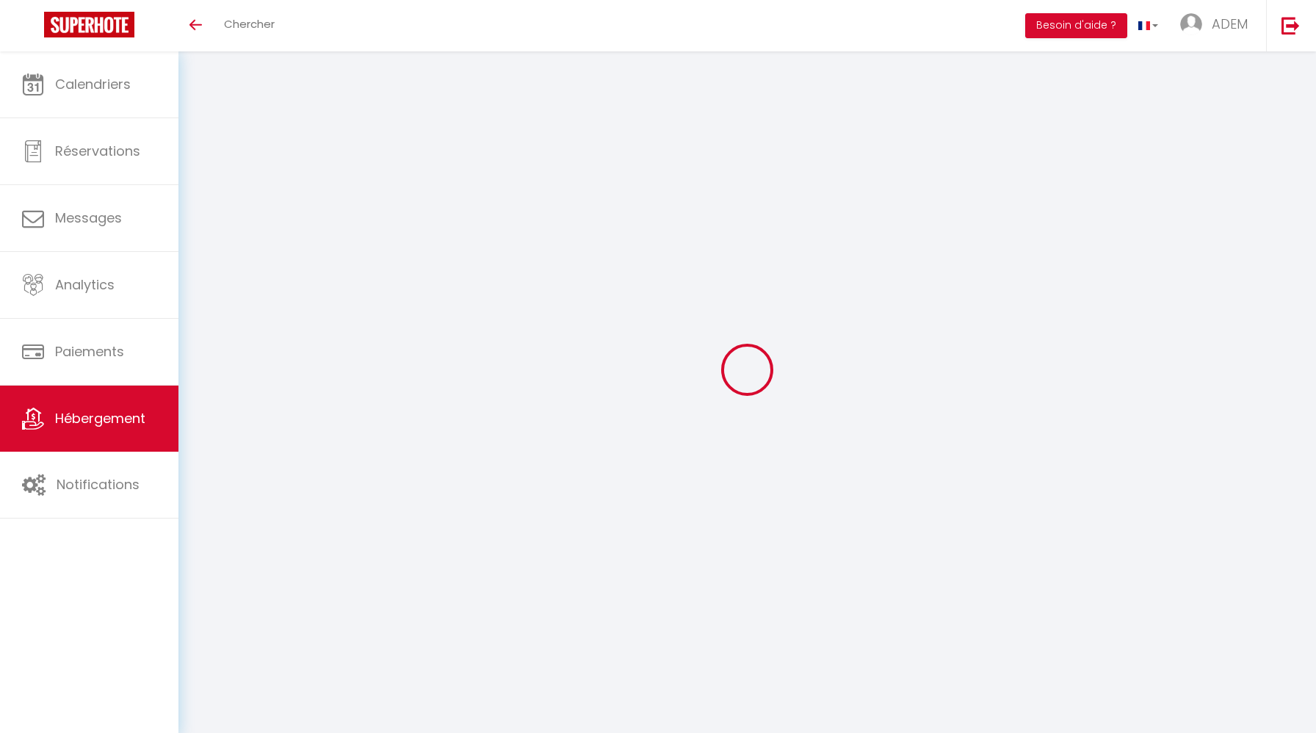
type input "17 Avenue Claude Monet"
type input "95510"
type input "Vétheuil"
type input "[EMAIL_ADDRESS][DOMAIN_NAME]"
select select "8966"
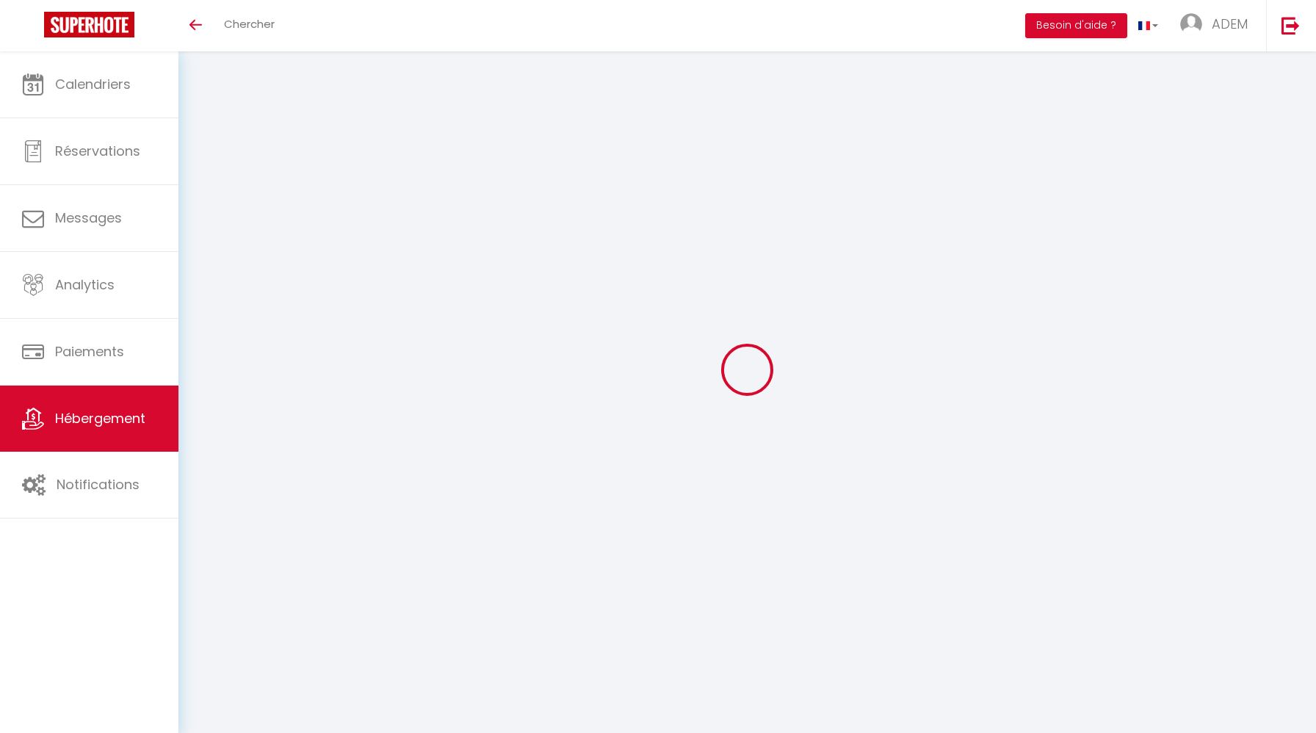
checkbox input "true"
checkbox input "false"
type input "0"
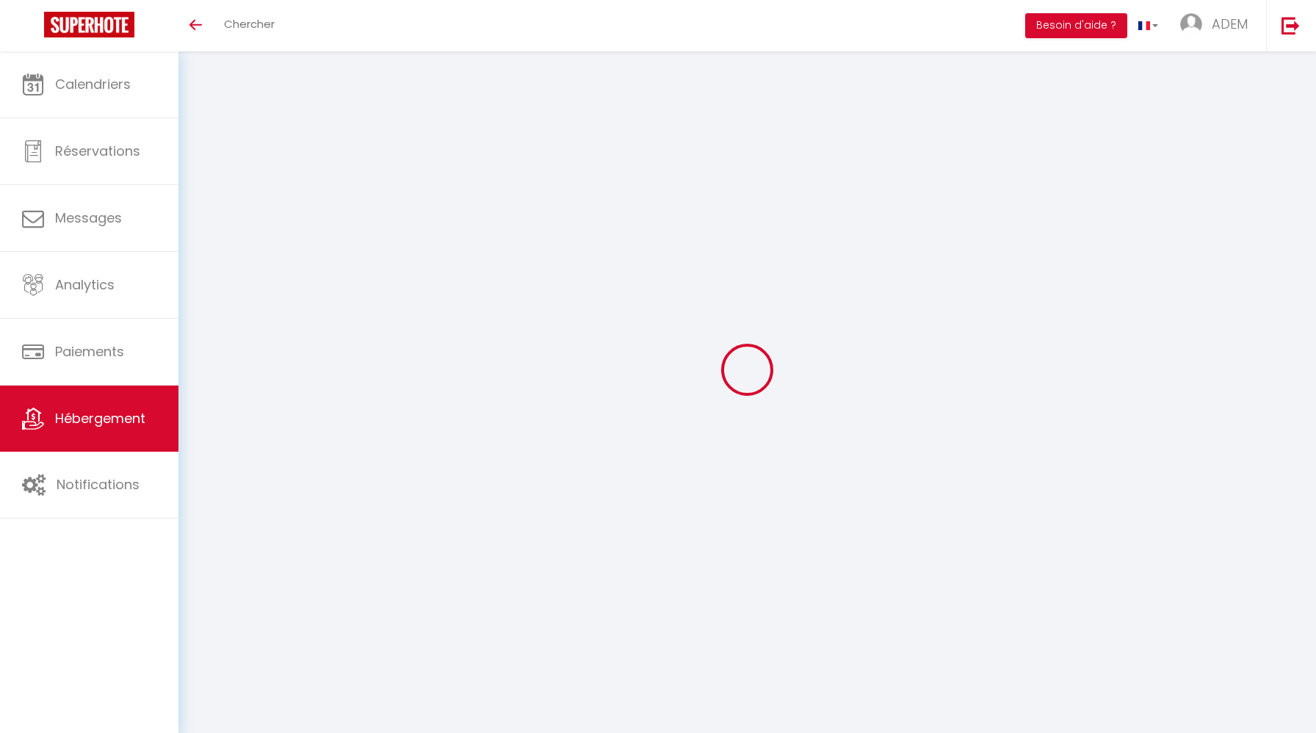
type input "0"
select select
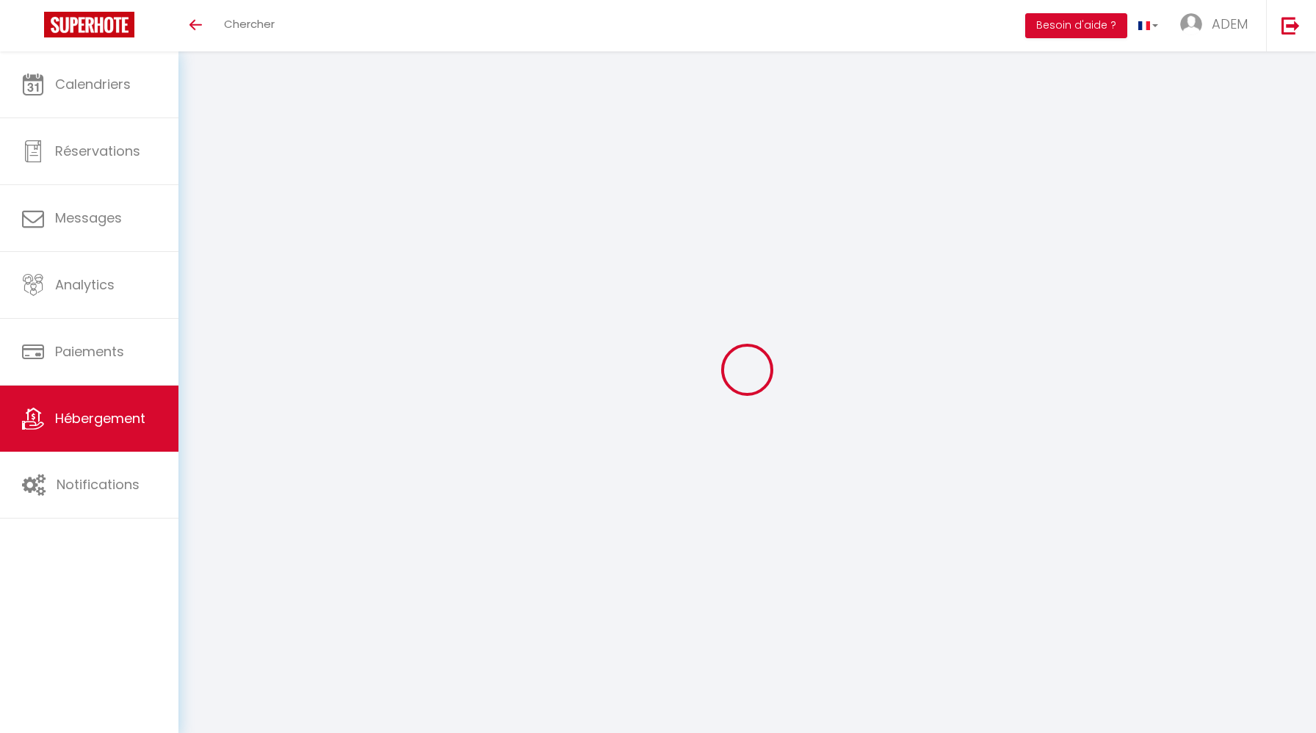
select select
checkbox input "true"
checkbox input "false"
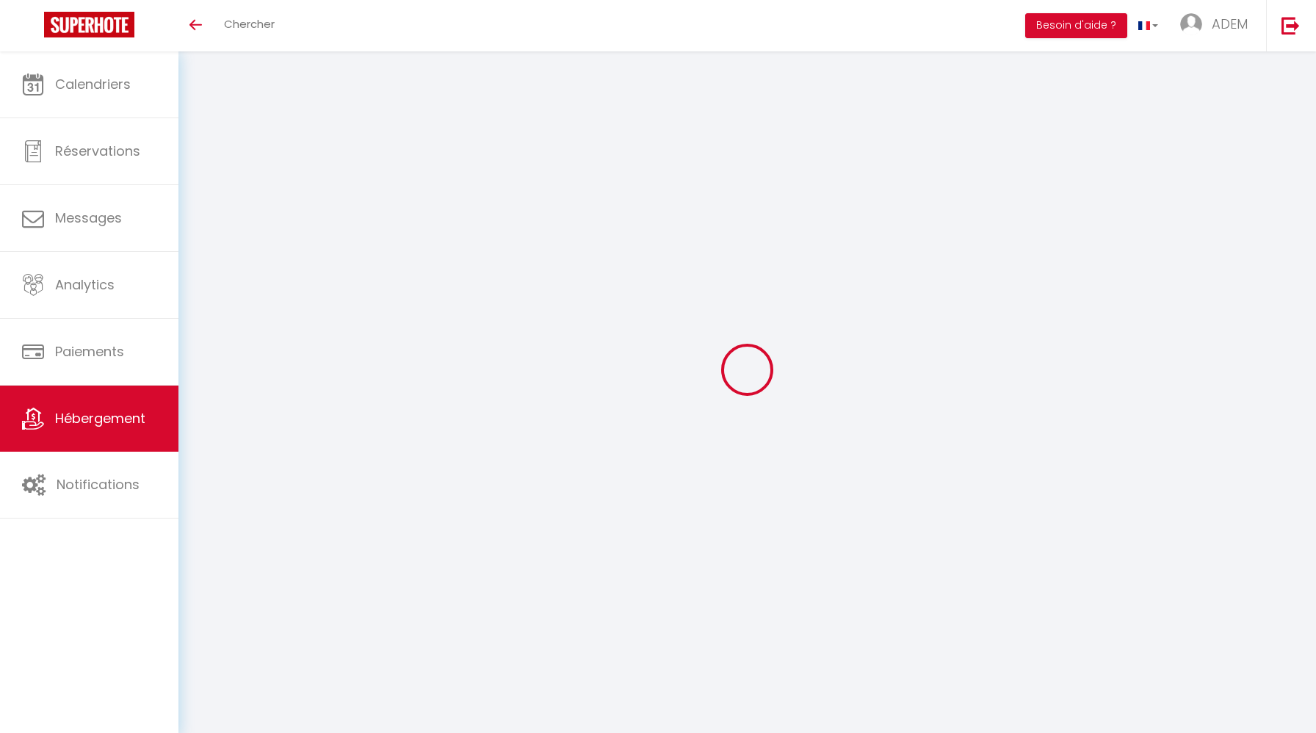
checkbox input "false"
select select
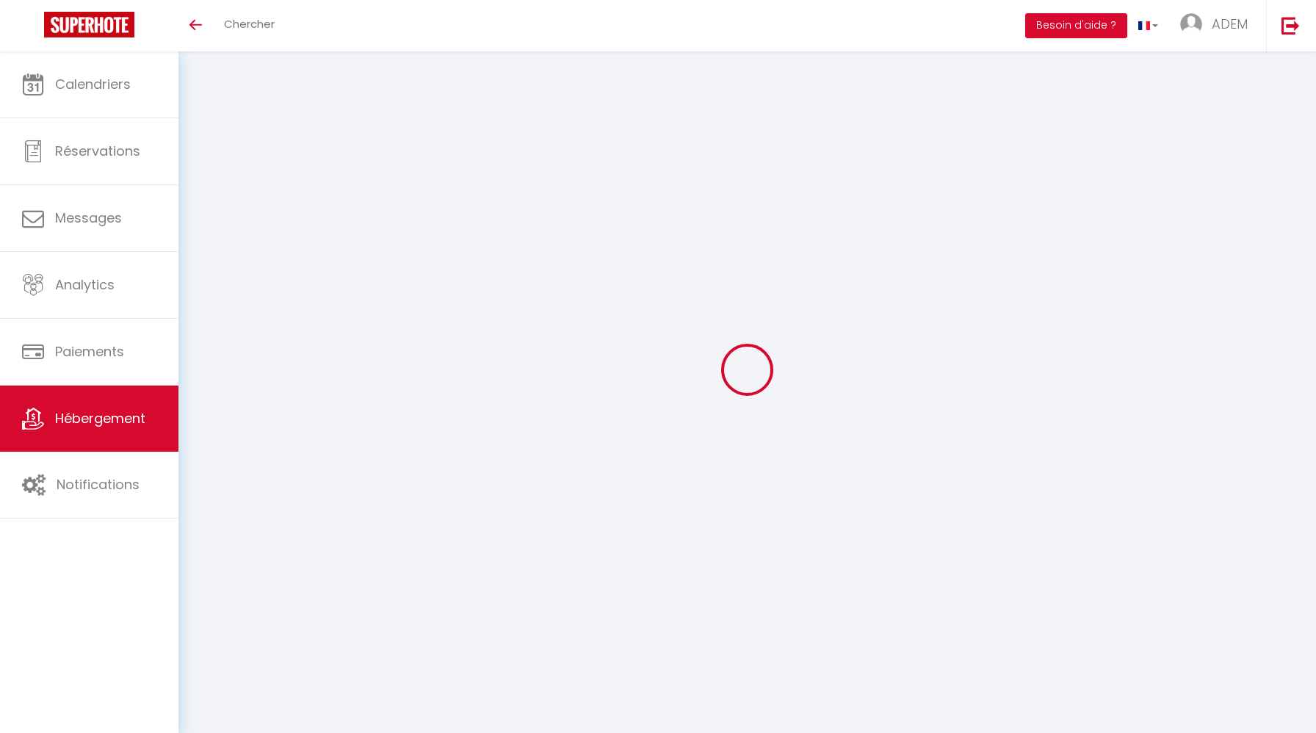
select select
checkbox input "true"
checkbox input "false"
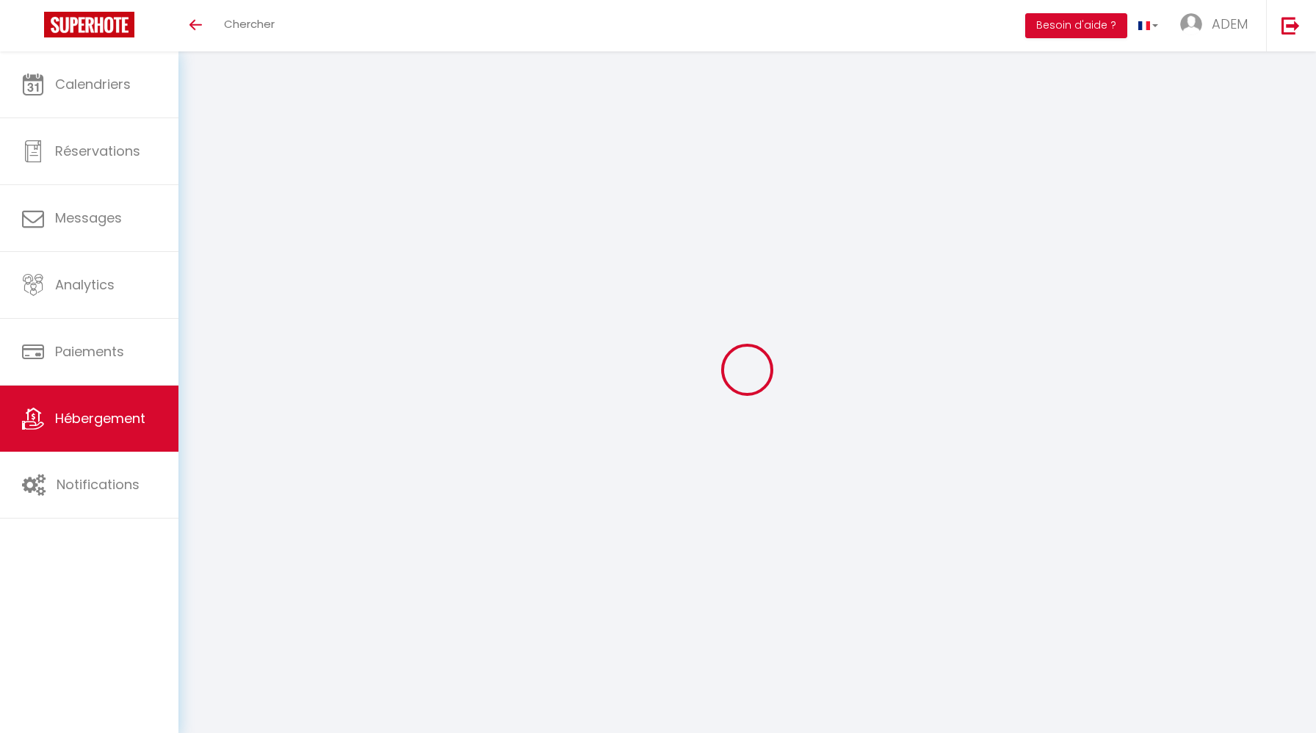
checkbox input "false"
checkbox input "true"
checkbox input "false"
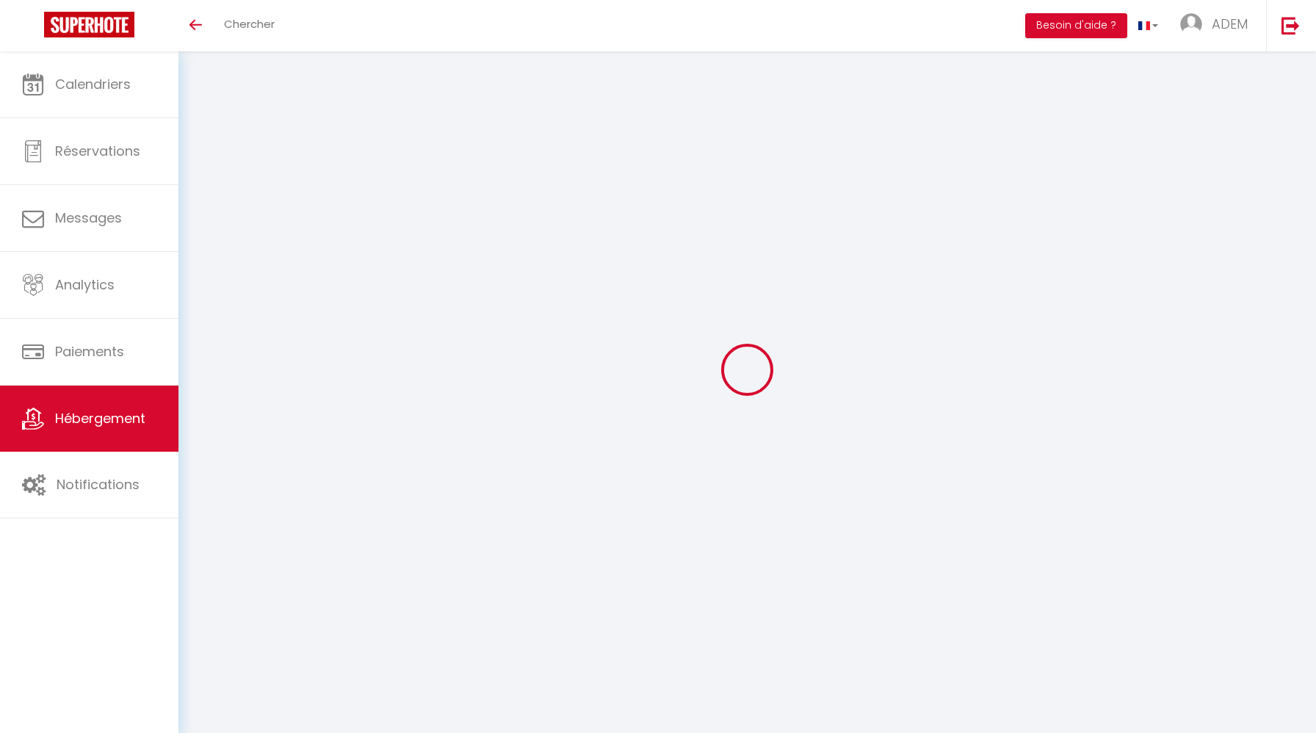
checkbox input "true"
checkbox input "false"
checkbox input "true"
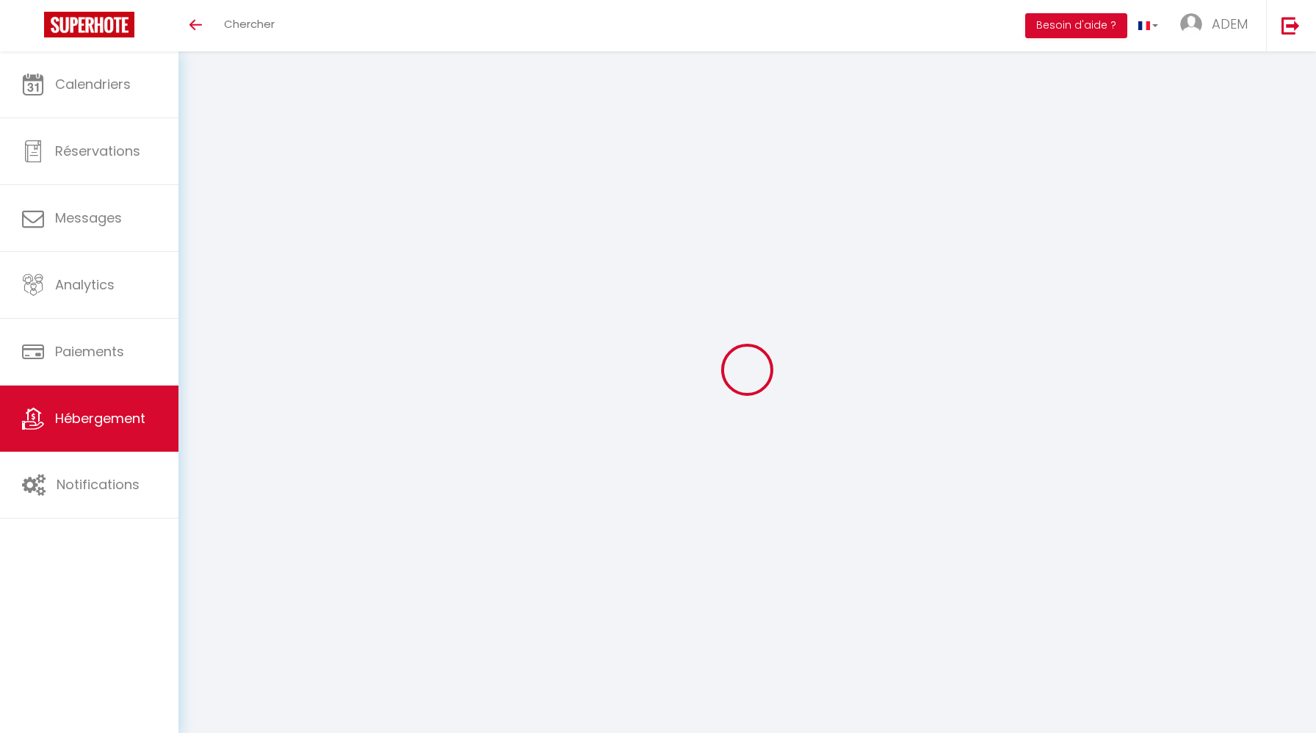
checkbox input "false"
select select "15:00"
select select
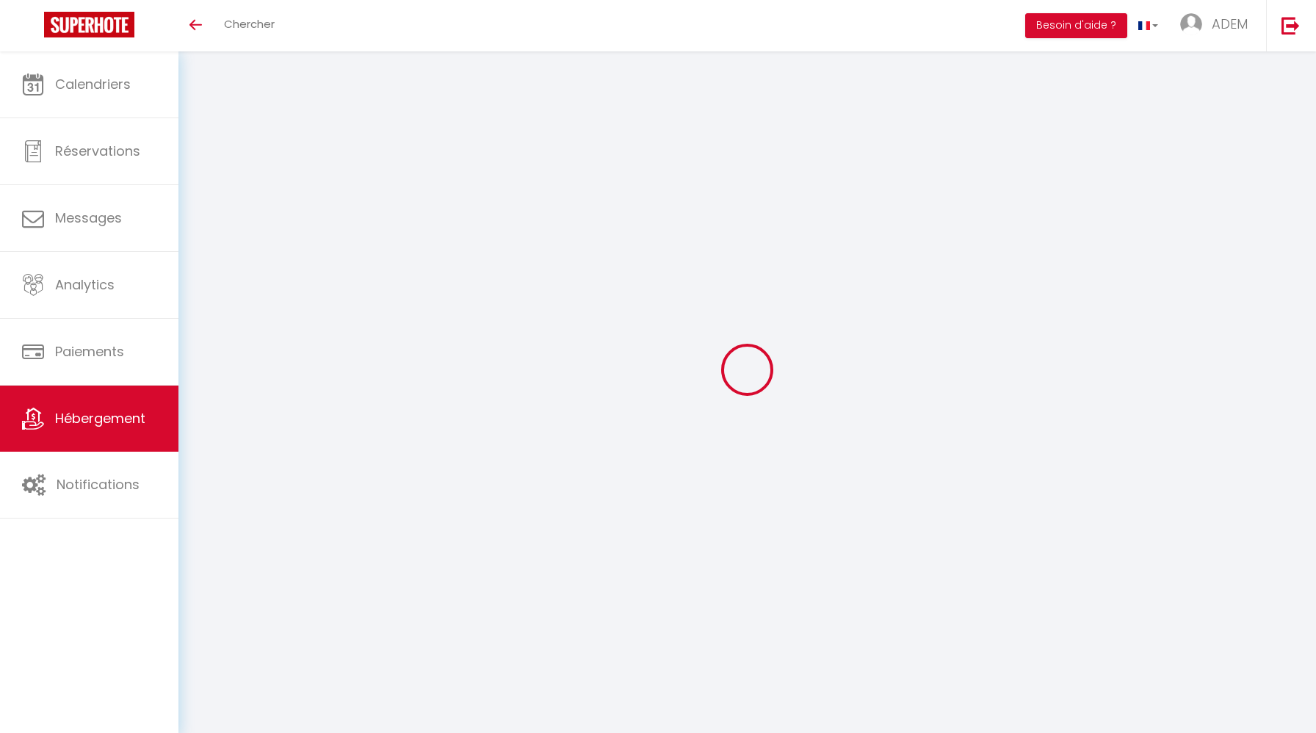
select select "10:00"
select select "30"
select select "120"
select select "29881"
select select
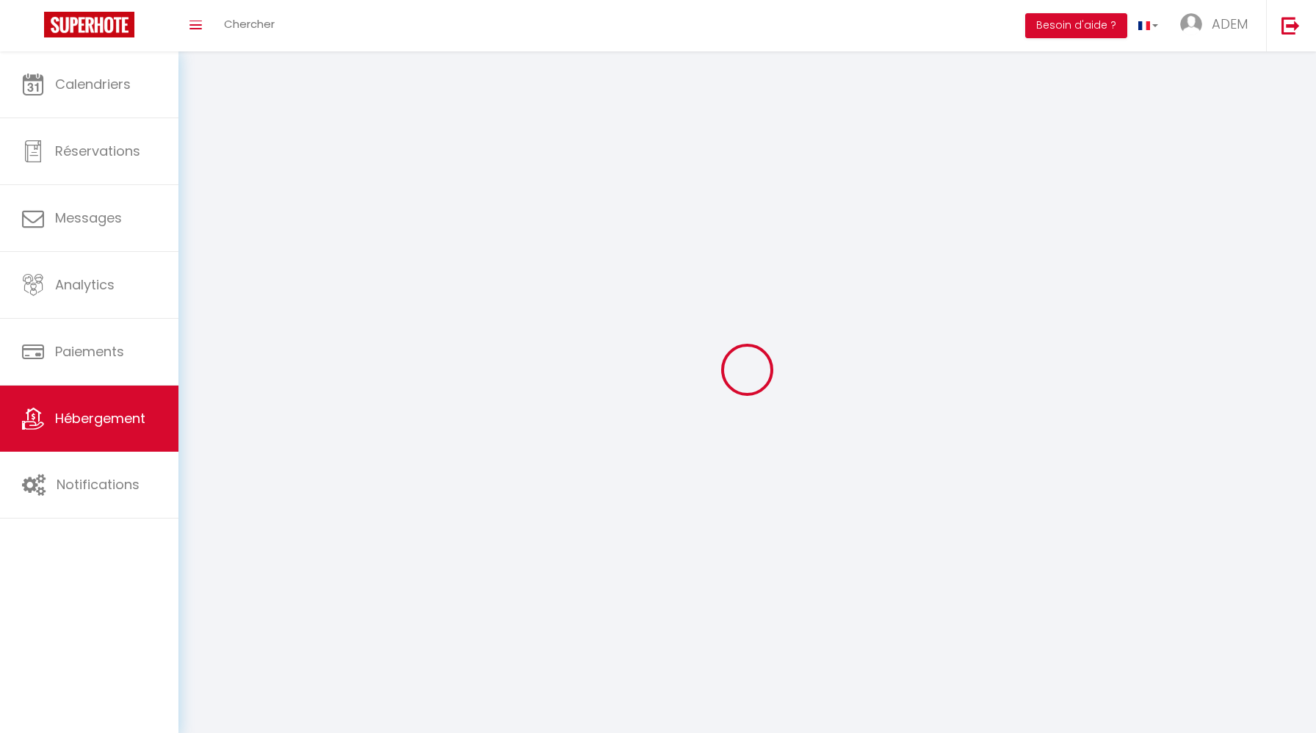
checkbox input "true"
checkbox input "false"
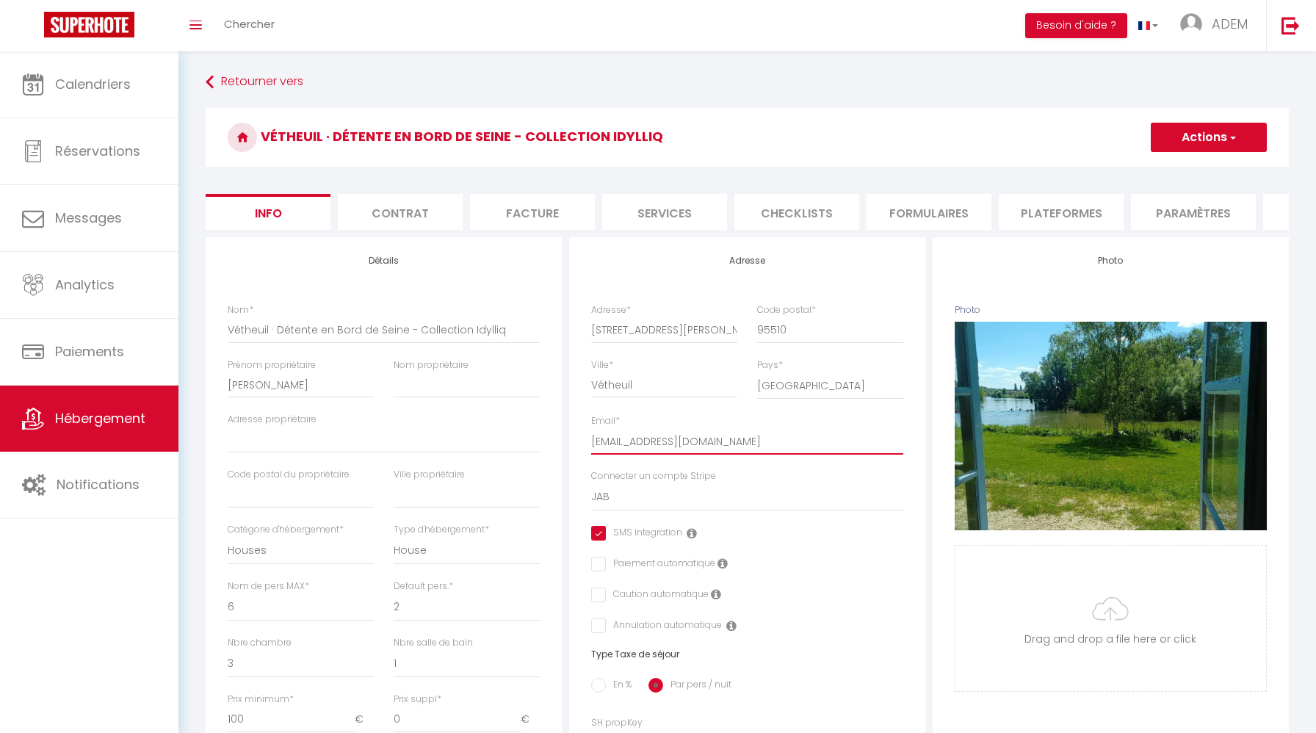
click at [791, 436] on input "[EMAIL_ADDRESS][DOMAIN_NAME]" at bounding box center [747, 441] width 312 height 26
paste input "guests"
type input "[EMAIL_ADDRESS][DOMAIN_NAME]"
select select
checkbox input "true"
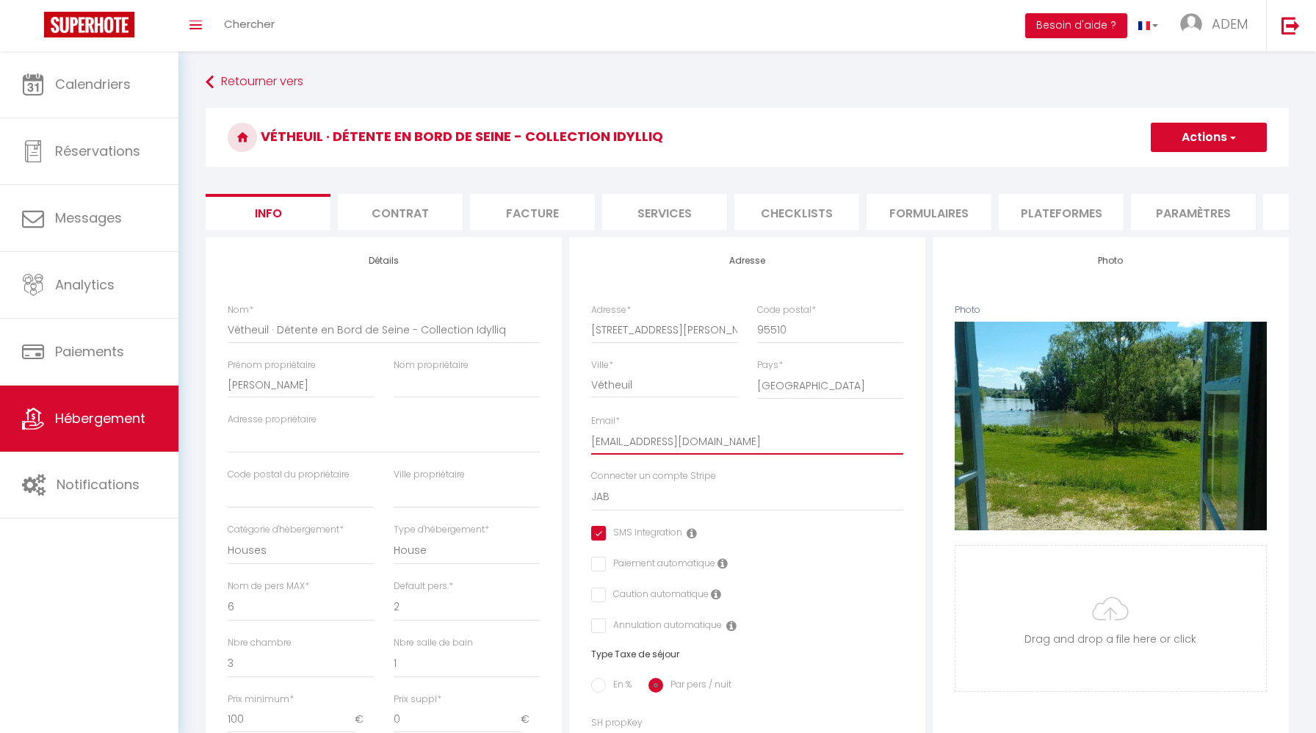
checkbox input "false"
type input "[EMAIL_ADDRESS][DOMAIN_NAME]"
click at [1207, 141] on button "Actions" at bounding box center [1208, 137] width 116 height 29
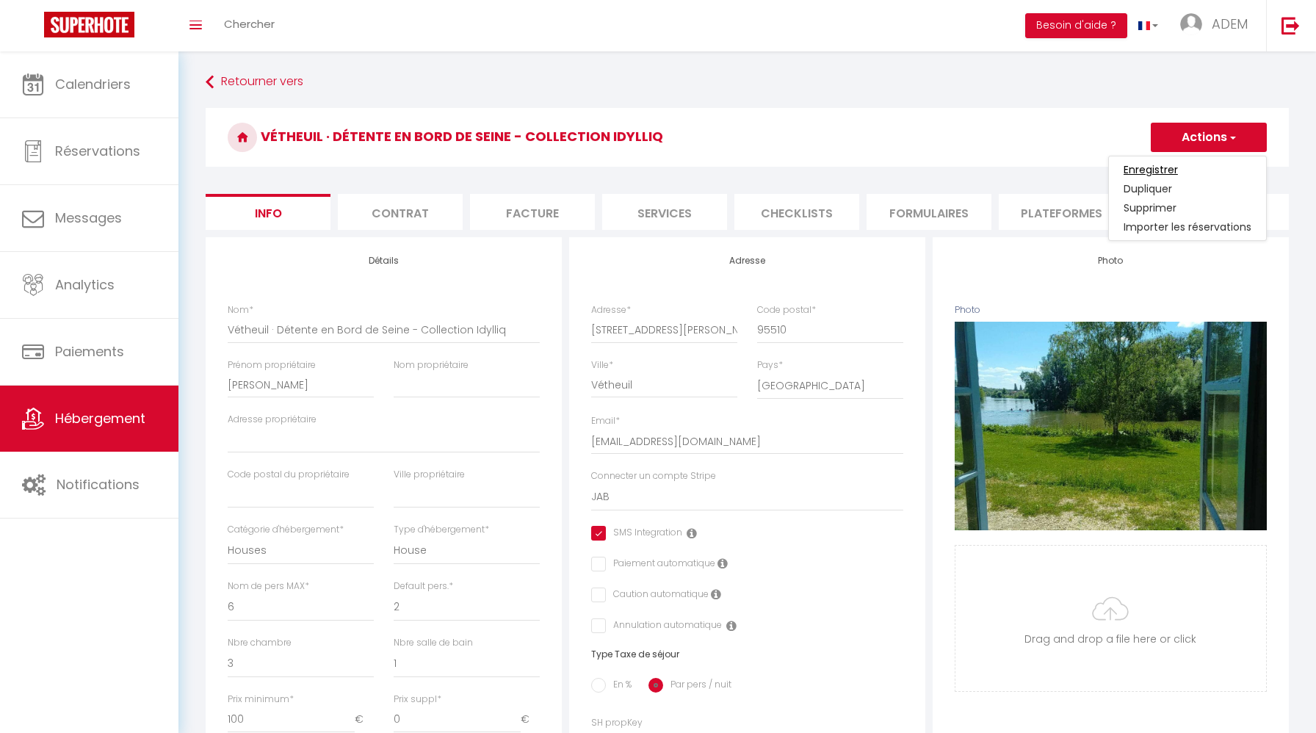
click at [1159, 170] on input "Enregistrer" at bounding box center [1150, 169] width 54 height 15
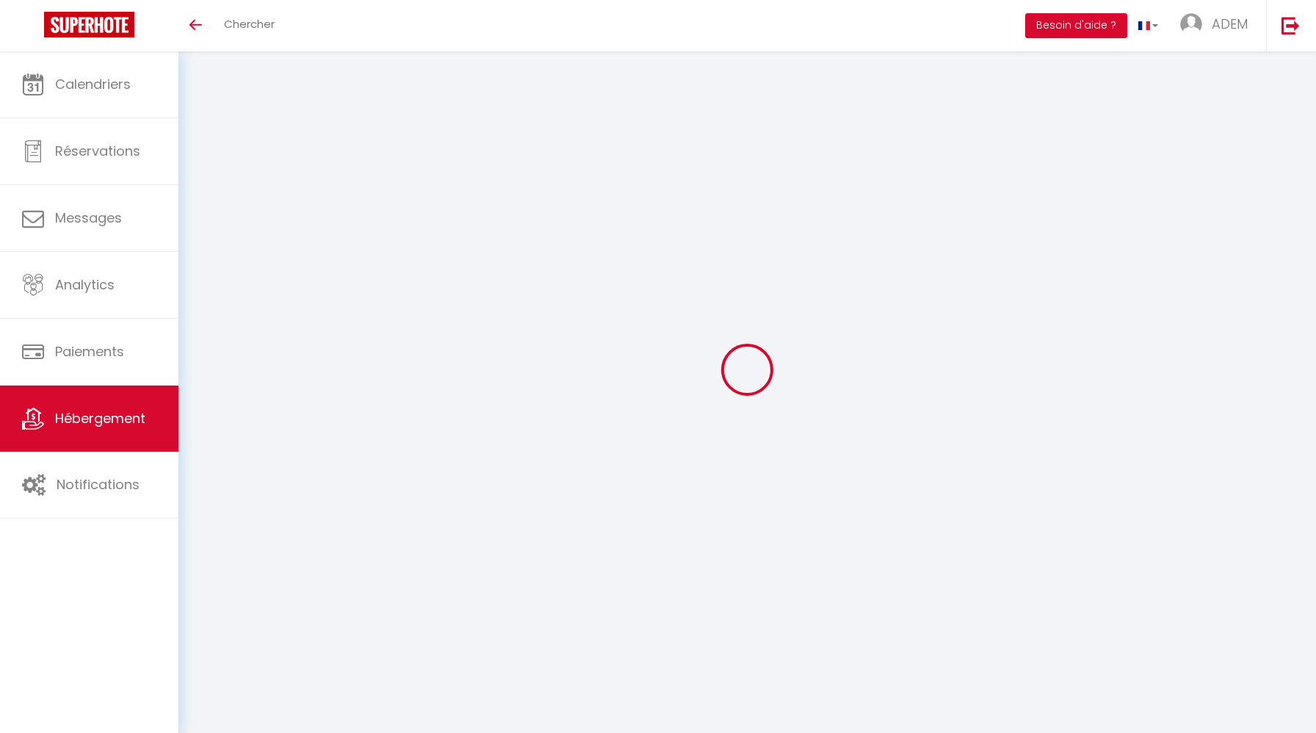
select select "3"
select select "2"
select select "1"
select select
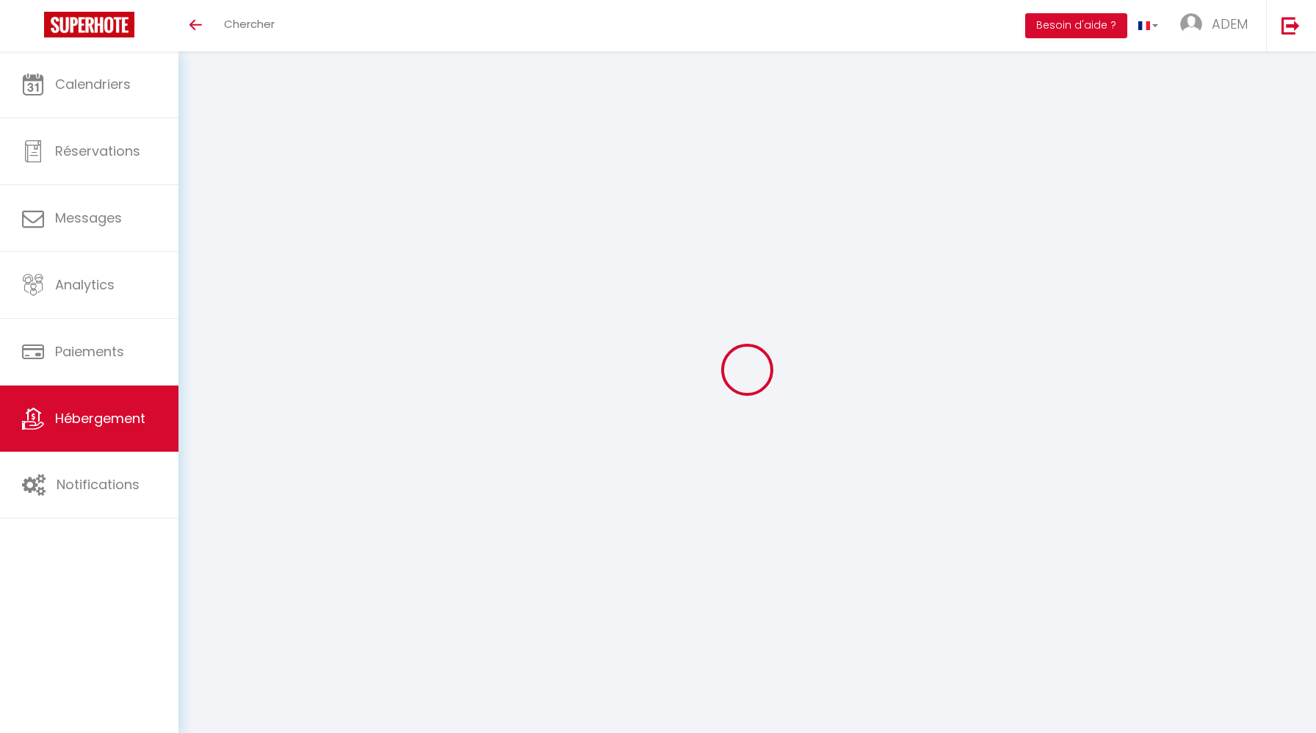
select select "28"
select select
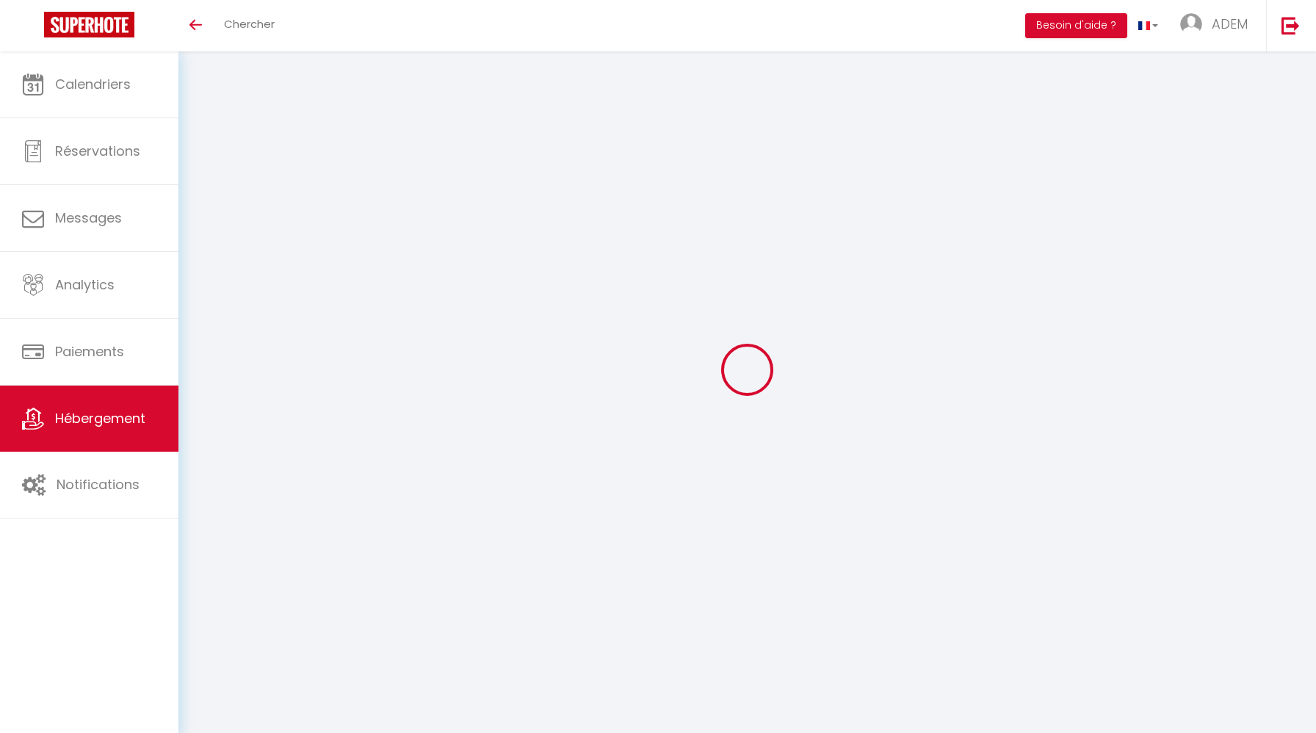
select select
checkbox input "false"
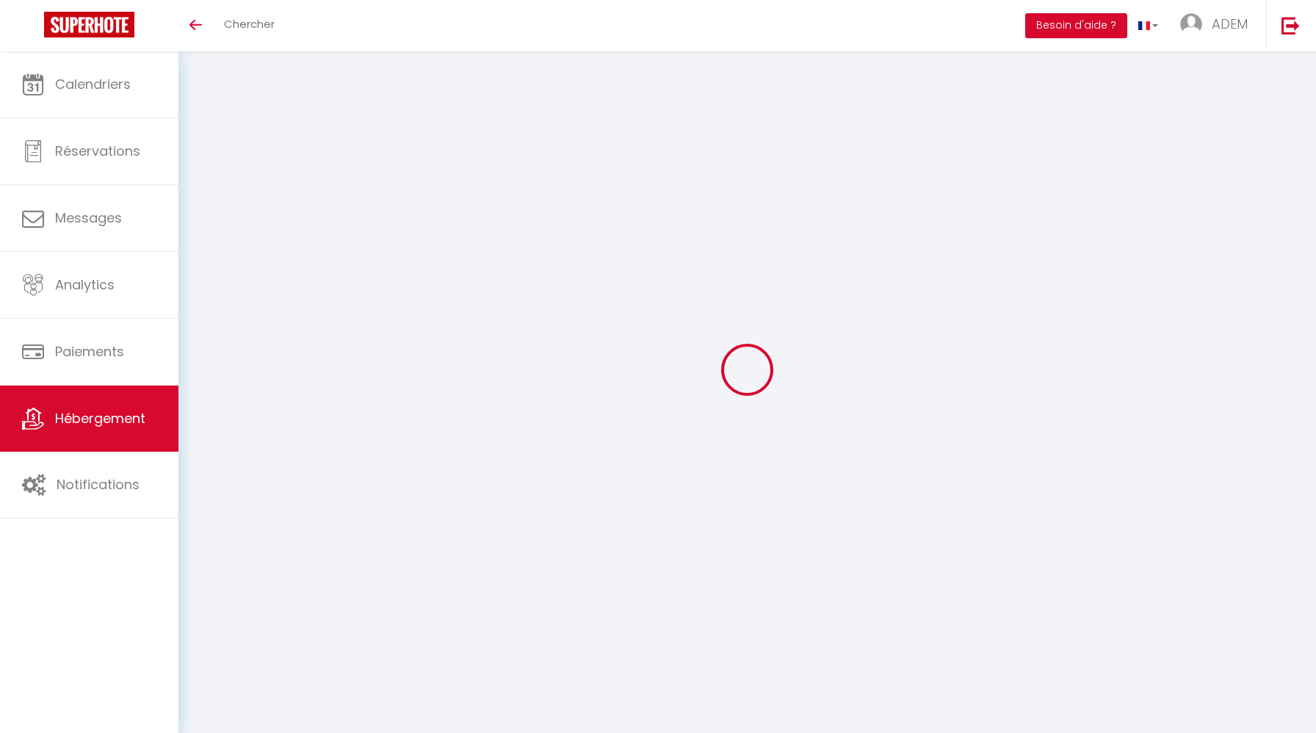
checkbox input "false"
select select
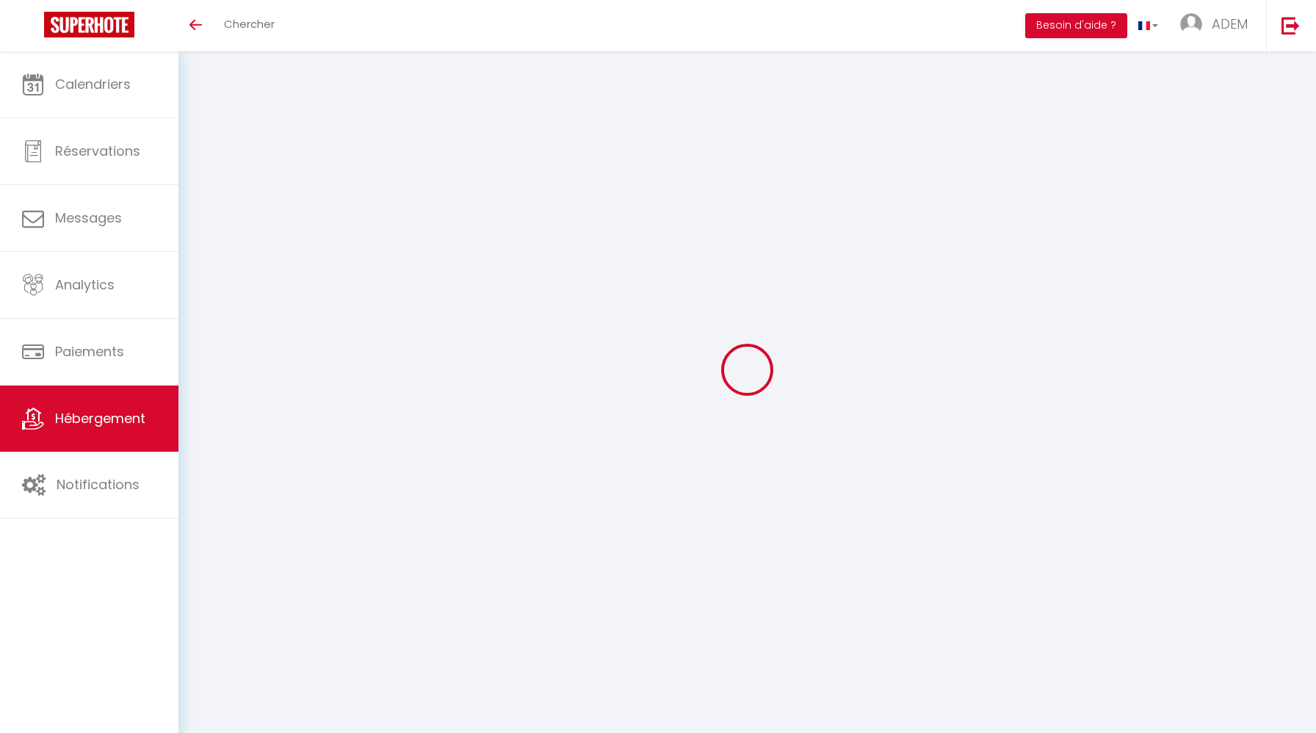
select select
checkbox input "false"
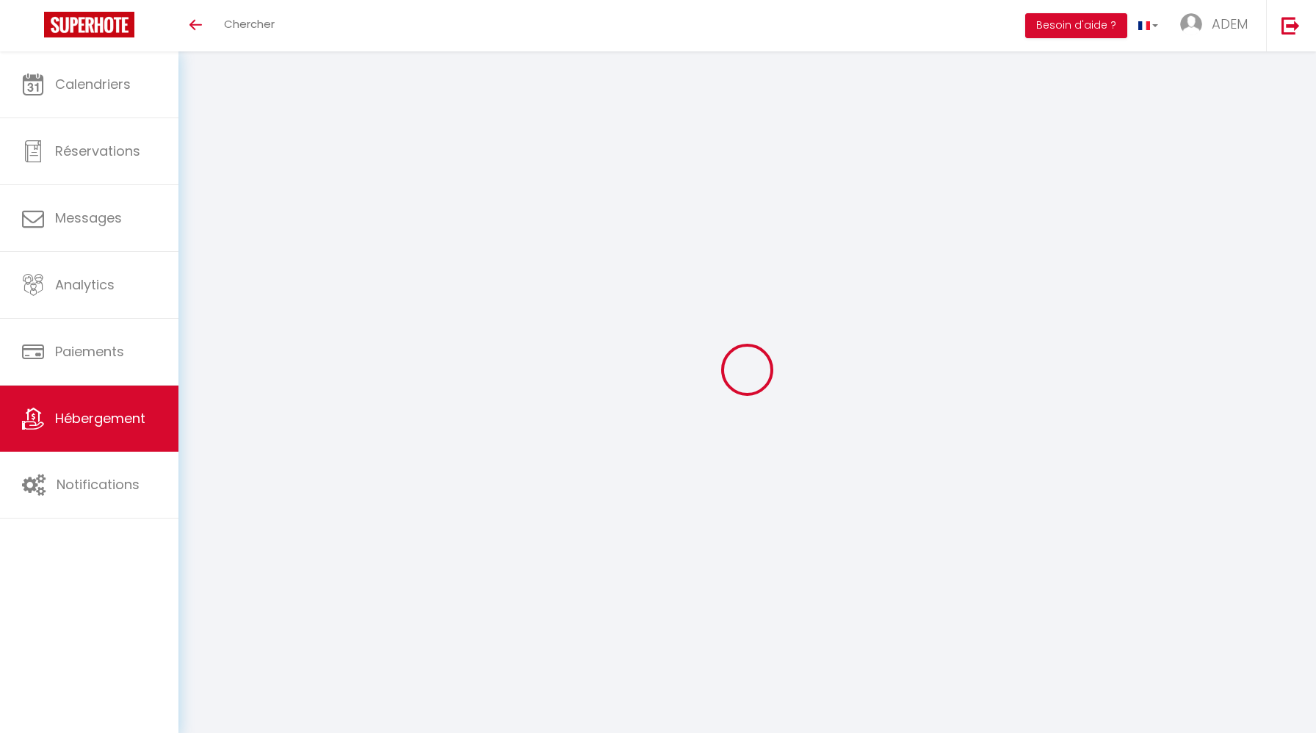
checkbox input "false"
select select
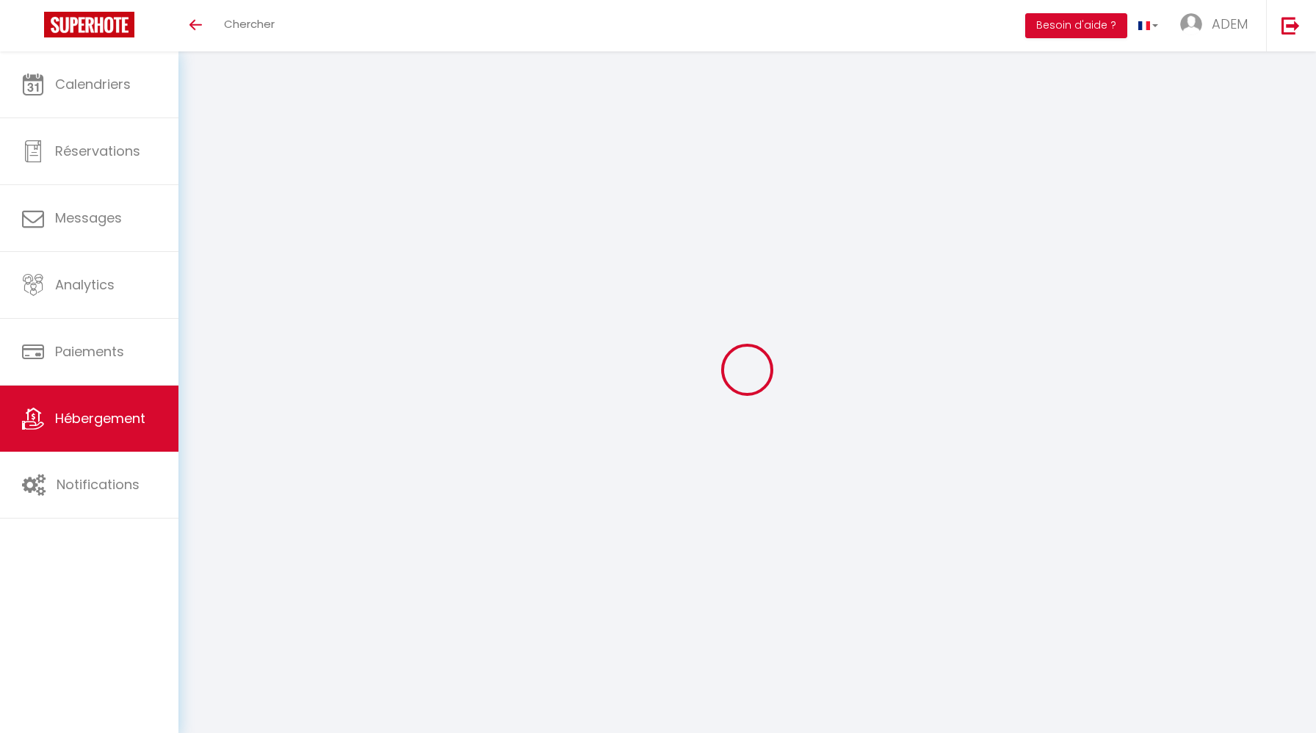
select select
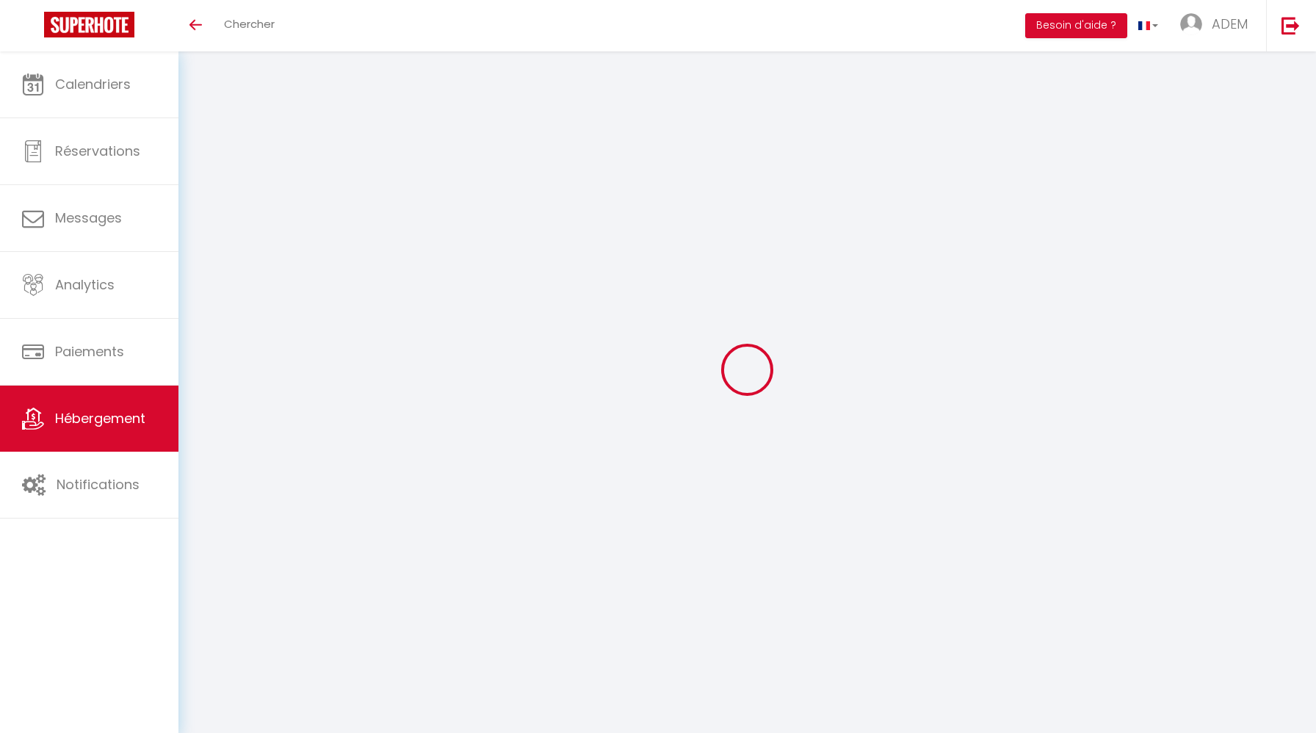
select select
checkbox input "false"
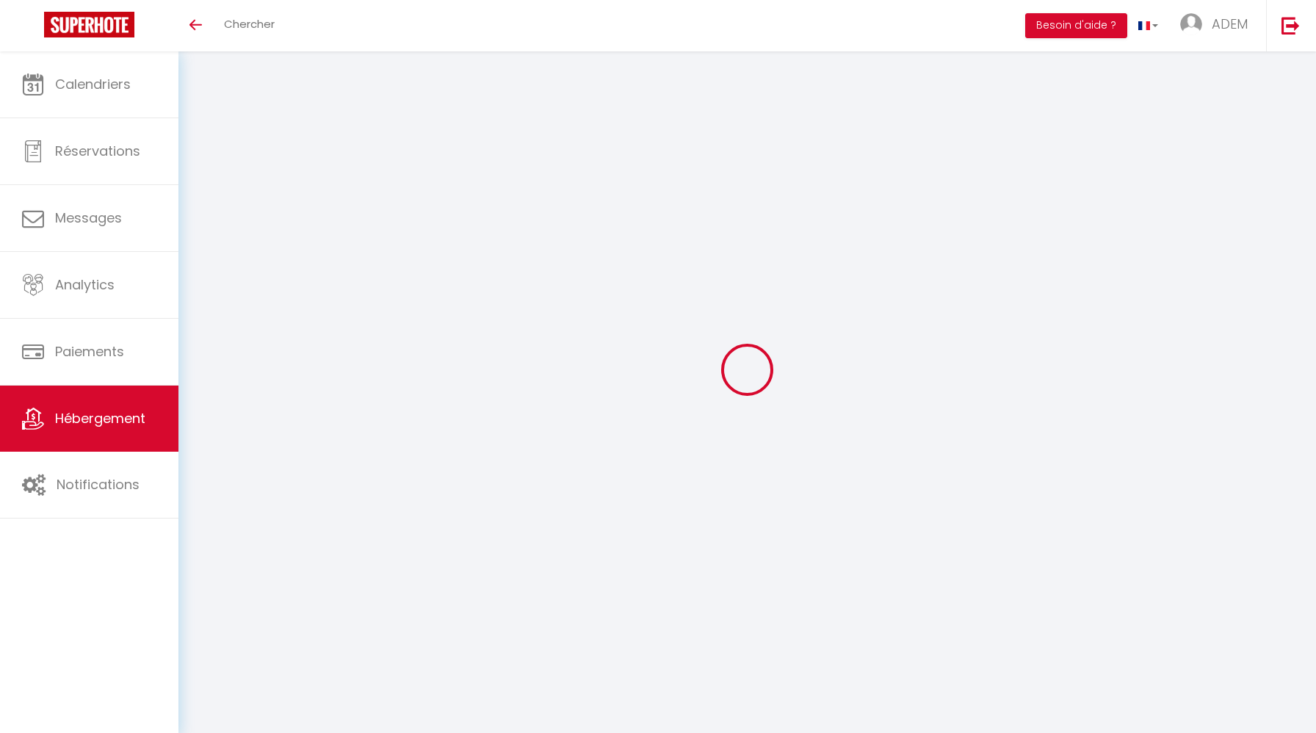
select select
type input "La Bergerie du Vexin - Collection Idylliq"
type input "Collection Idylliq"
select select "houses"
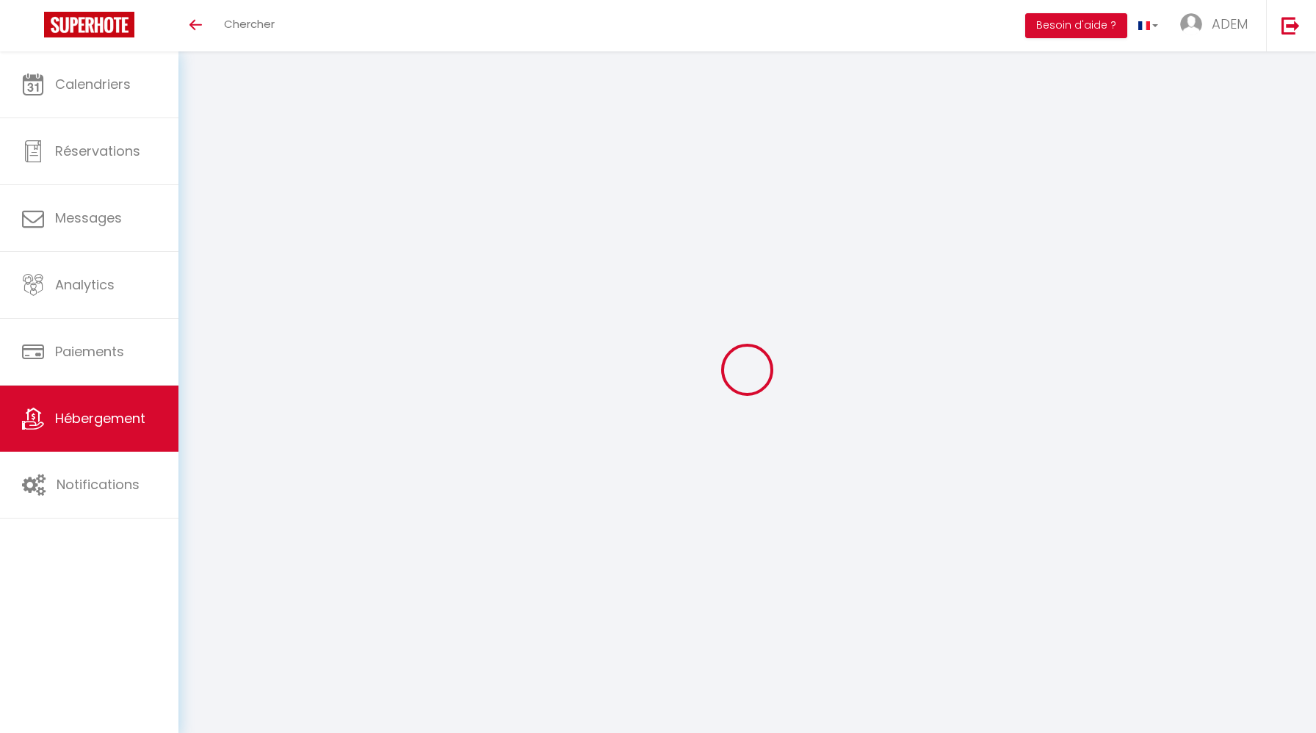
select select "14"
select select "5"
select select "4"
type input "750"
type input "50"
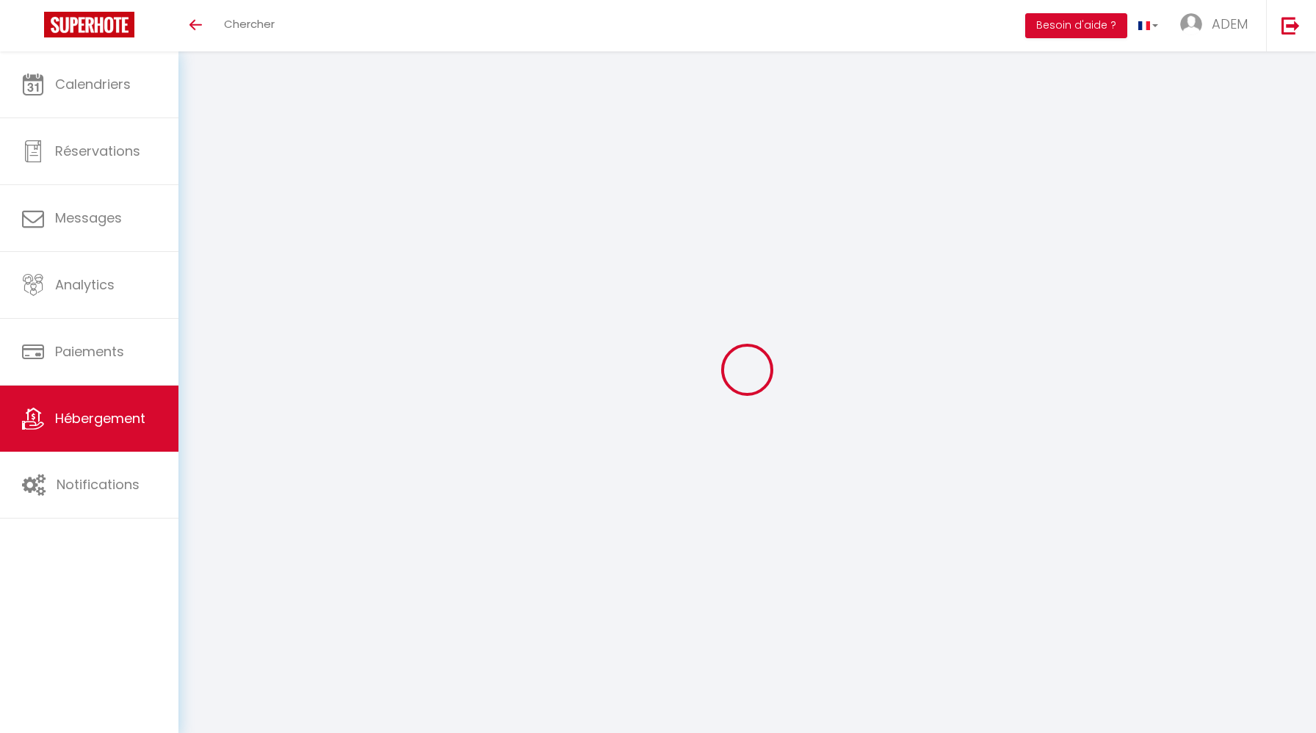
type input "200"
type input "1500"
select select
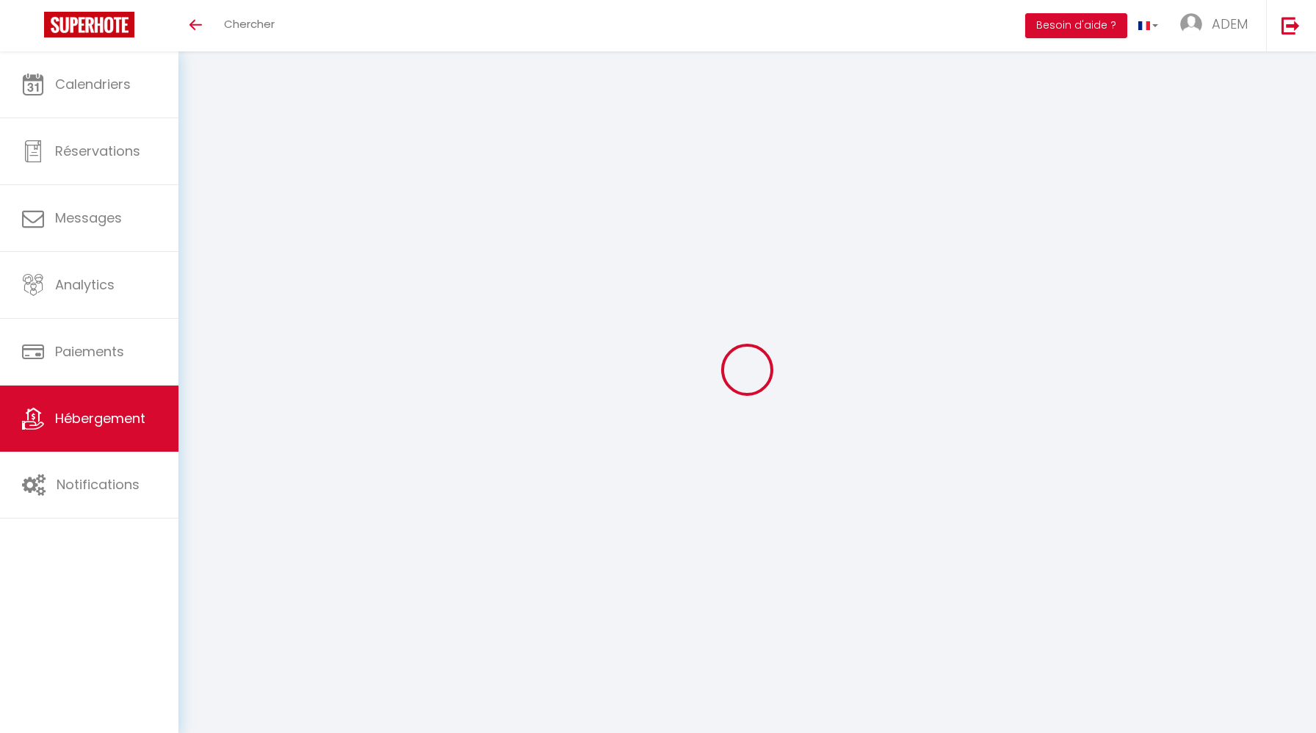
select select
type input "[STREET_ADDRESS][PERSON_NAME]"
type input "27630"
type input "Vexin-sur-Epte"
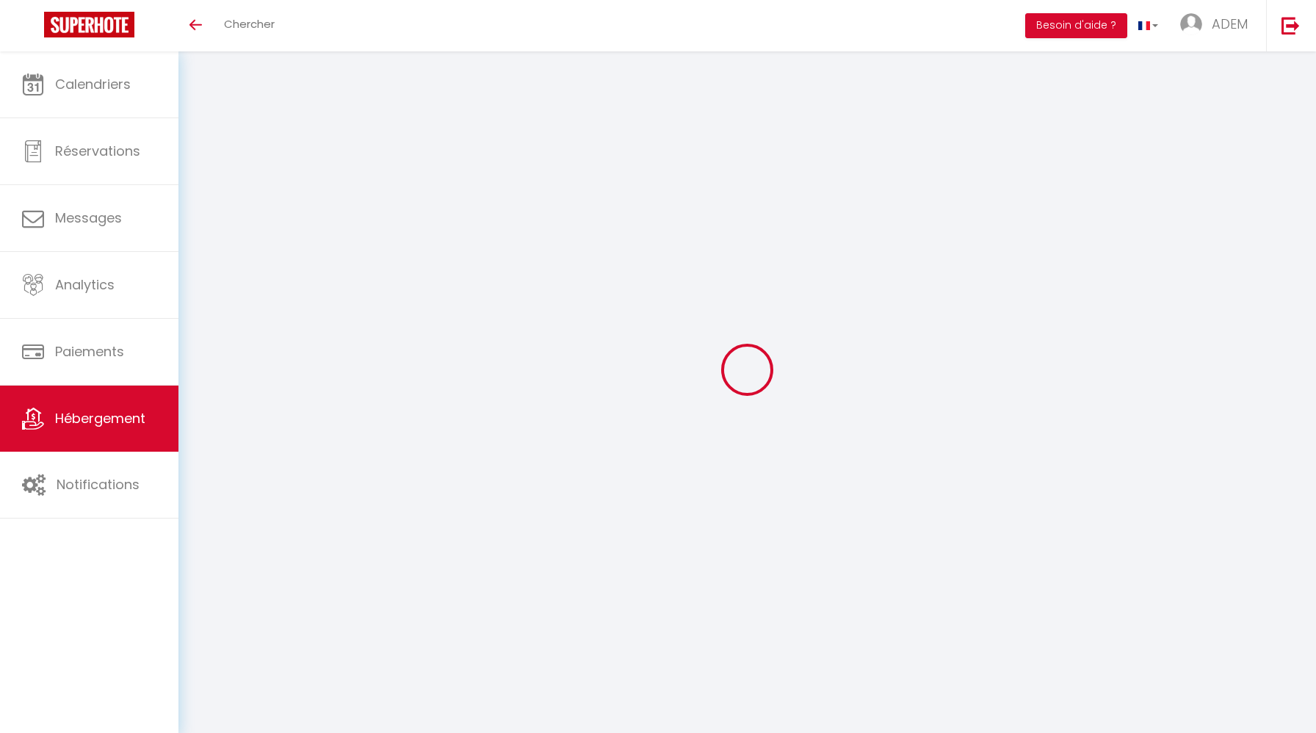
type input "[EMAIL_ADDRESS][DOMAIN_NAME]"
select select "8966"
checkbox input "true"
checkbox input "false"
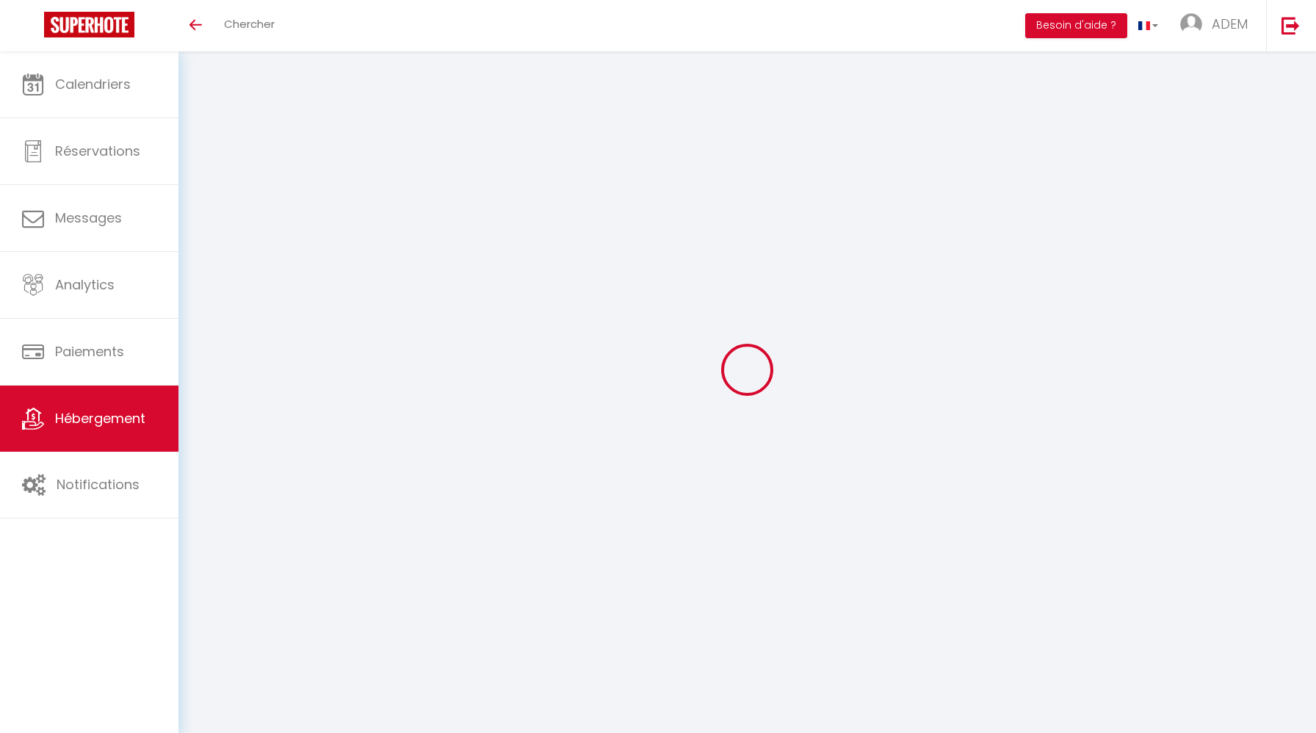
checkbox input "false"
type input "0"
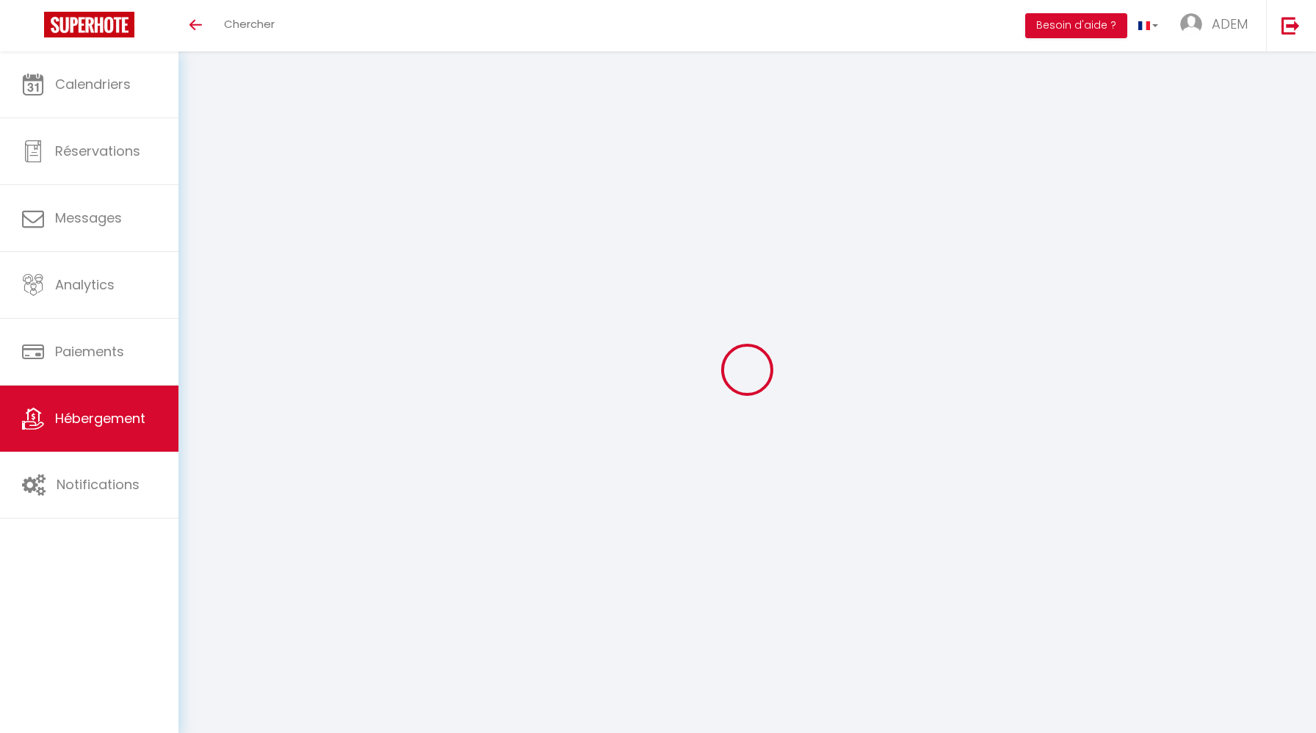
select select
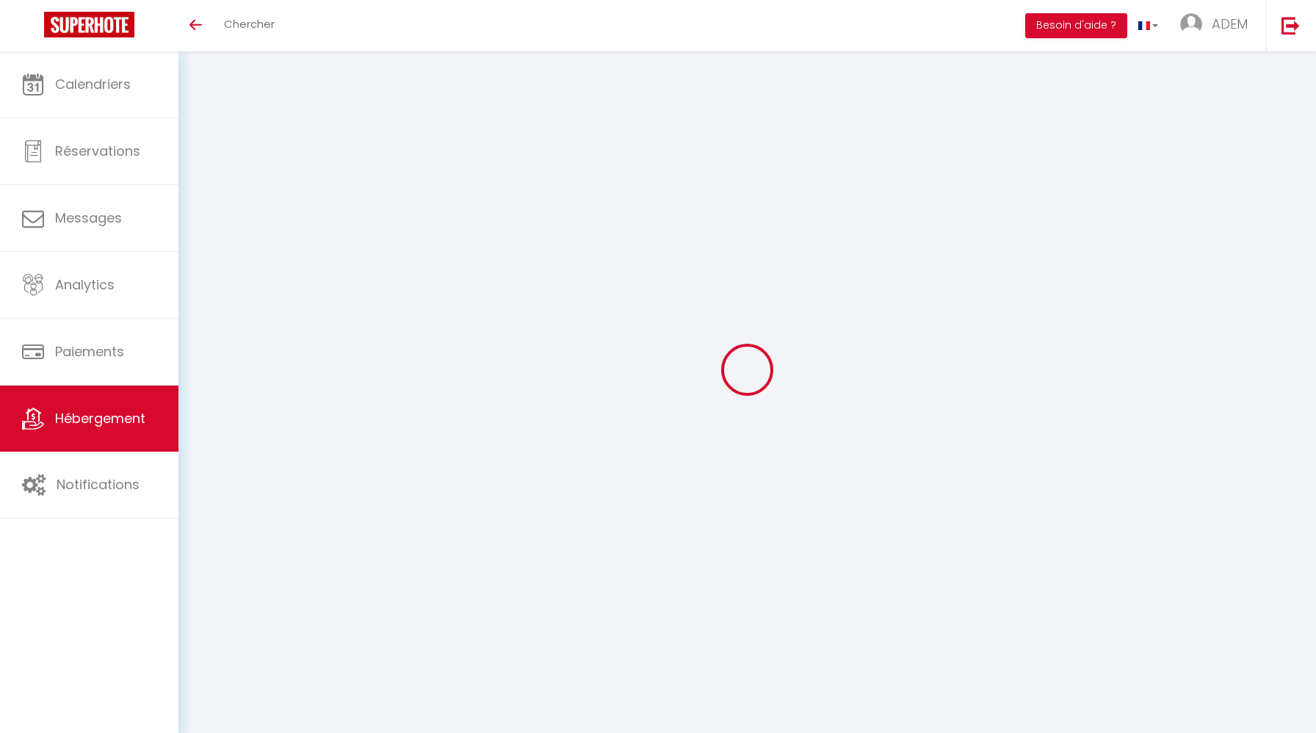
checkbox input "true"
checkbox input "false"
select select
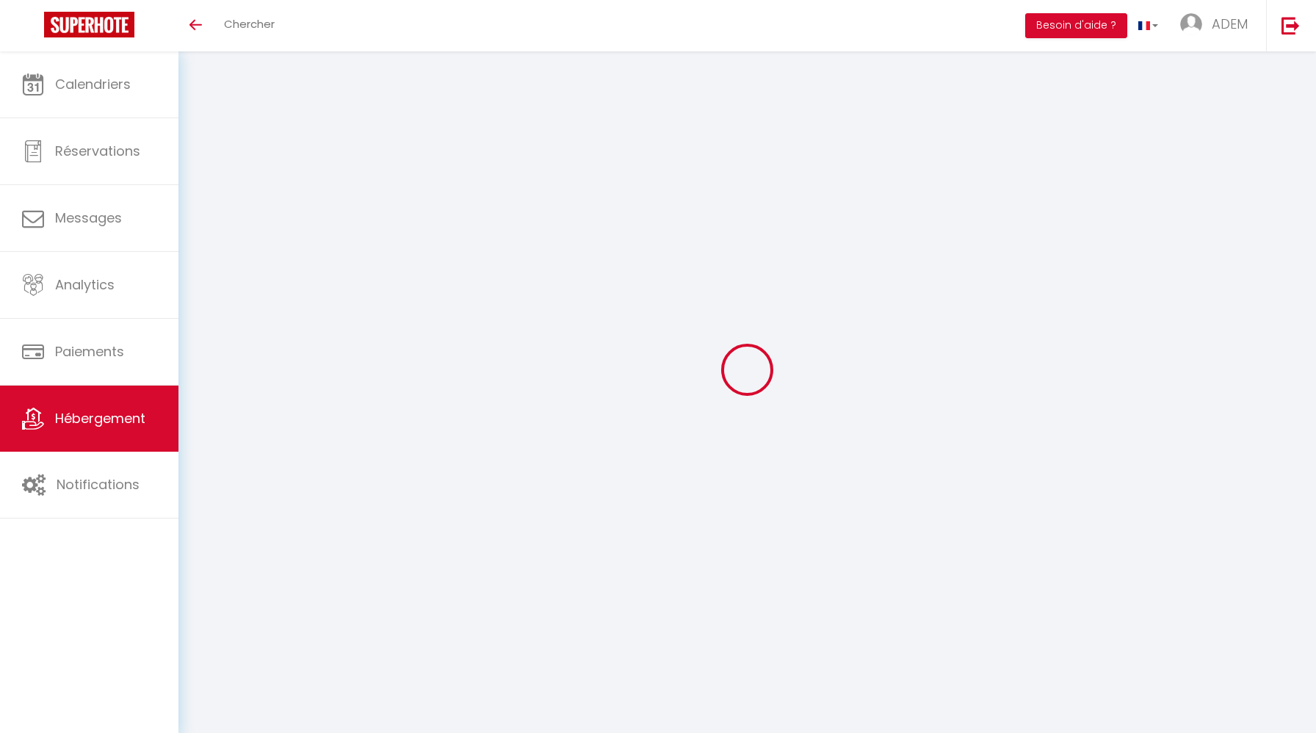
select select
checkbox input "true"
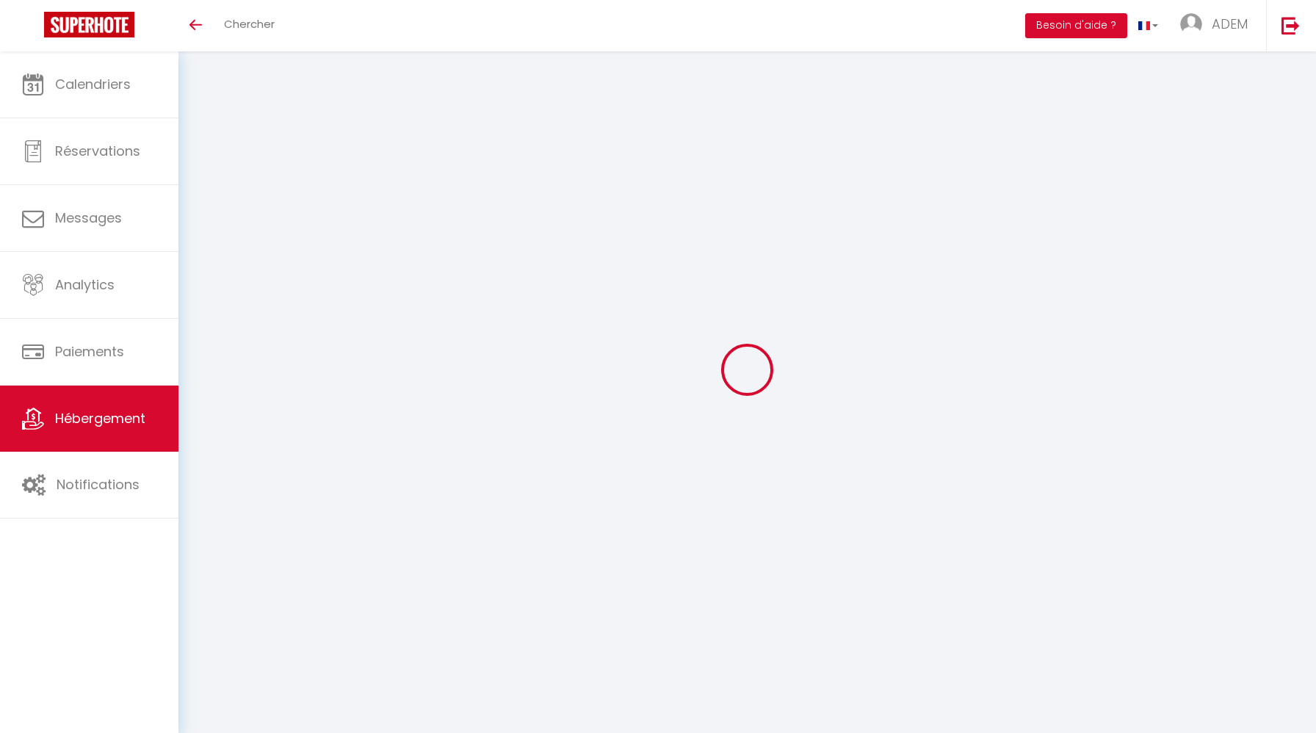
checkbox input "false"
checkbox input "true"
checkbox input "false"
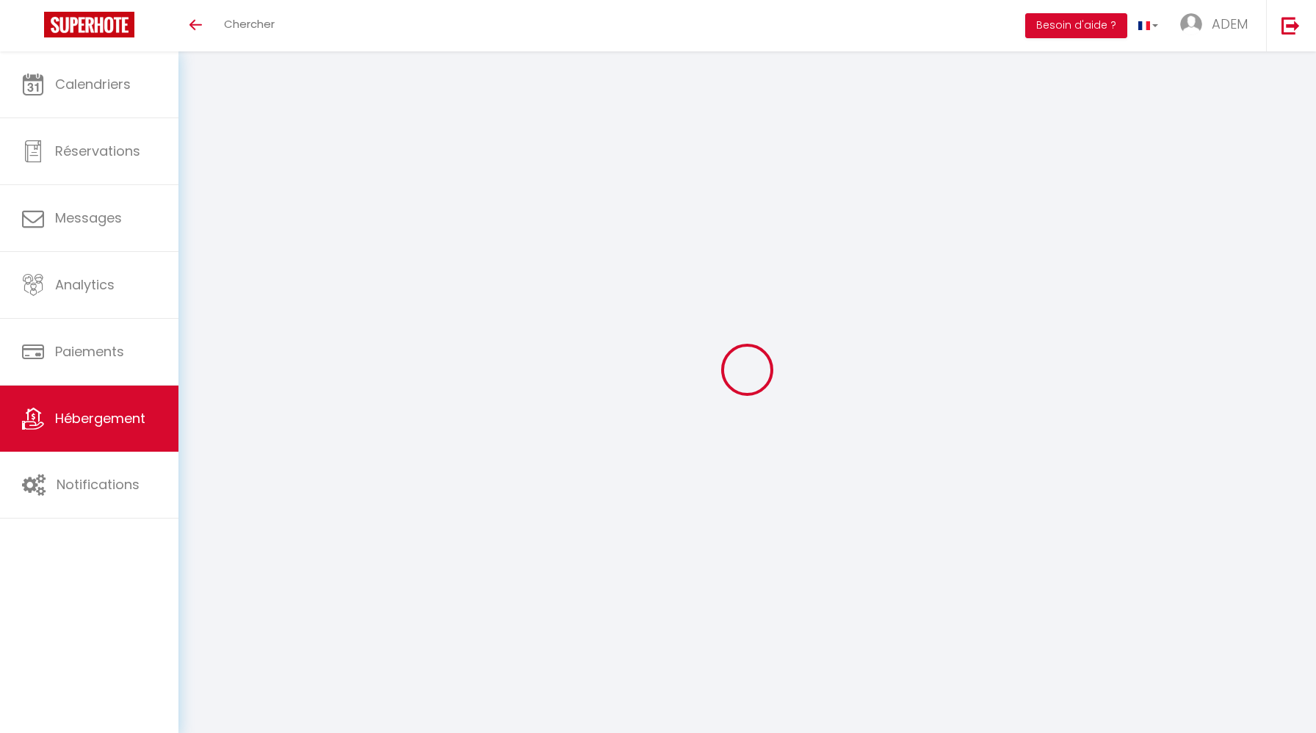
checkbox input "false"
checkbox input "true"
checkbox input "false"
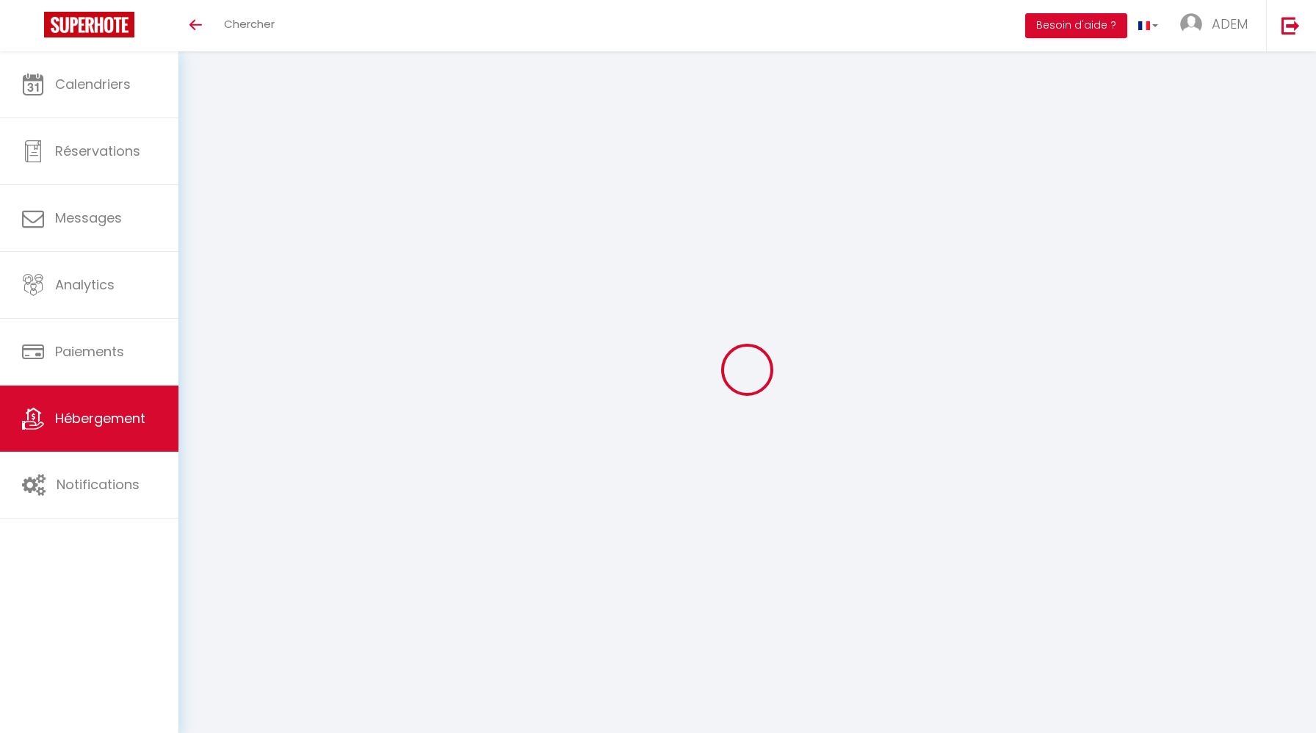
checkbox input "false"
select select "15:00"
select select
select select "10:00"
select select "30"
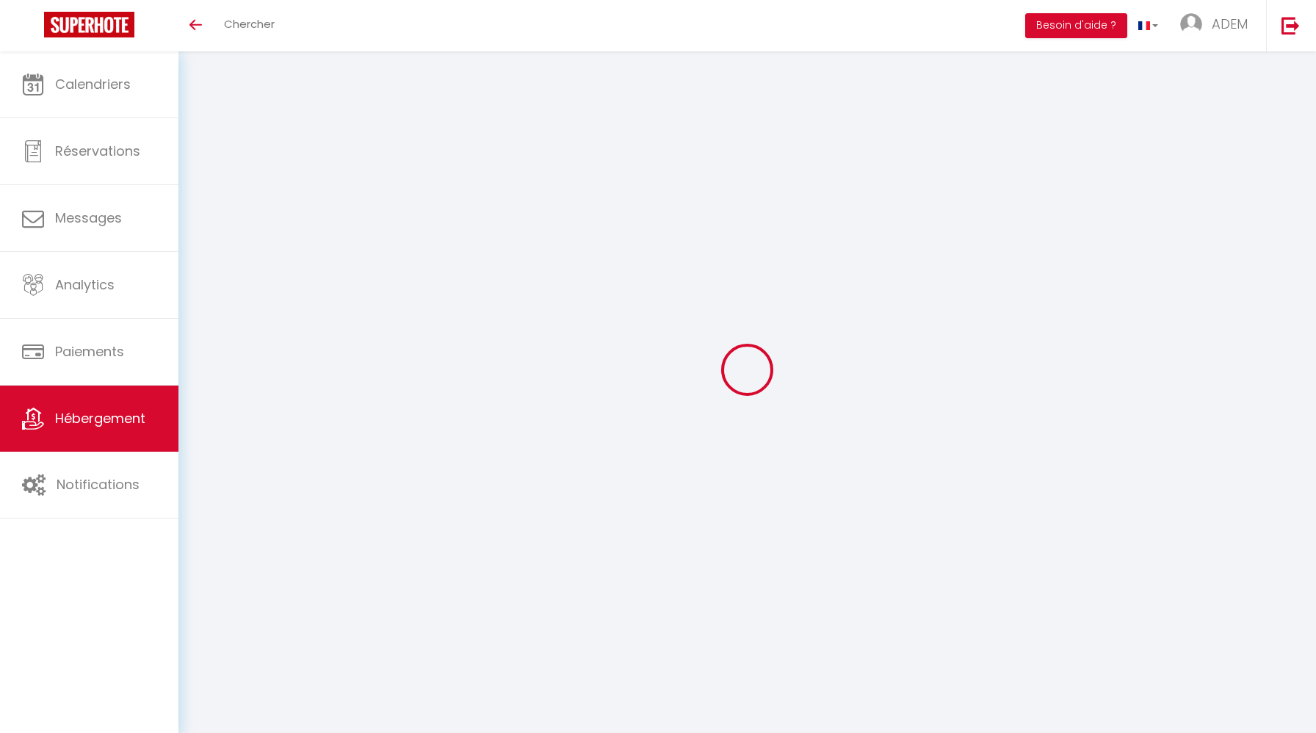
select select "120"
select select "39794"
select select
checkbox input "true"
checkbox input "false"
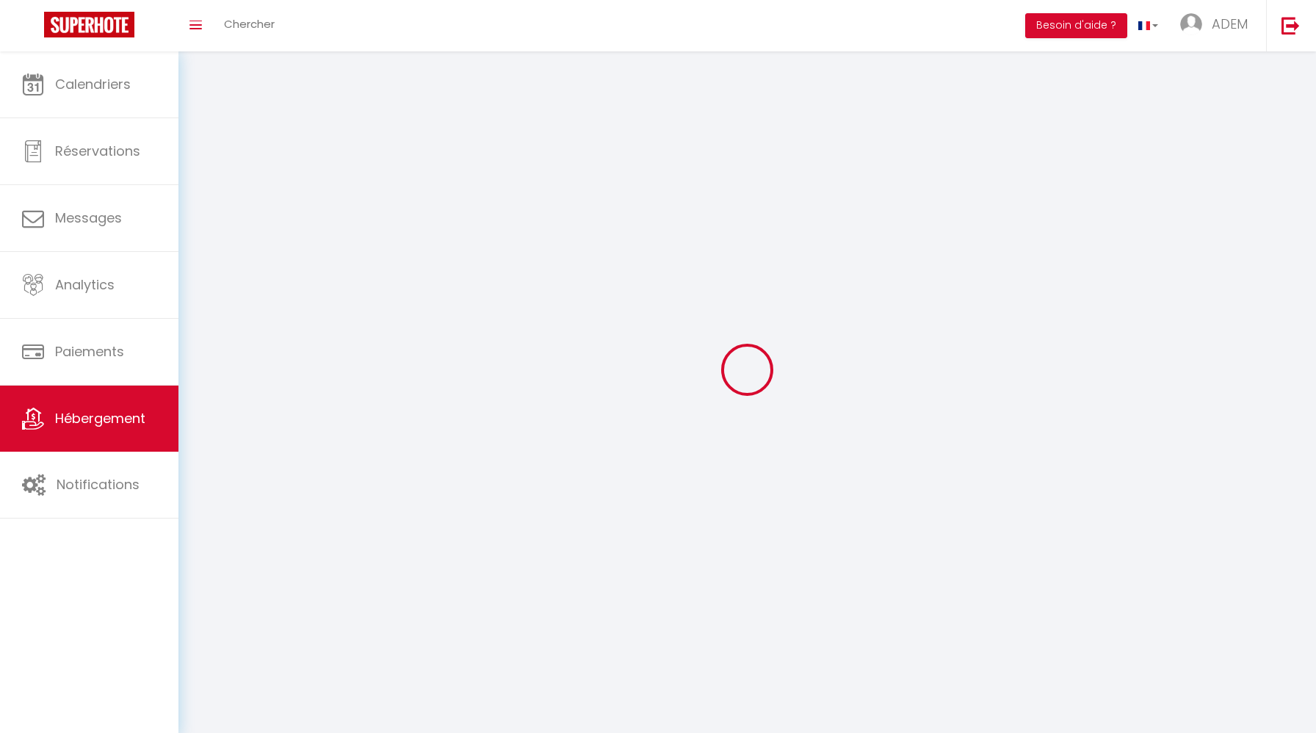
checkbox input "false"
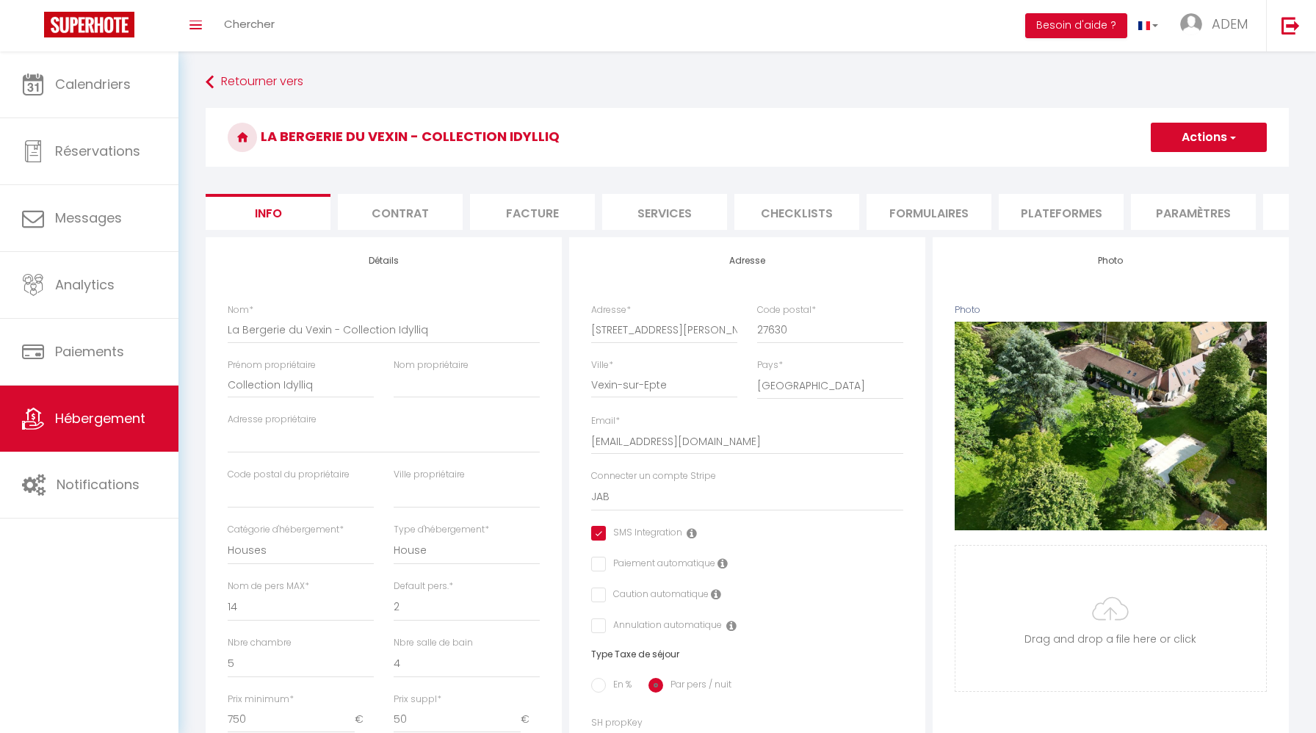
select select
checkbox input "true"
checkbox input "false"
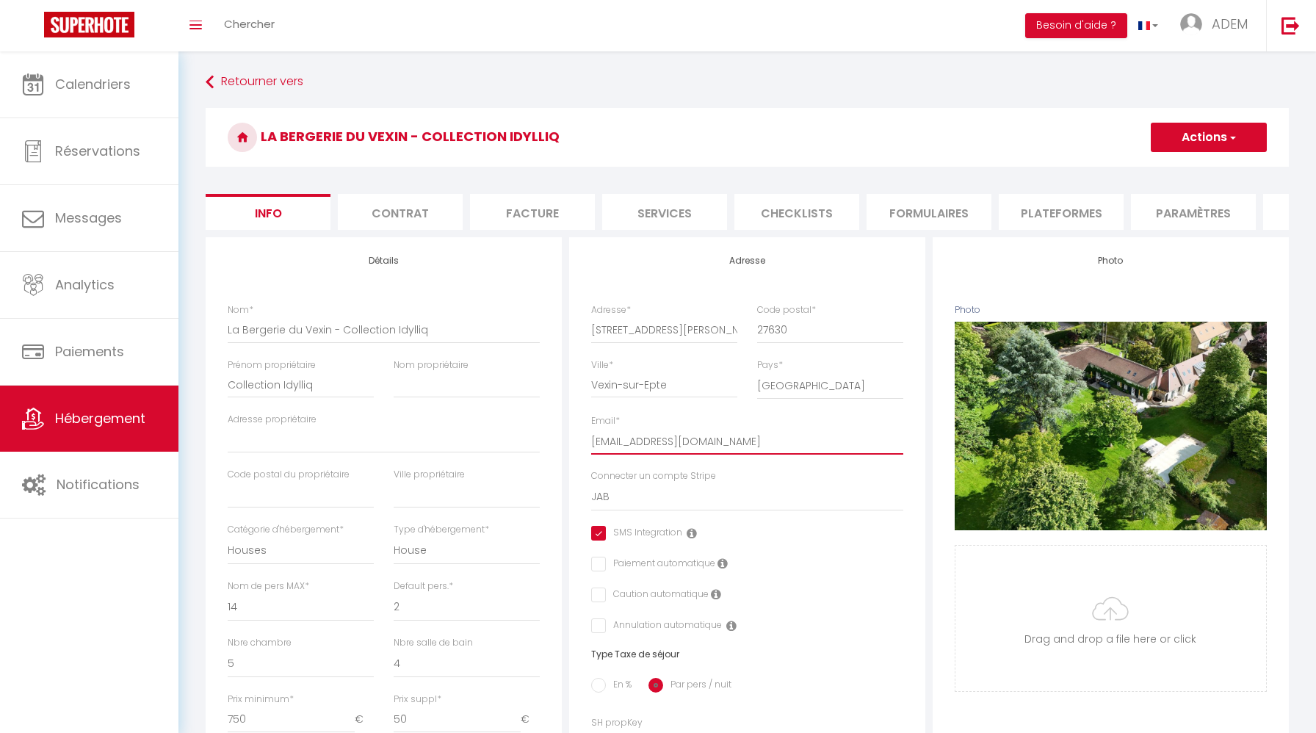
click at [754, 441] on input "developer@idylliq.fr" at bounding box center [747, 441] width 312 height 26
paste input "guests"
type input "[EMAIL_ADDRESS][DOMAIN_NAME]"
select select
checkbox input "true"
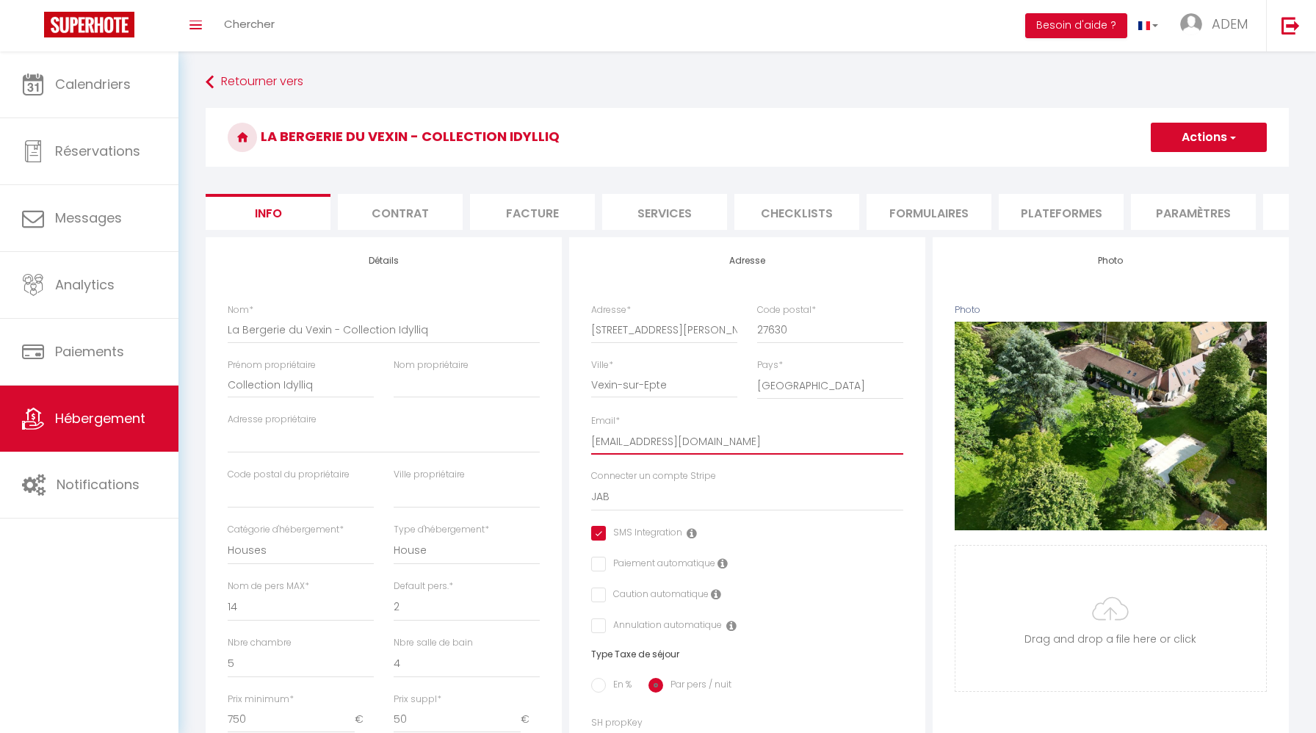
checkbox input "false"
type input "[EMAIL_ADDRESS][DOMAIN_NAME]"
click at [1217, 134] on button "Actions" at bounding box center [1208, 137] width 116 height 29
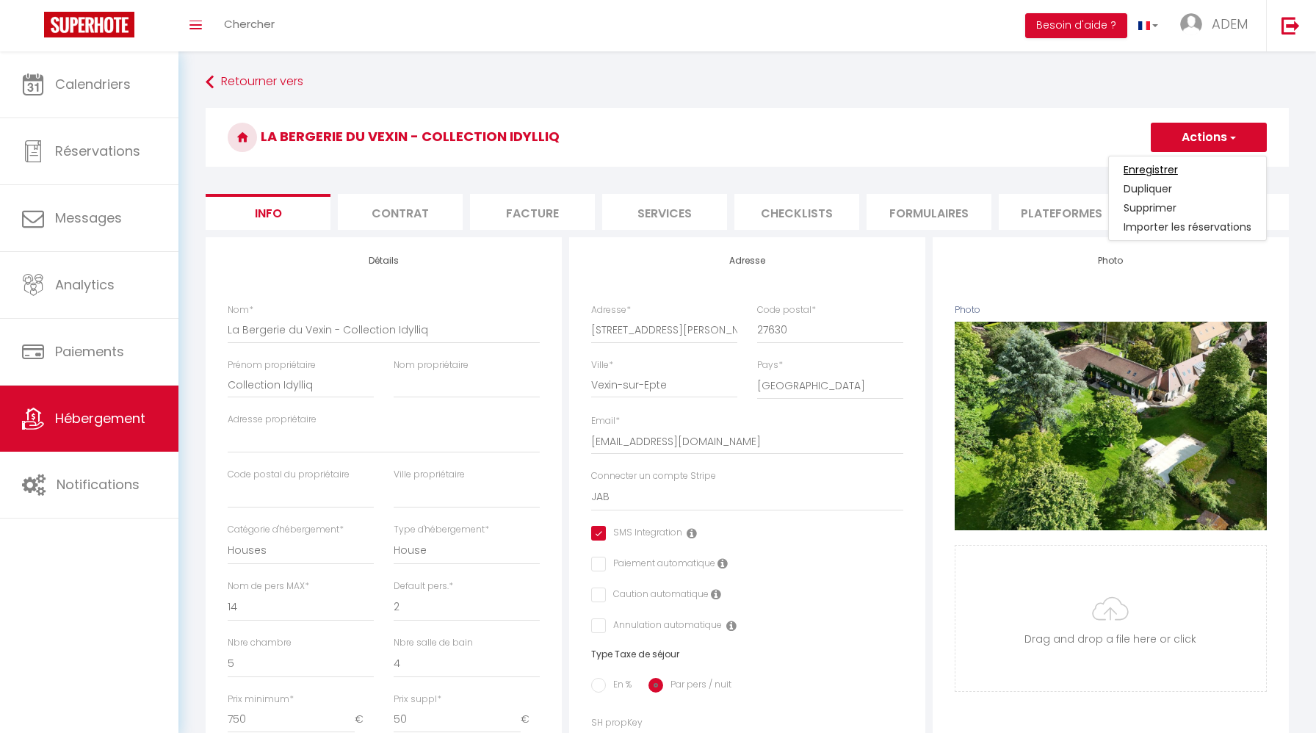
click at [1167, 169] on input "Enregistrer" at bounding box center [1150, 169] width 54 height 15
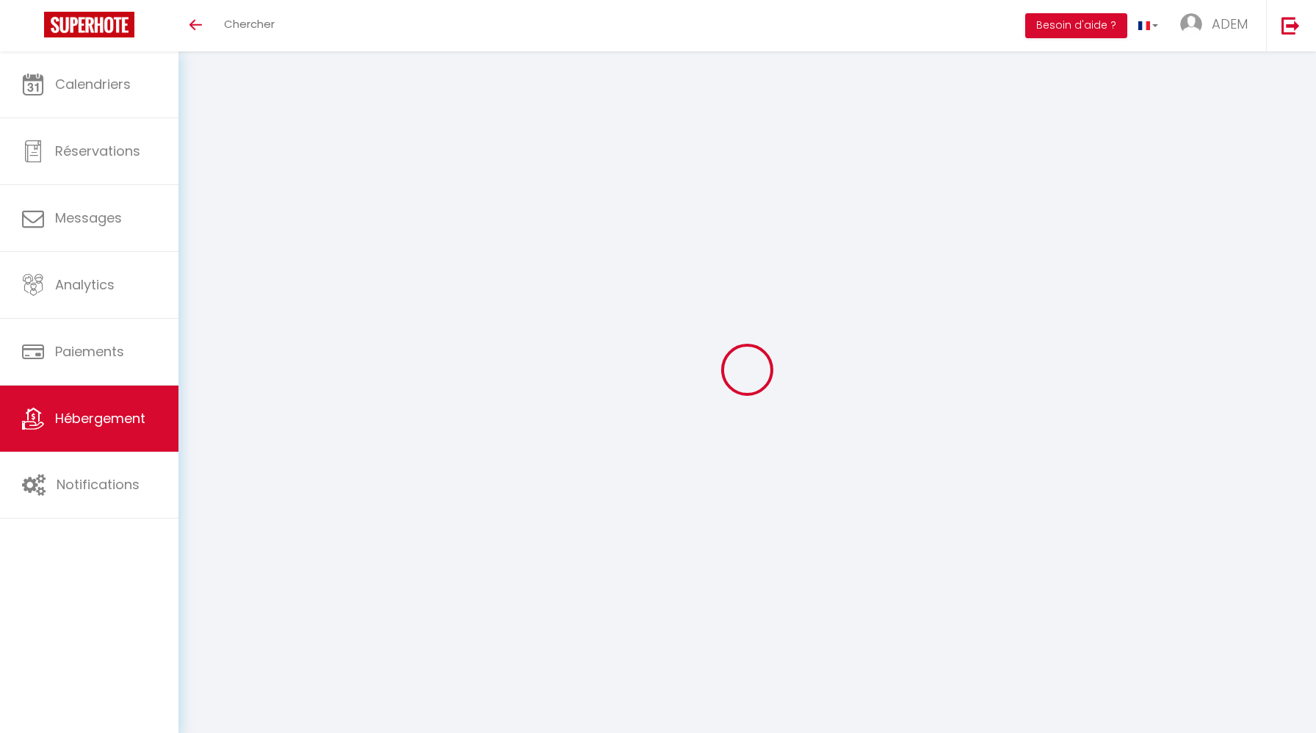
select select "3"
select select "2"
select select "1"
select select
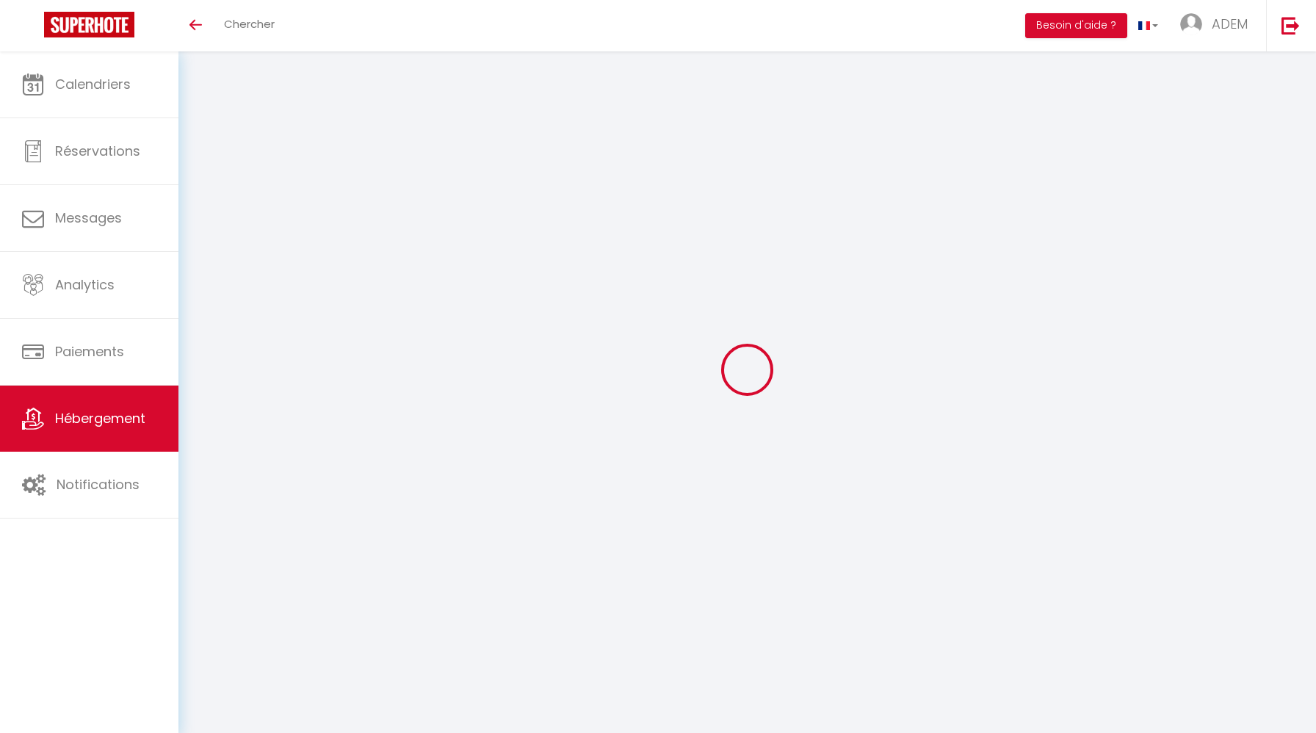
select select "28"
select select
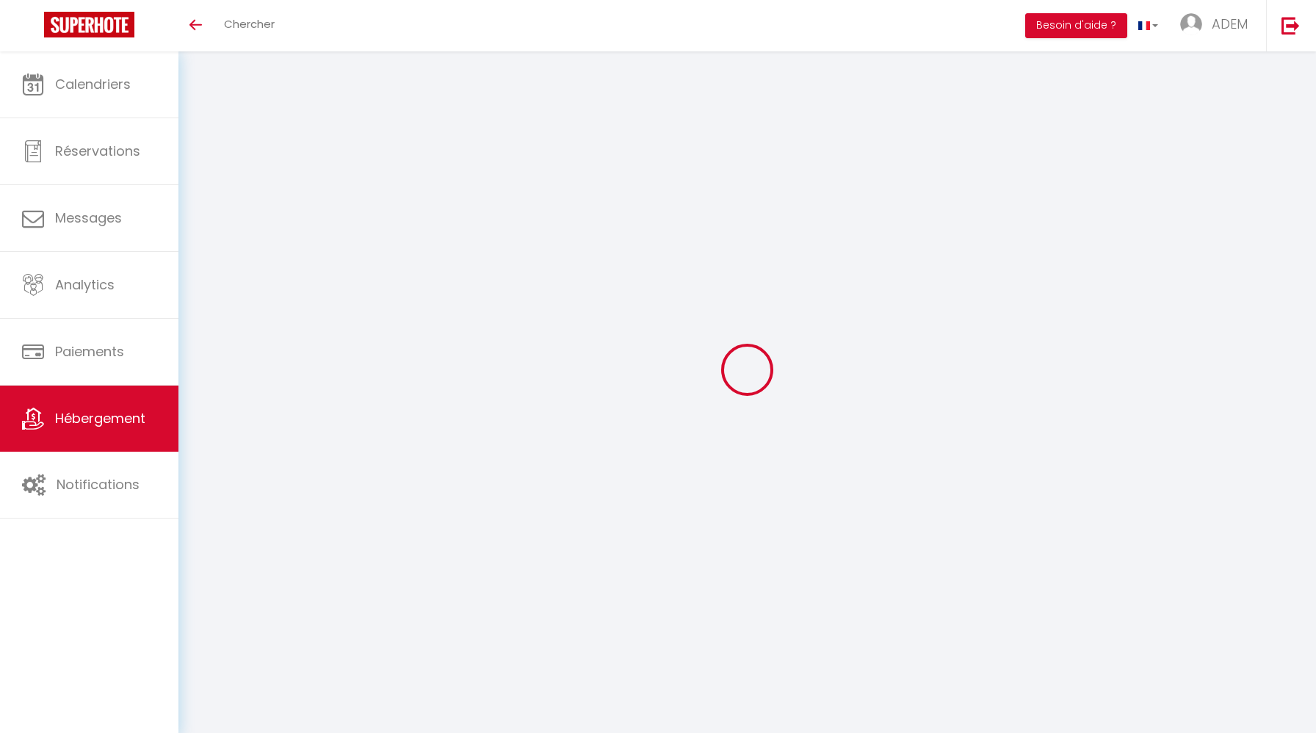
select select
checkbox input "false"
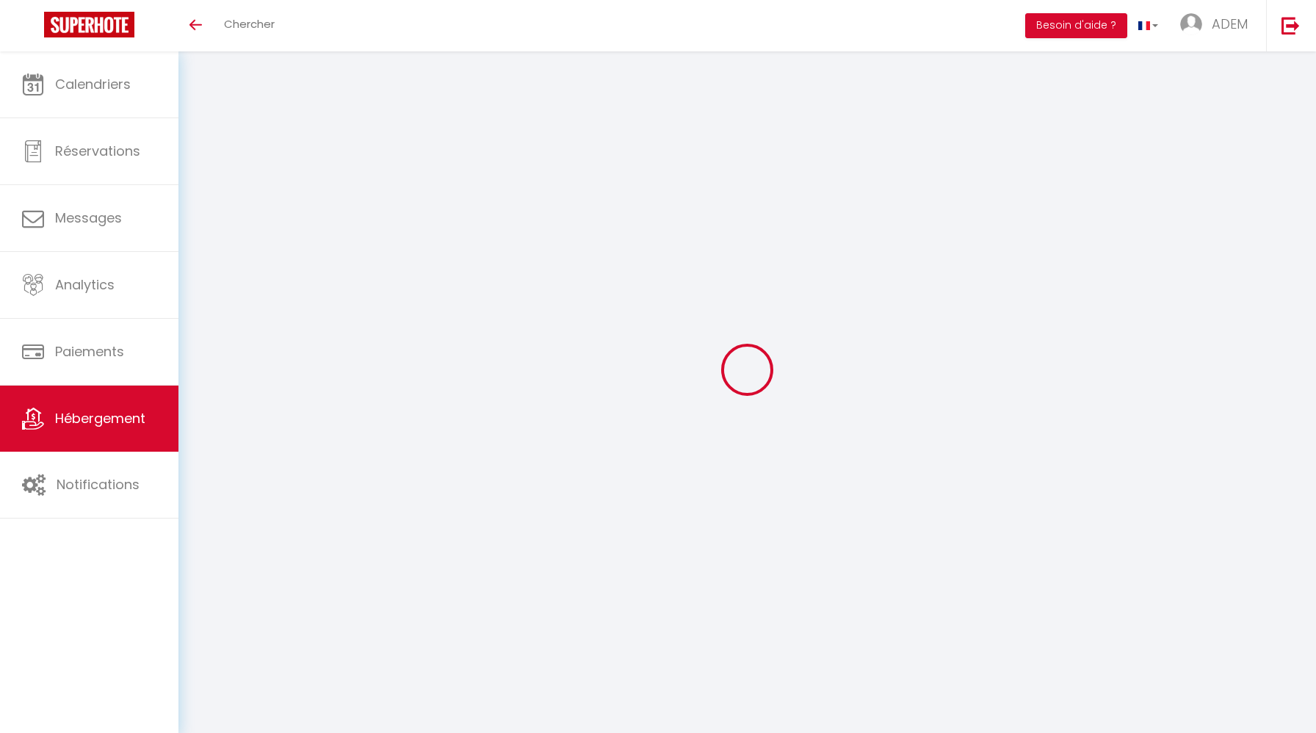
checkbox input "false"
select select
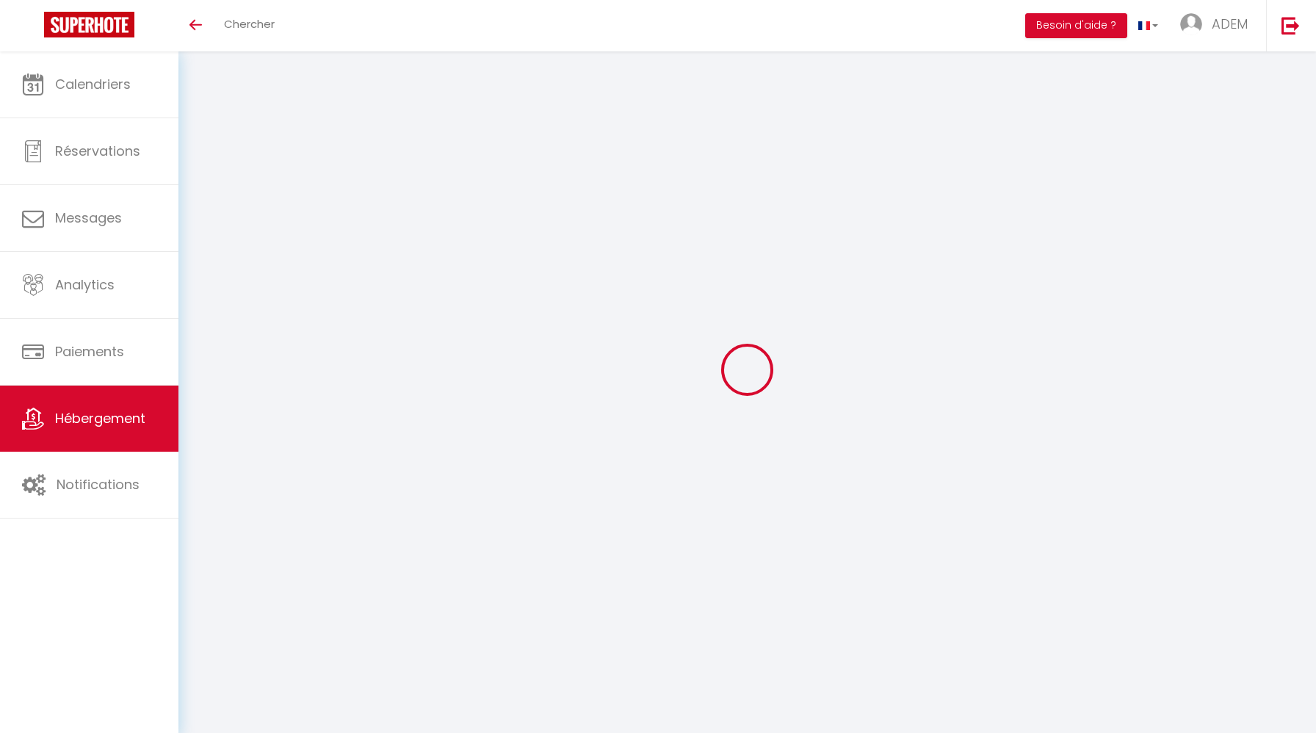
select select
checkbox input "false"
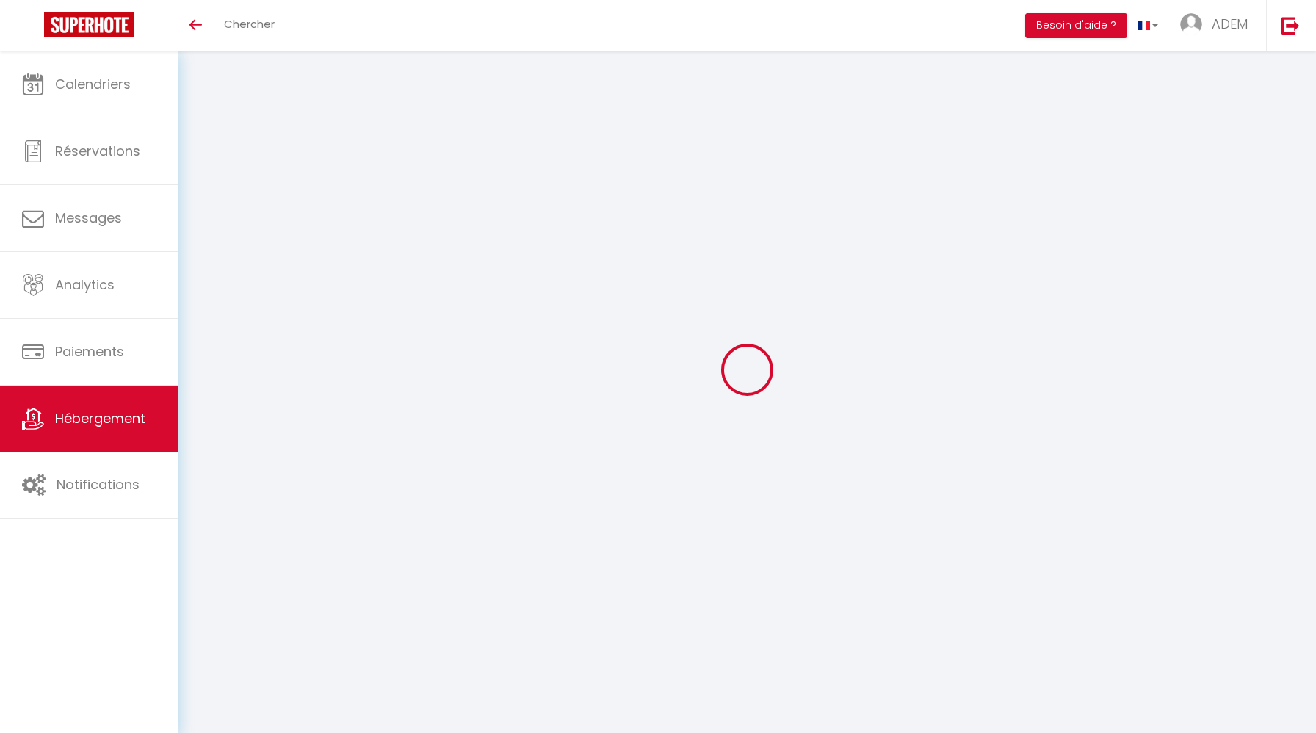
checkbox input "false"
select select
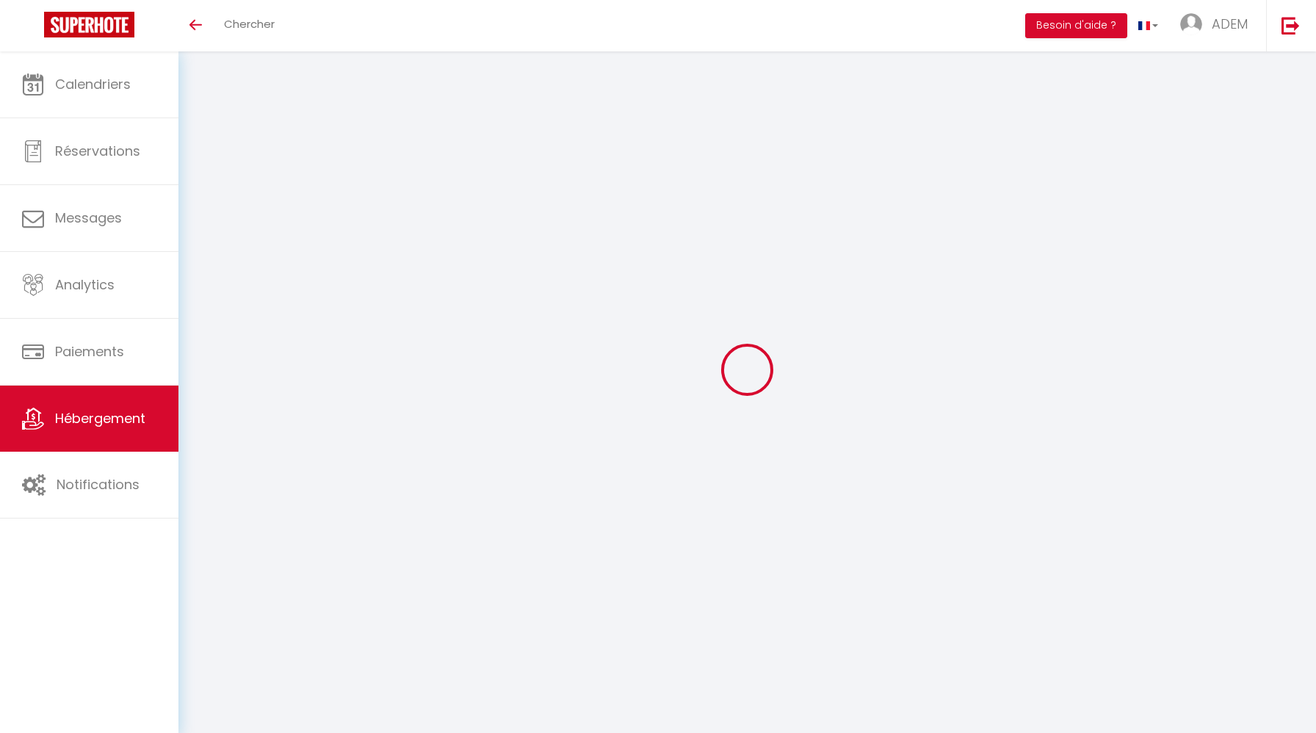
select select
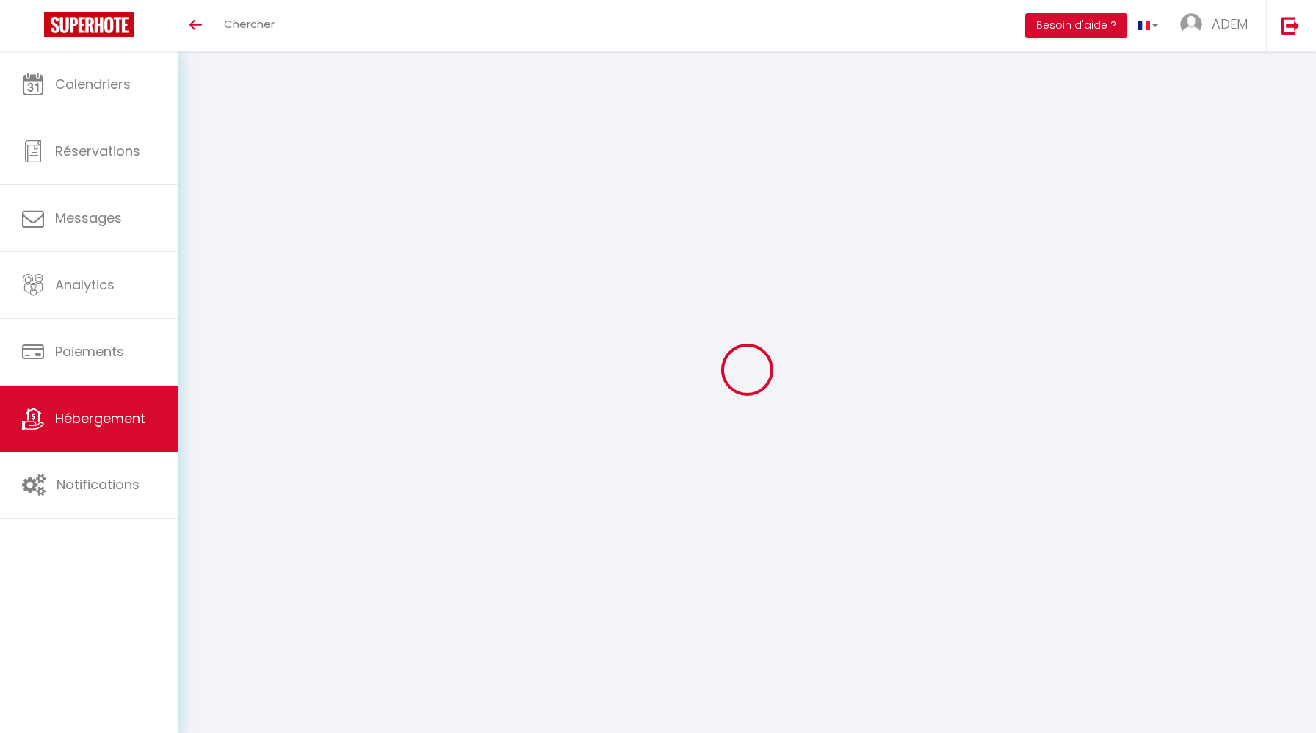
select select
checkbox input "false"
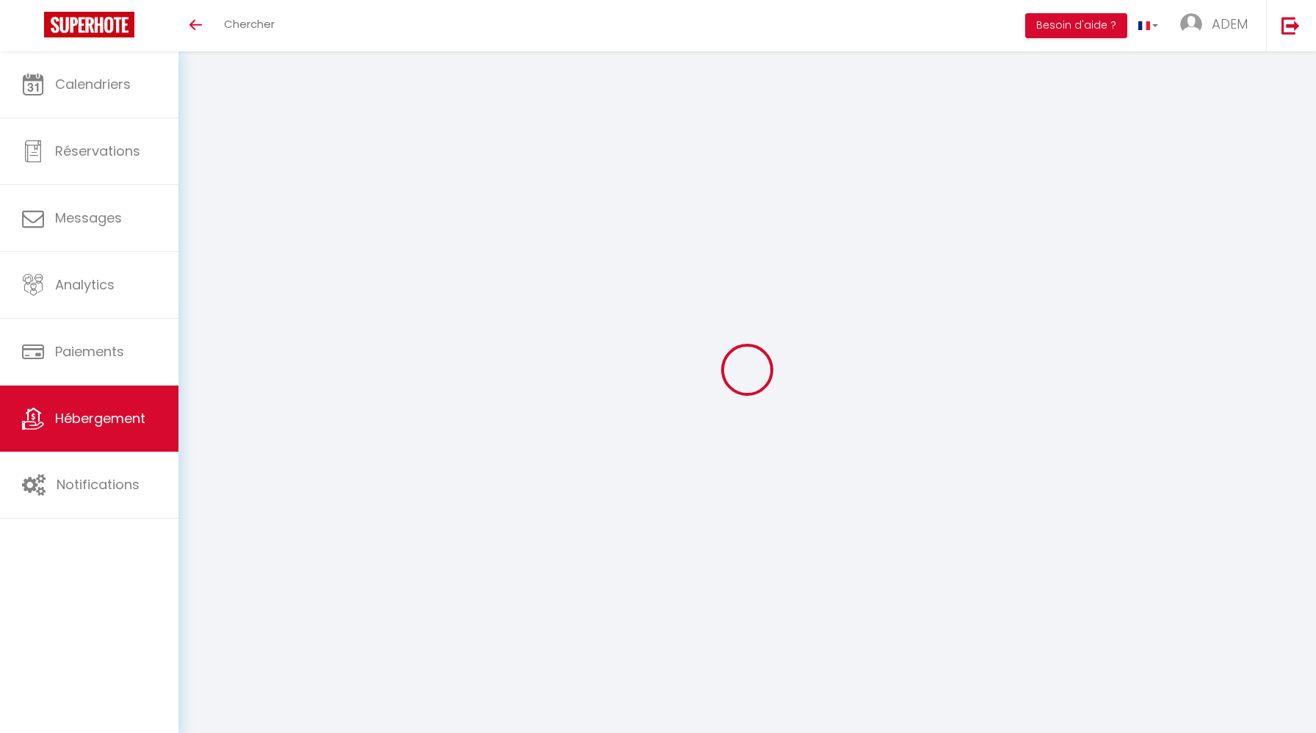
select select
type input "Piscine & Tennis - 1h Paris - Collection Idylliq"
type input "[PERSON_NAME]"
select select "15"
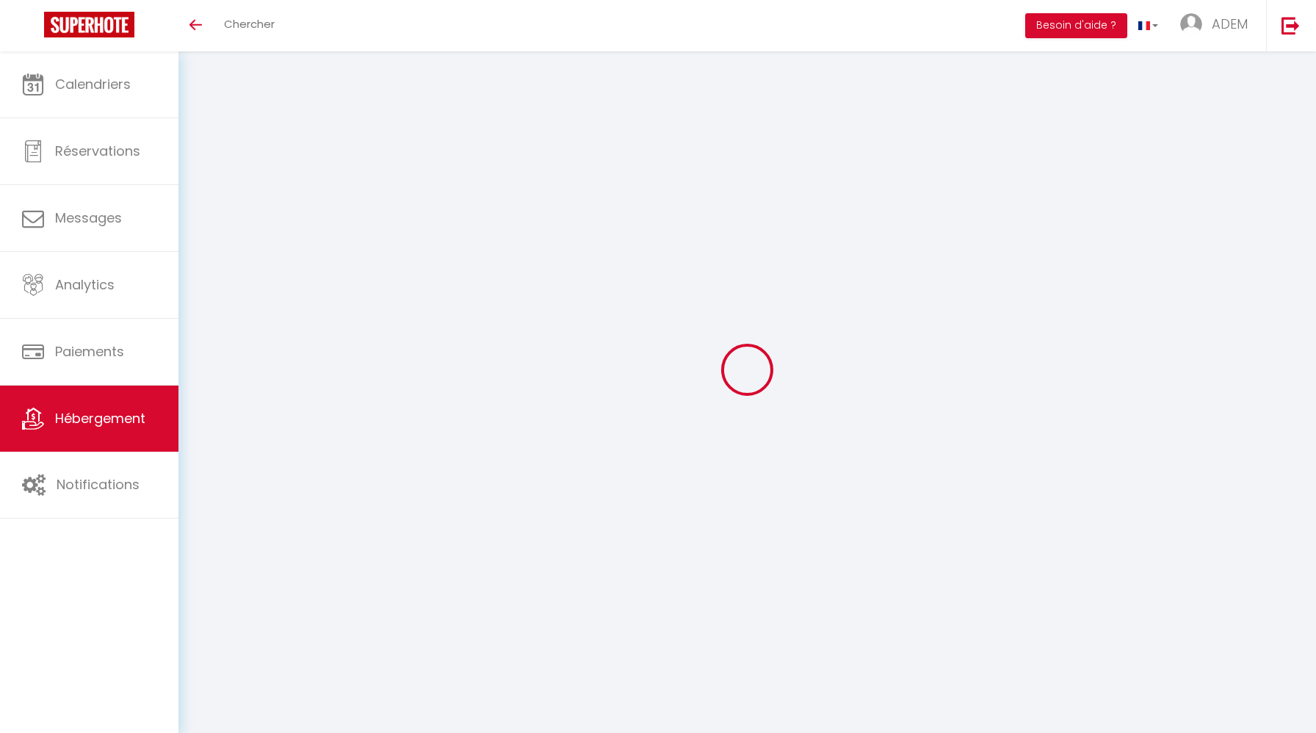
select select "6"
type input "1000"
type input "350"
type input "1000"
select select
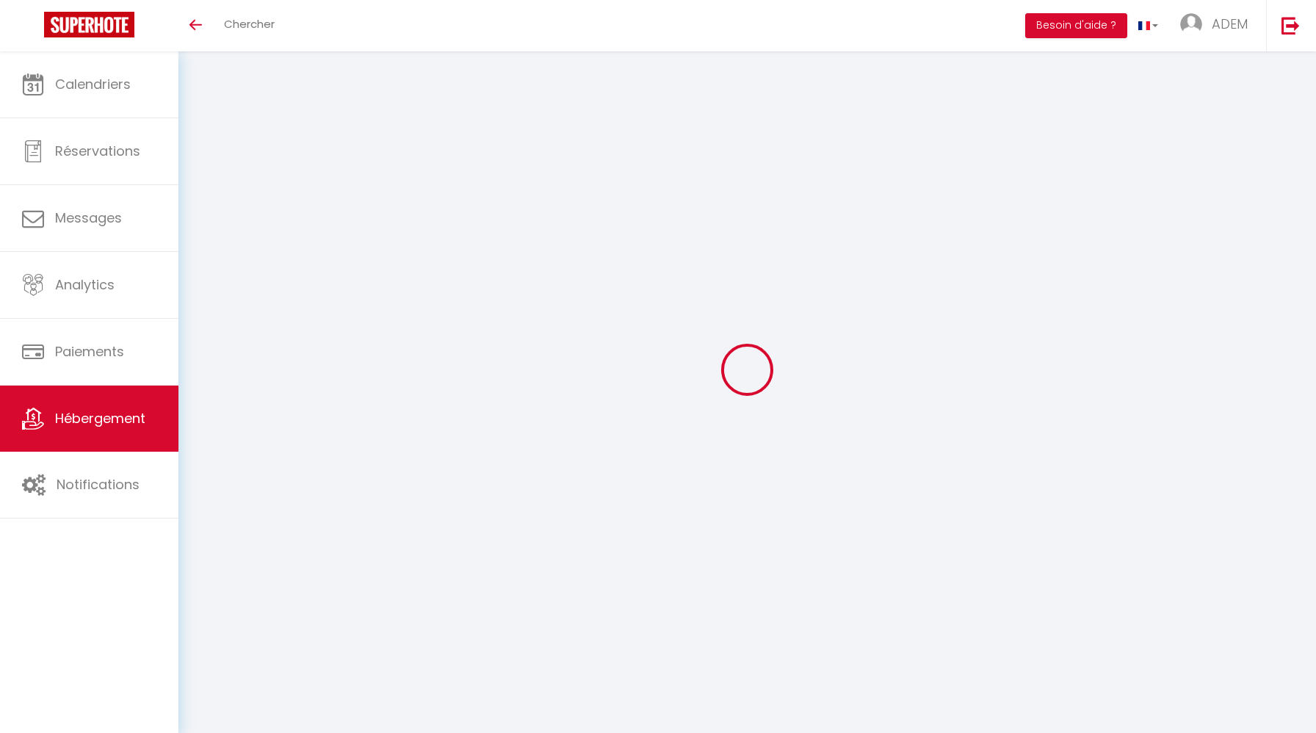
select select
type input "12 Rte de Santeau"
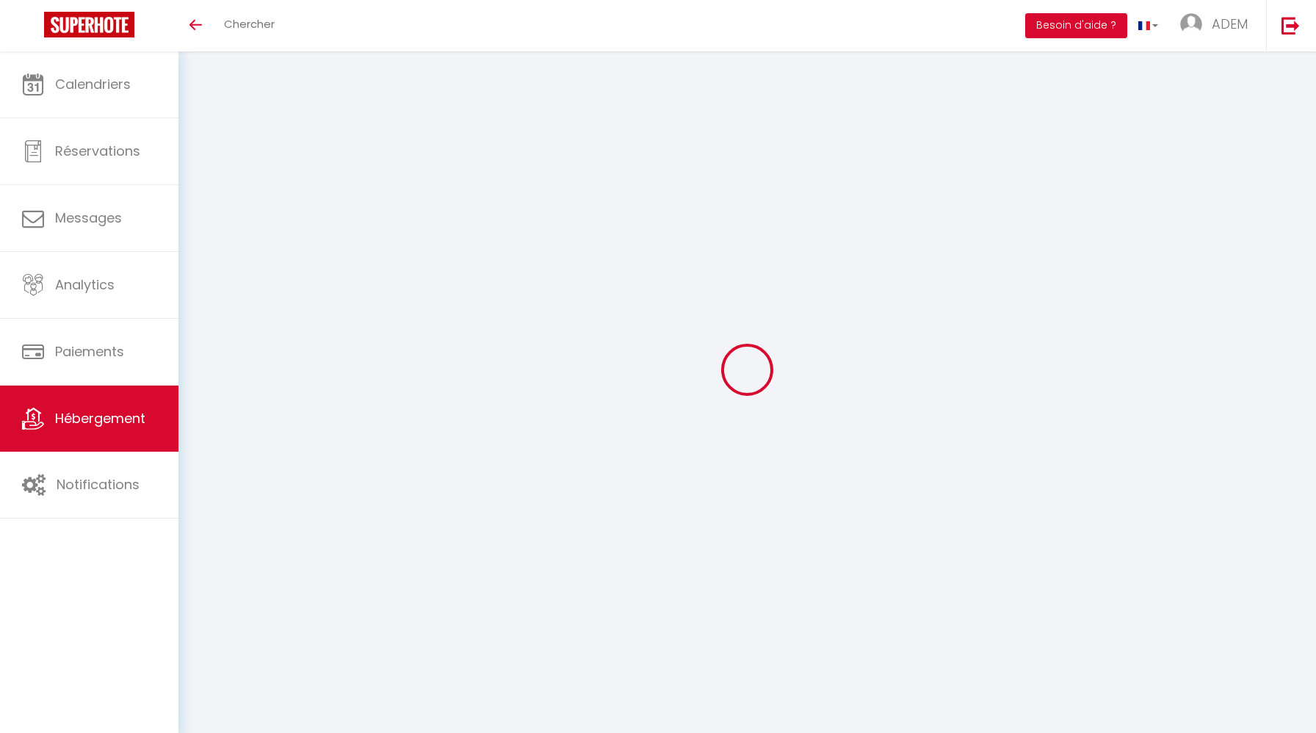
type input "45300"
type input "[GEOGRAPHIC_DATA]"
type input "[EMAIL_ADDRESS][DOMAIN_NAME]"
select select "8966"
checkbox input "true"
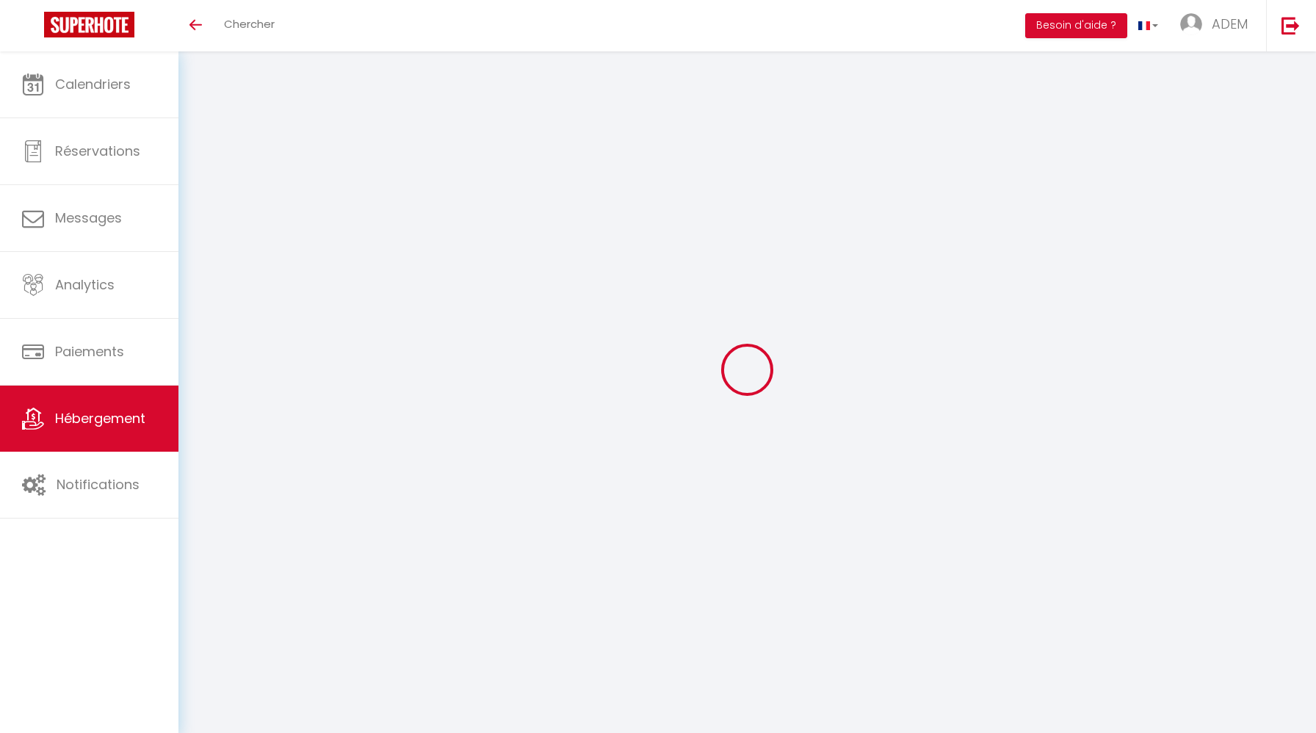
checkbox input "false"
type input "0"
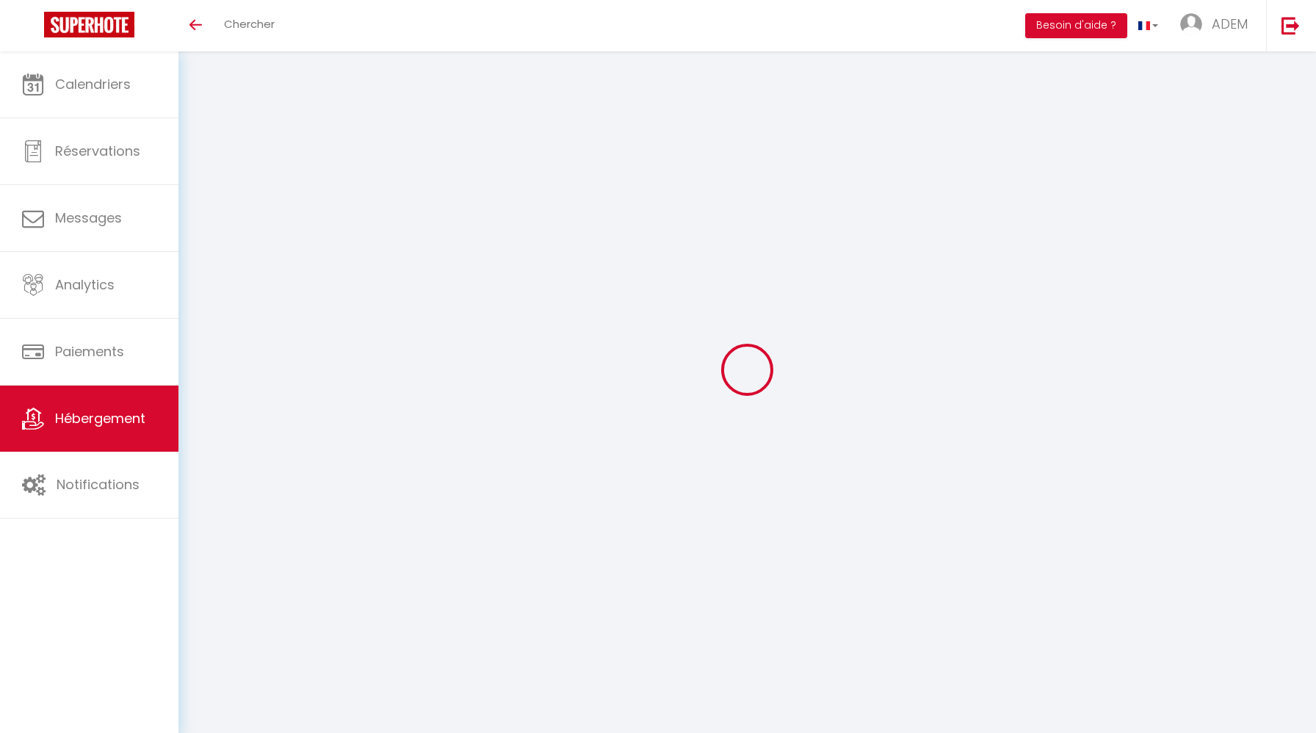
type input "0"
select select
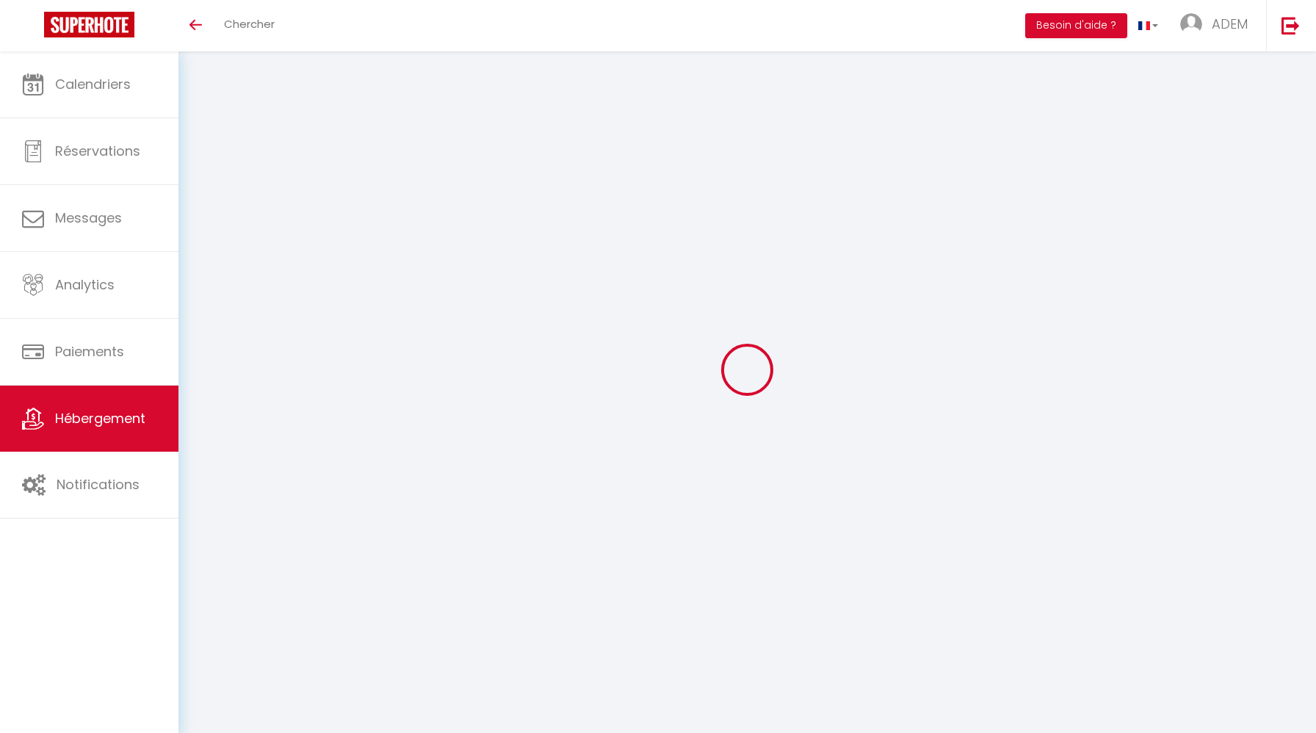
select select
checkbox input "true"
checkbox input "false"
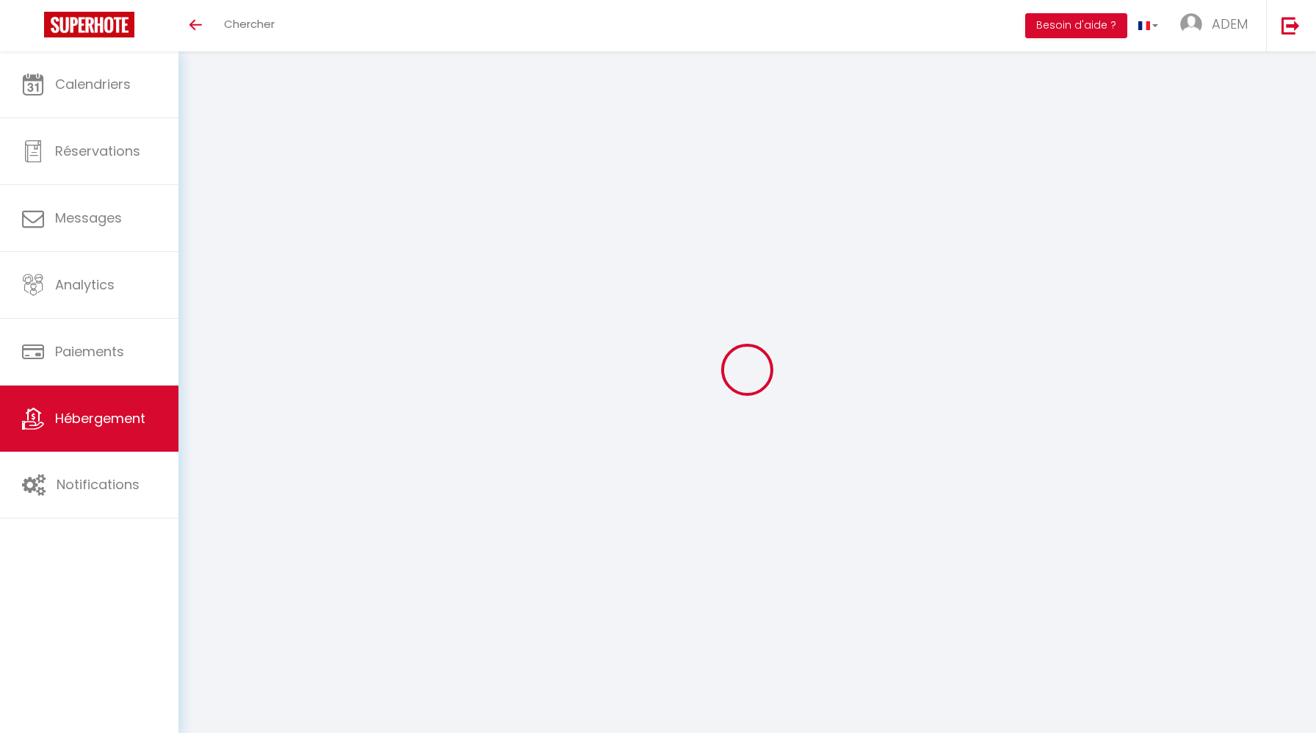
checkbox input "false"
select select
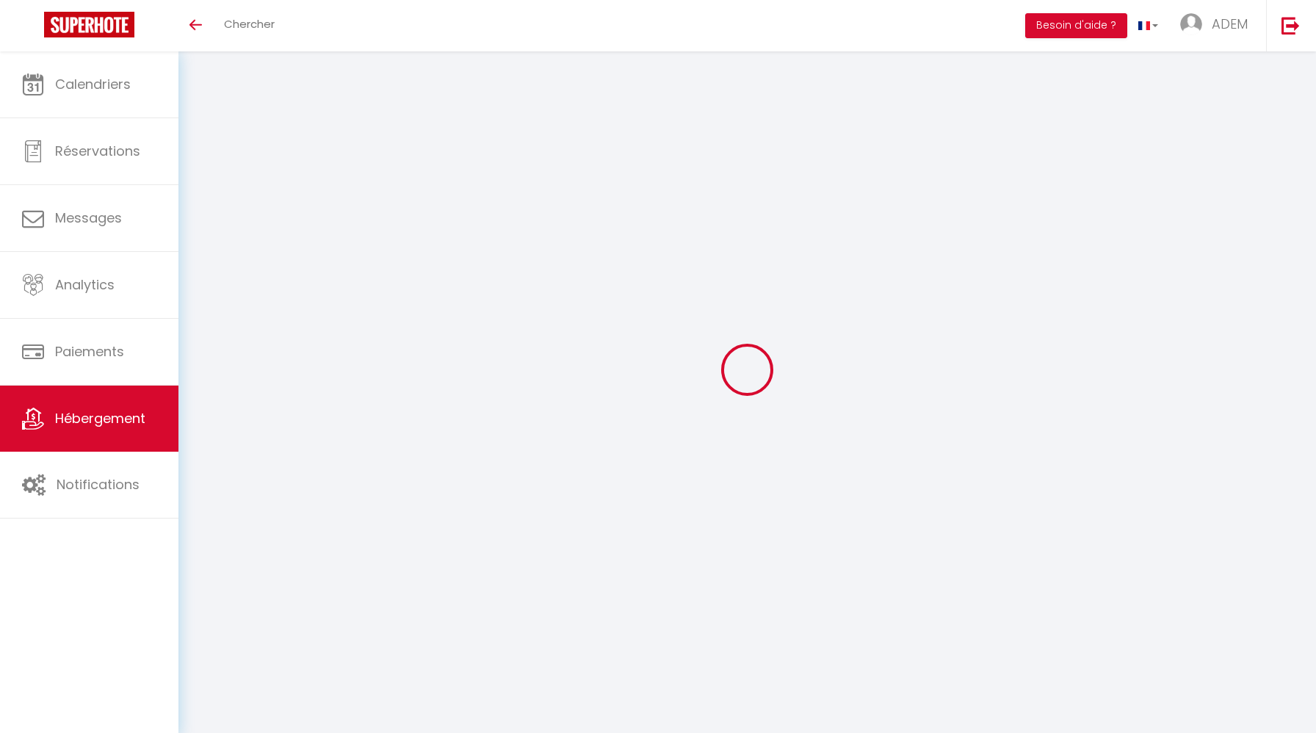
select select
checkbox input "true"
checkbox input "false"
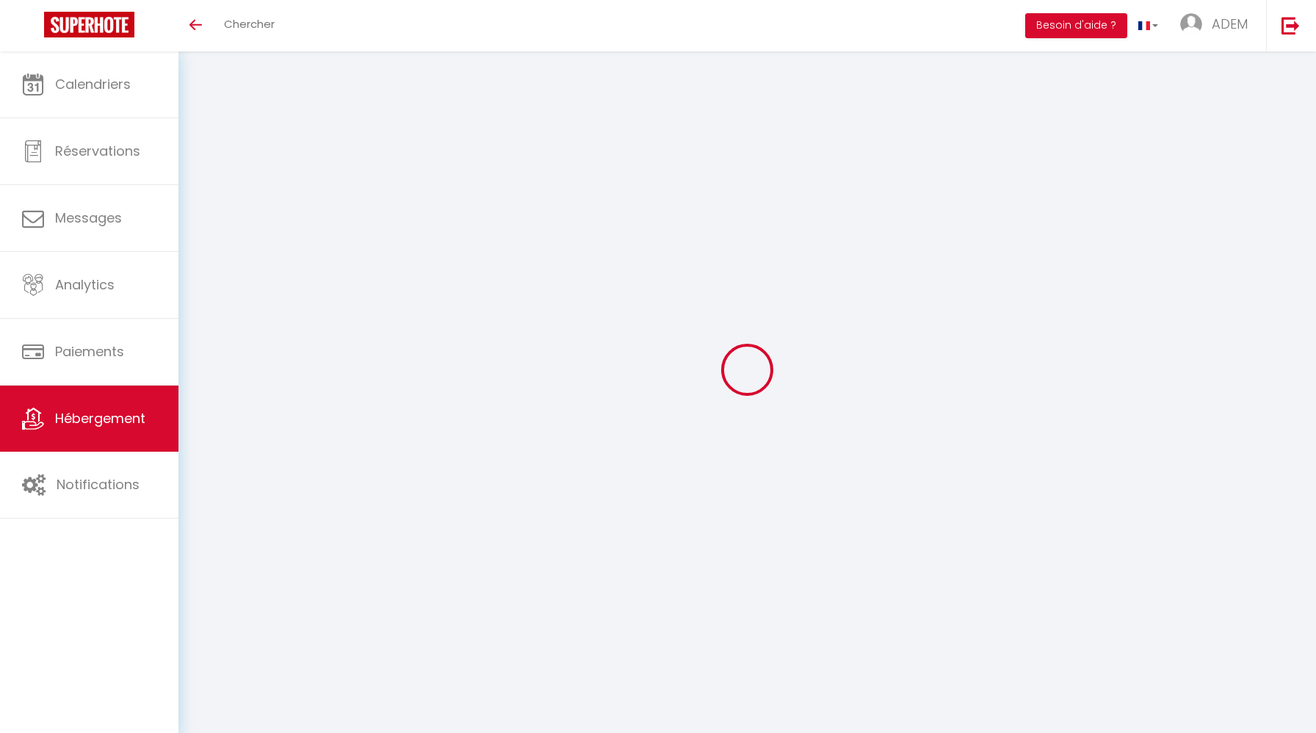
checkbox input "true"
checkbox input "false"
select select "15:00"
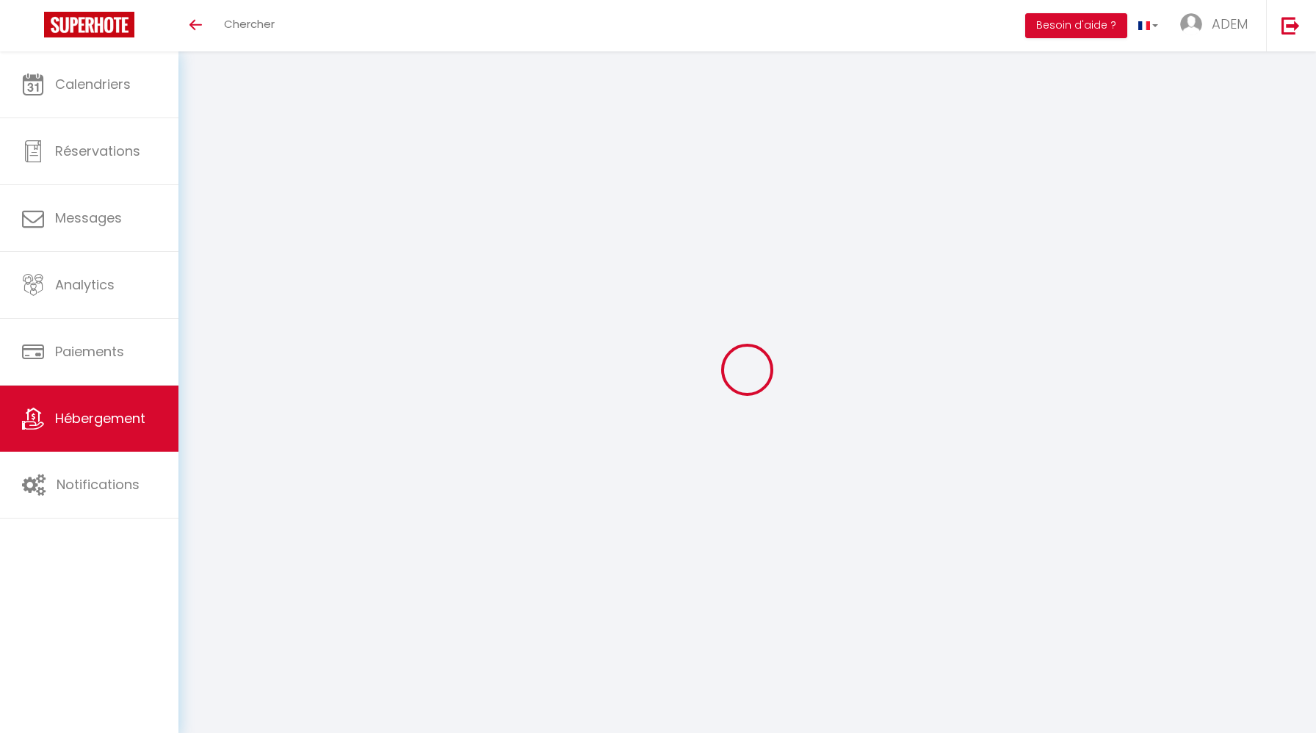
select select
select select "10:00"
select select "30"
select select "120"
select select "42069"
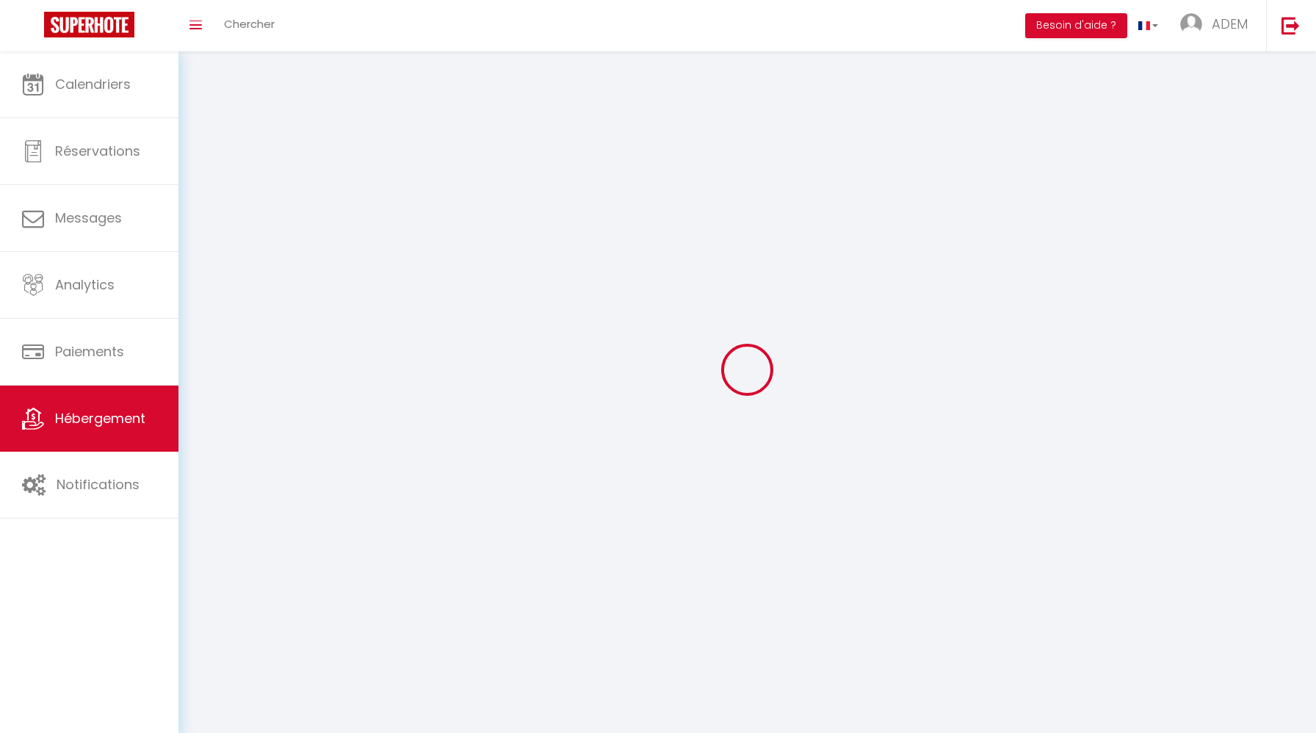
select select
checkbox input "true"
checkbox input "false"
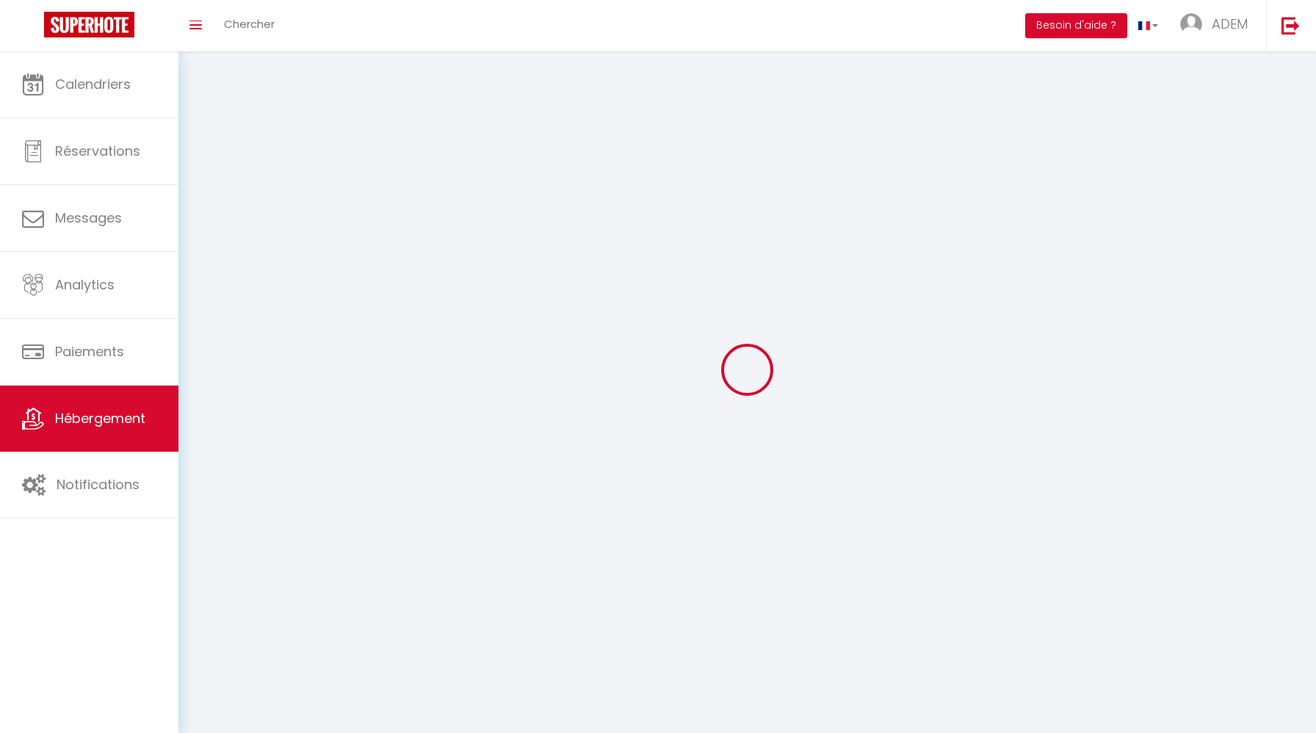
select select
checkbox input "true"
checkbox input "false"
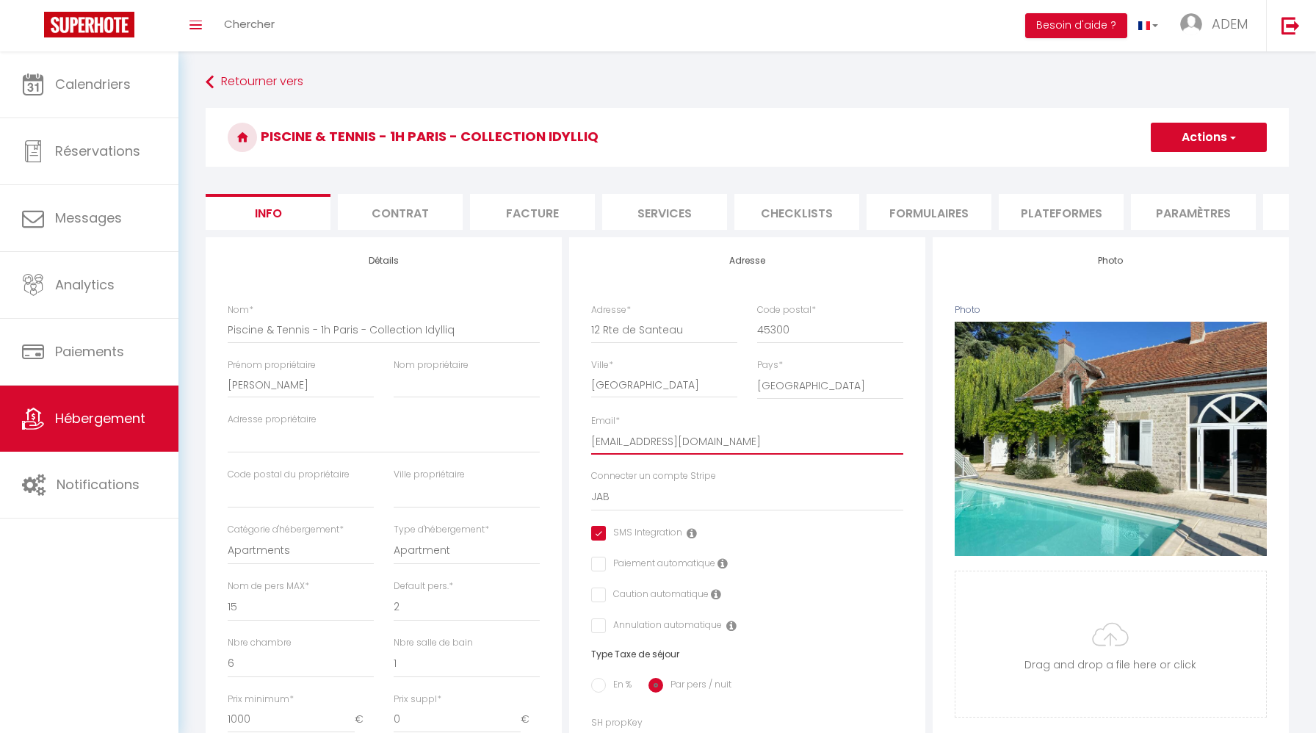
click at [763, 440] on input "developer@idylliq.fr" at bounding box center [747, 441] width 312 height 26
paste input "guests"
type input "[EMAIL_ADDRESS][DOMAIN_NAME]"
select select
checkbox input "true"
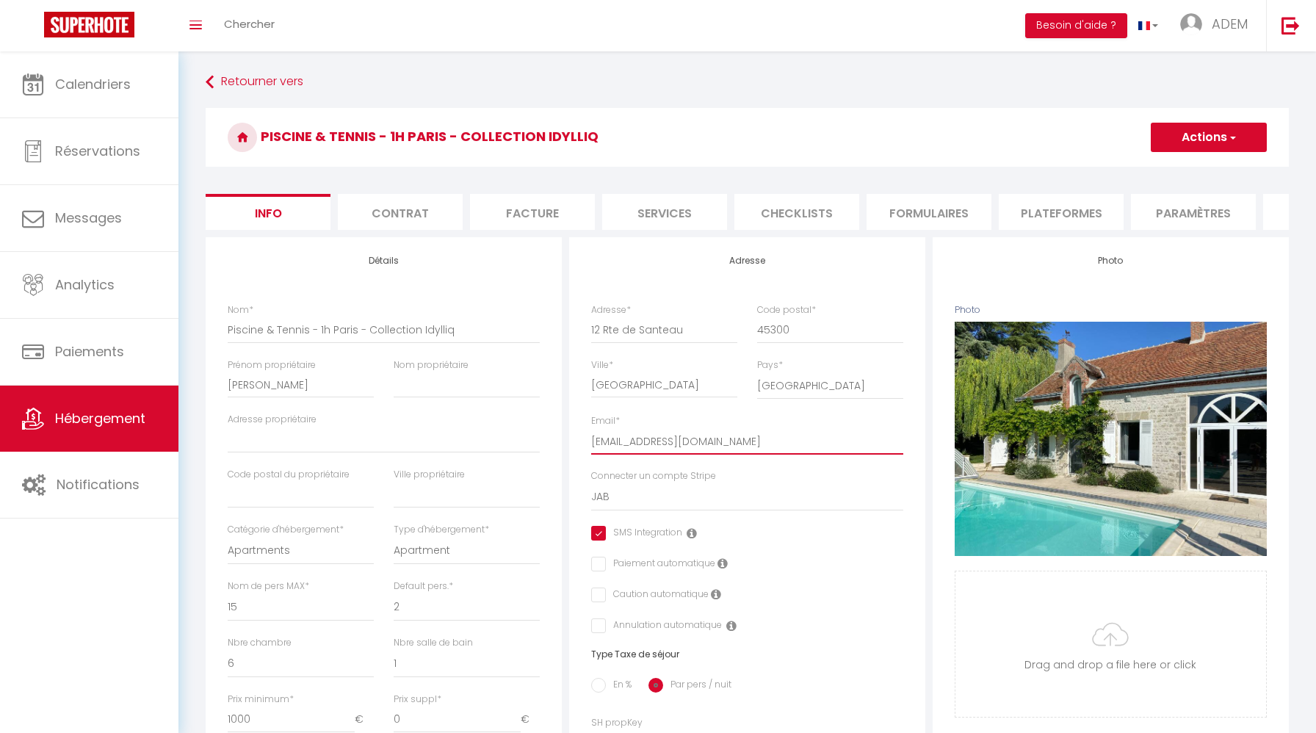
checkbox input "false"
type input "[EMAIL_ADDRESS][DOMAIN_NAME]"
click at [1192, 140] on button "Actions" at bounding box center [1208, 137] width 116 height 29
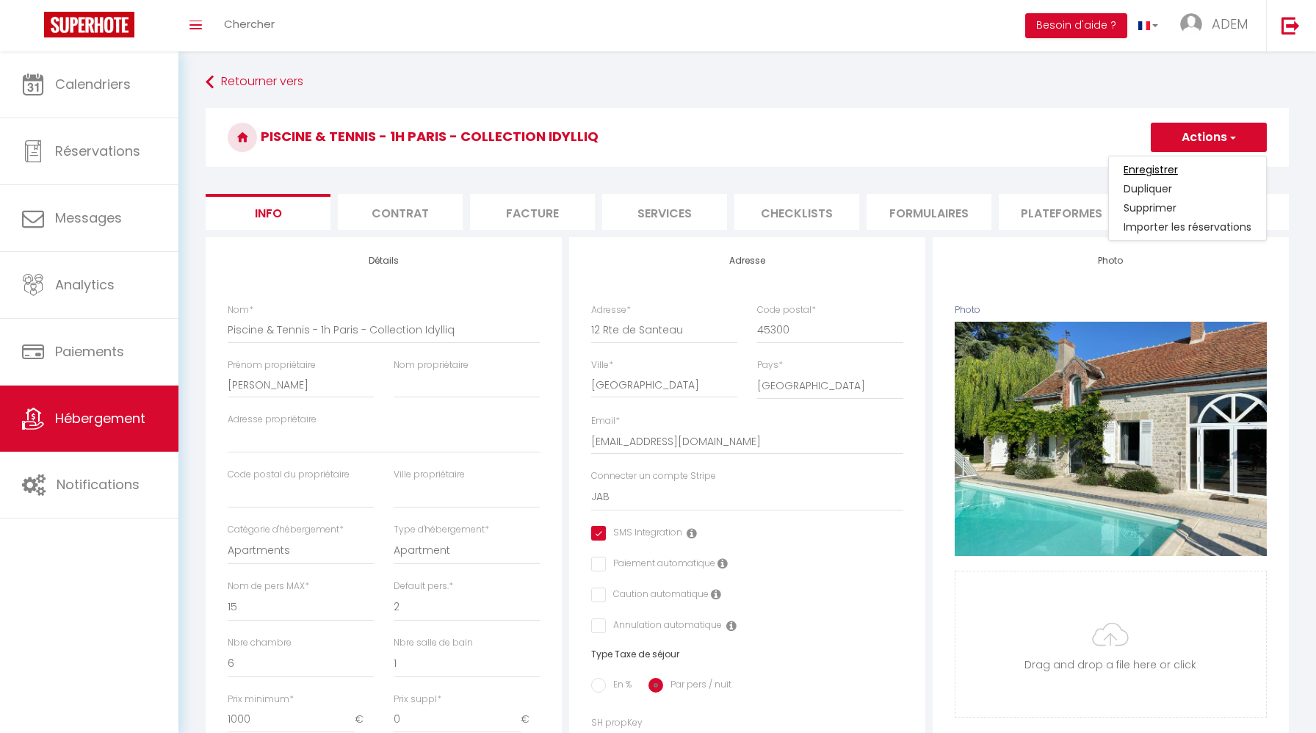
click at [1166, 164] on input "Enregistrer" at bounding box center [1150, 169] width 54 height 15
